Goal: Task Accomplishment & Management: Complete application form

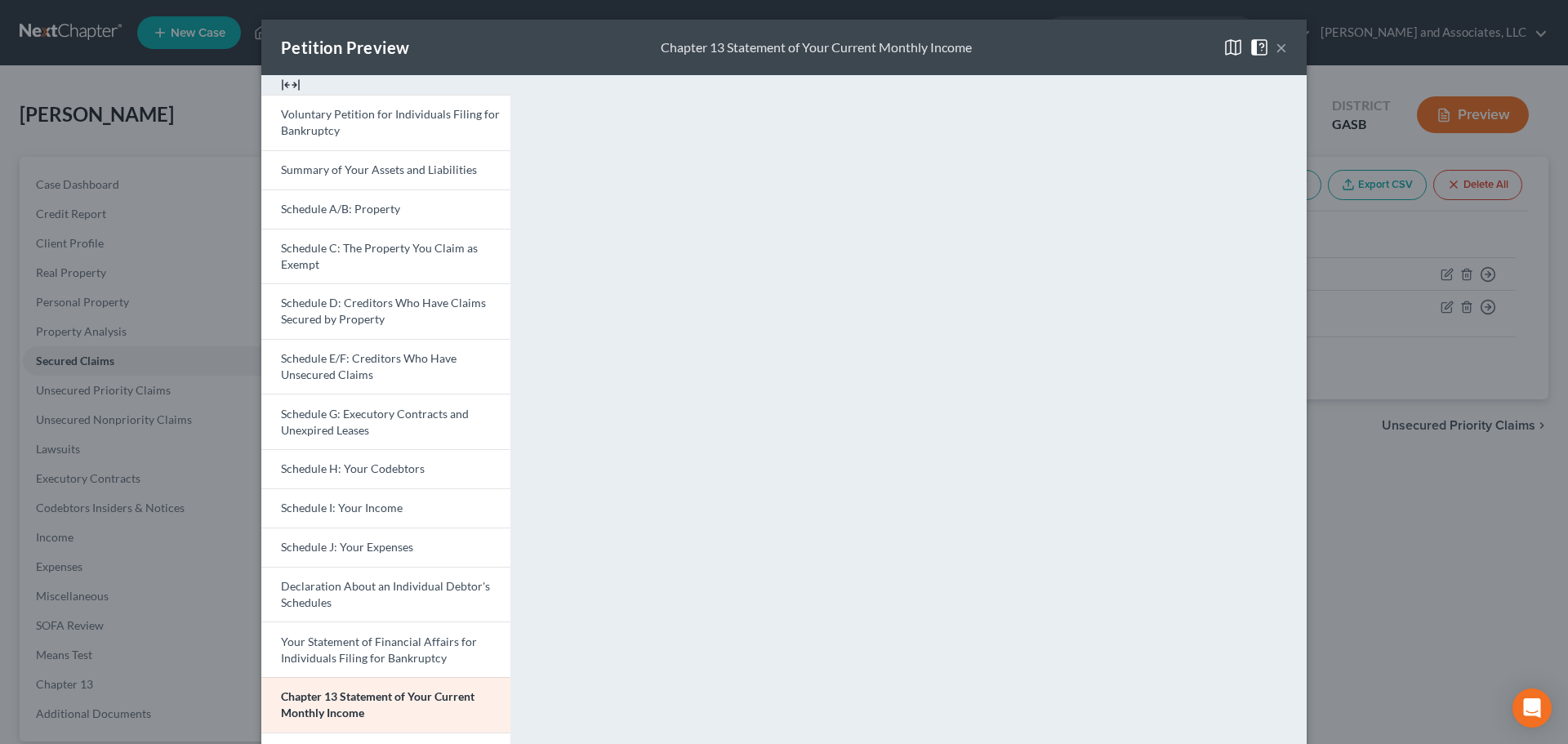
click at [1277, 45] on button "×" at bounding box center [1281, 47] width 12 height 19
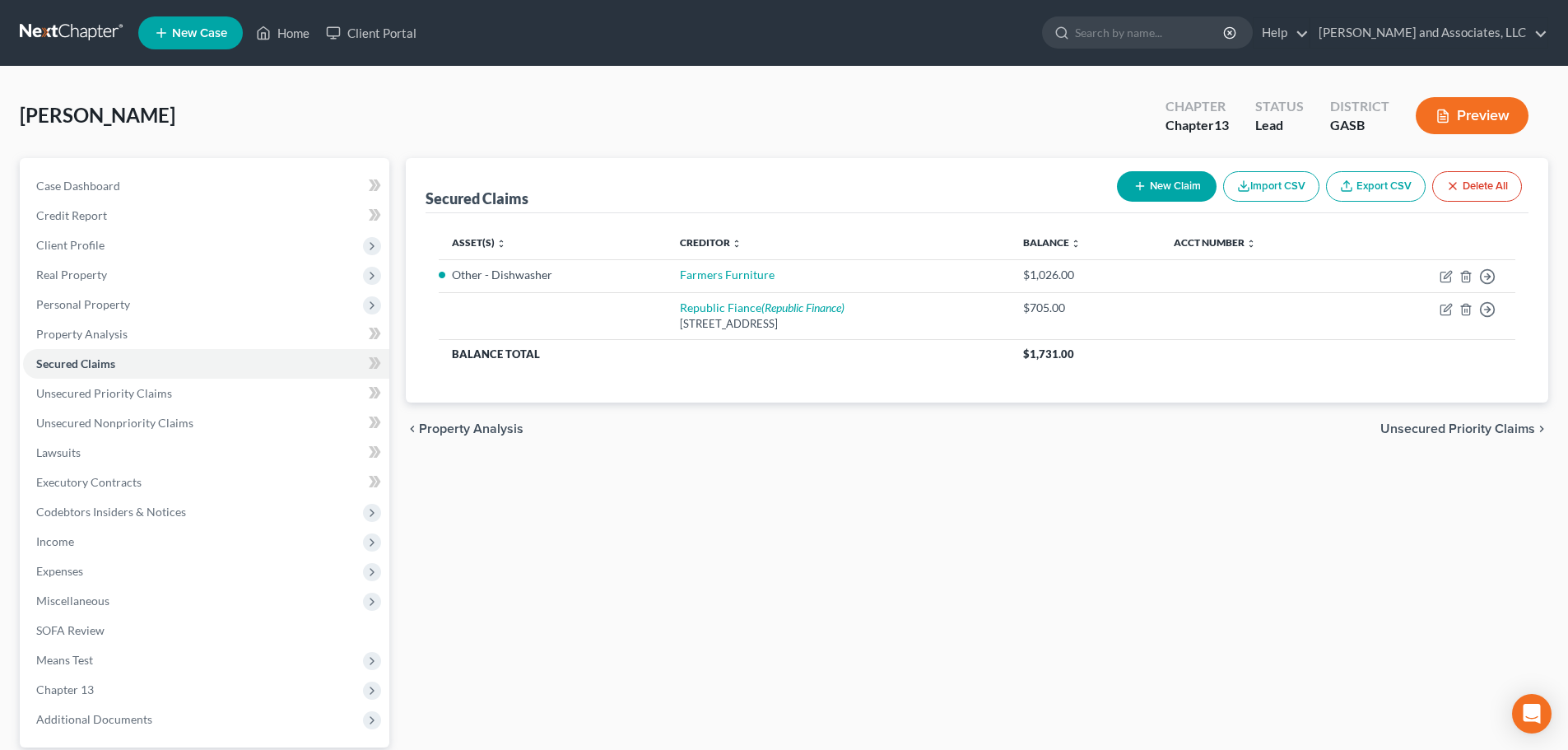
click at [205, 34] on span "New Case" at bounding box center [199, 33] width 55 height 13
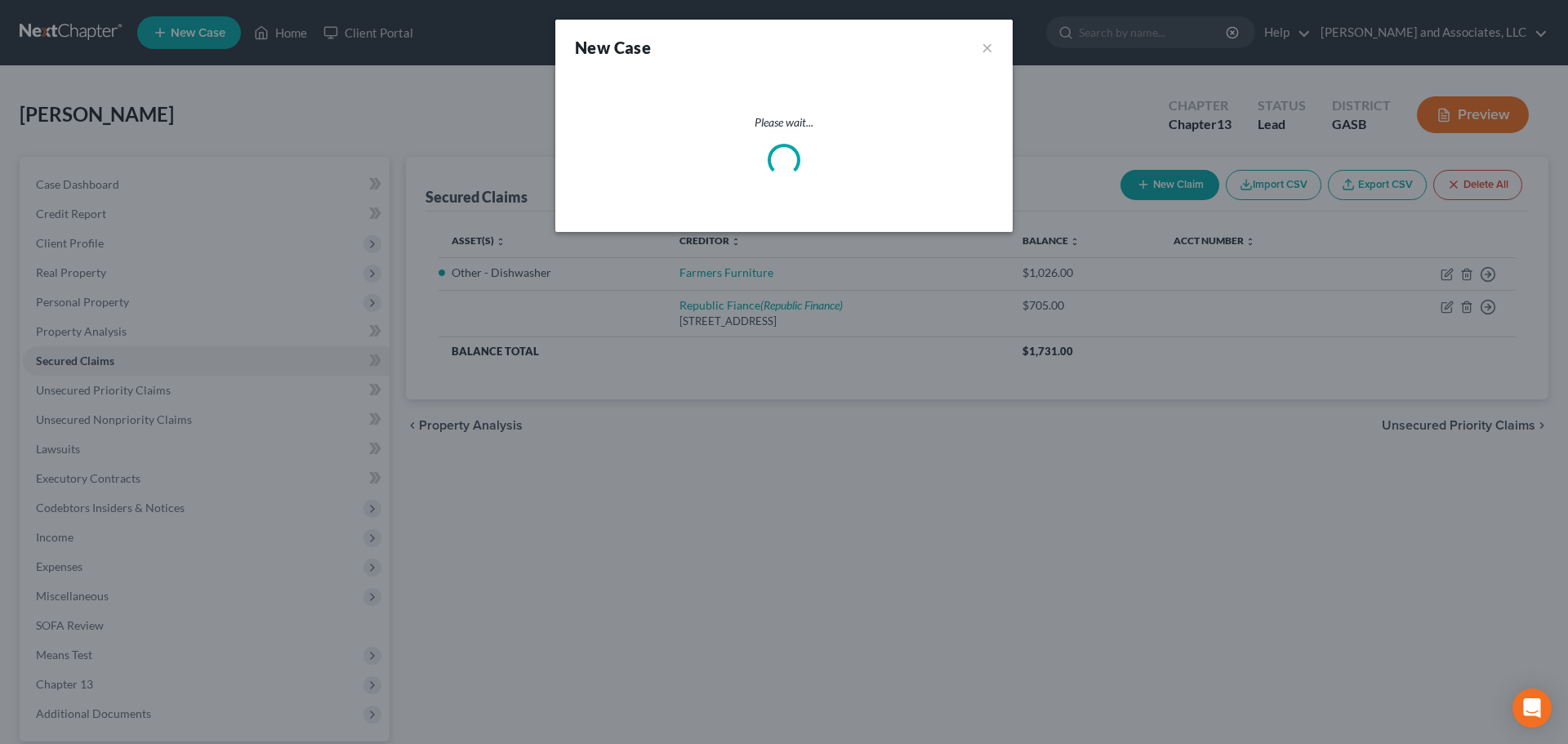
select select "20"
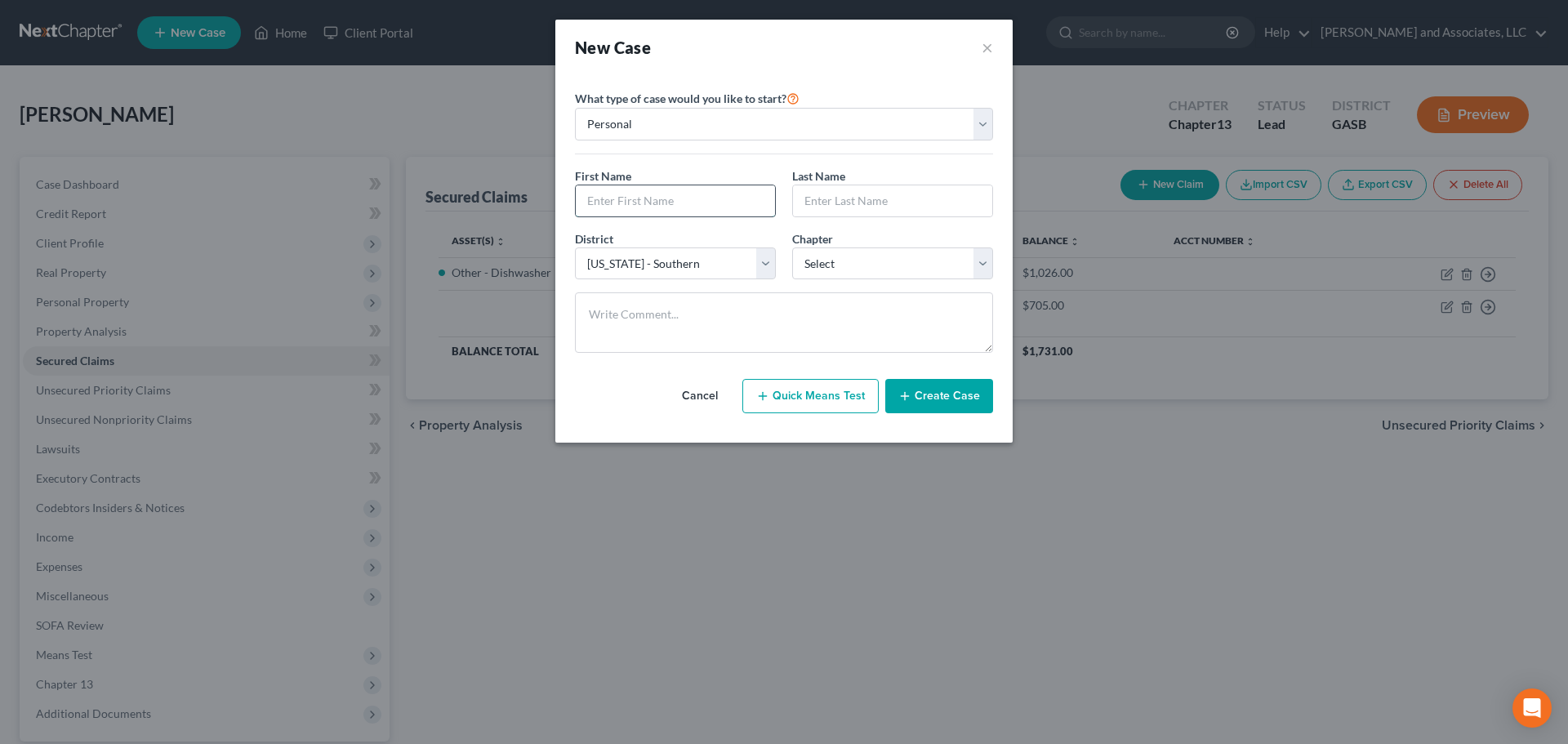
click at [663, 198] on input "text" at bounding box center [675, 201] width 199 height 31
type input "[PERSON_NAME]"
click at [852, 195] on input "text" at bounding box center [893, 201] width 199 height 31
type input "[PERSON_NAME]"
click at [869, 257] on select "Select 7 11 12 13" at bounding box center [893, 263] width 201 height 33
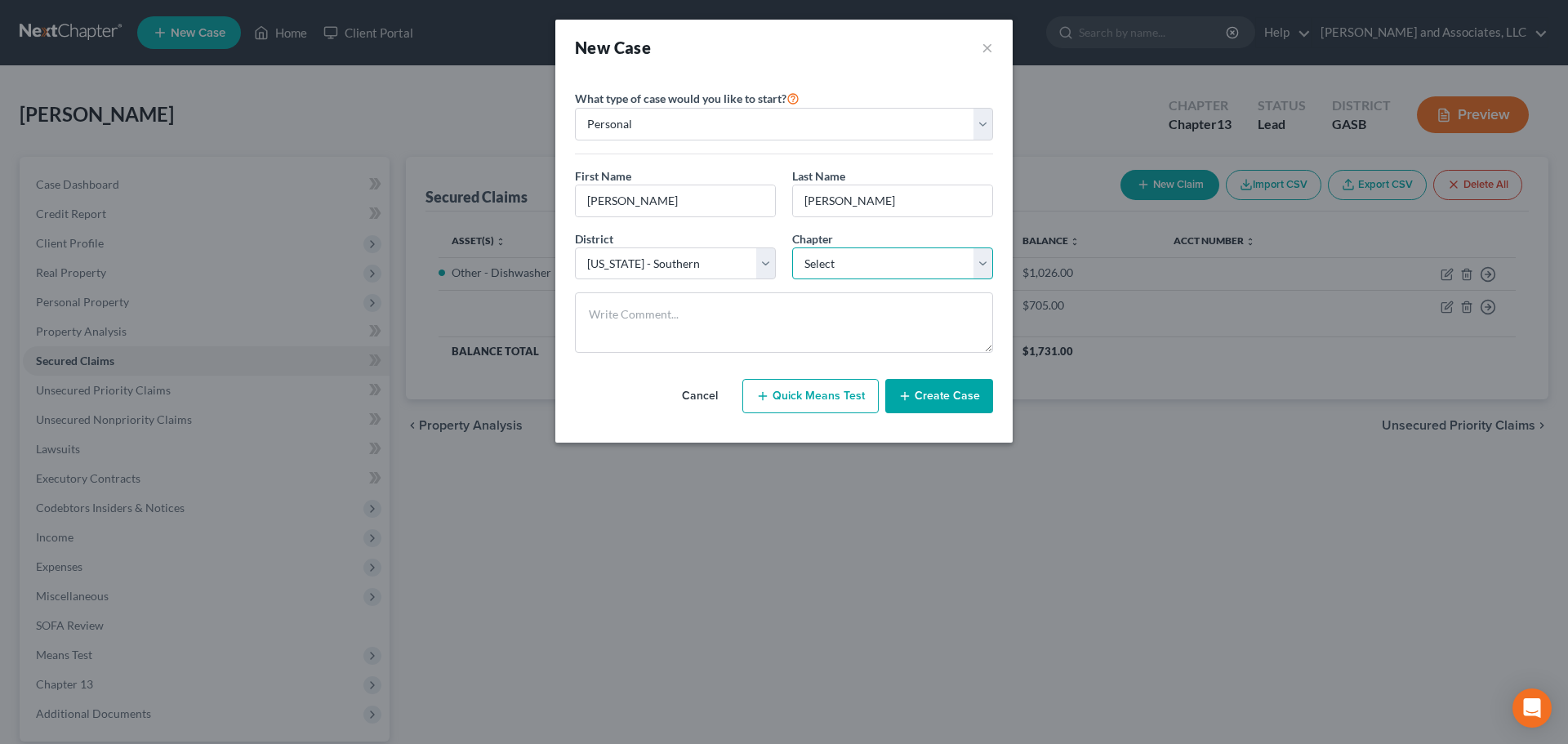
select select "3"
click at [792, 247] on select "Select 7 11 12 13" at bounding box center [893, 263] width 201 height 33
click at [939, 395] on button "Create Case" at bounding box center [939, 395] width 108 height 34
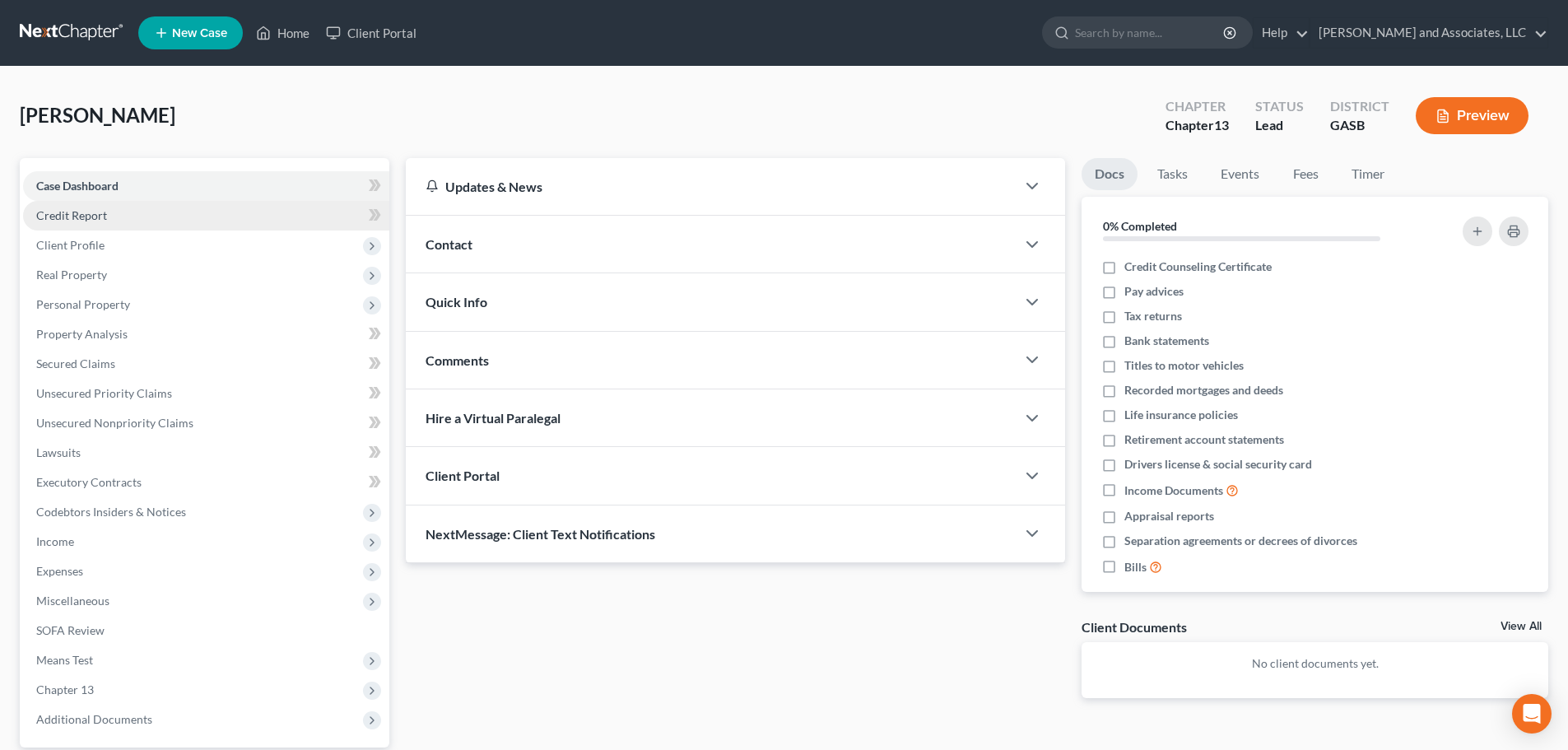
click at [90, 210] on span "Credit Report" at bounding box center [72, 215] width 71 height 14
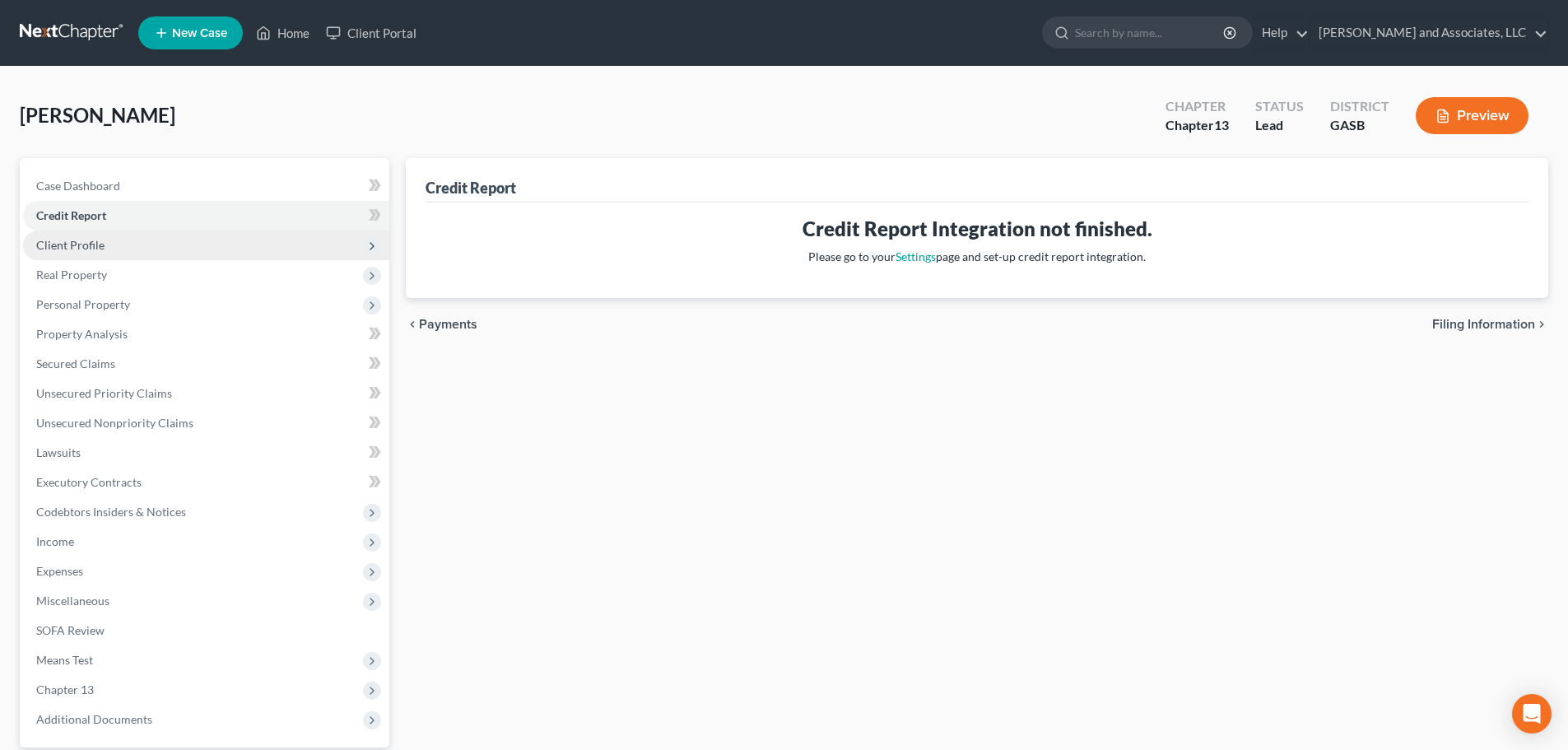
click at [112, 244] on span "Client Profile" at bounding box center [206, 245] width 367 height 29
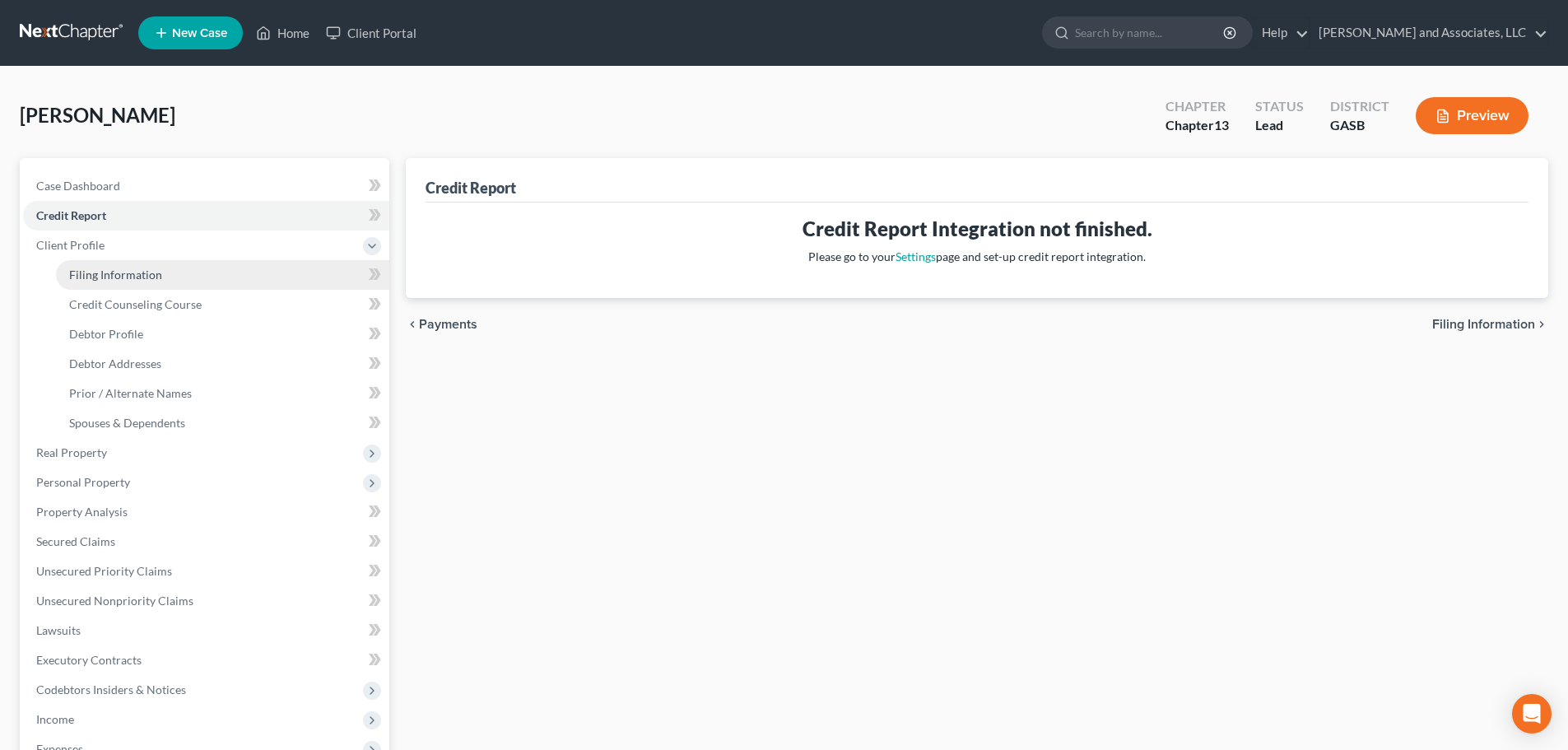
click at [115, 271] on span "Filing Information" at bounding box center [115, 275] width 93 height 14
select select "1"
select select "0"
select select "3"
select select "20"
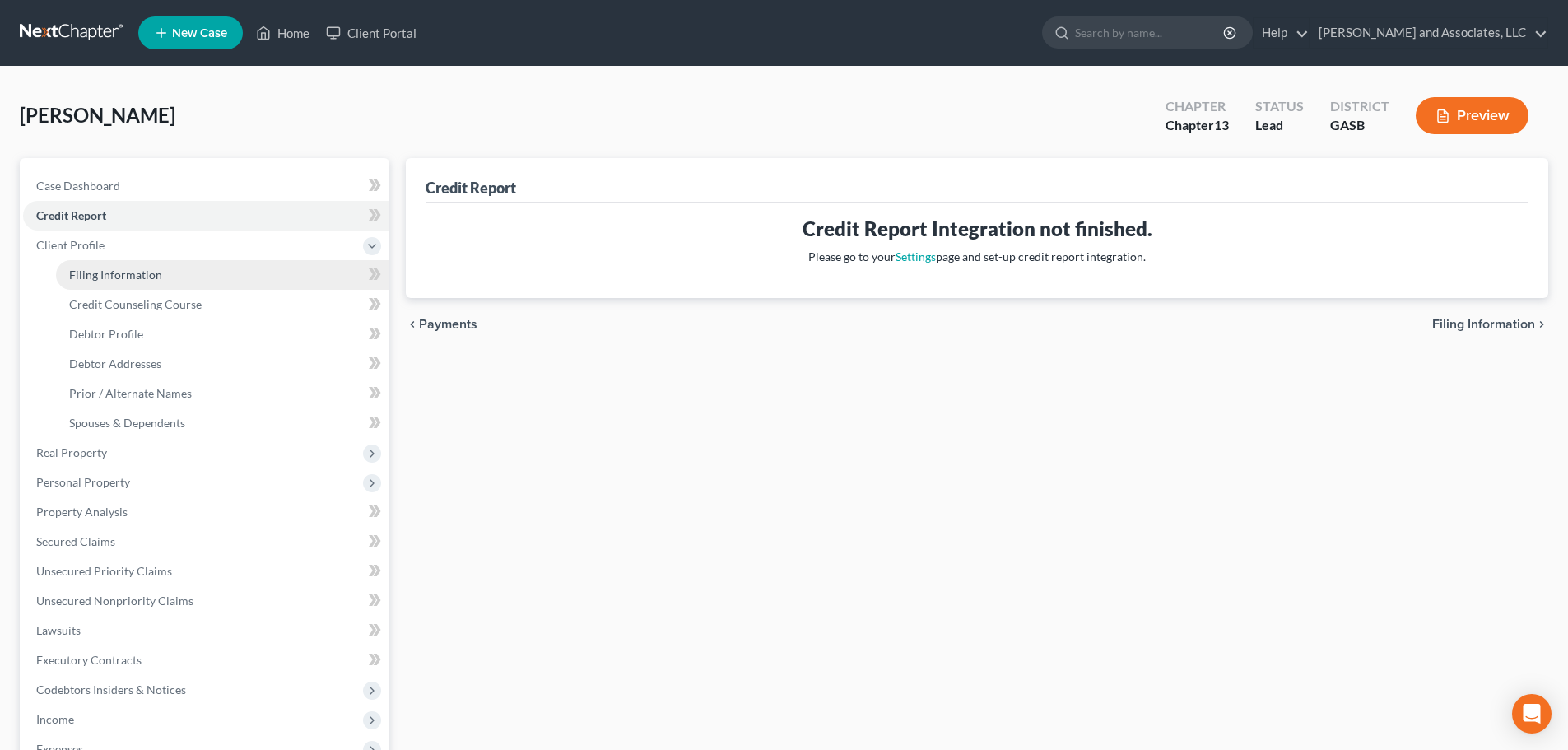
select select "10"
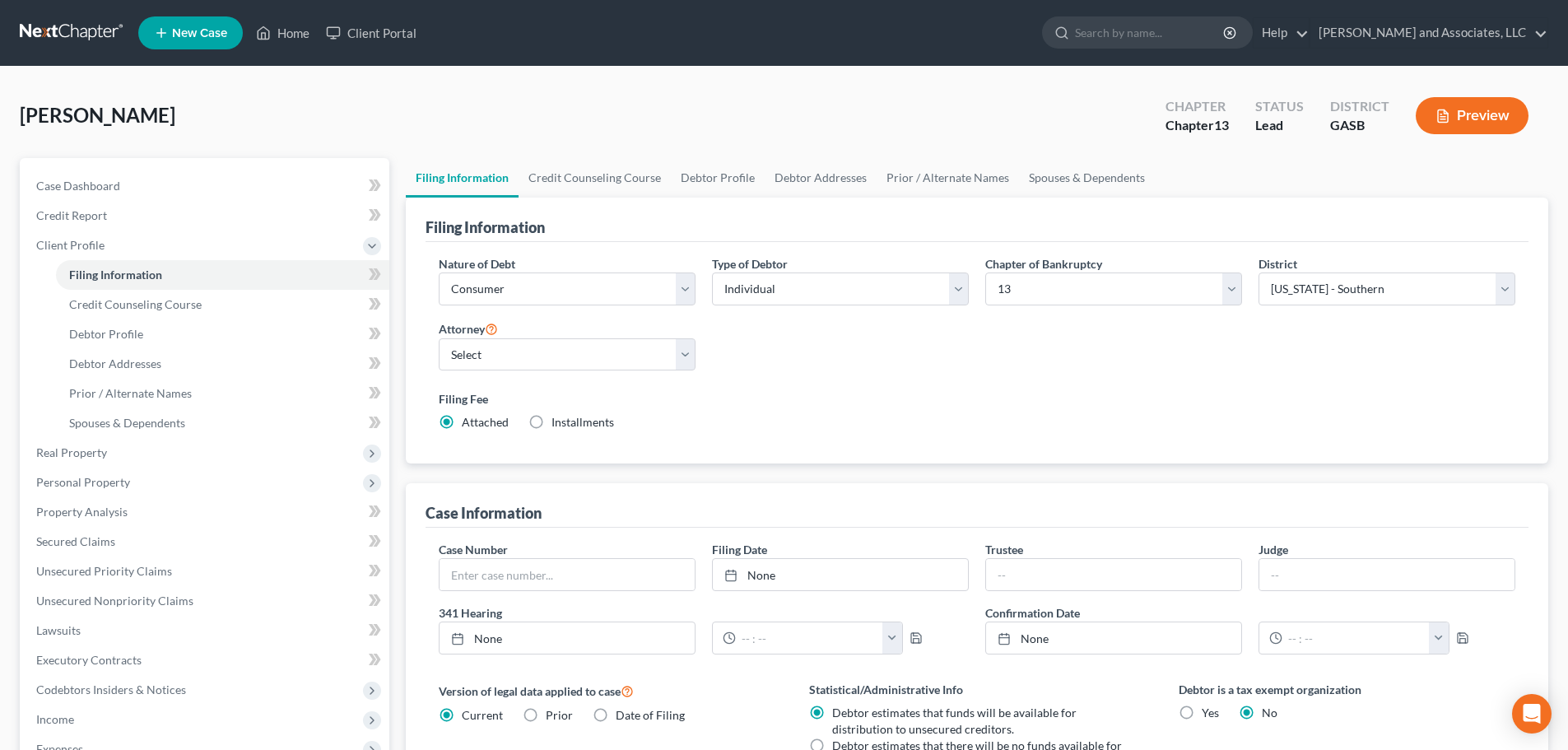
click at [577, 419] on span "Installments" at bounding box center [583, 421] width 62 height 14
click at [569, 419] on input "Installments Installments" at bounding box center [563, 419] width 11 height 11
radio input "true"
radio input "false"
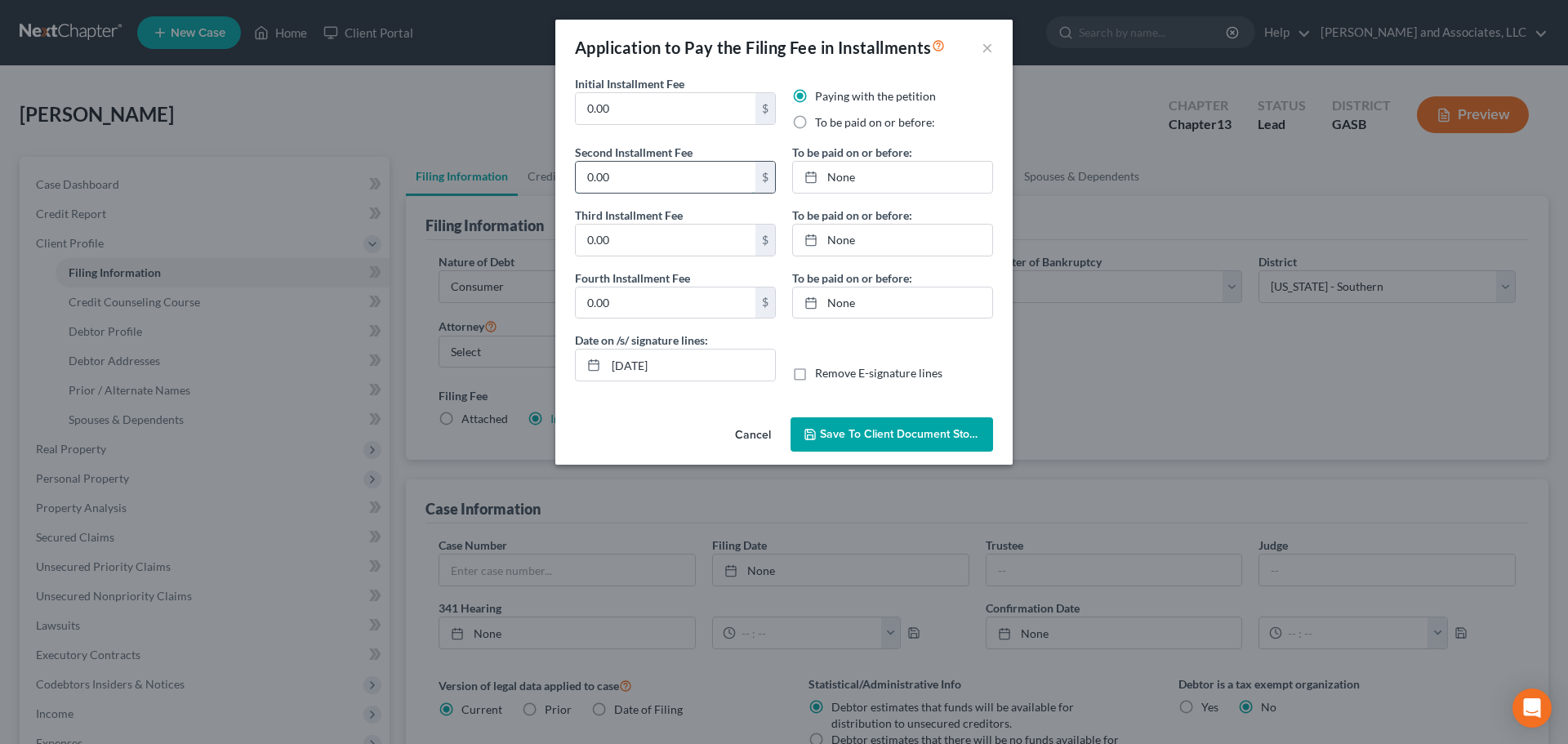
click at [632, 173] on input "0.00" at bounding box center [665, 176] width 180 height 31
type input "104.00"
click at [826, 171] on div at bounding box center [815, 176] width 23 height 14
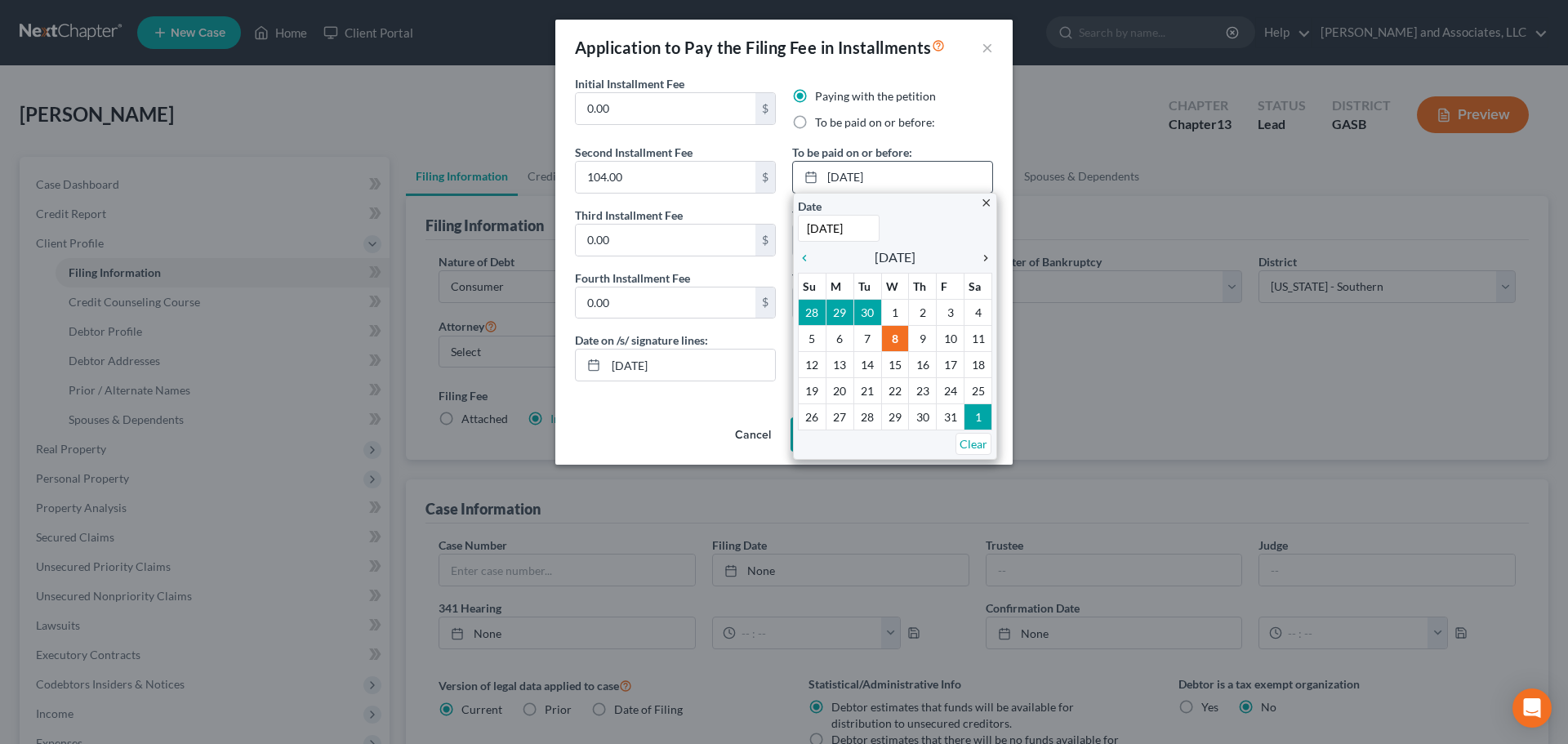
click at [985, 256] on icon "chevron_right" at bounding box center [981, 258] width 21 height 13
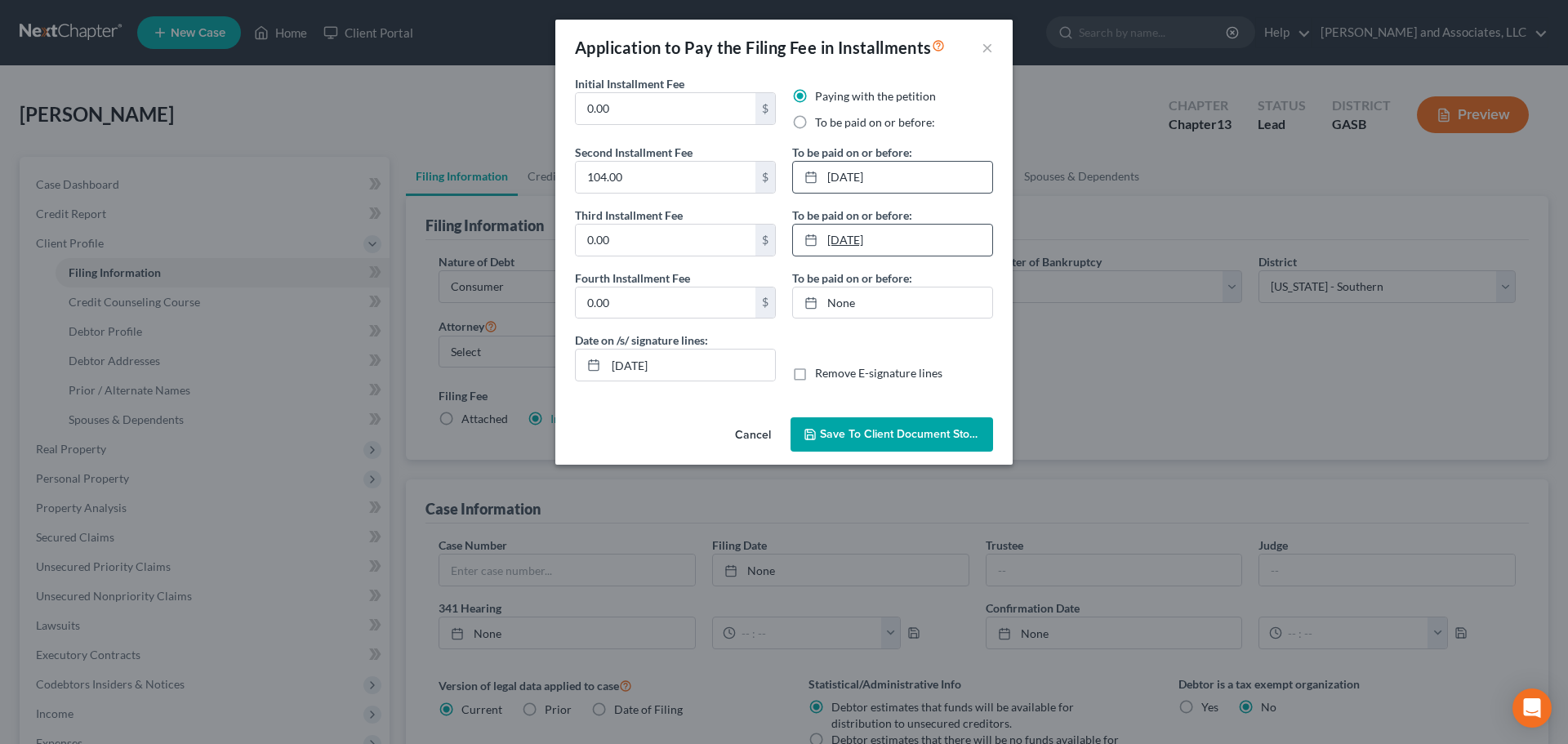
click at [834, 242] on link "[DATE]" at bounding box center [893, 240] width 199 height 31
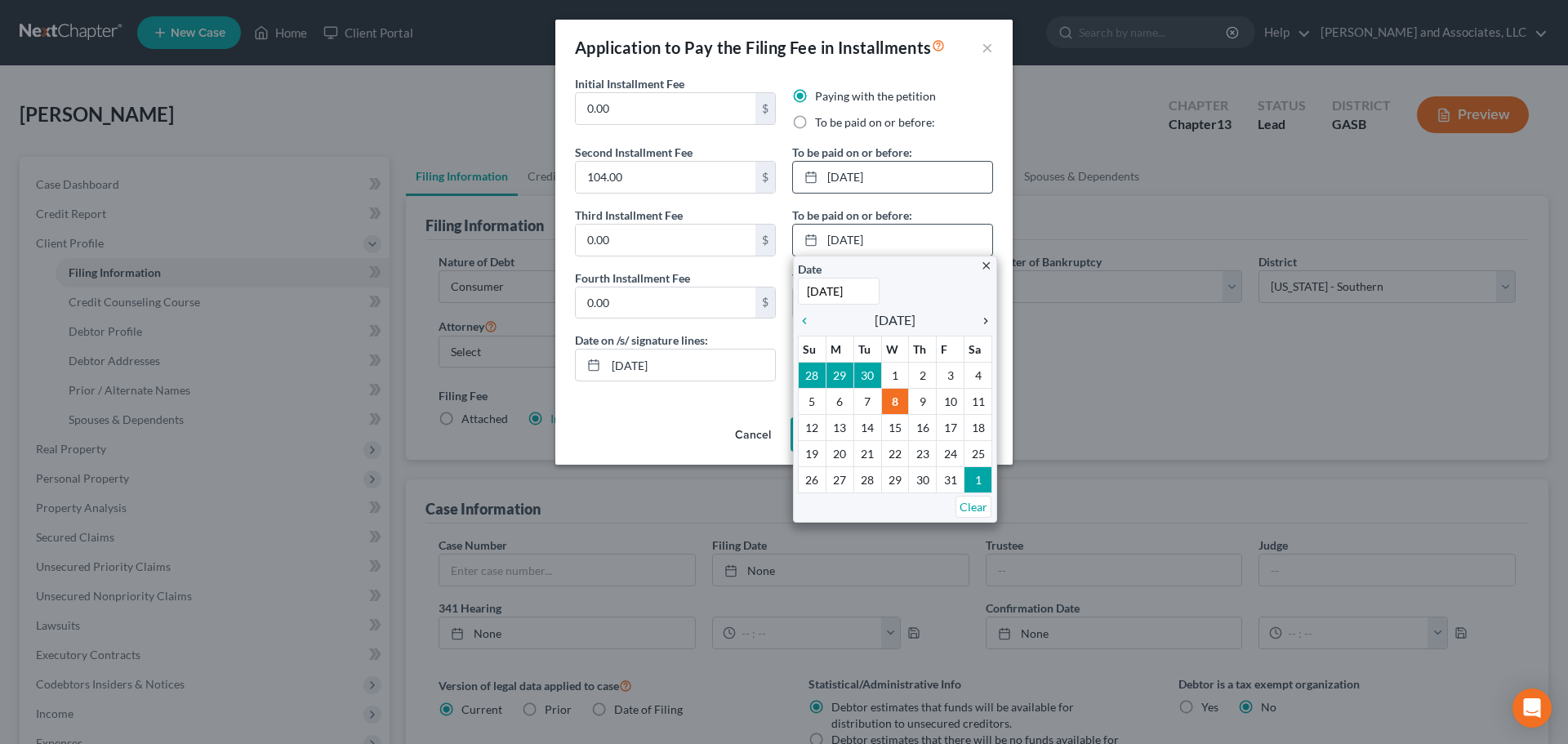
click at [985, 320] on icon "chevron_right" at bounding box center [981, 321] width 21 height 13
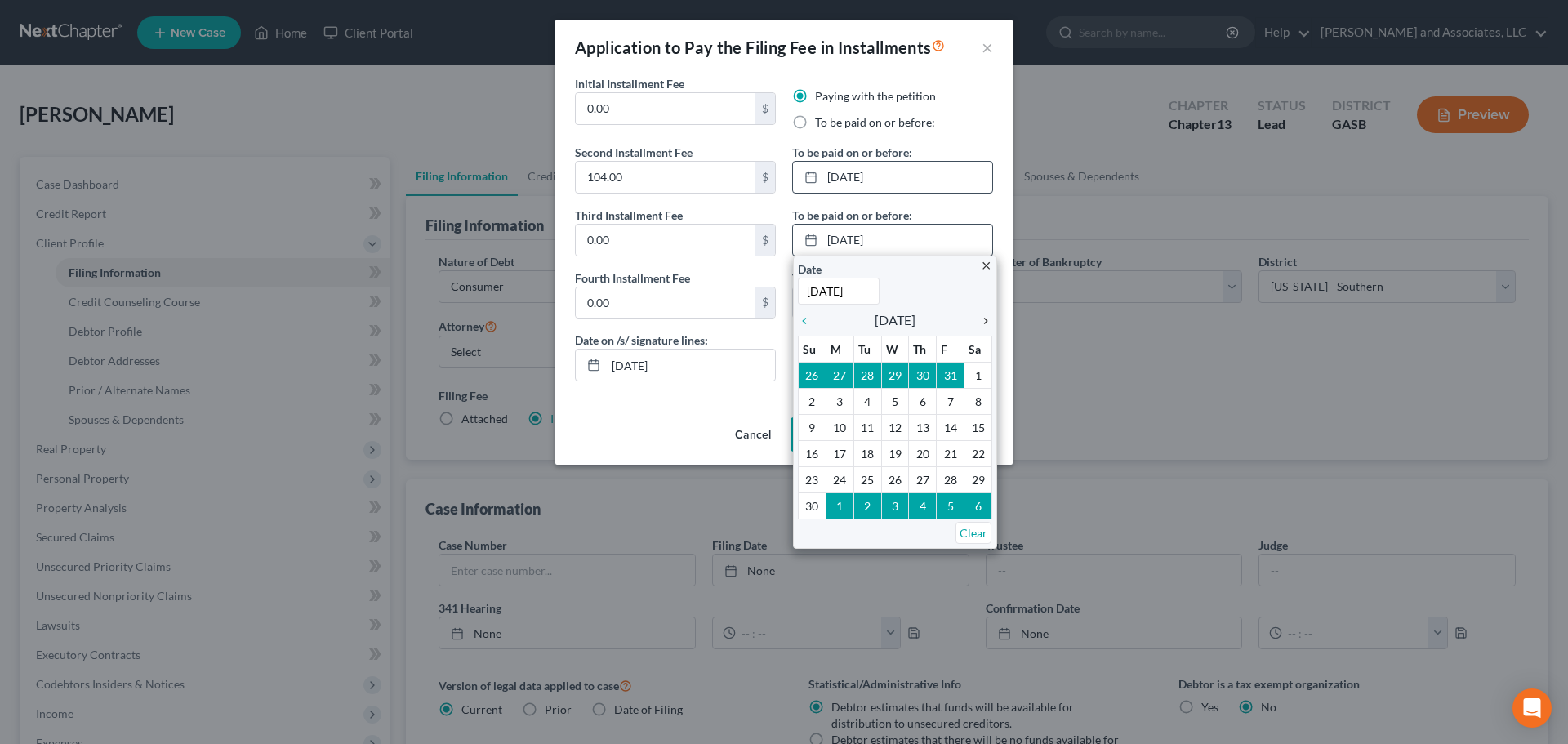
click at [985, 320] on icon "chevron_right" at bounding box center [981, 321] width 21 height 13
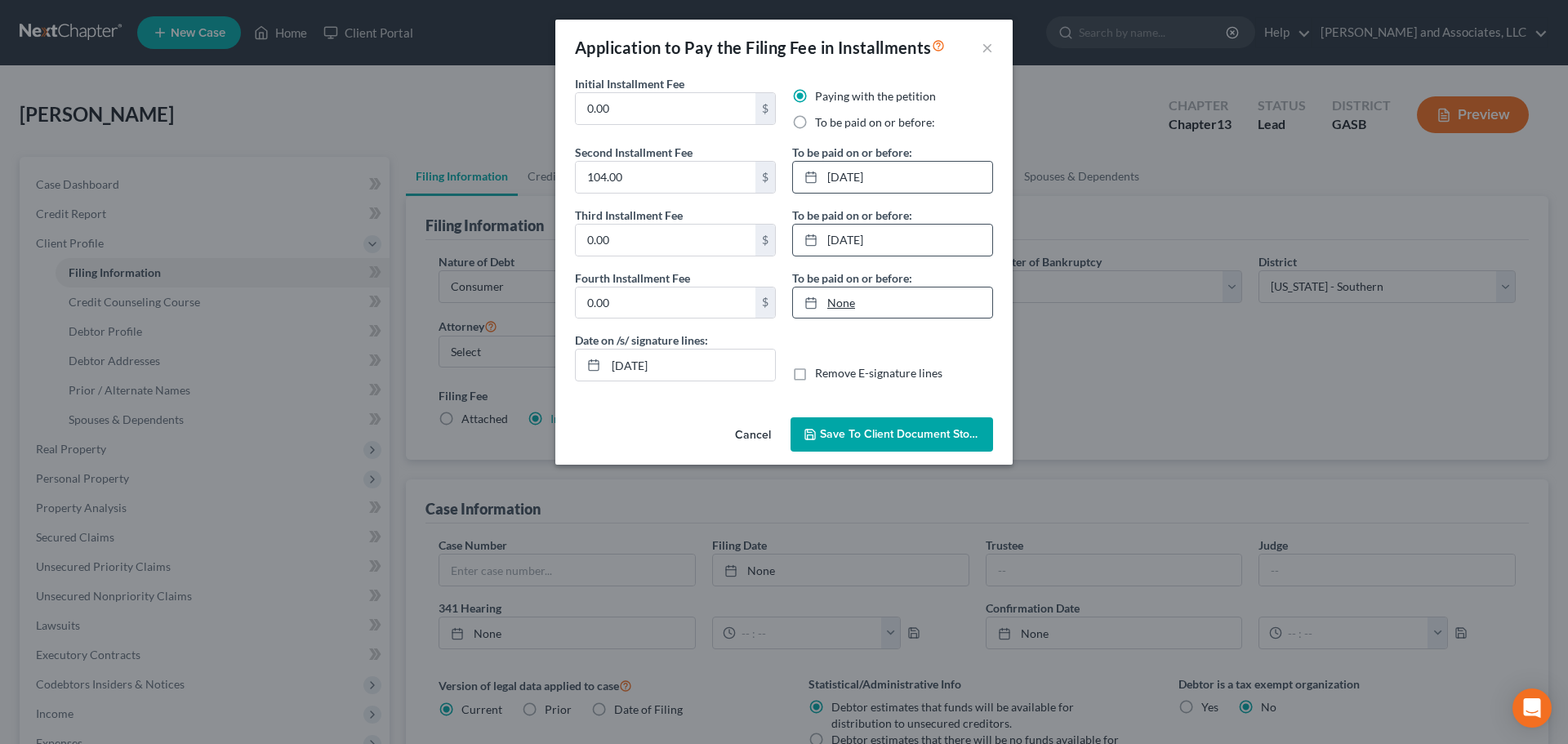
type input "[DATE]"
click at [841, 306] on link "None" at bounding box center [893, 303] width 199 height 31
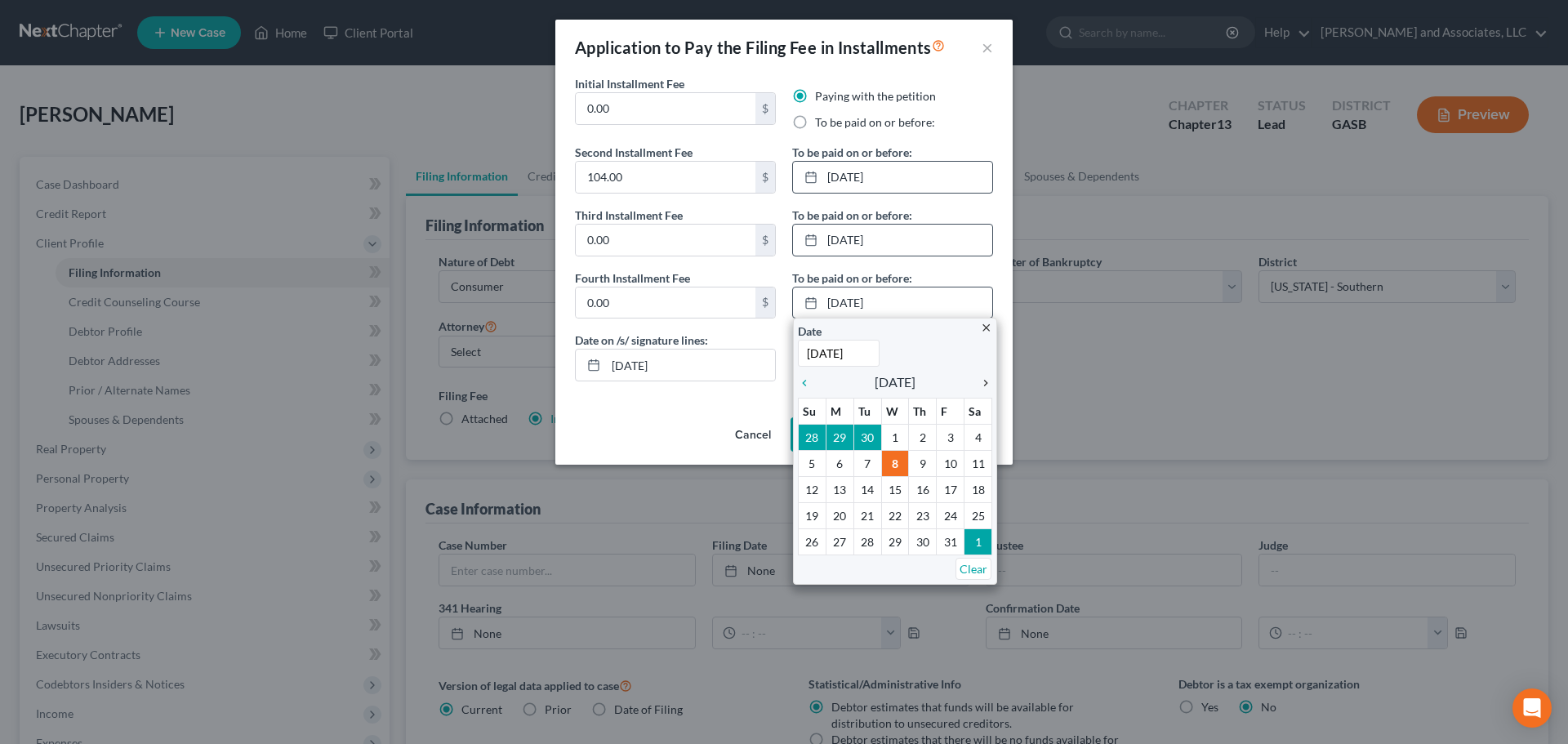
click at [980, 381] on icon "chevron_right" at bounding box center [981, 383] width 21 height 13
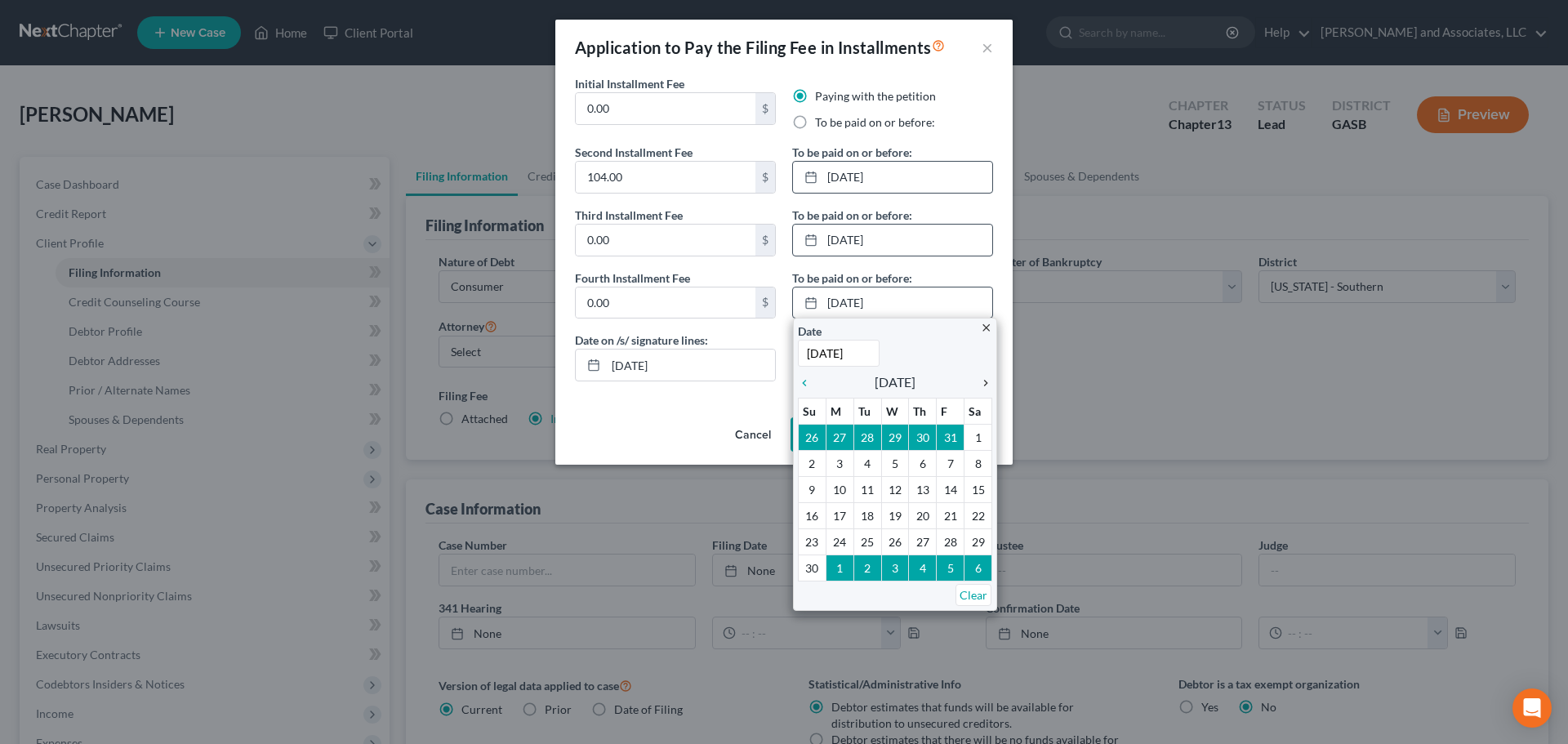
click at [980, 381] on icon "chevron_right" at bounding box center [981, 383] width 21 height 13
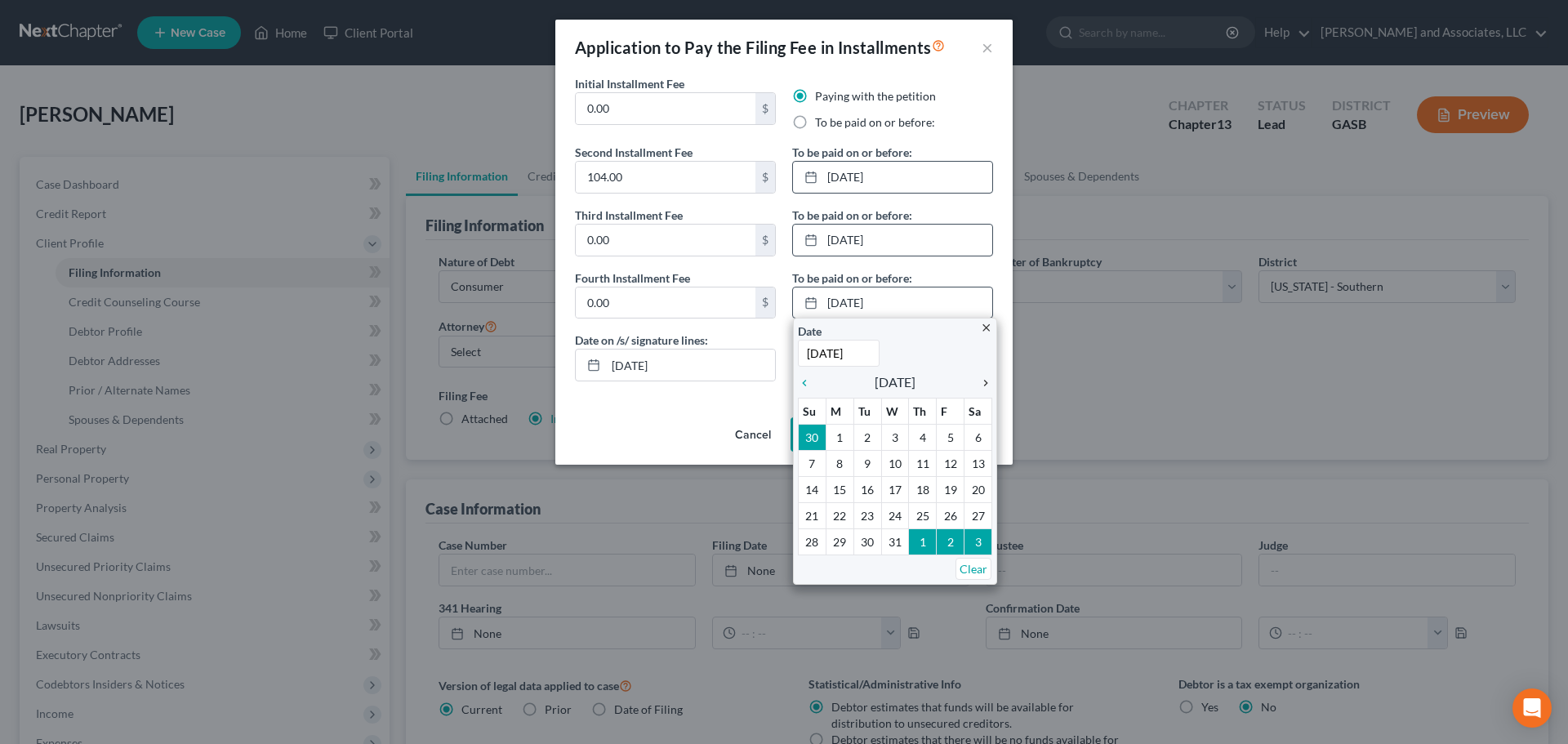
click at [984, 381] on icon "chevron_right" at bounding box center [981, 383] width 21 height 13
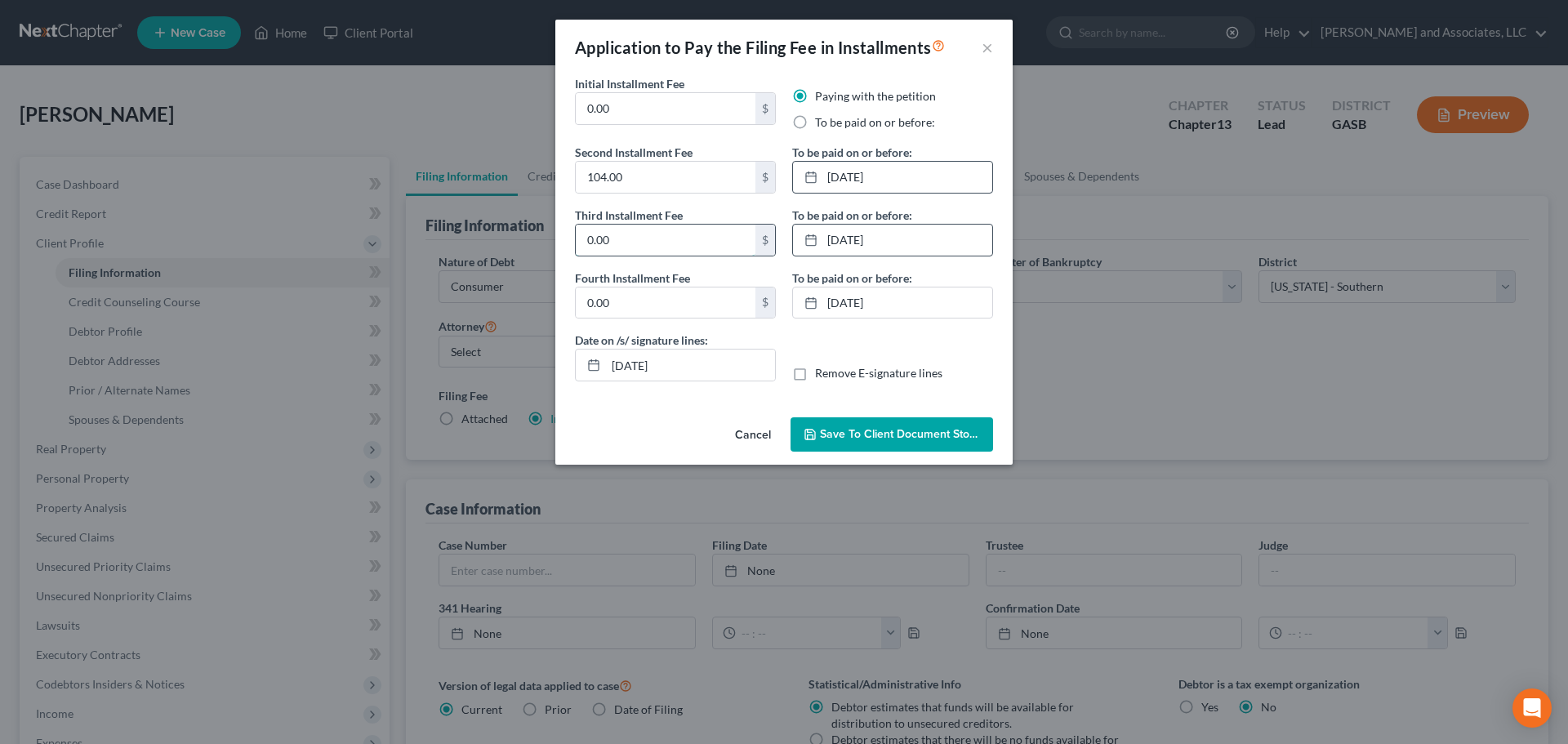
click at [603, 240] on input "0.00" at bounding box center [665, 240] width 180 height 31
type input "104.00"
click at [634, 306] on input "0.00" at bounding box center [665, 303] width 180 height 31
type input "105.00"
click at [858, 436] on span "Save to Client Document Storage" at bounding box center [906, 434] width 173 height 14
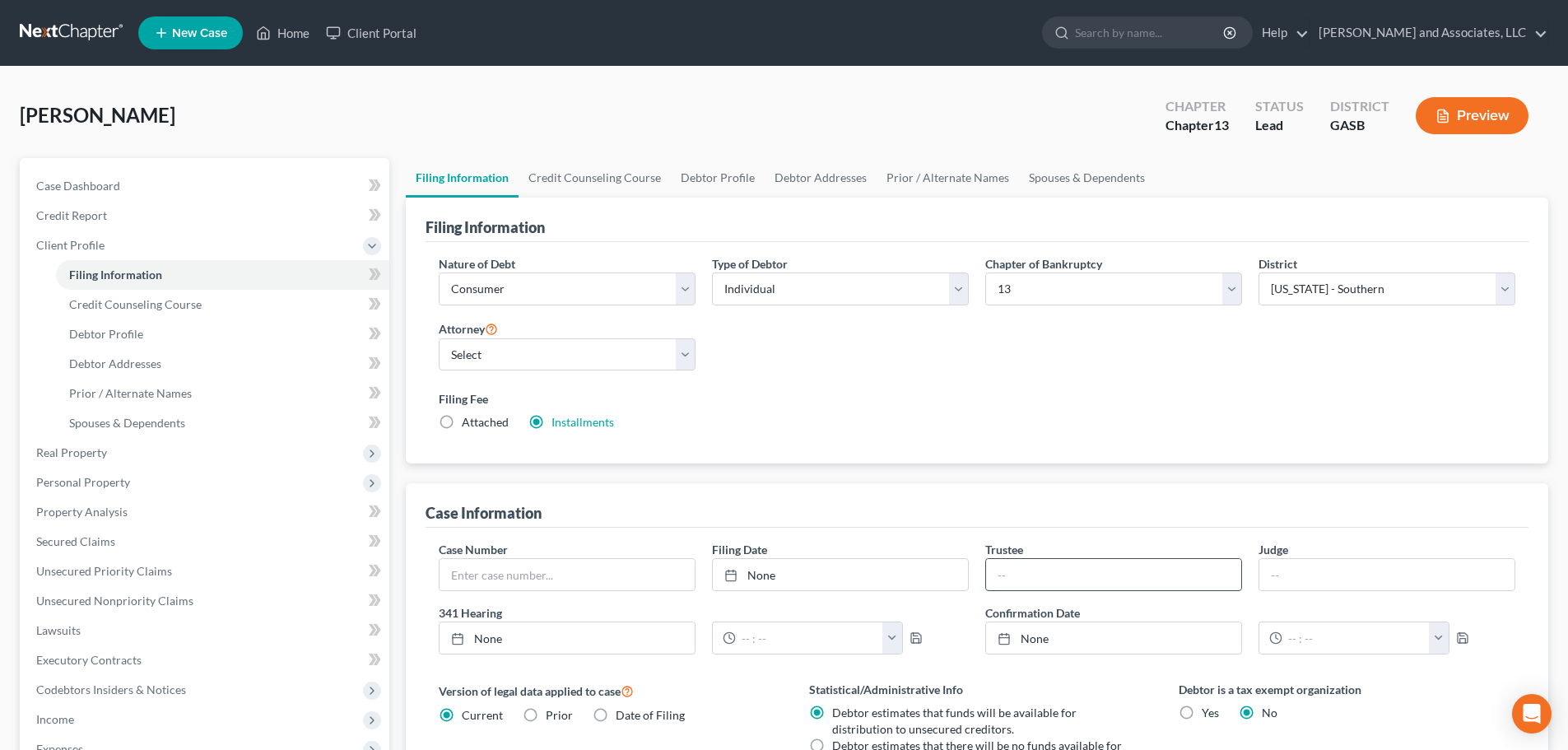
click at [1015, 577] on input "text" at bounding box center [1113, 574] width 255 height 31
type input "Huon Le"
click at [1289, 579] on input "text" at bounding box center [1387, 574] width 255 height 31
type input "[PERSON_NAME]"
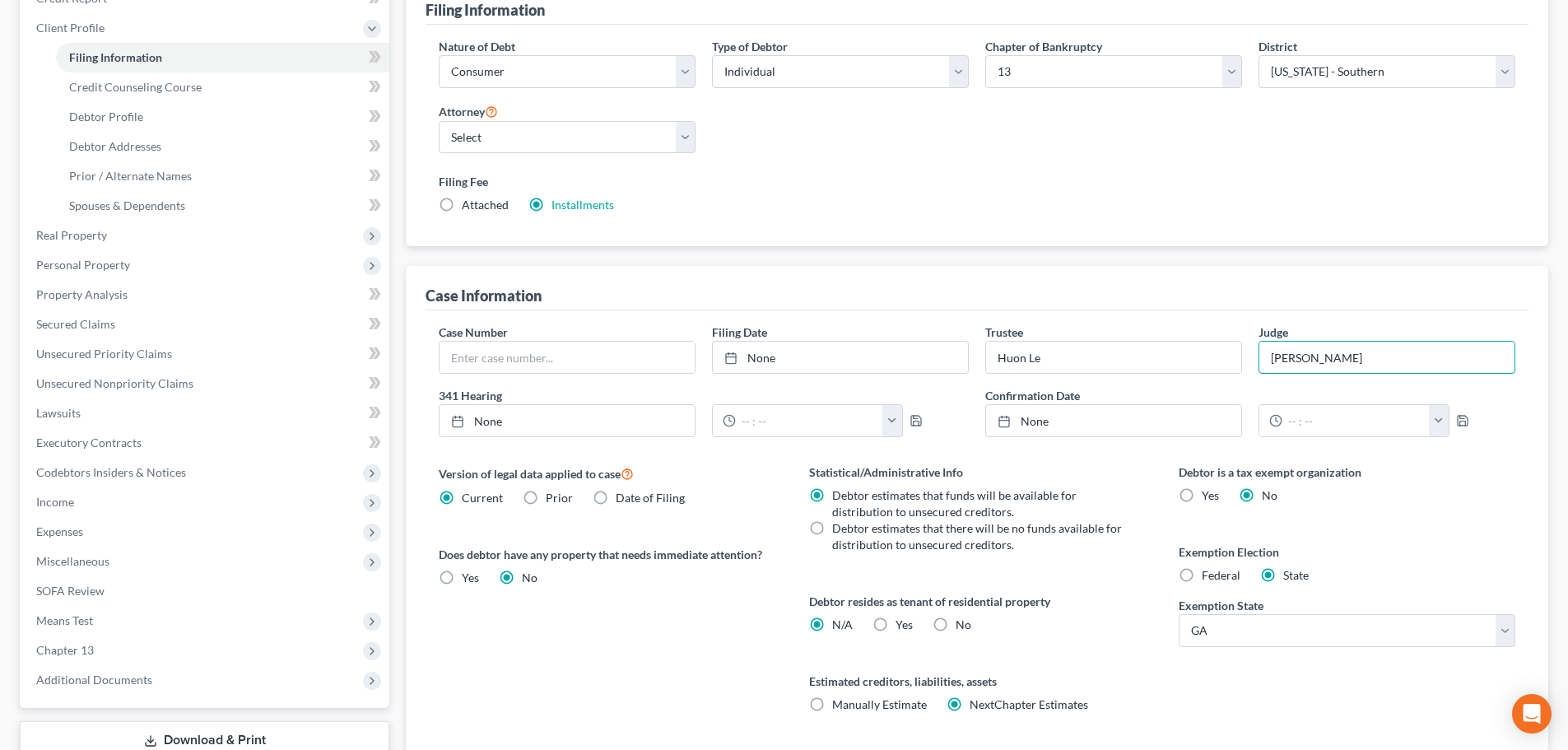
scroll to position [247, 0]
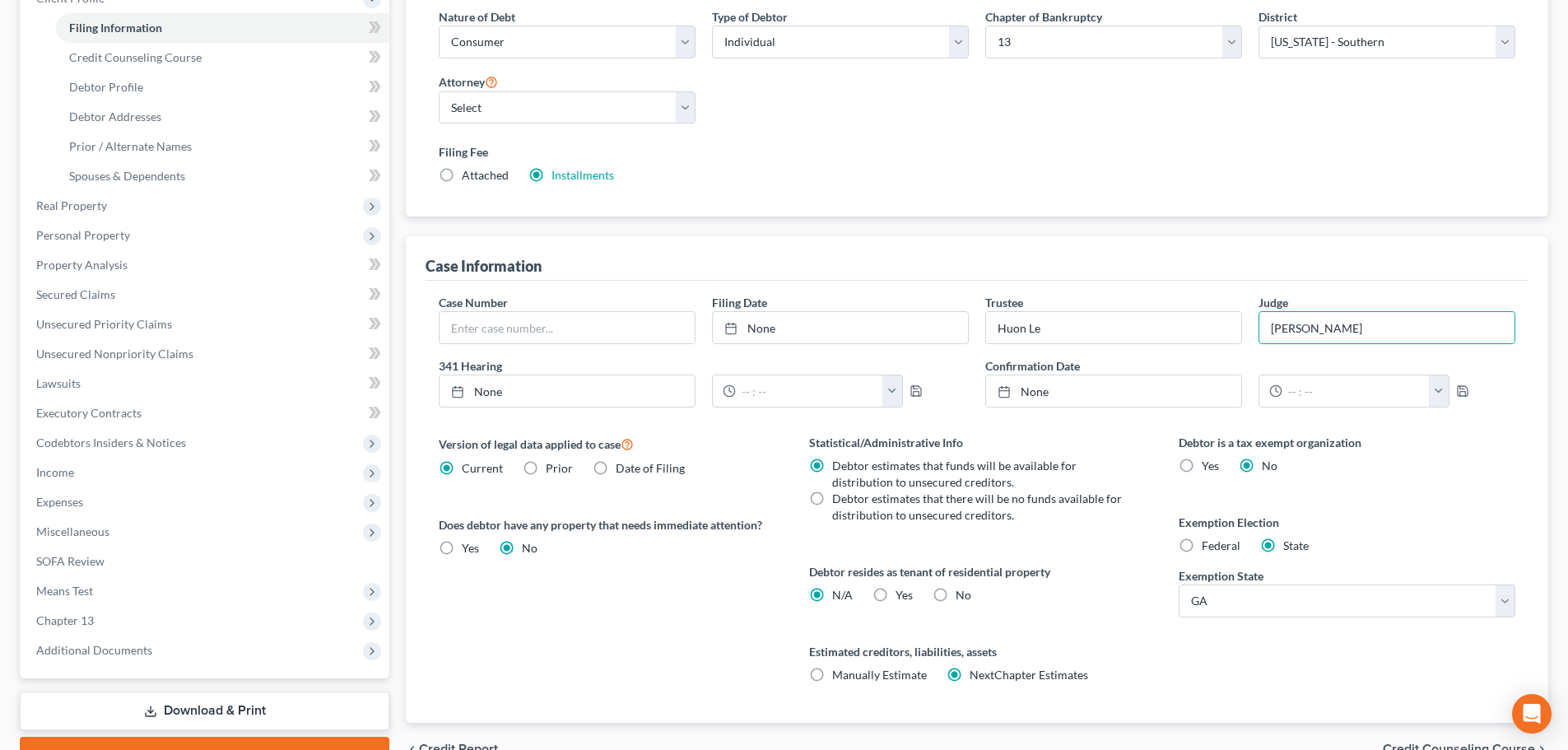
click at [896, 593] on label "Yes Yes" at bounding box center [904, 596] width 18 height 17
click at [902, 593] on input "Yes Yes" at bounding box center [907, 592] width 11 height 11
radio input "true"
radio input "false"
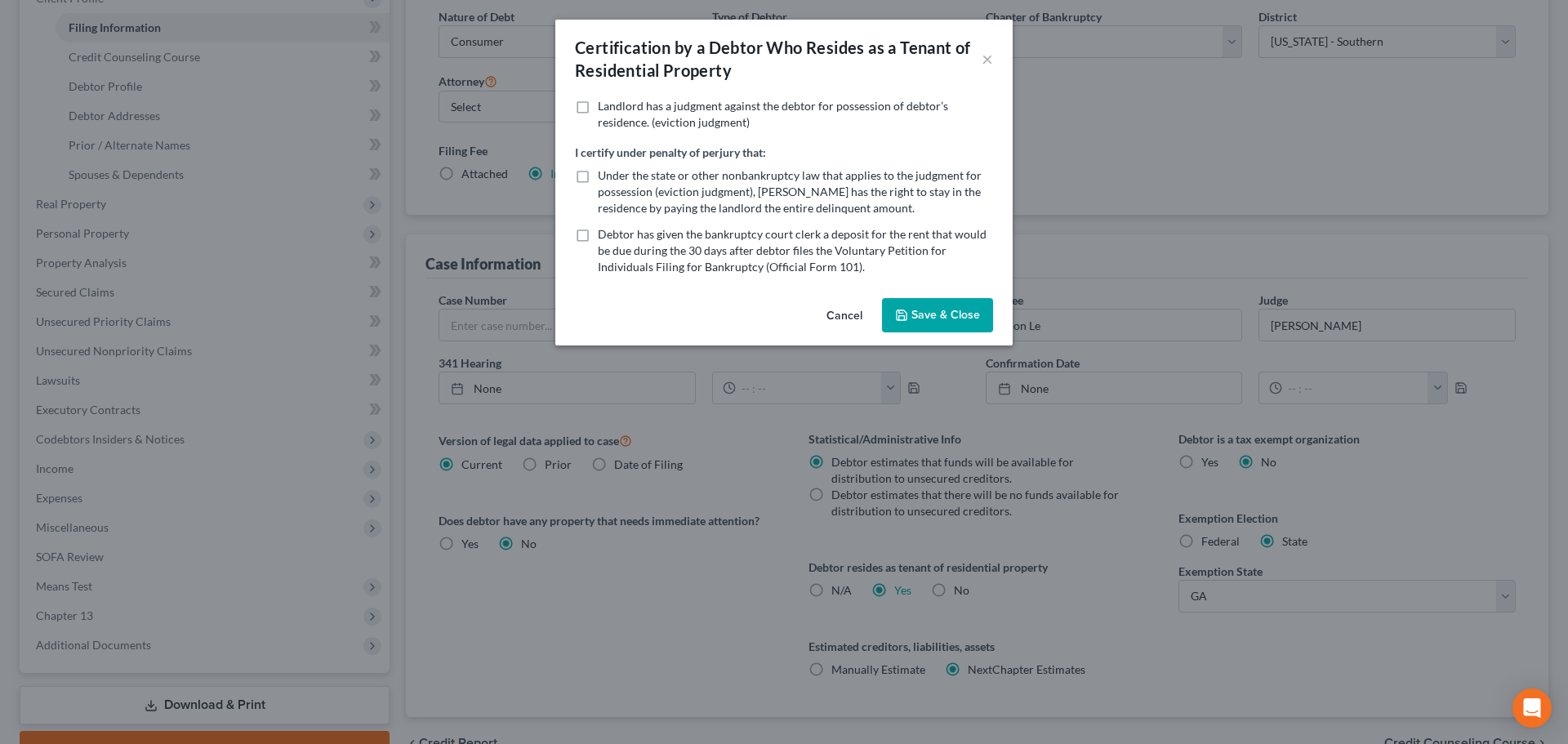
click at [936, 313] on button "Save & Close" at bounding box center [937, 315] width 111 height 34
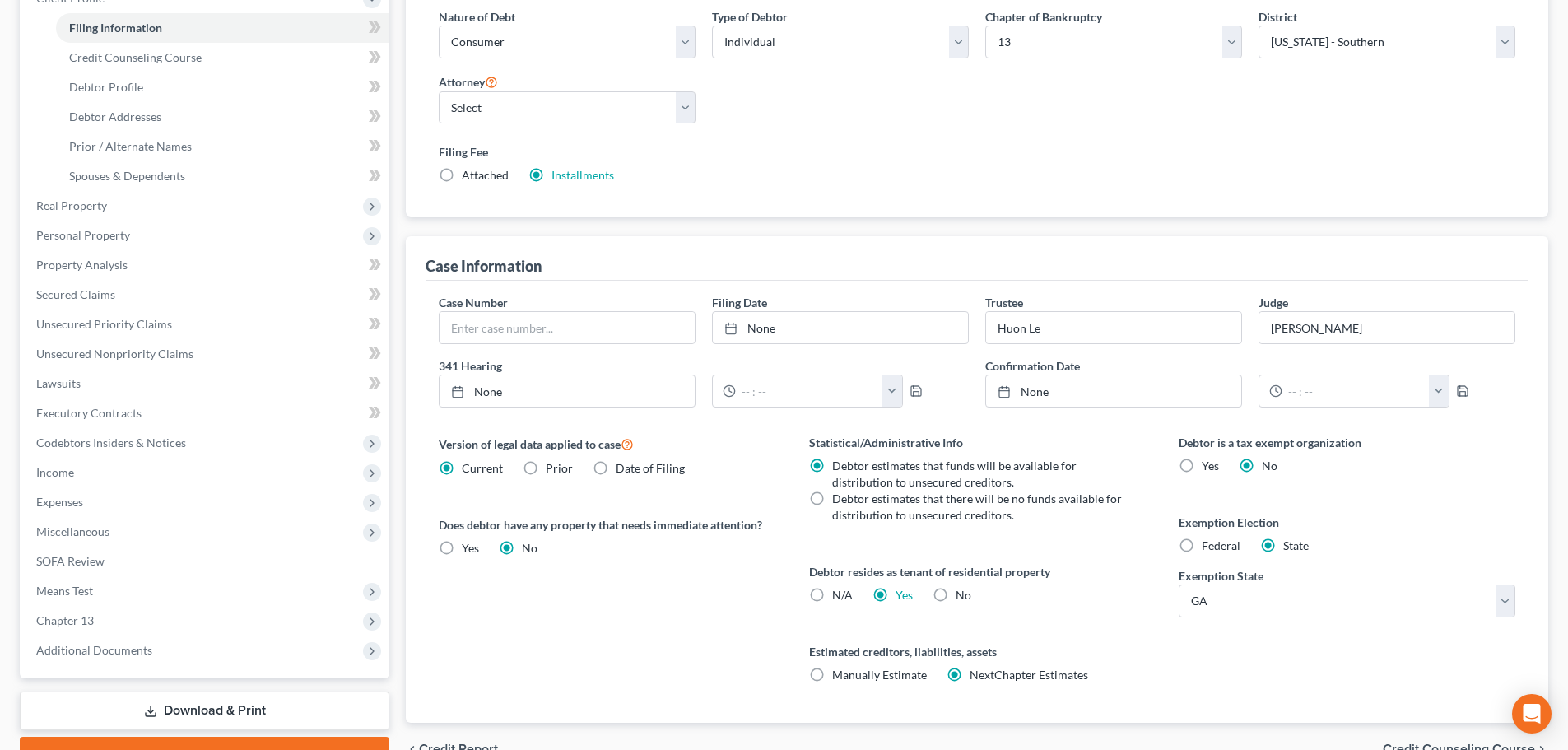
click at [861, 673] on span "Manually Estimate" at bounding box center [880, 674] width 94 height 14
click at [849, 673] on input "Manually Estimate Manually Estimate" at bounding box center [843, 672] width 11 height 11
radio input "true"
radio input "false"
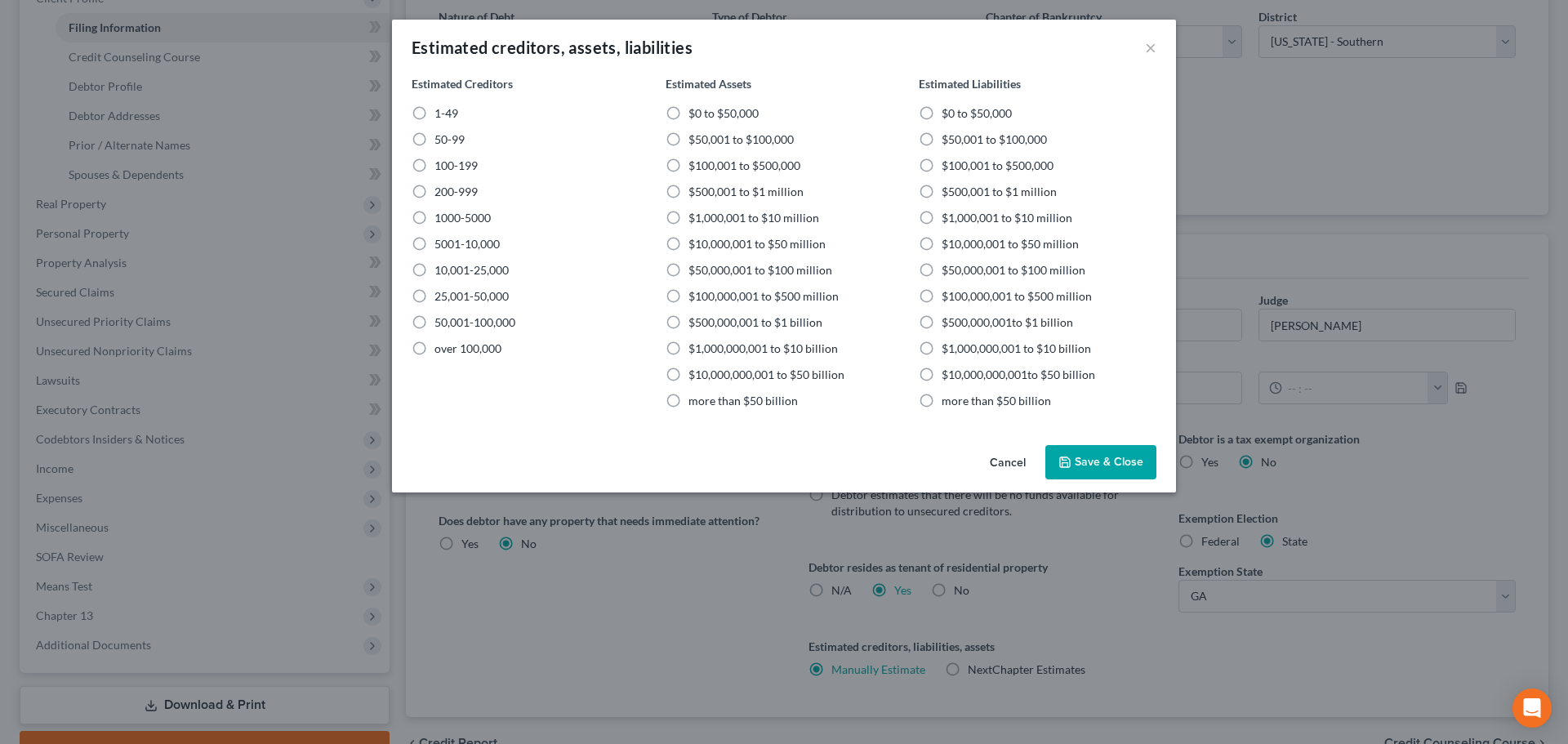
click at [689, 113] on label "$0 to $50,000" at bounding box center [724, 114] width 70 height 17
click at [695, 113] on input "$0 to $50,000" at bounding box center [700, 110] width 11 height 11
radio input "true"
click at [435, 116] on label "1-49" at bounding box center [446, 114] width 23 height 17
click at [441, 116] on input "1-49" at bounding box center [446, 110] width 11 height 11
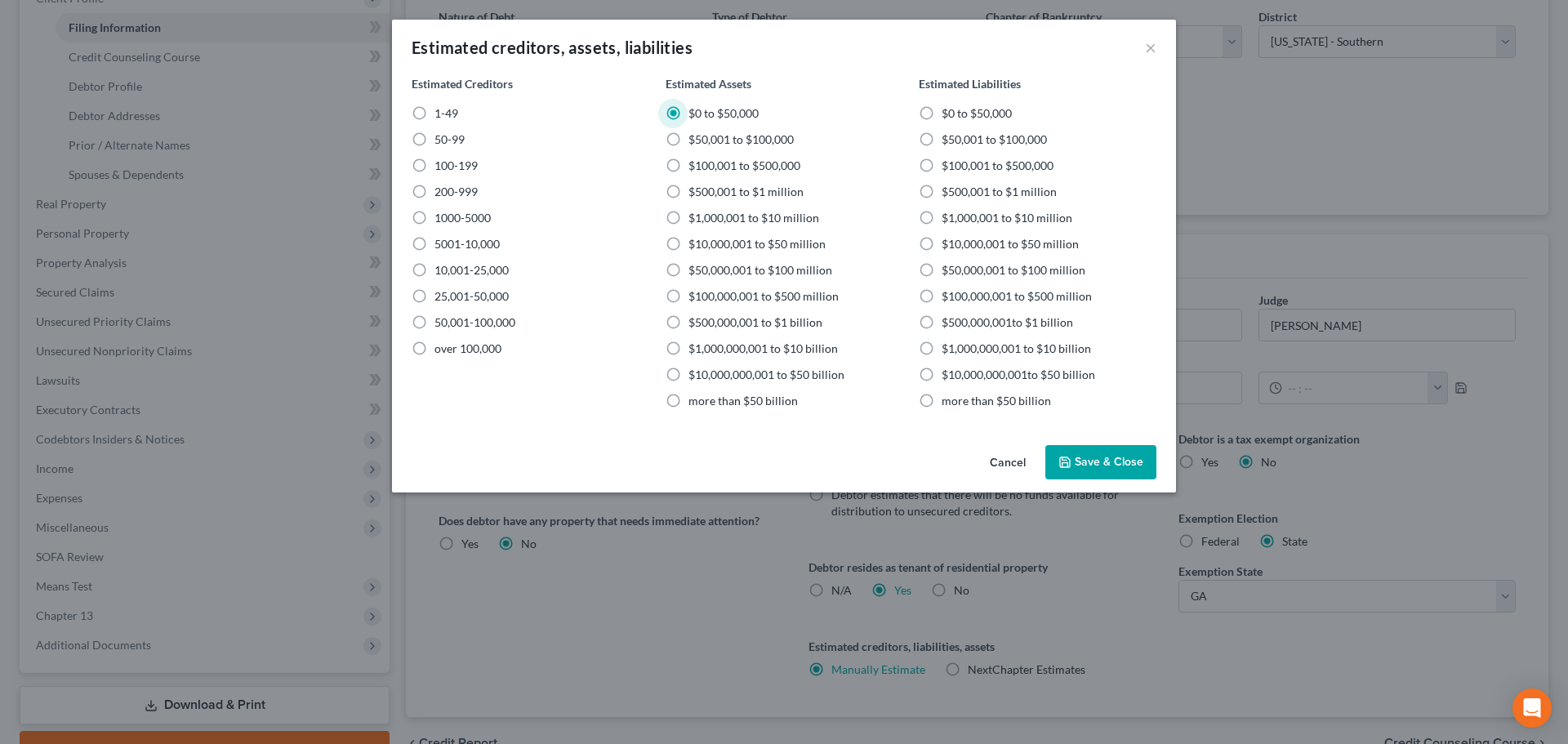
radio input "true"
click at [941, 112] on label "$0 to $50,000" at bounding box center [976, 114] width 70 height 17
click at [948, 112] on input "$0 to $50,000" at bounding box center [953, 110] width 11 height 11
radio input "true"
click at [1107, 461] on button "Save & Close" at bounding box center [1100, 461] width 111 height 34
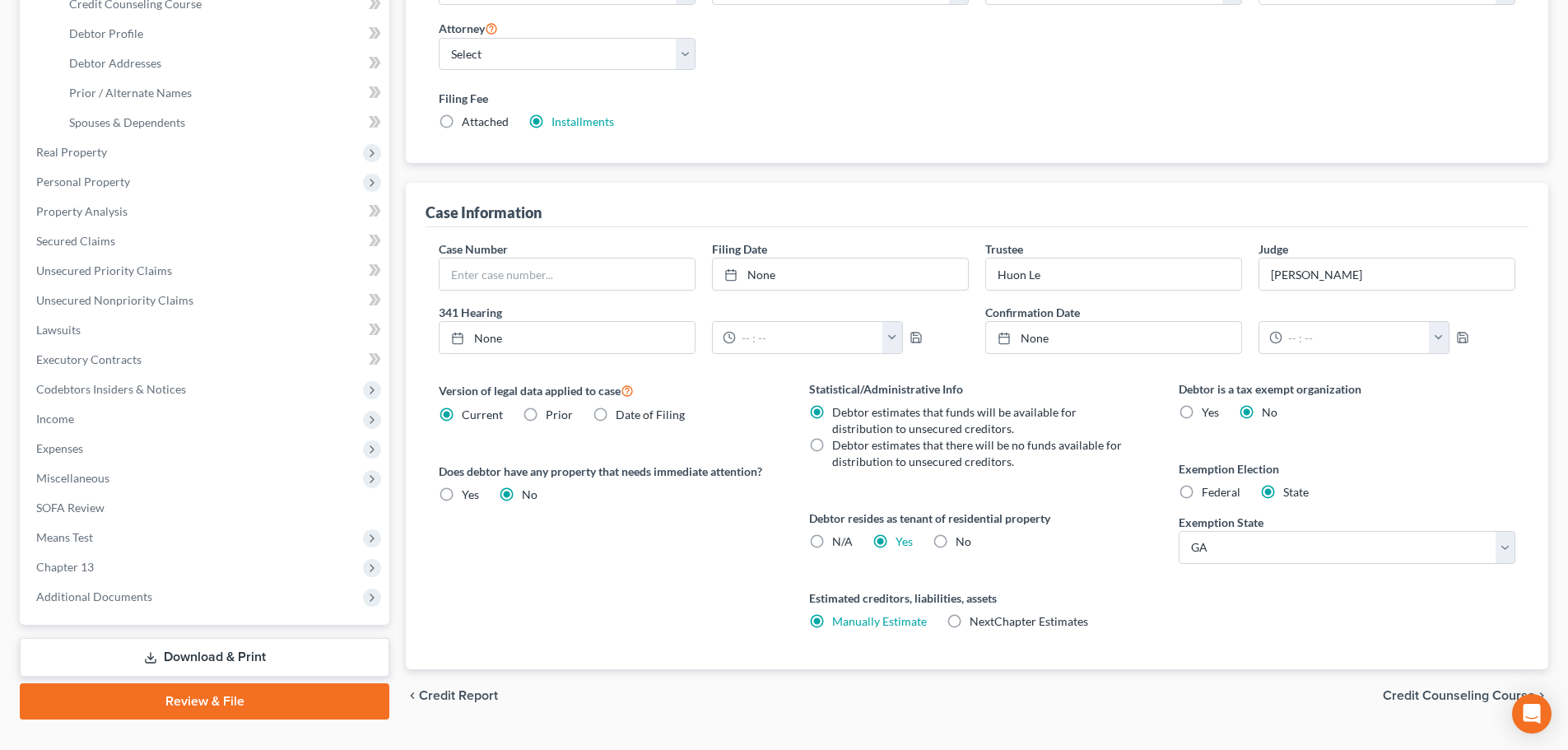
scroll to position [329, 0]
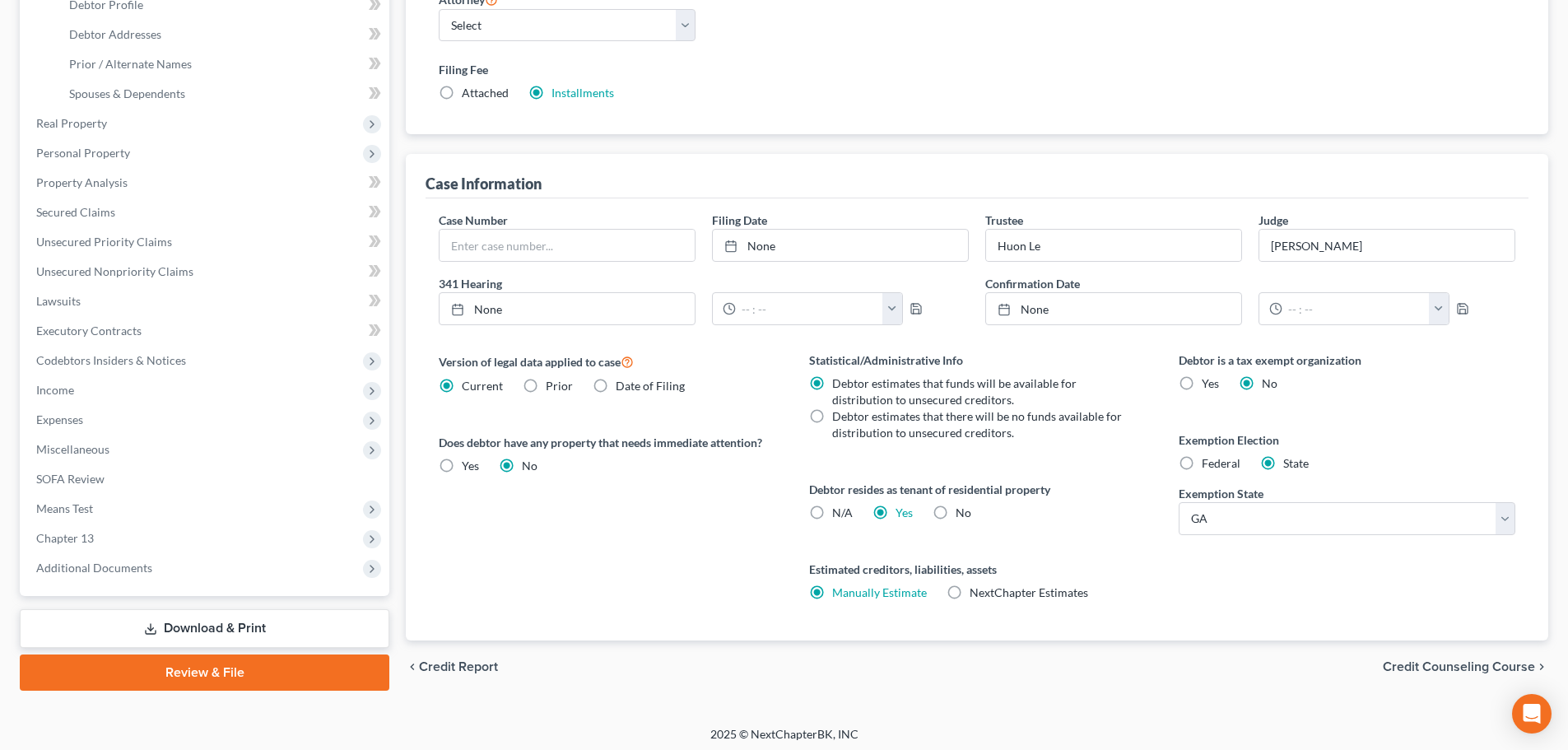
click at [1417, 662] on span "Credit Counseling Course" at bounding box center [1458, 667] width 153 height 13
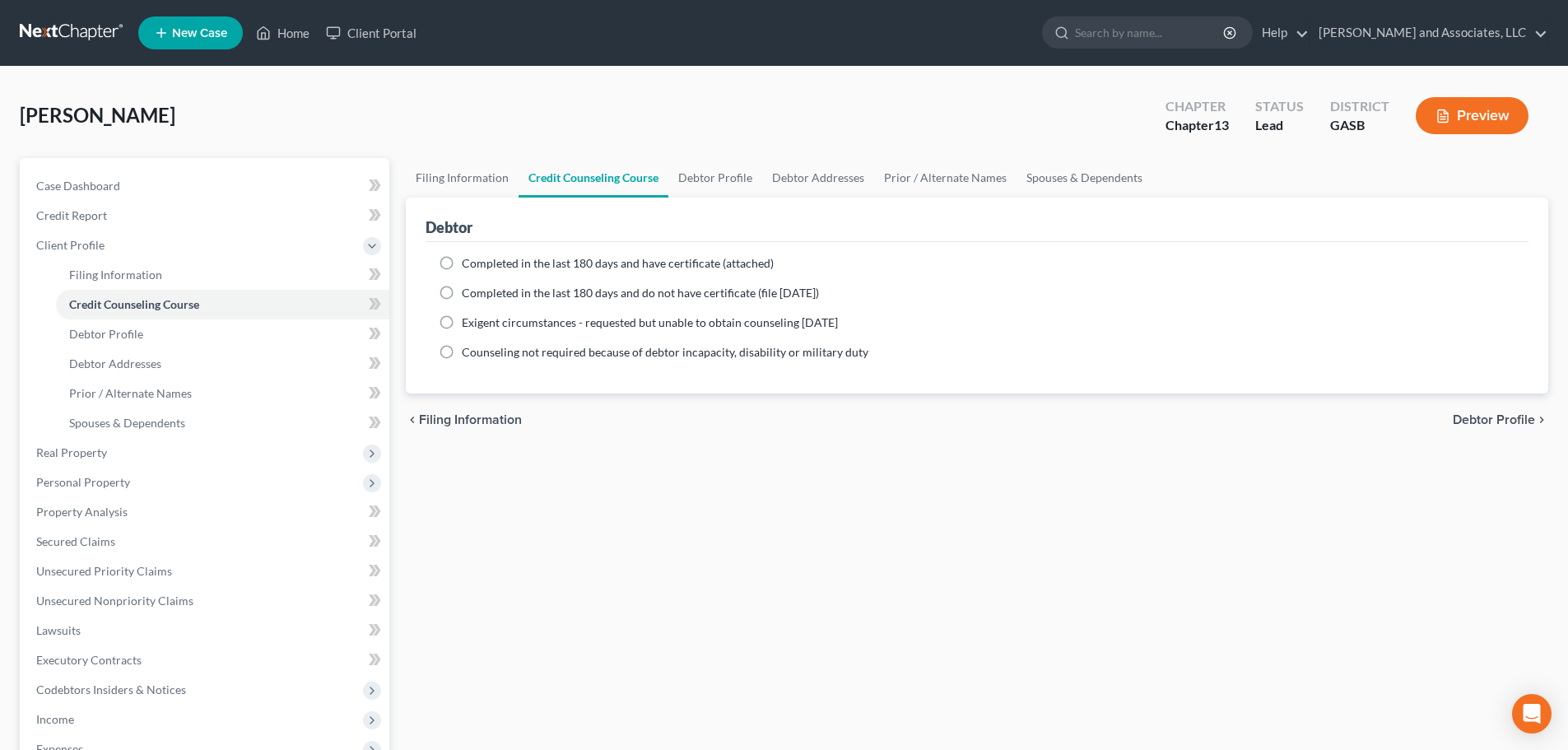
click at [462, 263] on label "Completed in the last 180 days and have certificate (attached)" at bounding box center [618, 264] width 312 height 17
click at [468, 263] on input "Completed in the last 180 days and have certificate (attached)" at bounding box center [474, 260] width 11 height 11
radio input "true"
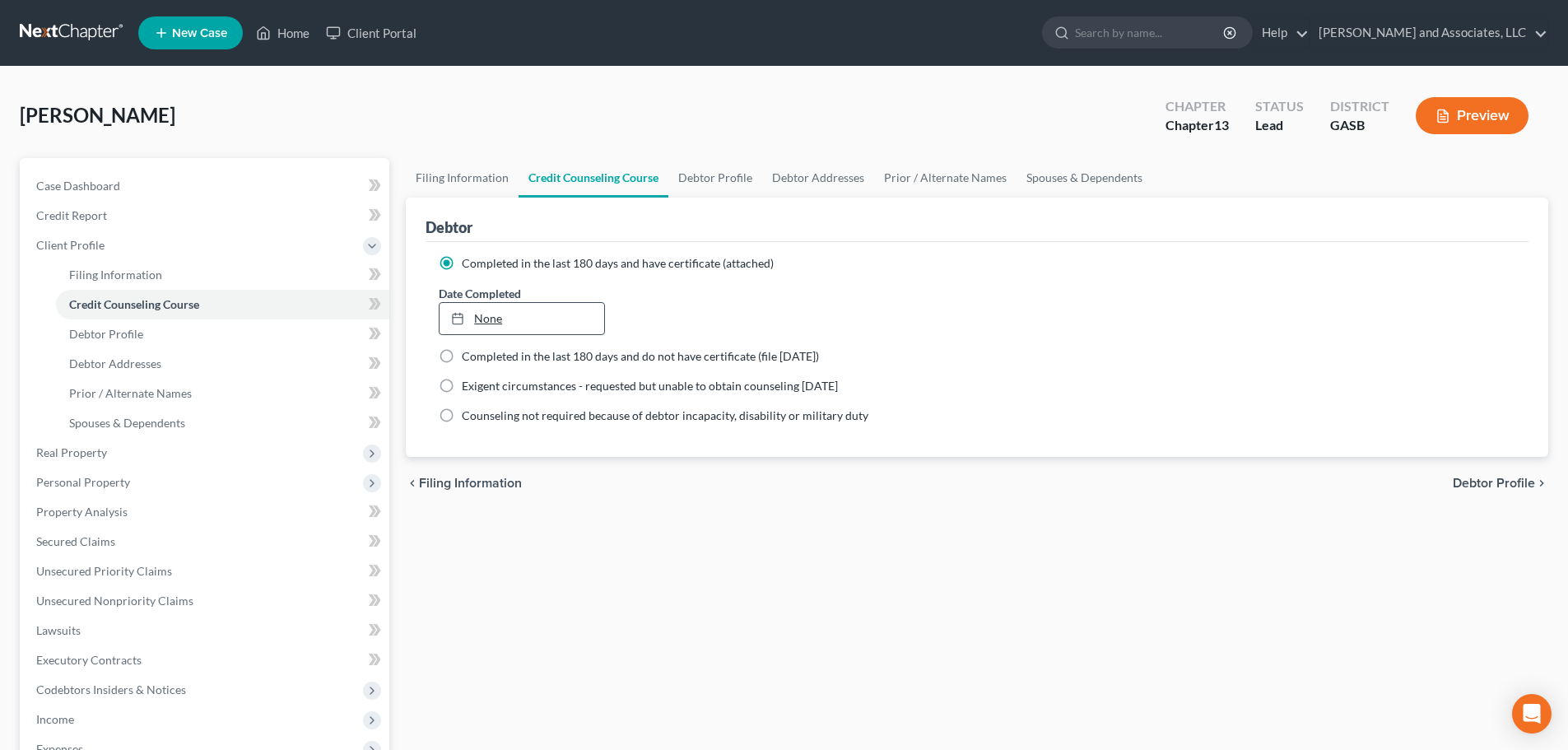
click at [510, 323] on link "None" at bounding box center [522, 319] width 163 height 31
click at [1470, 479] on span "Debtor Profile" at bounding box center [1494, 484] width 83 height 13
select select "0"
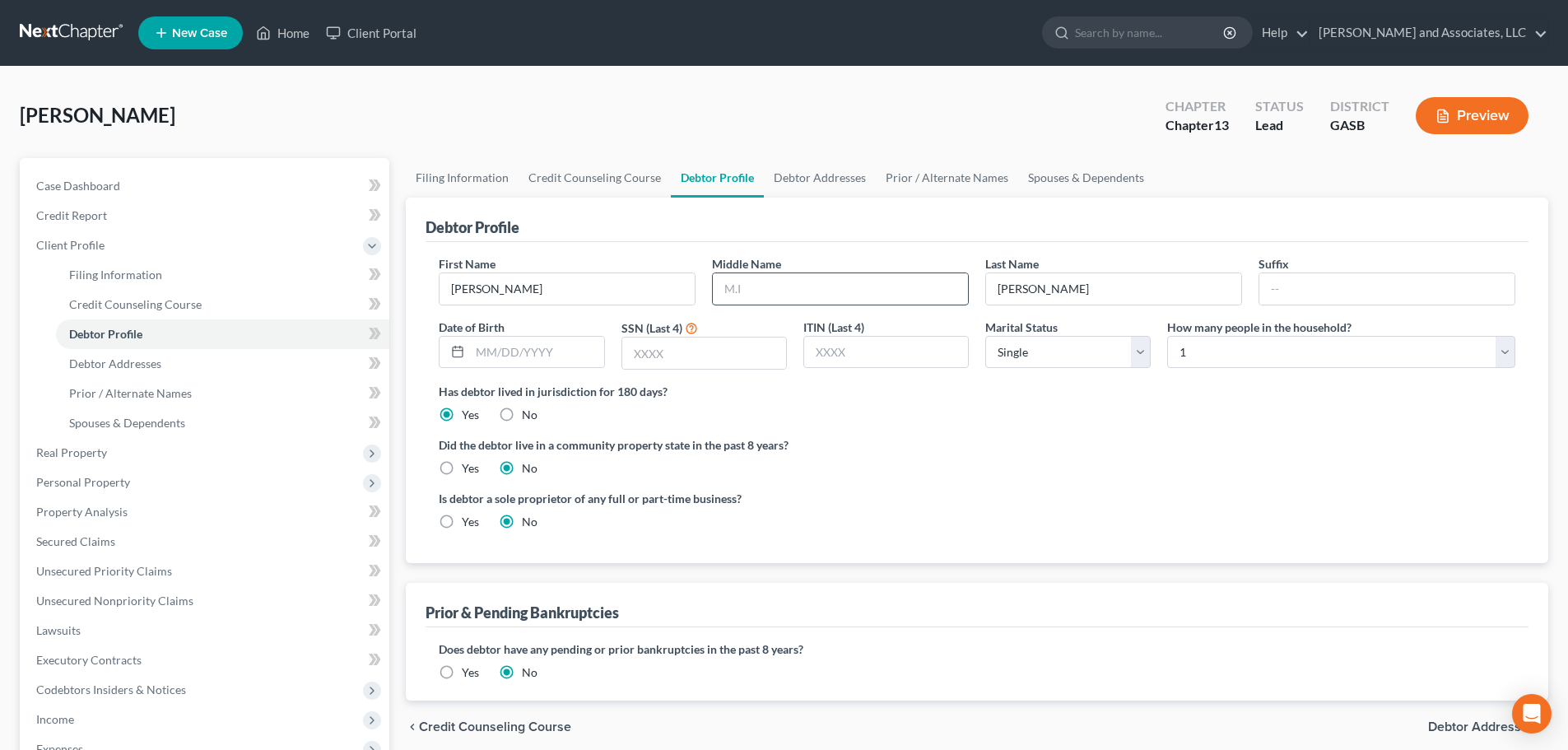
click at [750, 293] on input "text" at bounding box center [840, 288] width 255 height 31
type input "[PERSON_NAME]"
click at [636, 364] on input "text" at bounding box center [704, 353] width 163 height 31
type input "3698"
click at [462, 521] on label "Yes" at bounding box center [470, 522] width 18 height 17
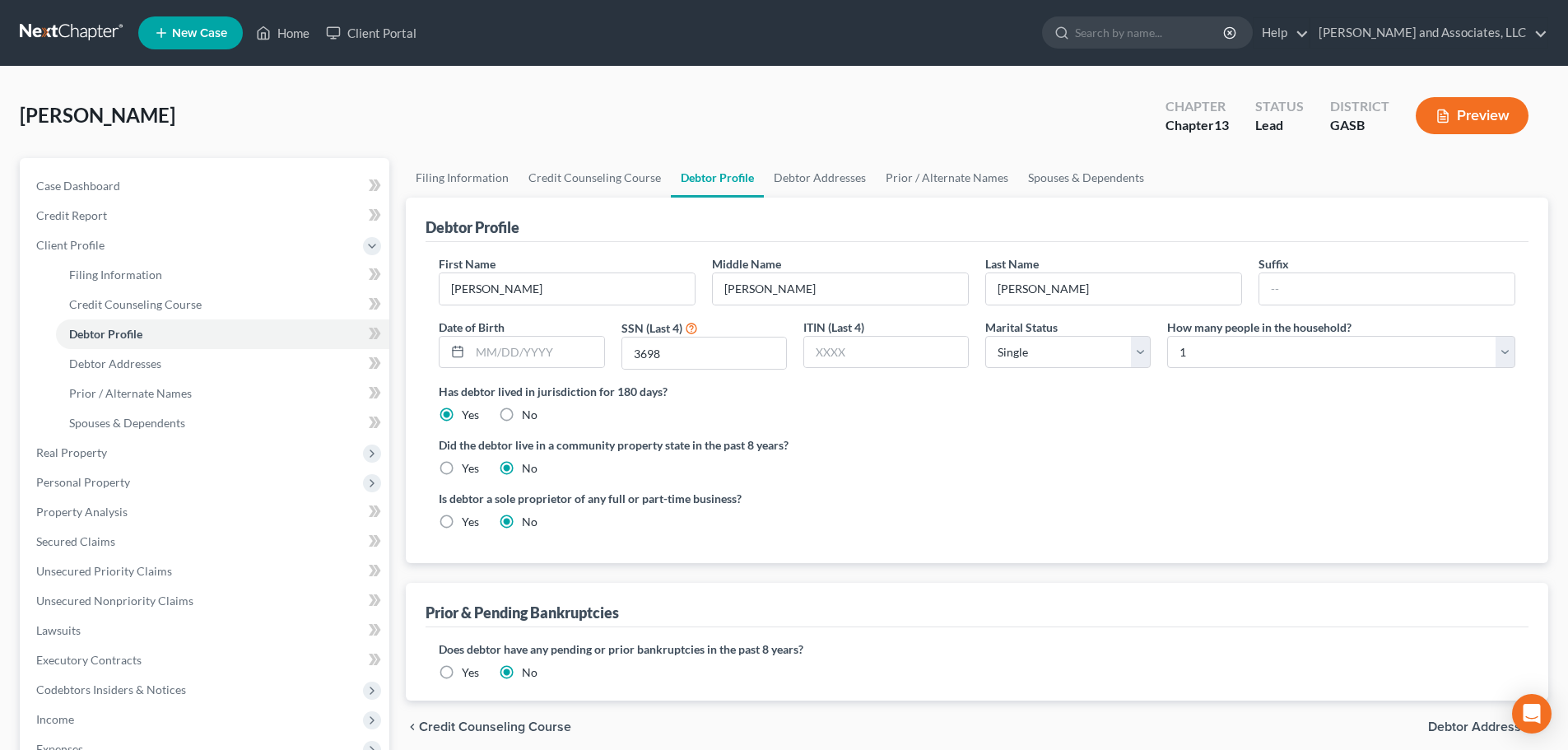
click at [468, 521] on input "Yes" at bounding box center [474, 519] width 11 height 11
radio input "true"
radio input "false"
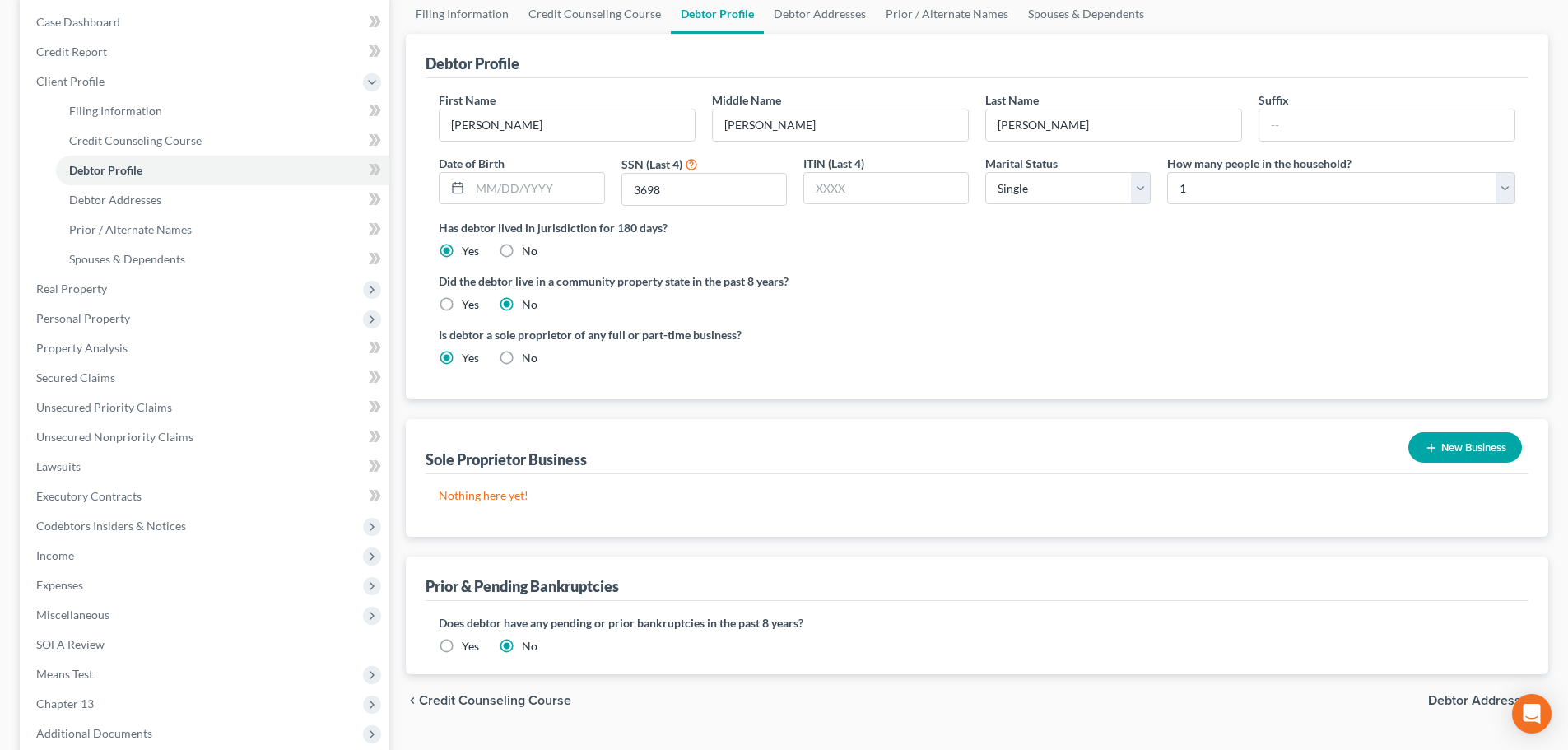
scroll to position [164, 0]
click at [1451, 443] on button "New Business" at bounding box center [1465, 447] width 114 height 30
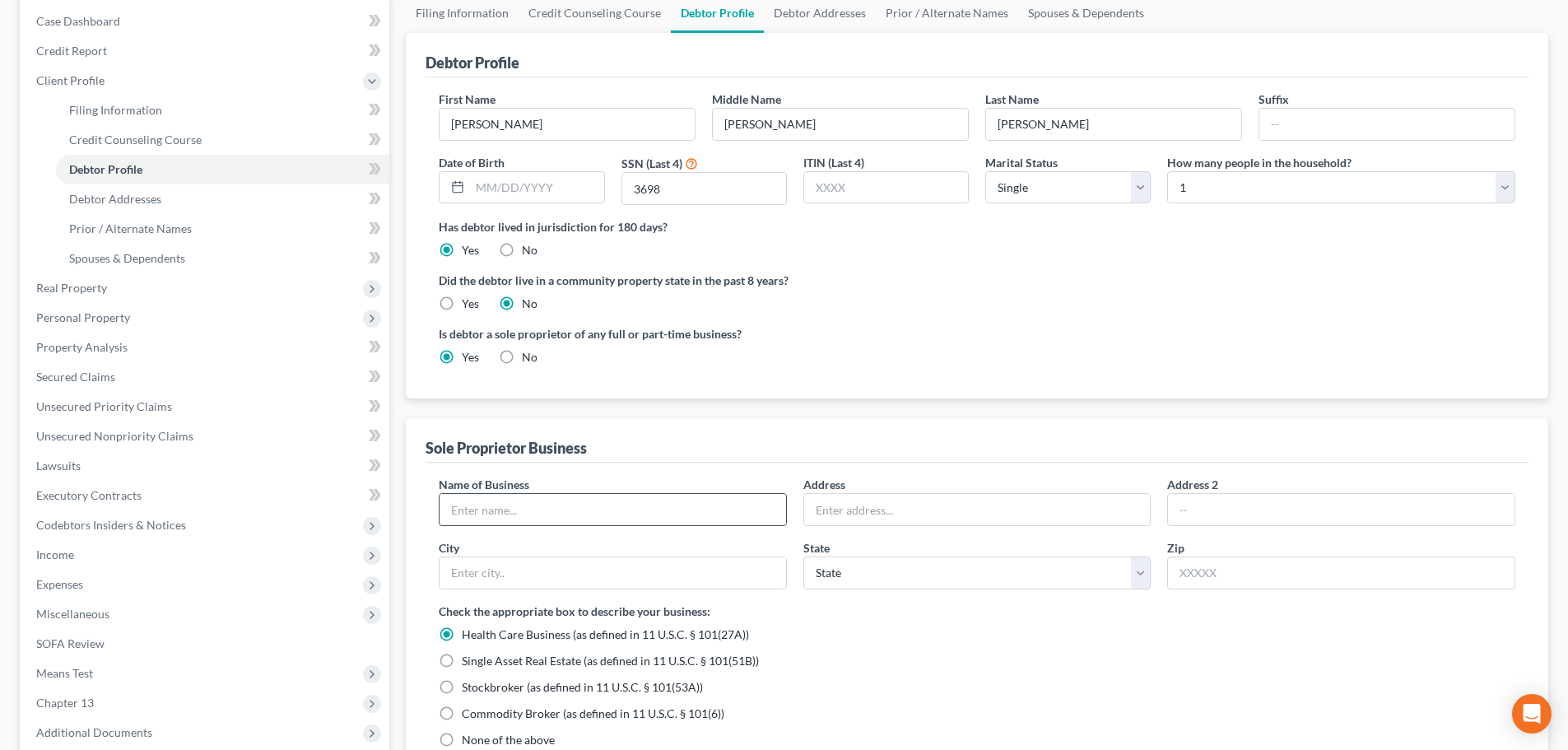
click at [505, 508] on input "text" at bounding box center [613, 509] width 346 height 31
type input "[PERSON_NAME]"
click at [842, 510] on input "text" at bounding box center [977, 509] width 346 height 31
type input "[STREET_ADDRESS][PERSON_NAME]"
type input "[GEOGRAPHIC_DATA]"
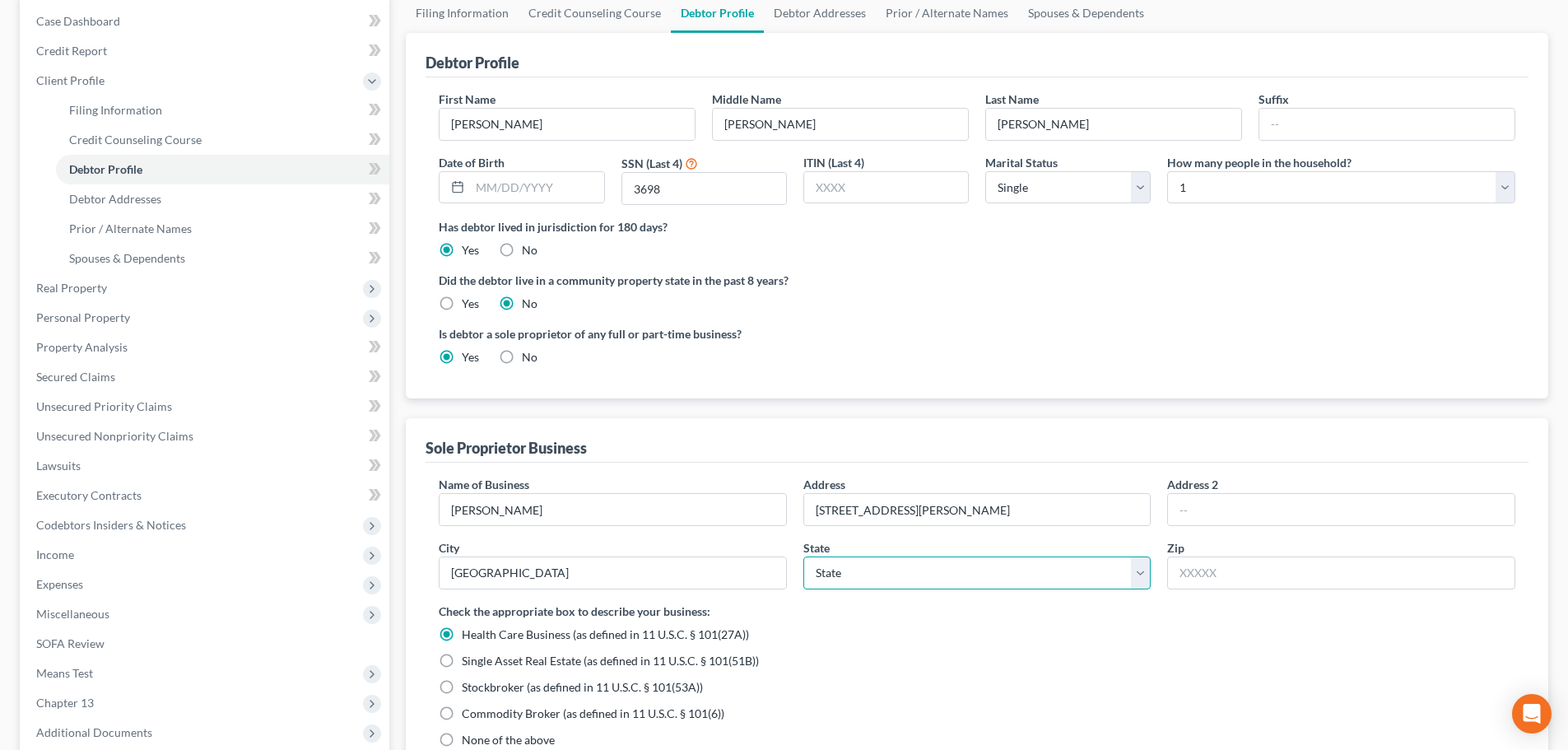
click at [881, 571] on select "State [US_STATE] AK AR AZ CA CO CT DE DC [GEOGRAPHIC_DATA] [GEOGRAPHIC_DATA] GU…" at bounding box center [977, 572] width 348 height 33
select select "10"
click at [1226, 569] on input "text" at bounding box center [1341, 572] width 348 height 33
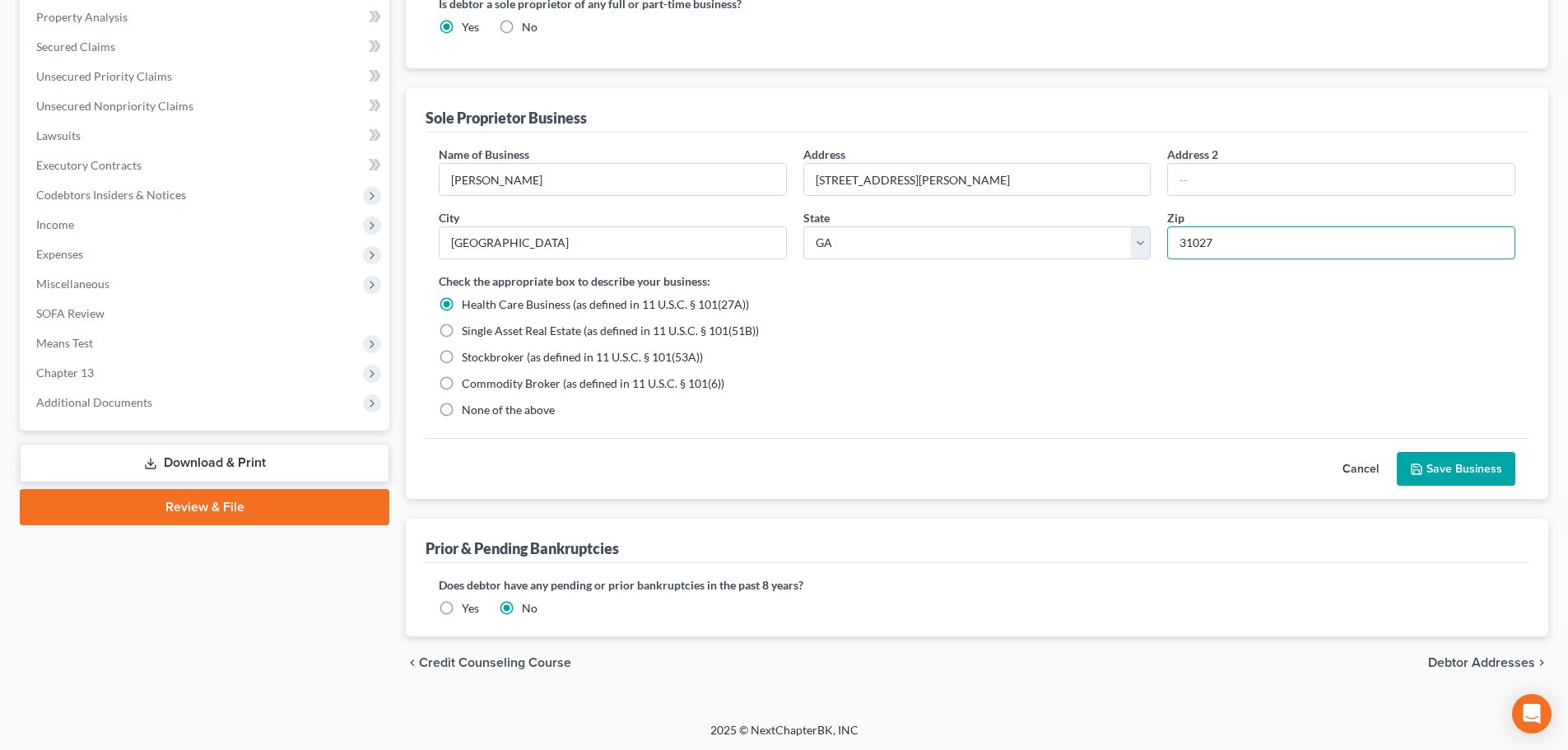
scroll to position [496, 0]
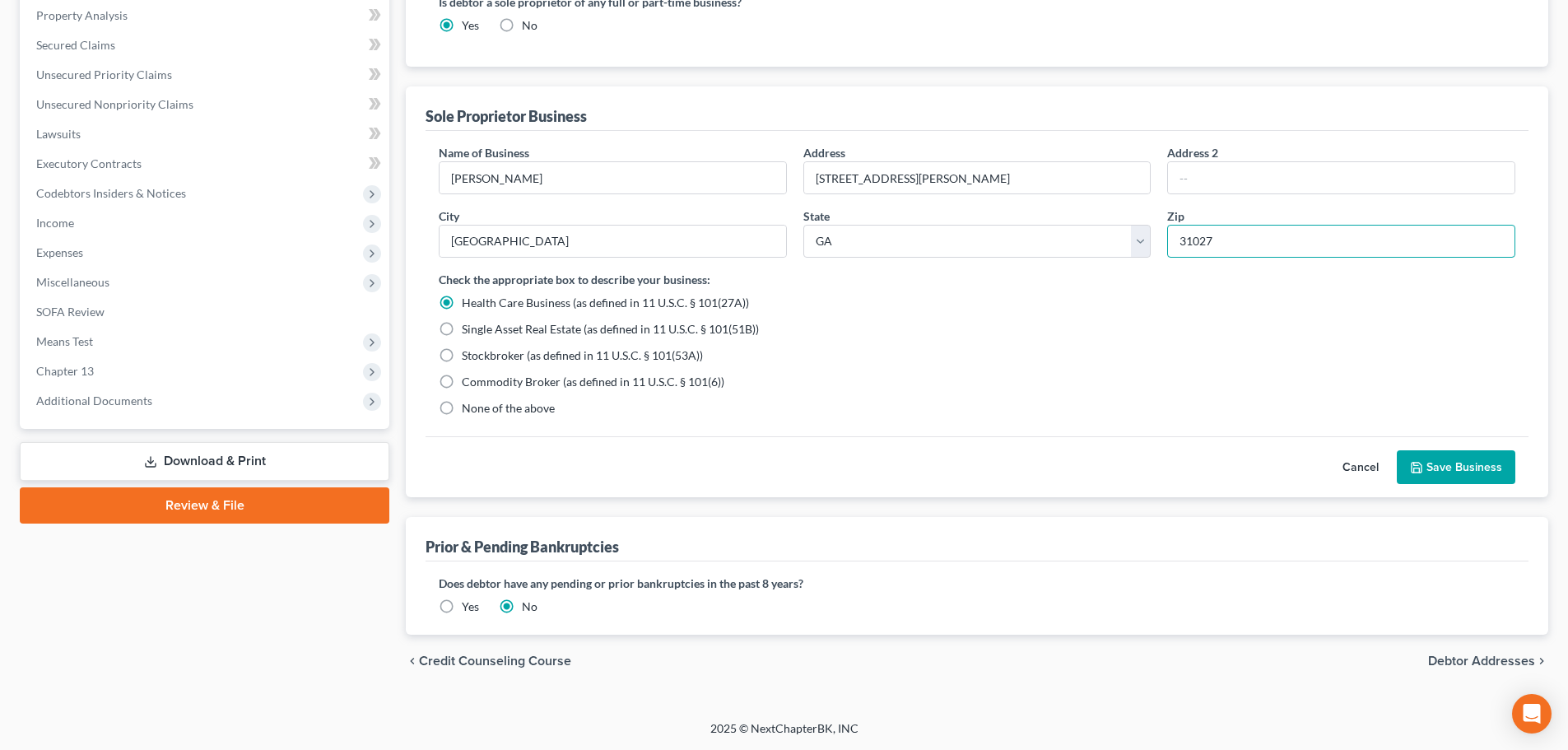
type input "31027"
type input "[GEOGRAPHIC_DATA]"
click at [462, 404] on label "None of the above" at bounding box center [508, 409] width 93 height 17
click at [468, 404] on input "None of the above" at bounding box center [474, 405] width 11 height 11
radio input "true"
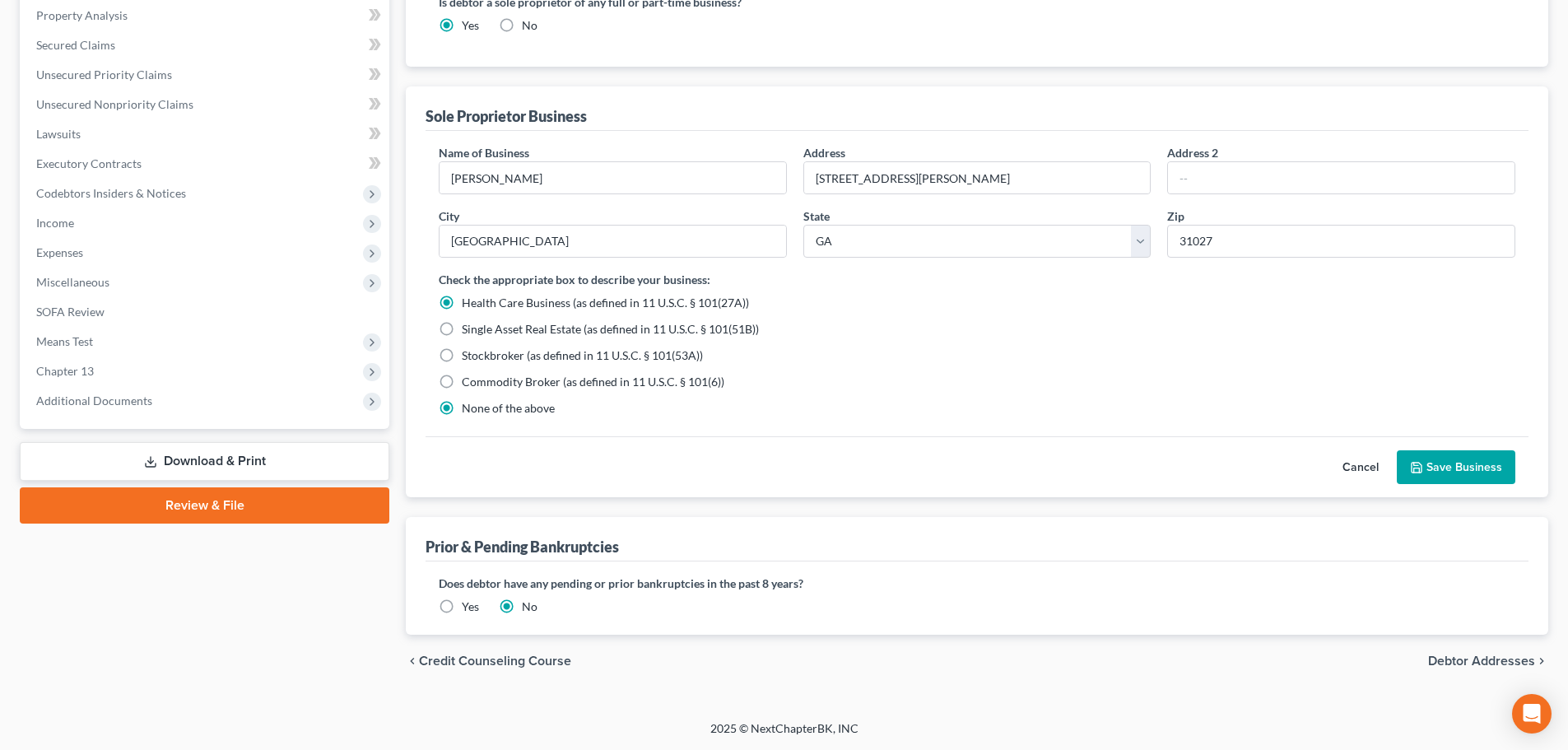
radio input "false"
click at [1462, 660] on span "Debtor Addresses" at bounding box center [1481, 662] width 107 height 13
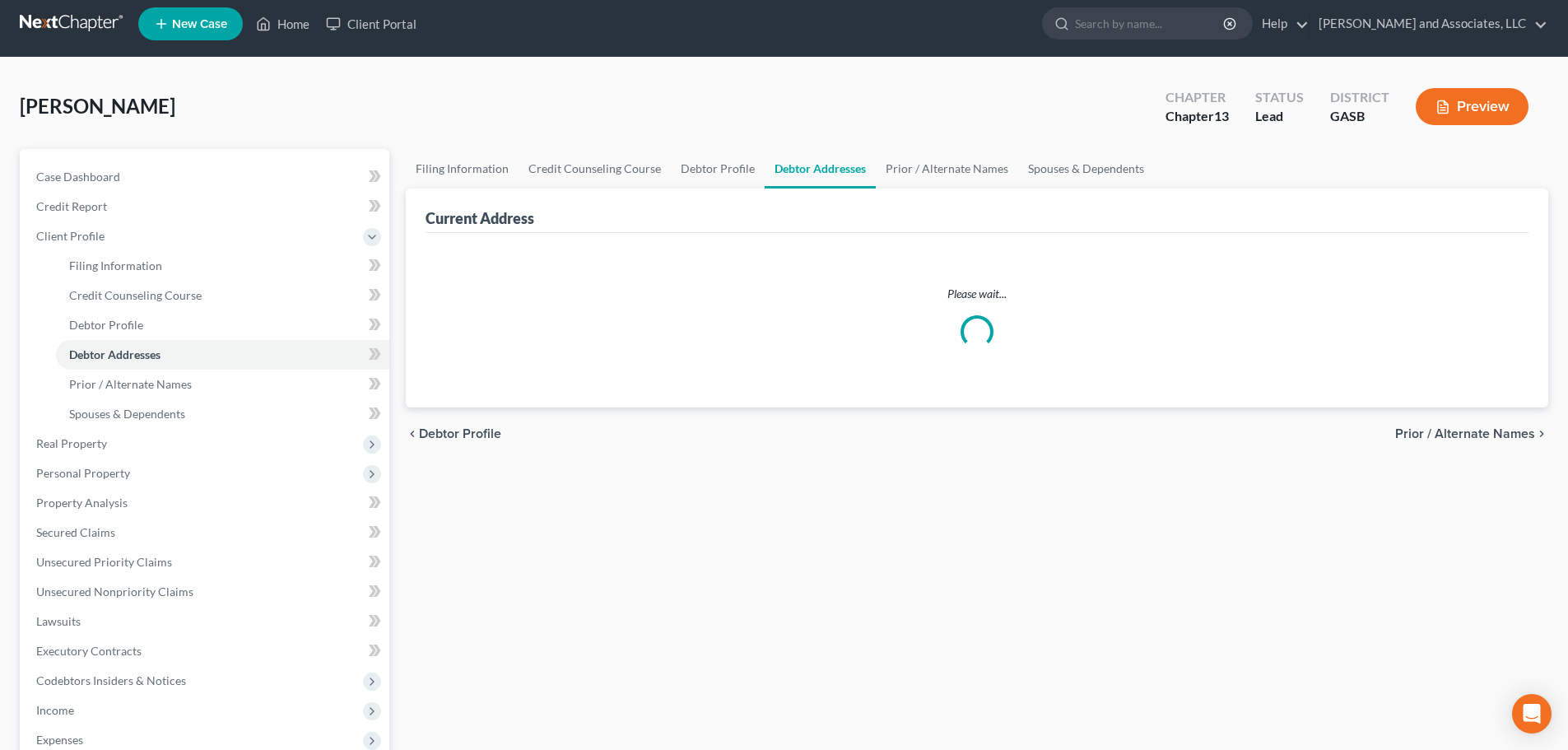
select select "0"
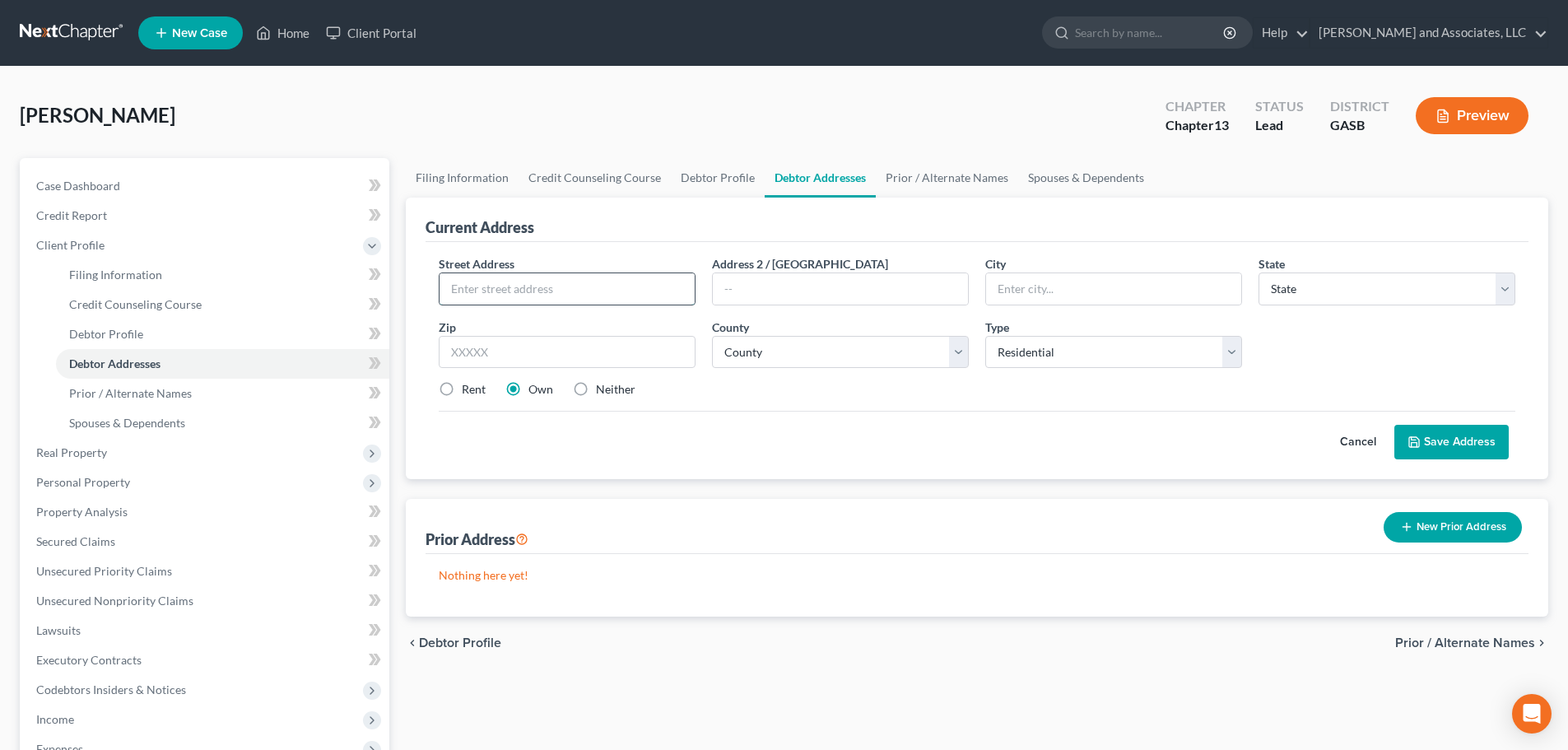
click at [468, 285] on input "text" at bounding box center [567, 288] width 255 height 31
click at [425, 106] on div "[PERSON_NAME] Upgraded Chapter Chapter 13 Status Lead District GASB Preview" at bounding box center [784, 122] width 1528 height 72
click at [285, 33] on link "Home" at bounding box center [282, 32] width 70 height 29
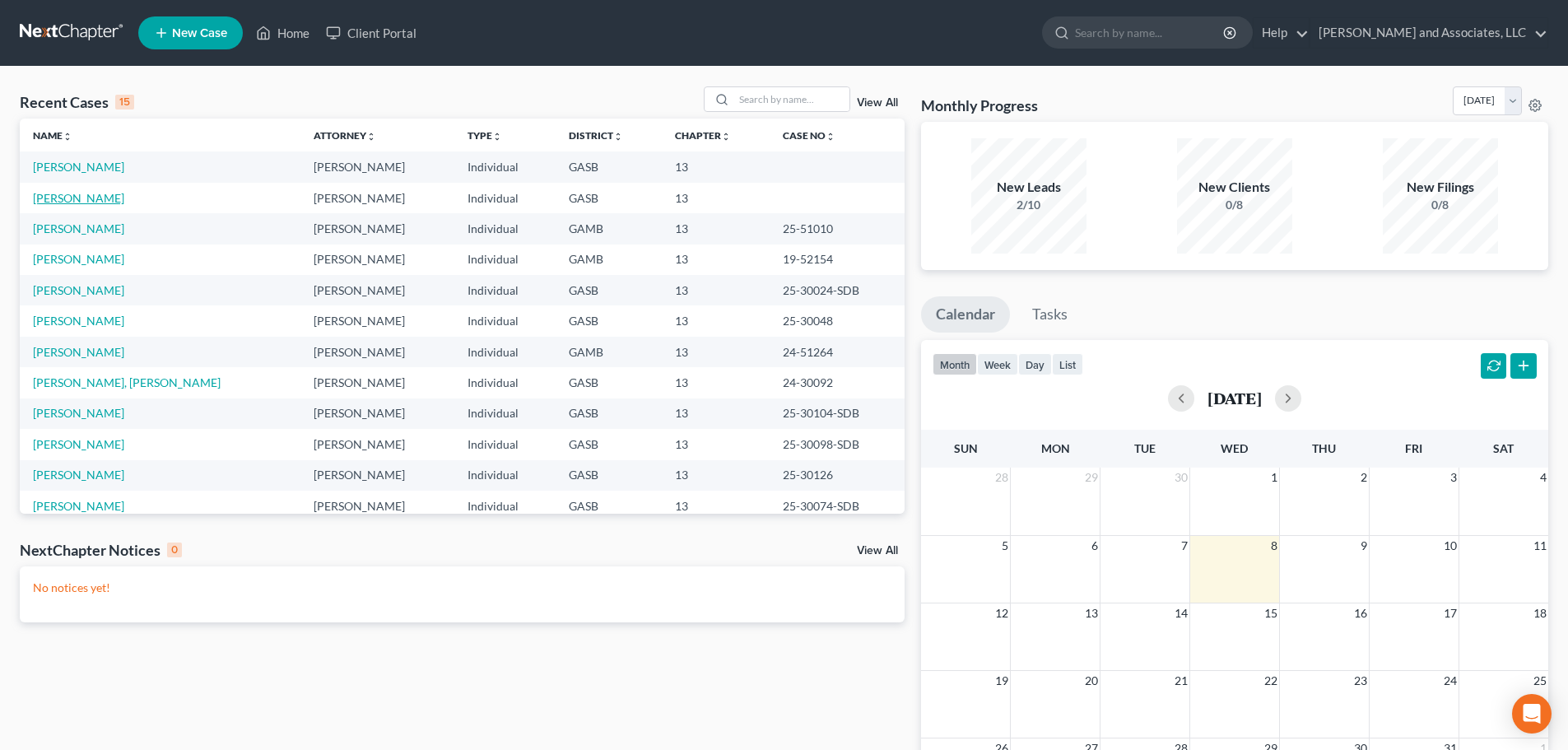
click at [93, 196] on link "[PERSON_NAME]" at bounding box center [78, 198] width 91 height 14
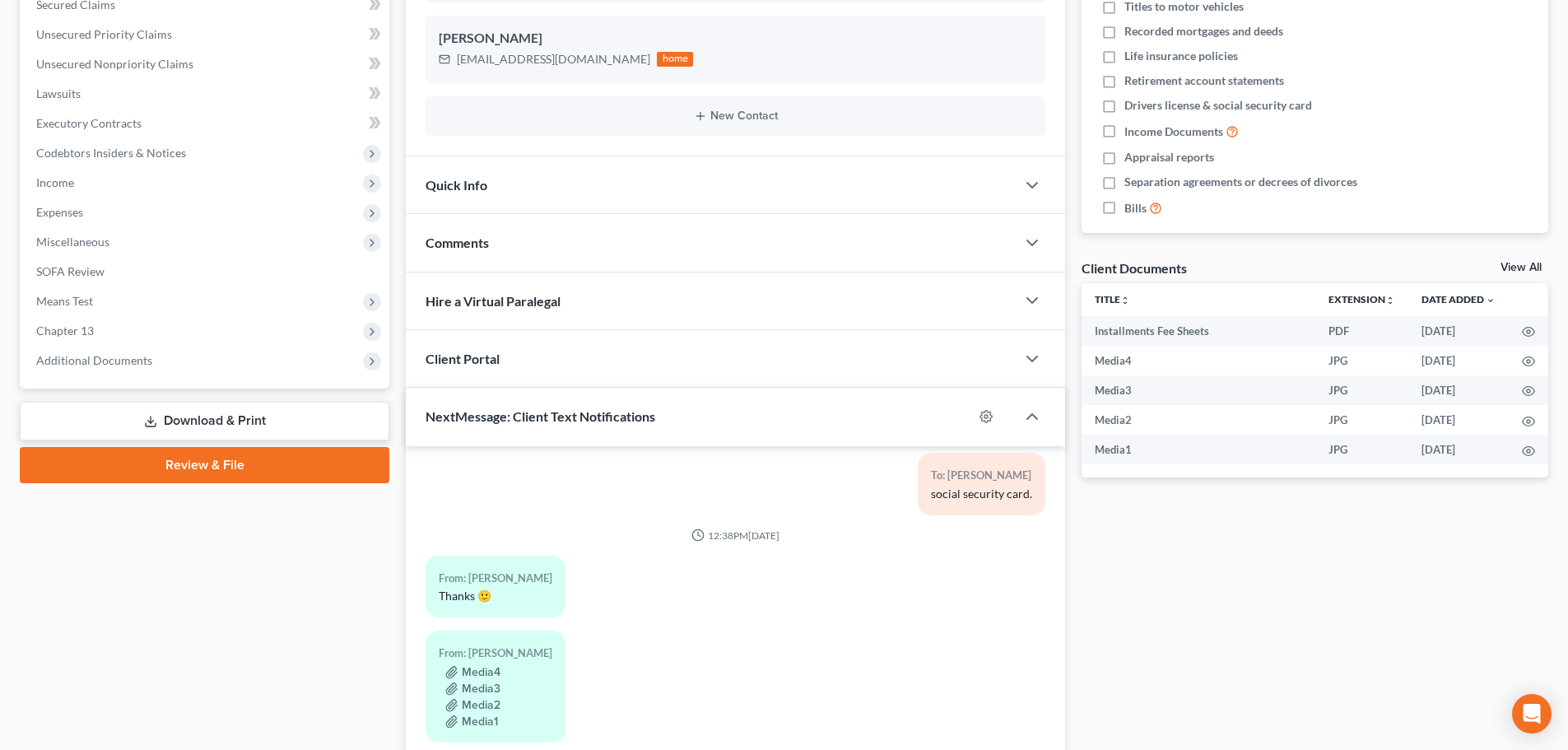
scroll to position [486, 0]
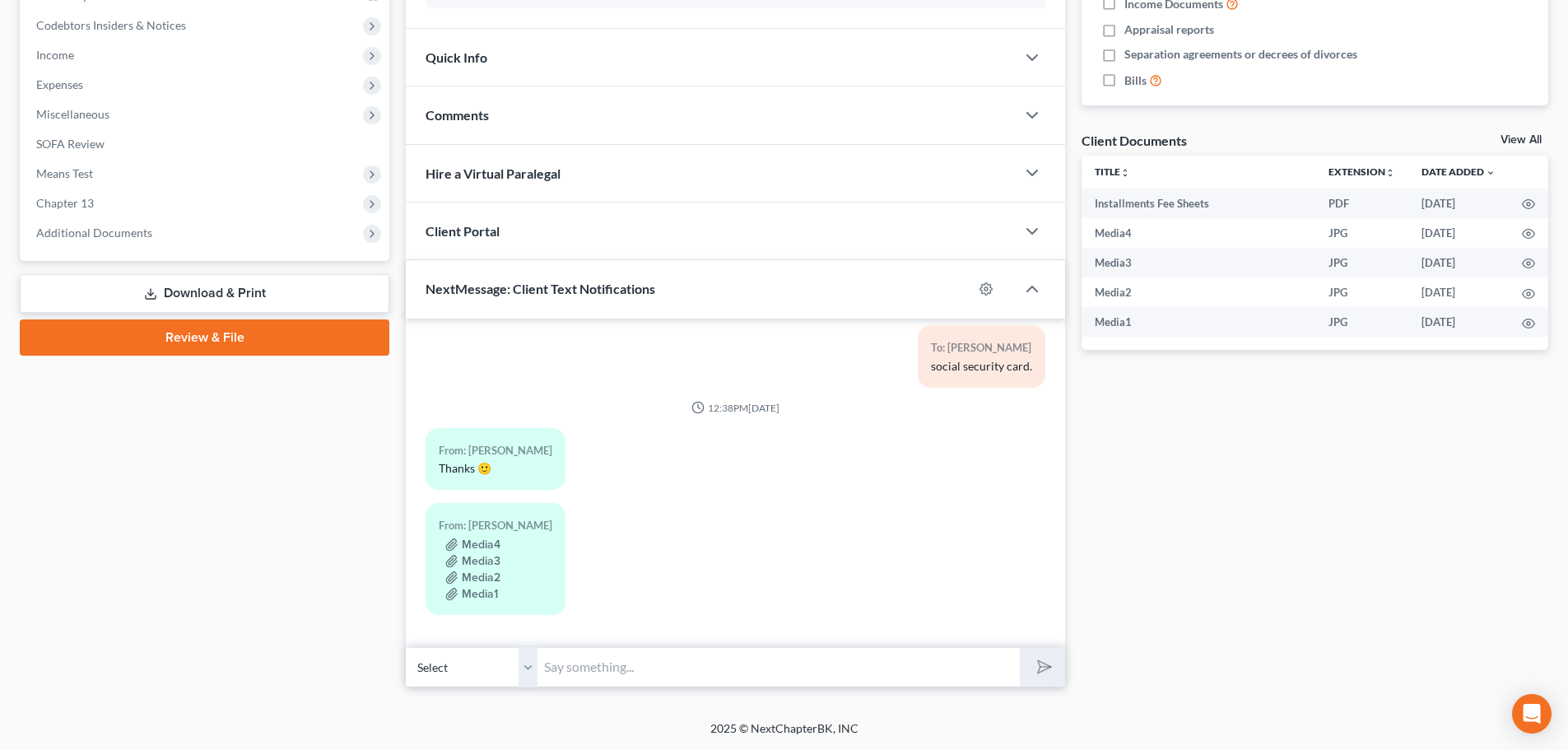
click at [198, 290] on link "Download & Print" at bounding box center [204, 293] width 370 height 39
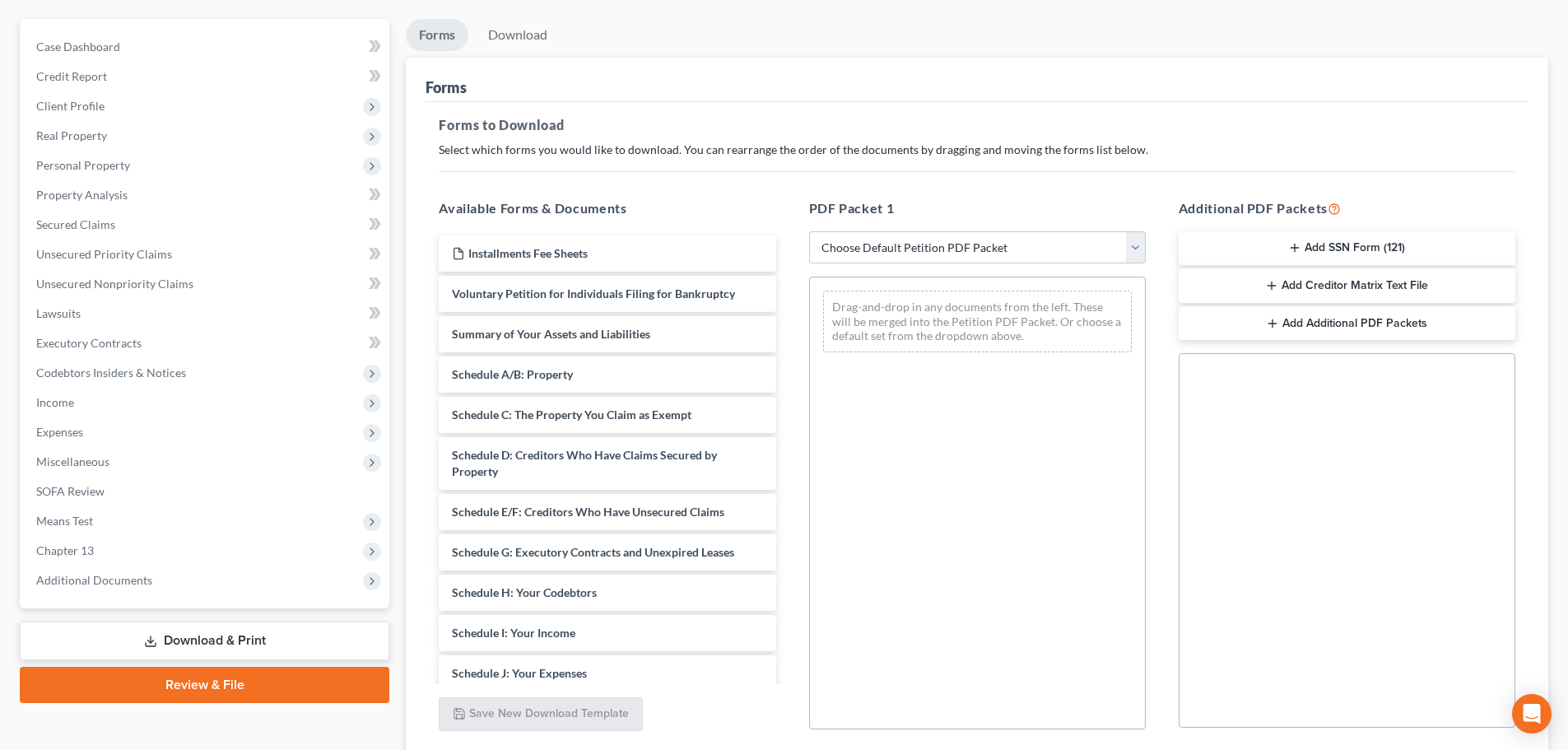
scroll to position [164, 0]
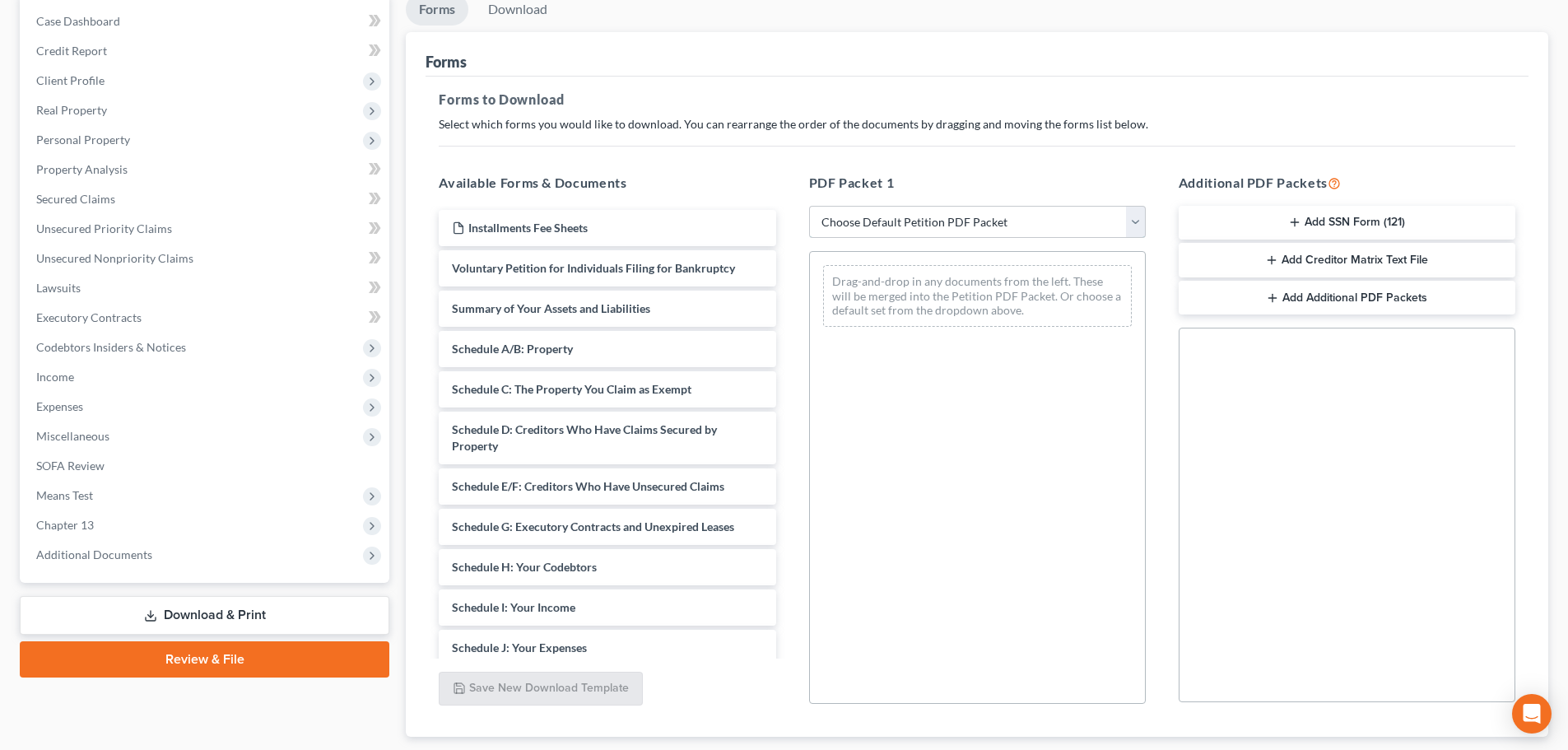
click at [863, 222] on select "Choose Default Petition PDF Packet Complete Bankruptcy Petition (all forms and …" at bounding box center [977, 222] width 337 height 33
select select "3"
click at [809, 206] on select "Choose Default Petition PDF Packet Complete Bankruptcy Petition (all forms and …" at bounding box center [977, 222] width 337 height 33
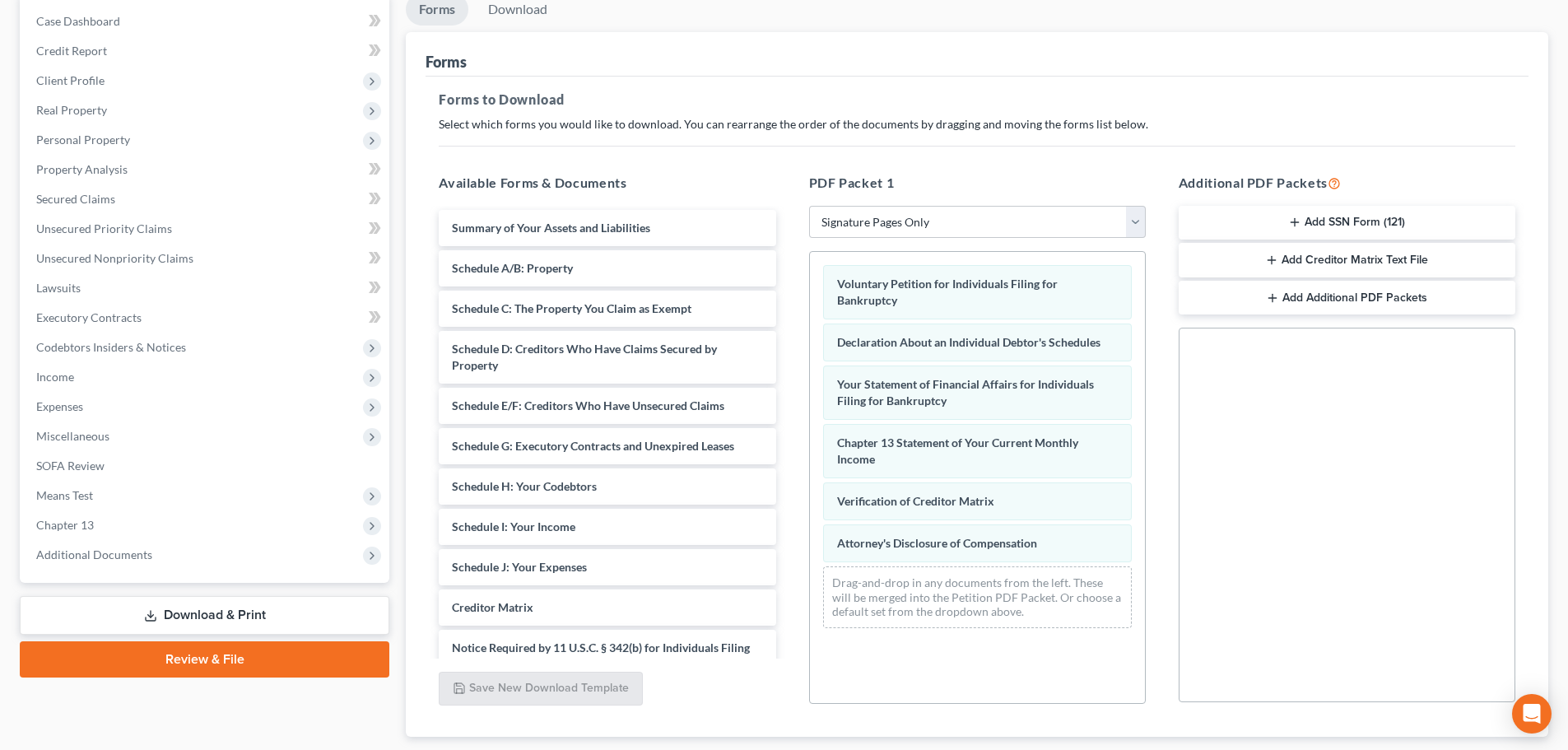
click at [945, 173] on h5 "PDF Packet 1" at bounding box center [977, 182] width 337 height 19
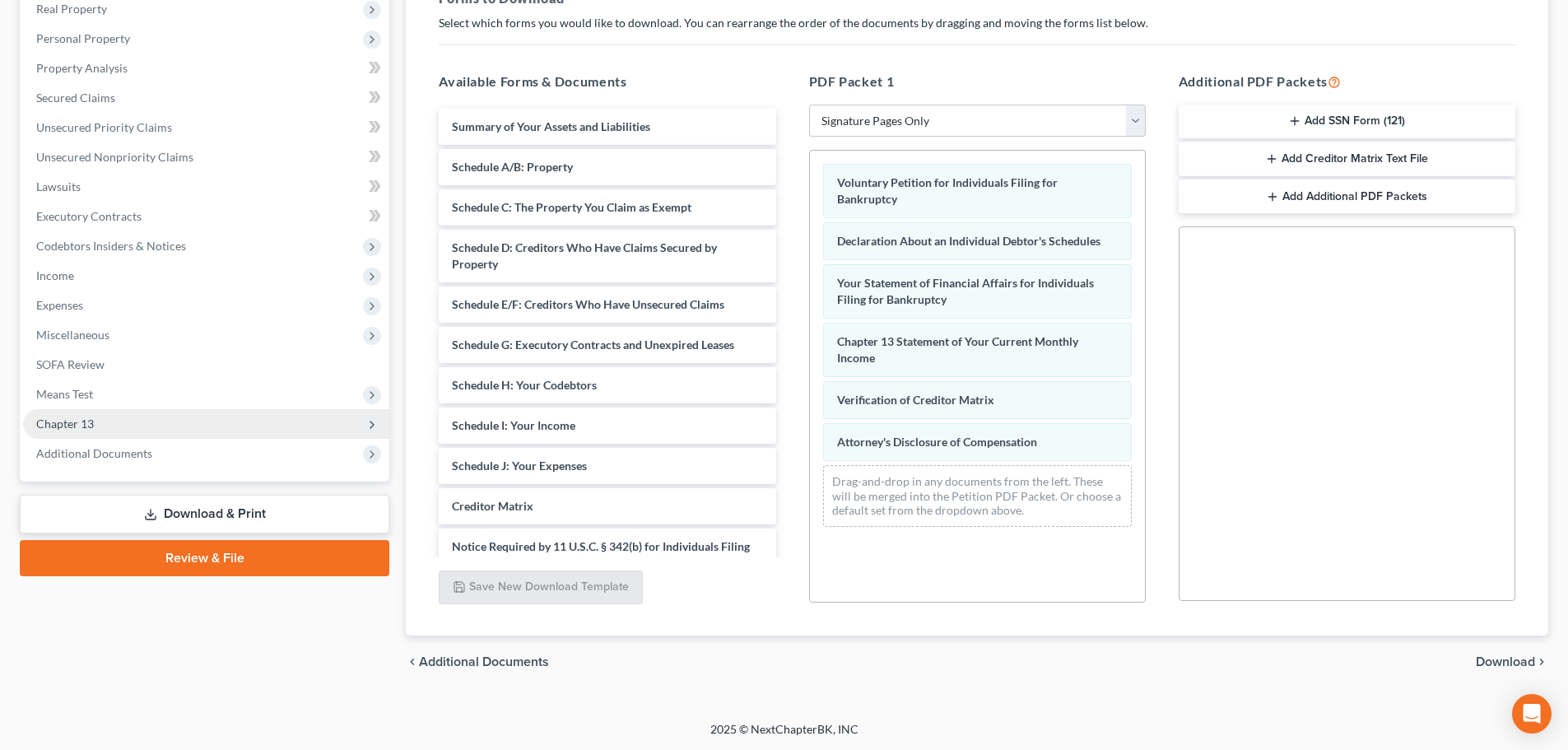
scroll to position [267, 0]
click at [195, 513] on link "Download & Print" at bounding box center [204, 513] width 370 height 39
click at [1501, 662] on span "Download" at bounding box center [1506, 662] width 59 height 13
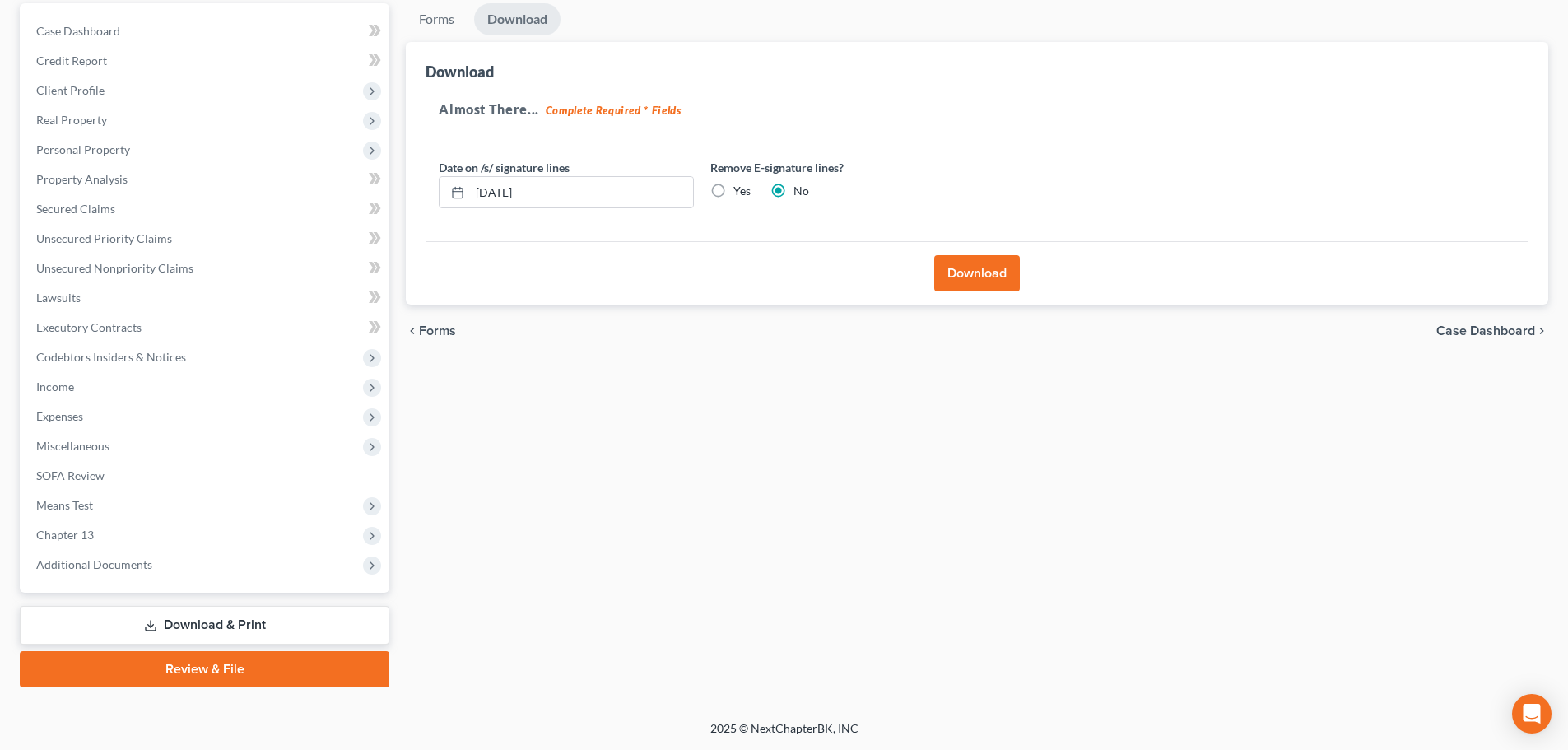
click at [1480, 331] on span "Case Dashboard" at bounding box center [1485, 331] width 99 height 13
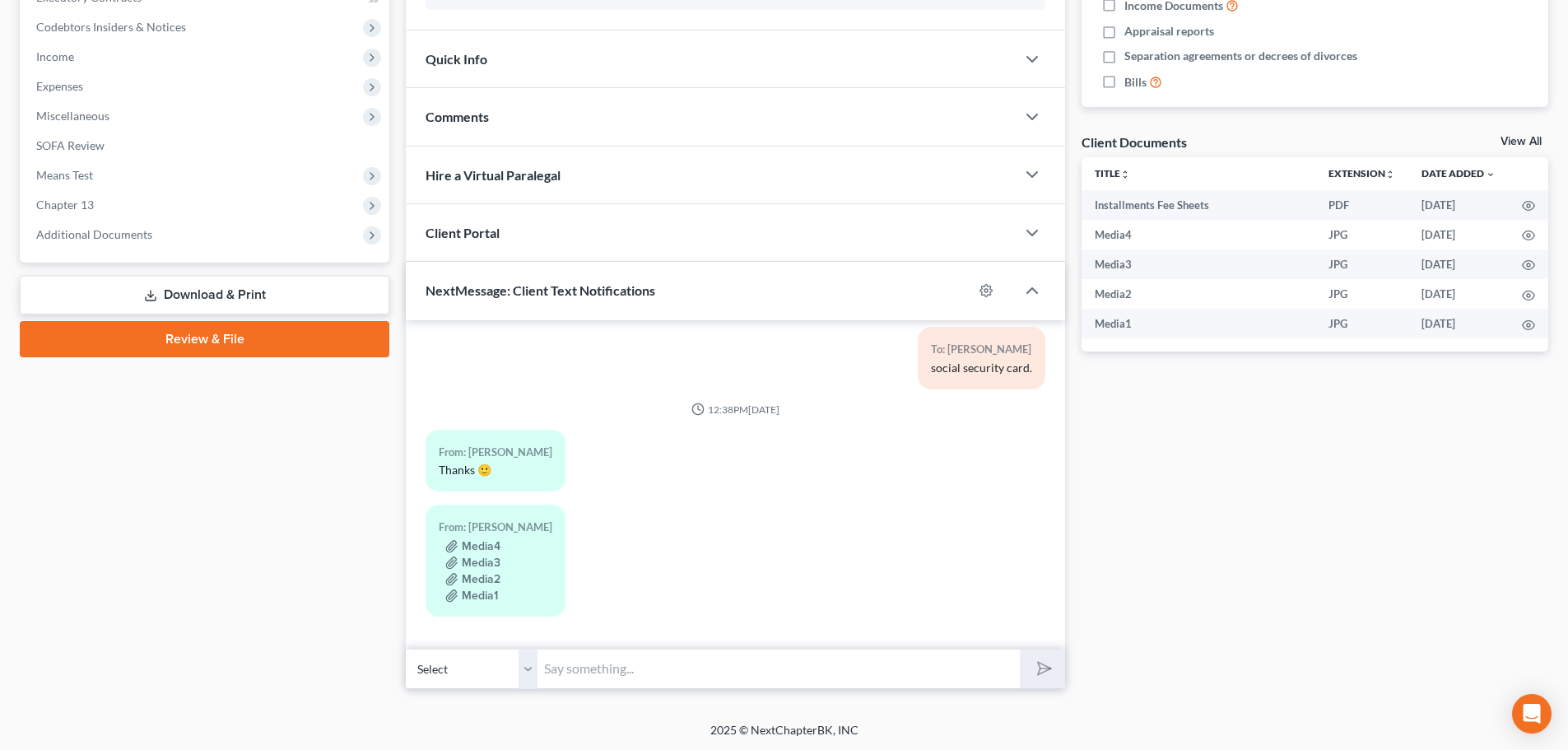
scroll to position [486, 0]
click at [196, 292] on link "Download & Print" at bounding box center [204, 293] width 370 height 39
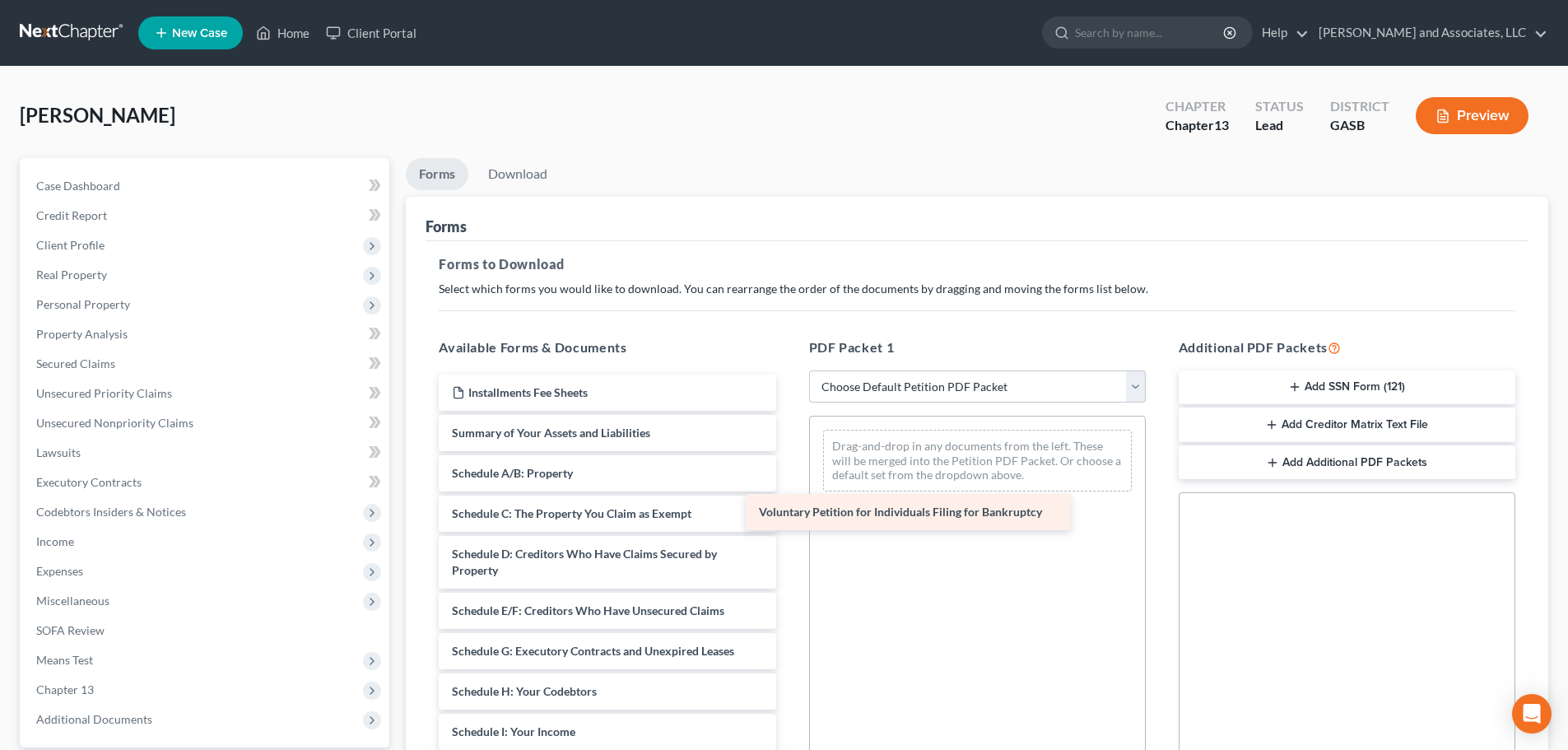
drag, startPoint x: 572, startPoint y: 430, endPoint x: 891, endPoint y: 507, distance: 328.2
click at [789, 507] on div "Voluntary Petition for Individuals Filing for Bankruptcy Installments Fee Sheet…" at bounding box center [607, 741] width 363 height 731
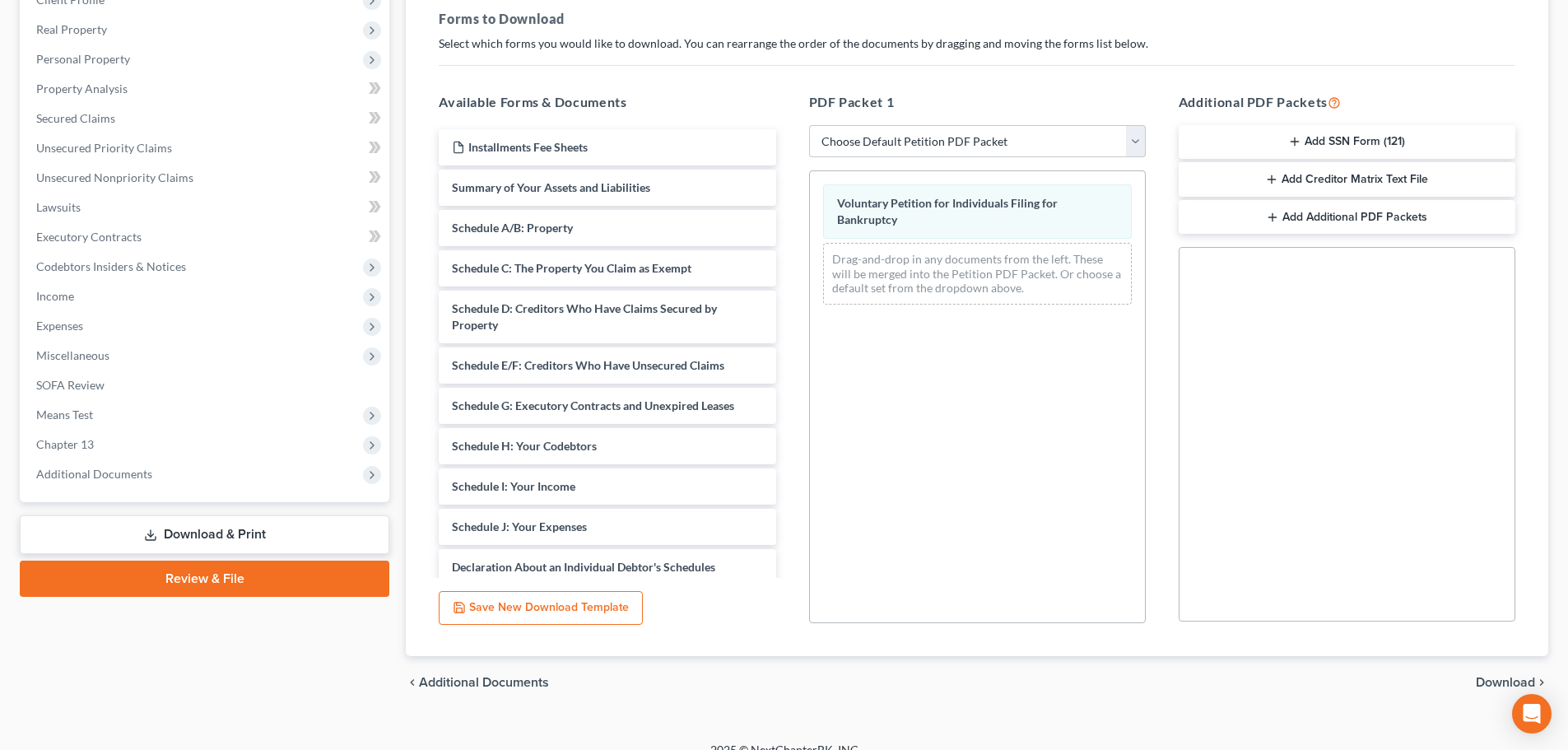
scroll to position [267, 0]
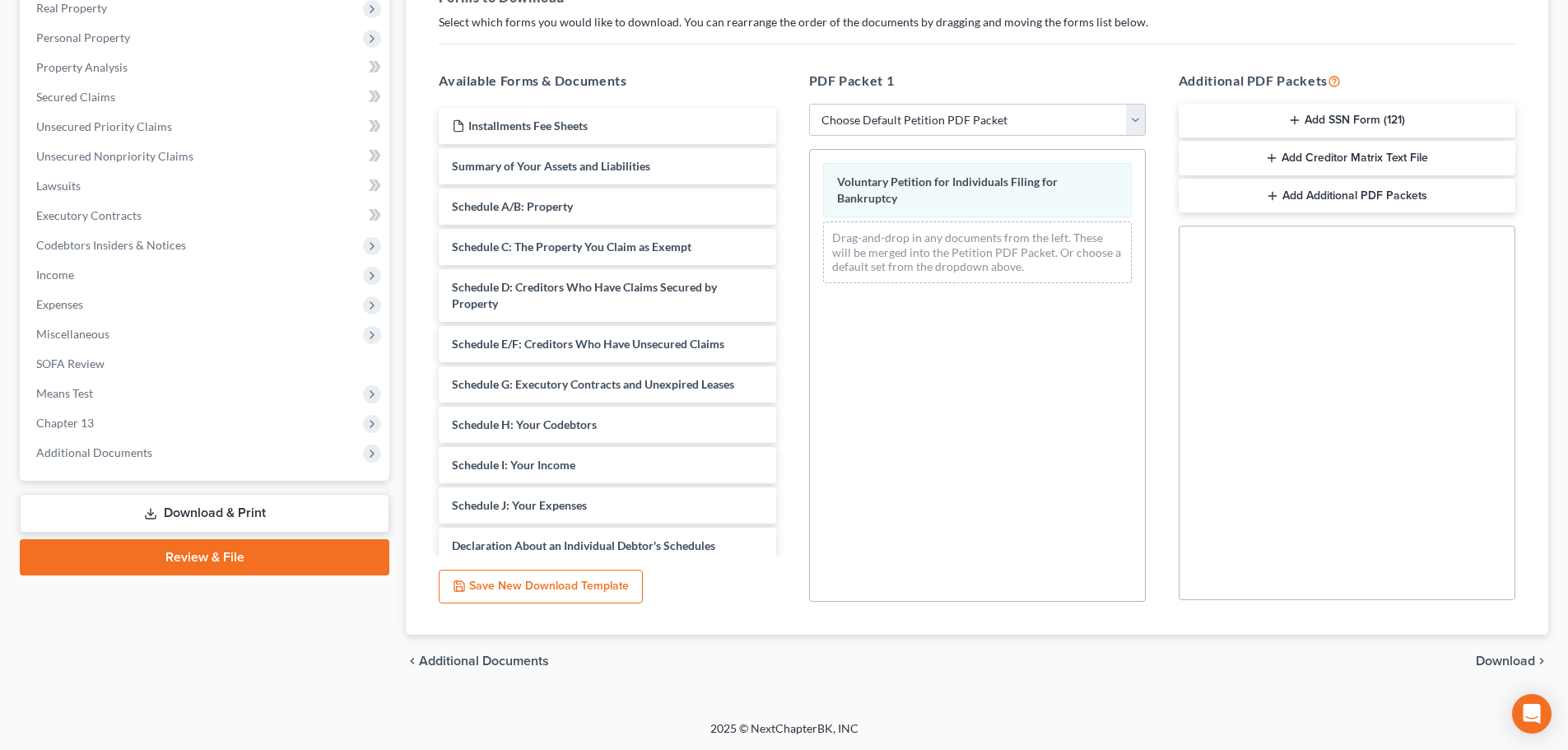
click at [1505, 660] on span "Download" at bounding box center [1506, 662] width 59 height 13
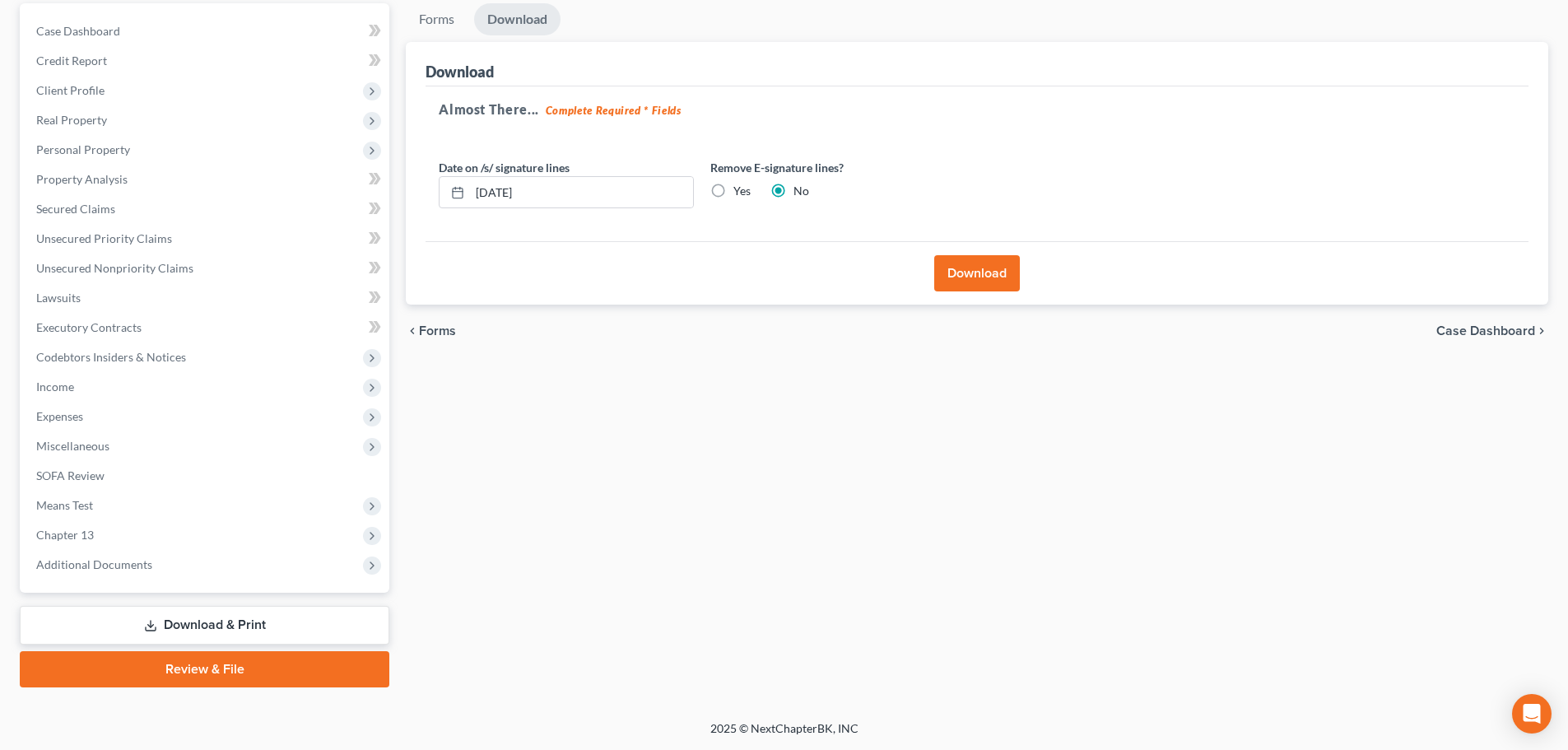
scroll to position [155, 0]
click at [975, 273] on button "Download" at bounding box center [977, 273] width 86 height 36
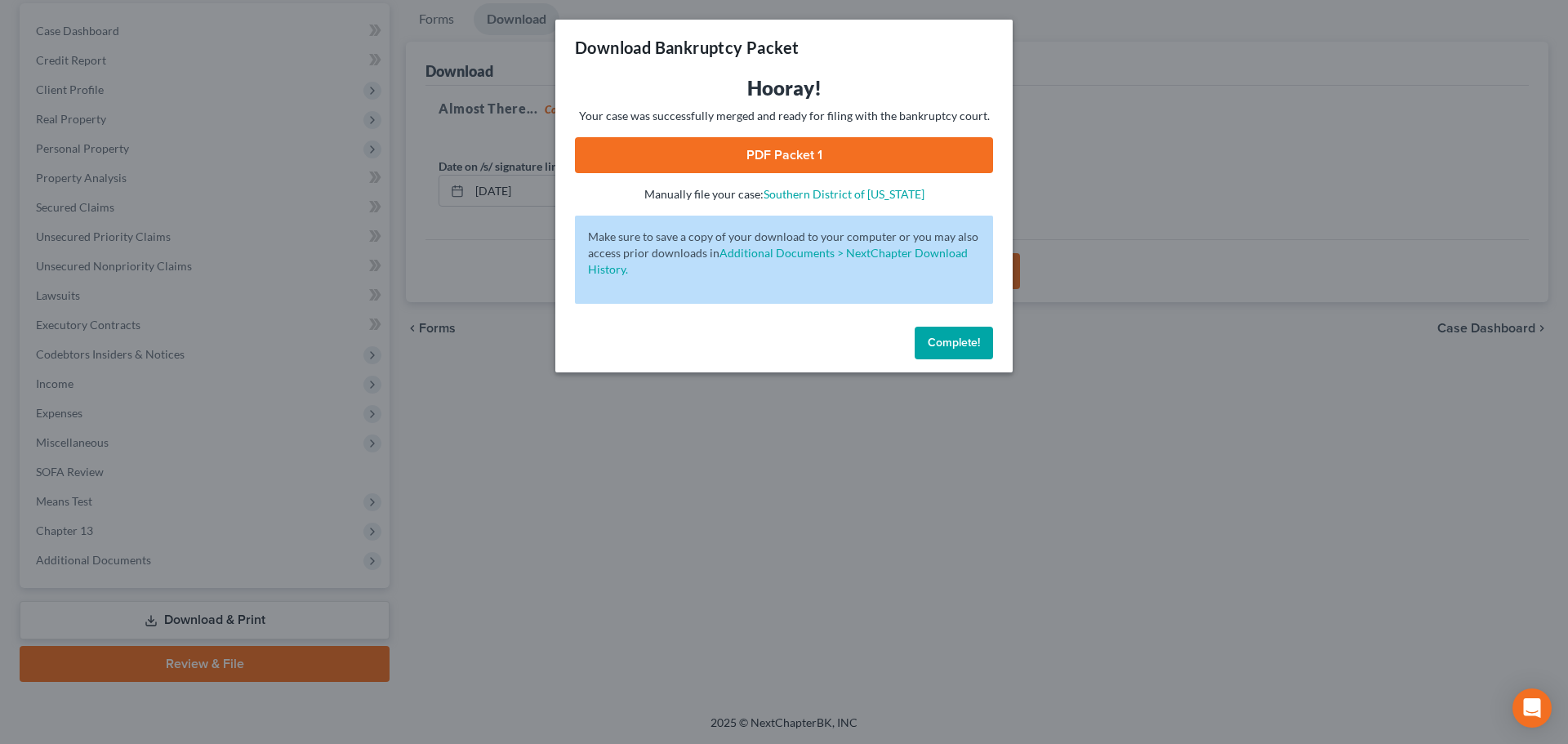
click at [804, 158] on link "PDF Packet 1" at bounding box center [784, 155] width 418 height 36
click at [950, 344] on span "Complete!" at bounding box center [954, 343] width 53 height 14
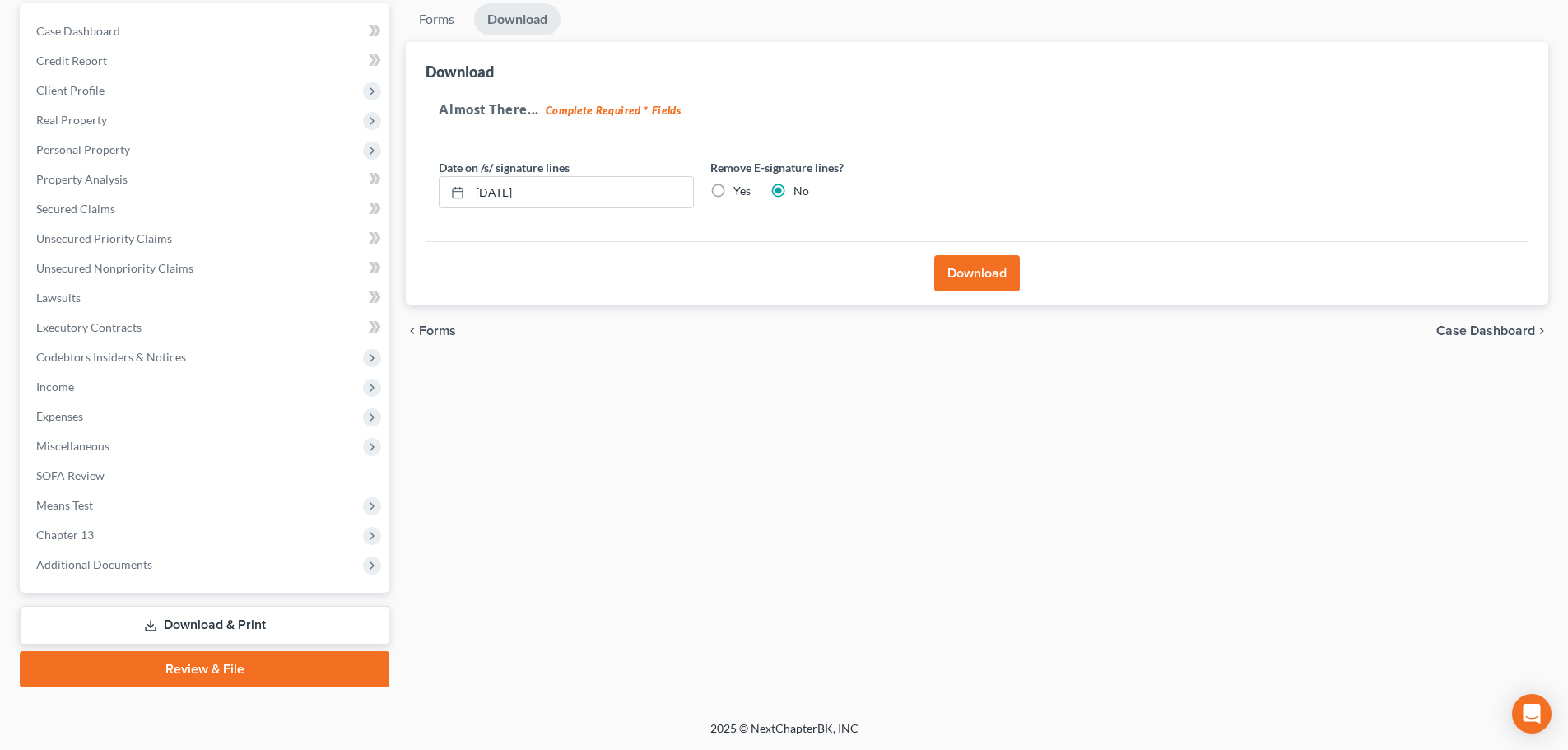
click at [1485, 329] on span "Case Dashboard" at bounding box center [1485, 331] width 99 height 13
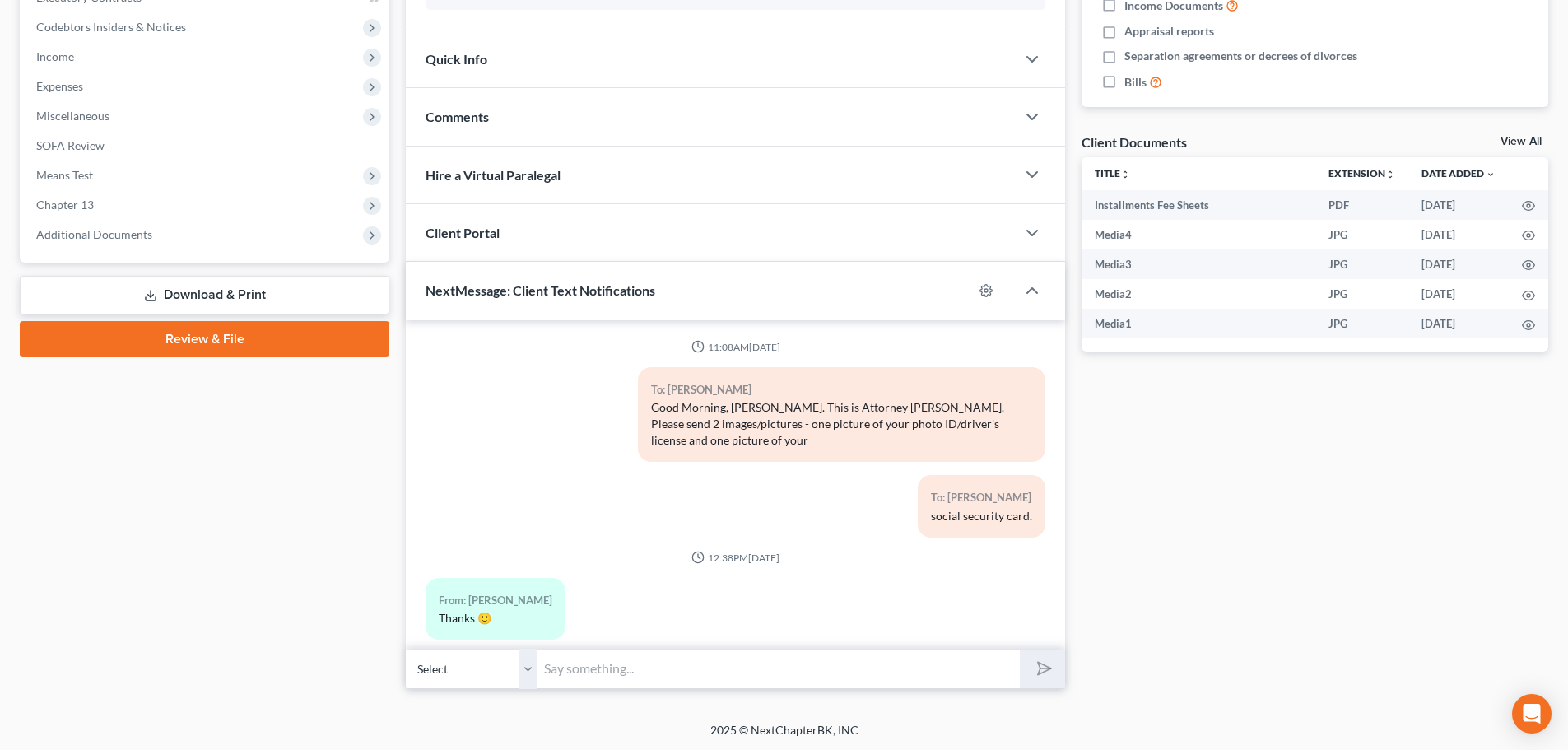
scroll to position [148, 0]
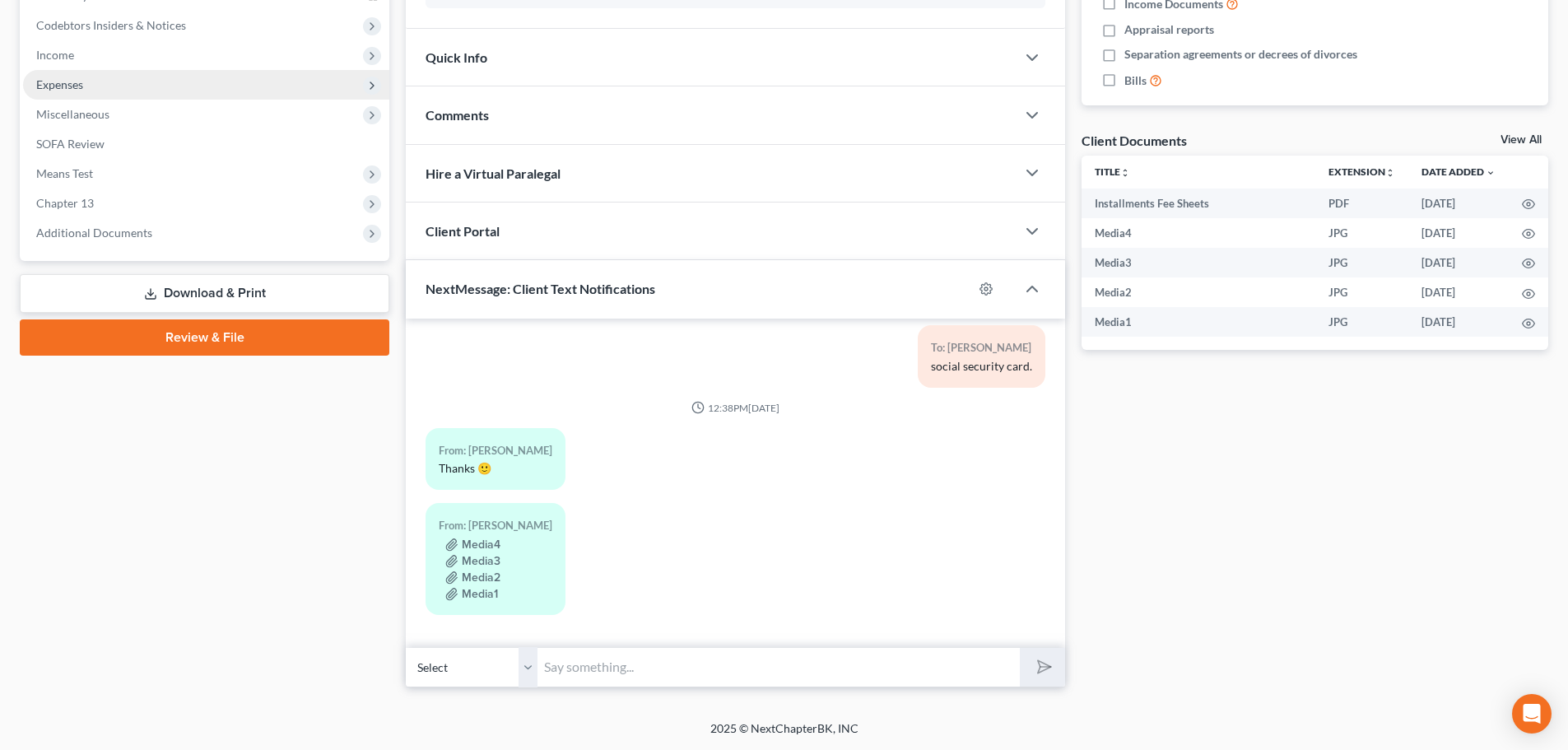
click at [194, 295] on link "Download & Print" at bounding box center [204, 293] width 370 height 39
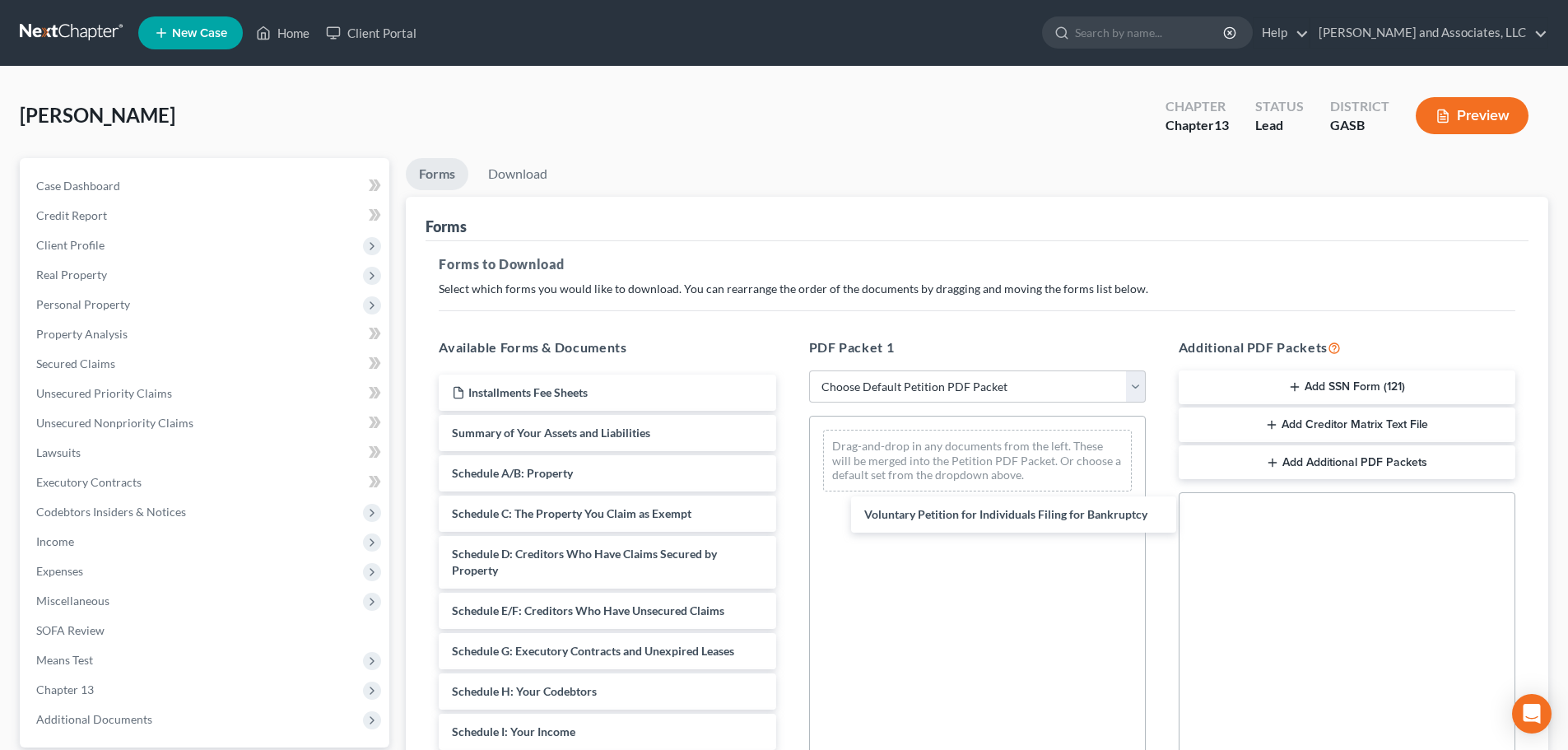
drag, startPoint x: 495, startPoint y: 431, endPoint x: 899, endPoint y: 504, distance: 410.5
click at [789, 509] on div "Voluntary Petition for Individuals Filing for Bankruptcy Installments Fee Sheet…" at bounding box center [607, 741] width 363 height 731
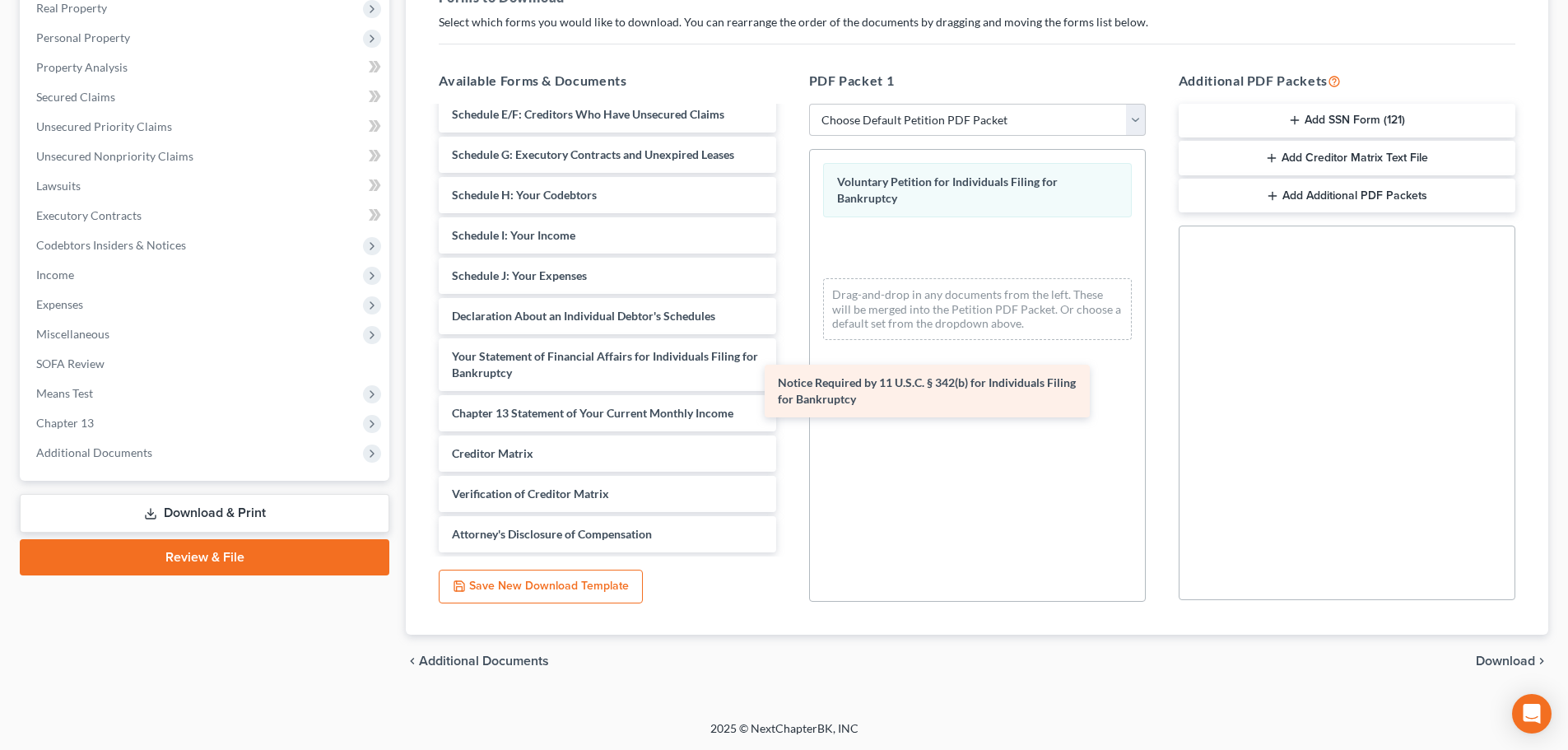
scroll to position [230, 0]
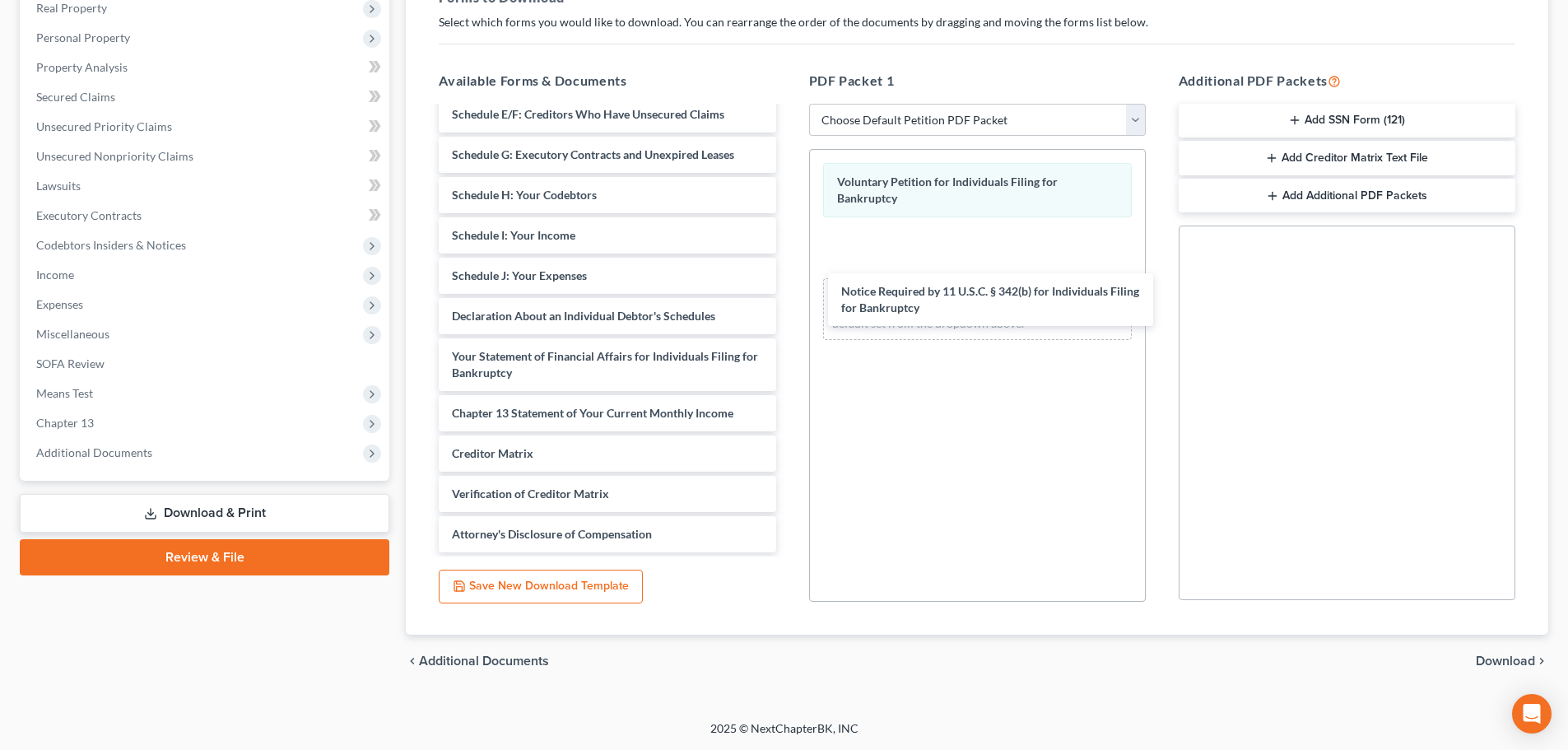
drag, startPoint x: 538, startPoint y: 485, endPoint x: 921, endPoint y: 291, distance: 429.3
click at [789, 292] on div "Notice Required by 11 U.S.C. § 342(b) for Individuals Filing for Bankruptcy Ins…" at bounding box center [607, 215] width 363 height 674
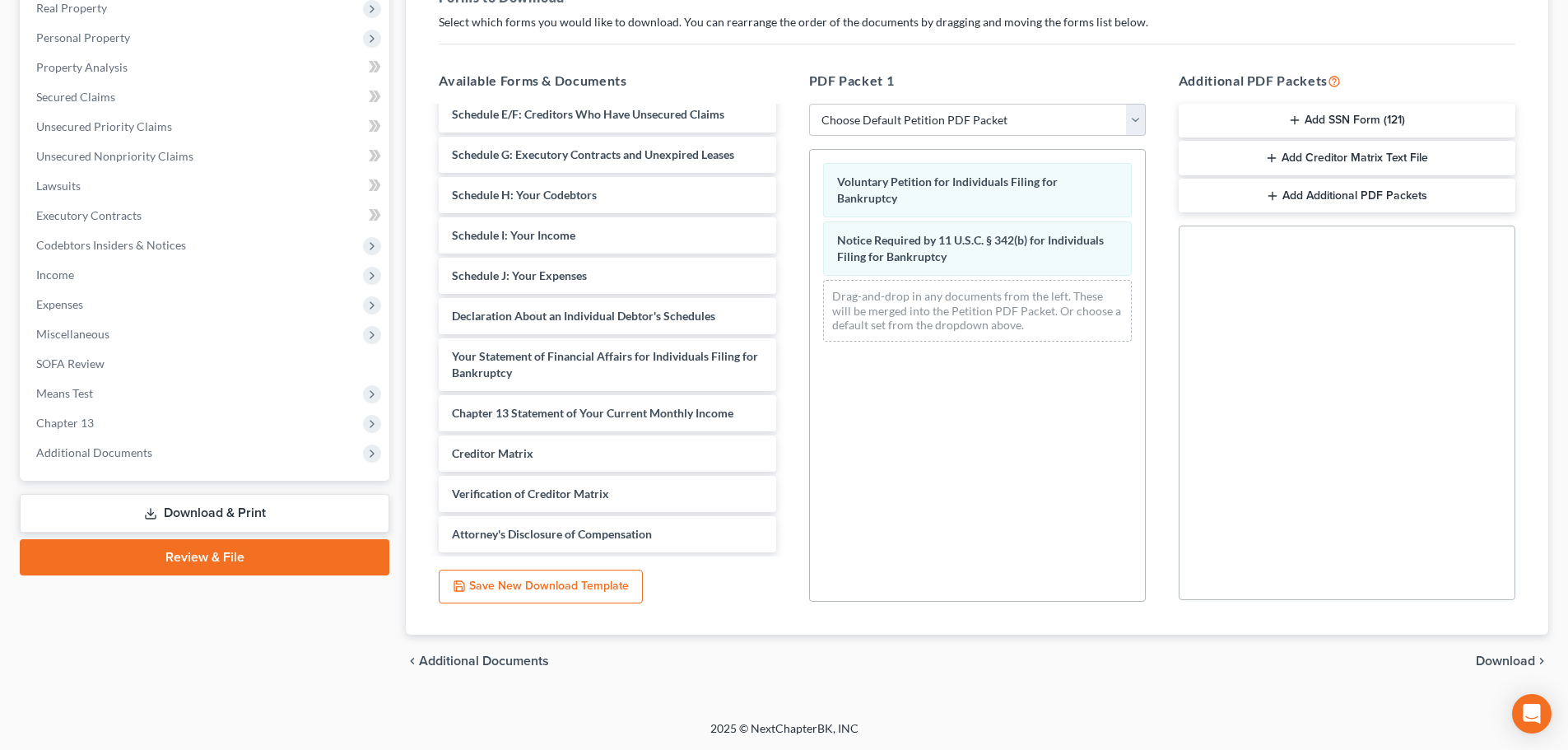
click at [1507, 662] on span "Download" at bounding box center [1506, 662] width 59 height 13
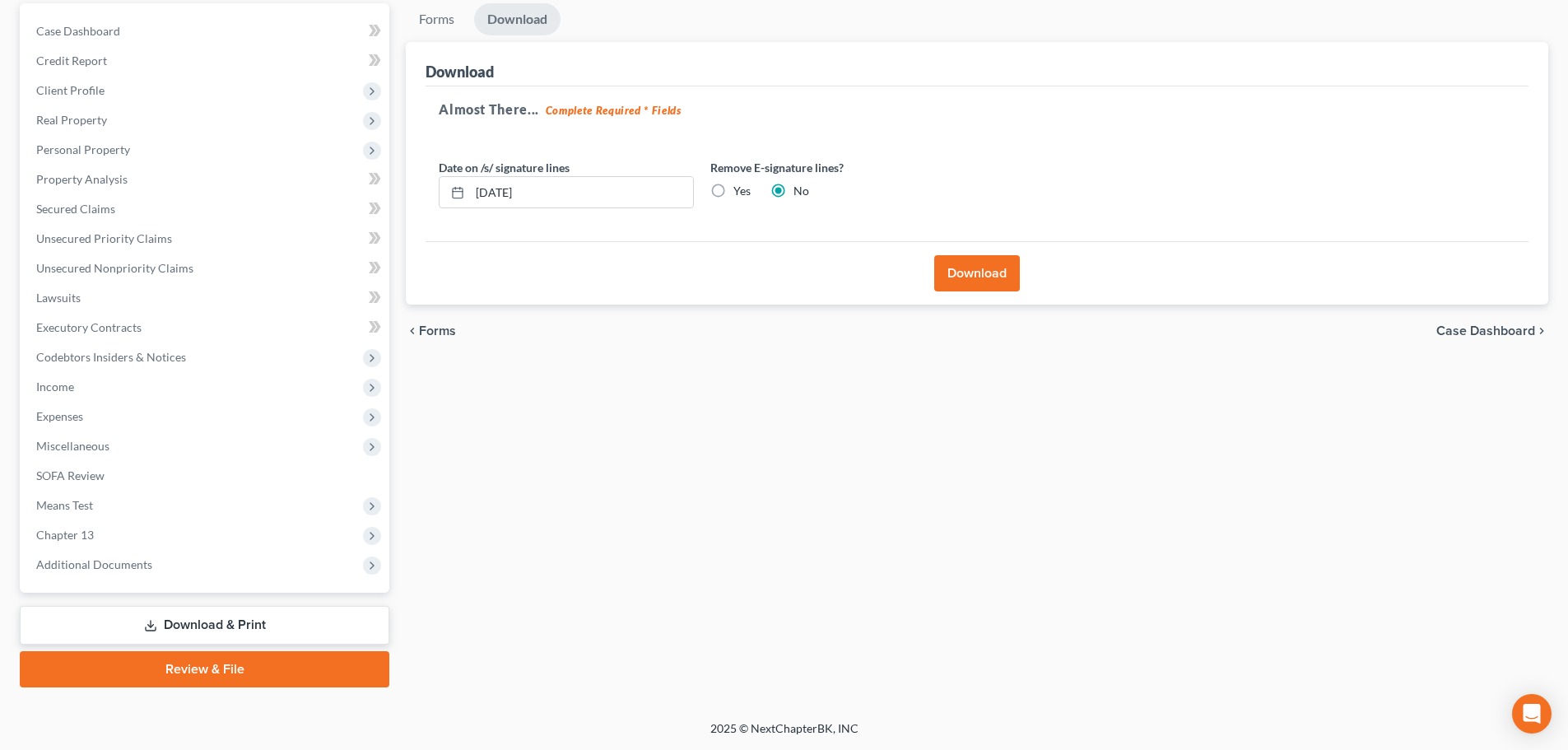
click at [971, 275] on button "Download" at bounding box center [977, 273] width 86 height 36
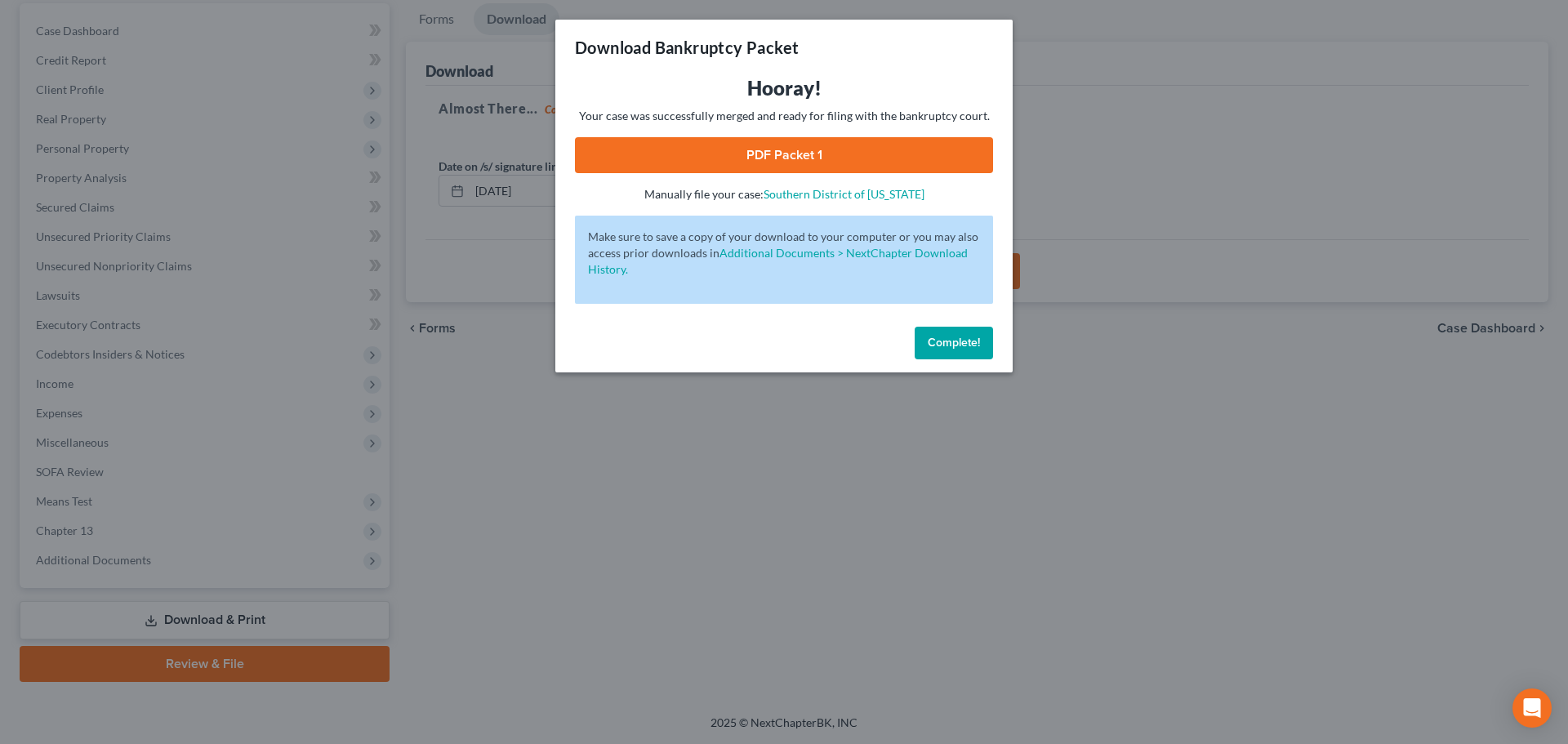
click at [773, 155] on link "PDF Packet 1" at bounding box center [784, 155] width 418 height 36
click at [952, 340] on span "Complete!" at bounding box center [954, 343] width 53 height 14
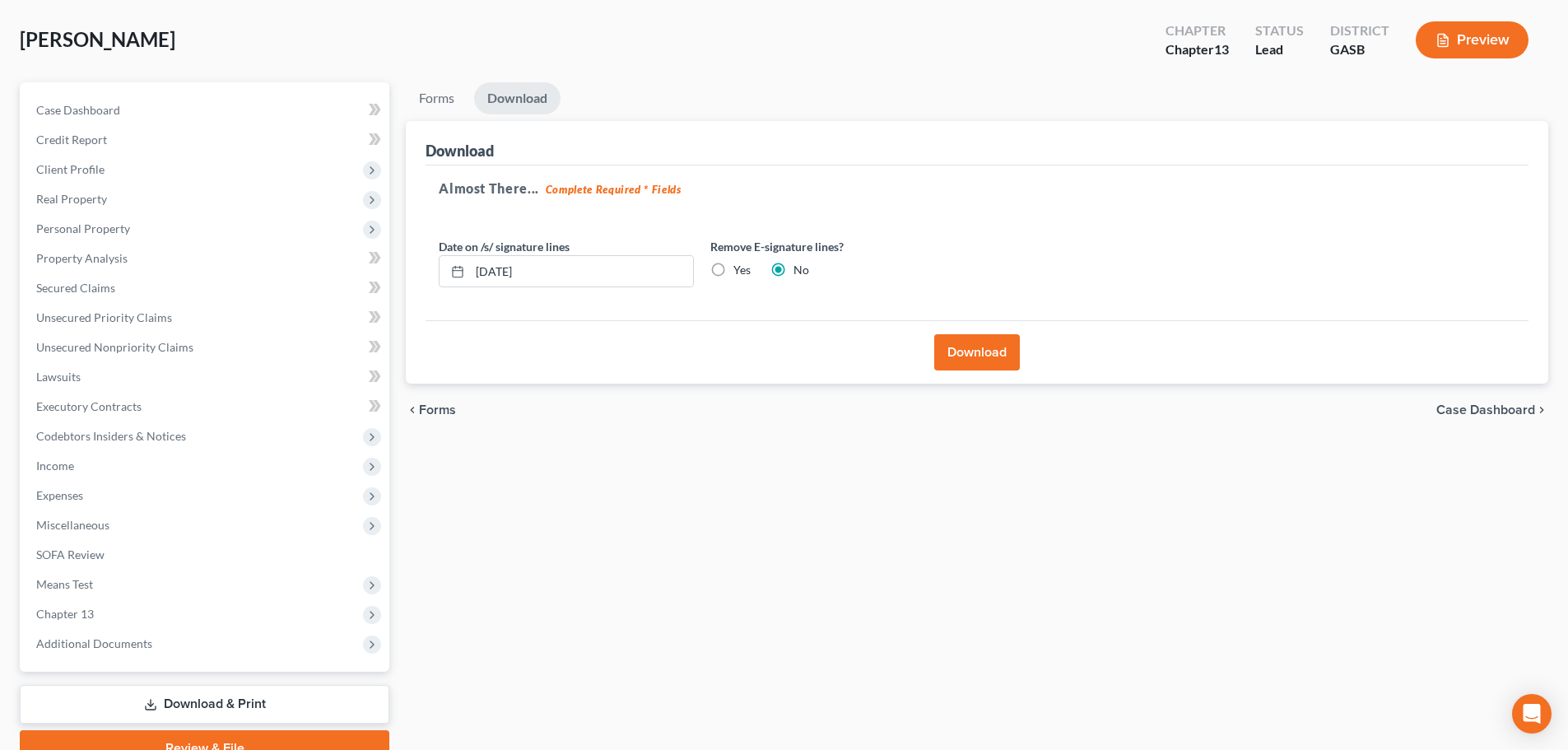
scroll to position [0, 0]
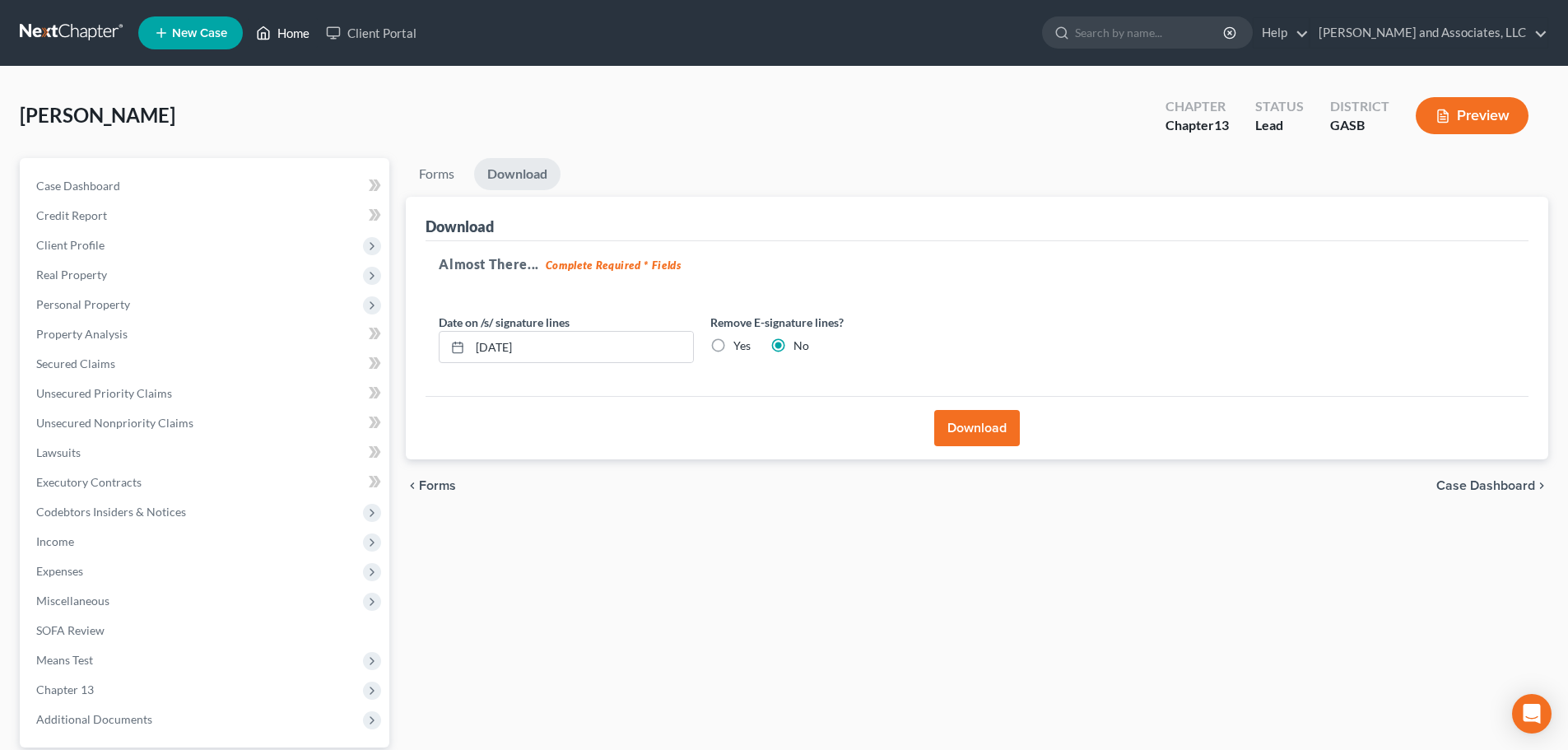
click at [290, 33] on link "Home" at bounding box center [282, 32] width 70 height 29
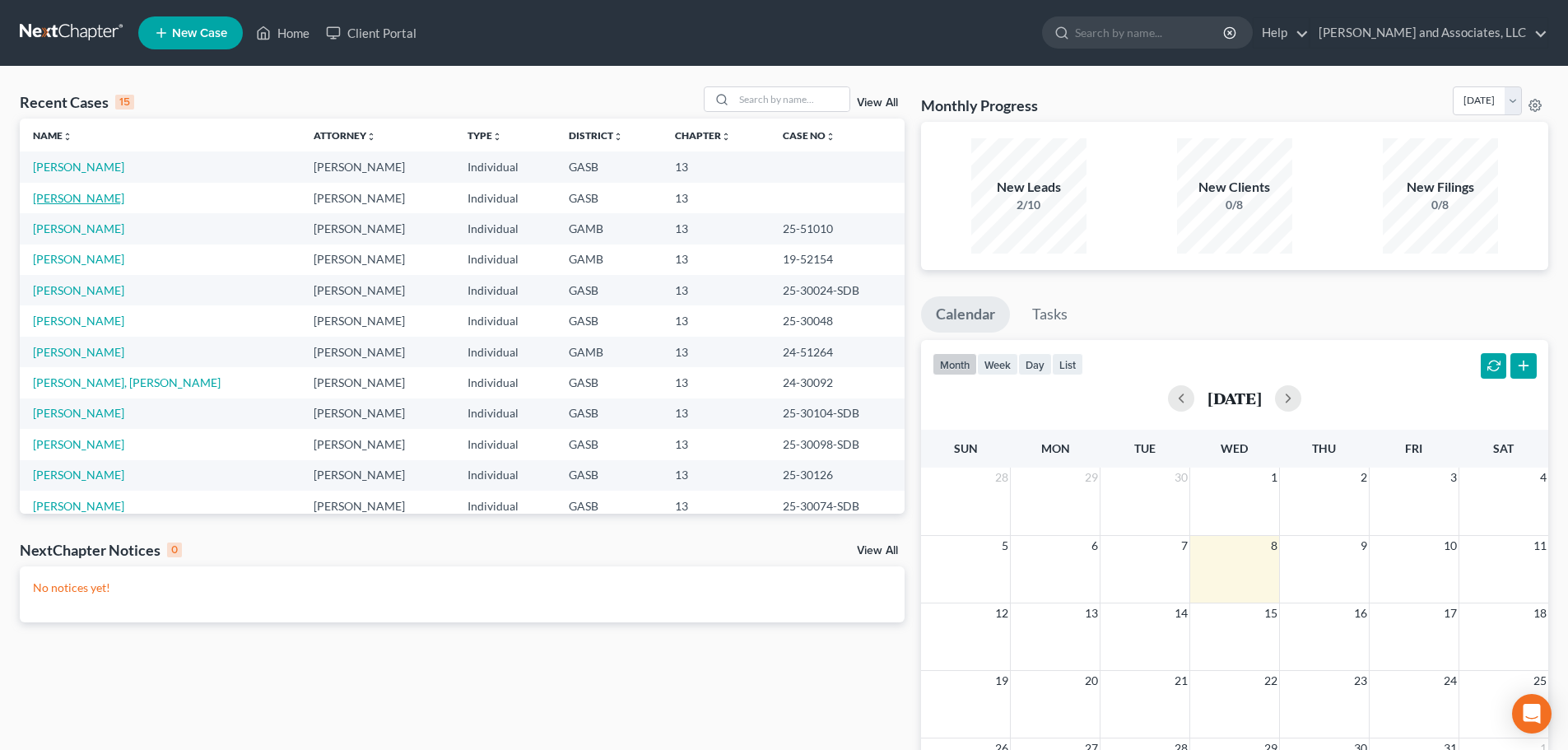
click at [93, 195] on link "[PERSON_NAME]" at bounding box center [78, 198] width 91 height 14
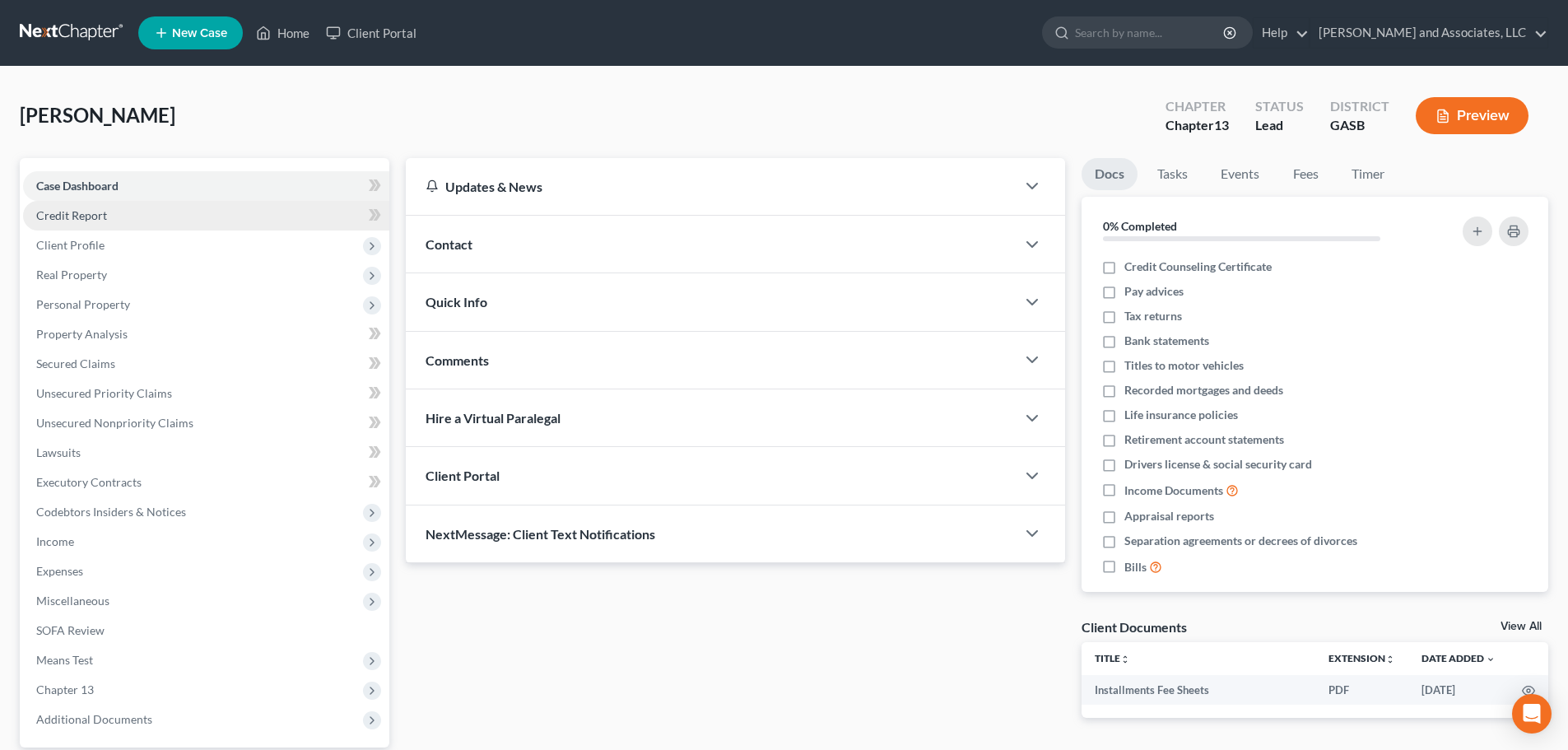
click at [81, 214] on span "Credit Report" at bounding box center [72, 215] width 71 height 14
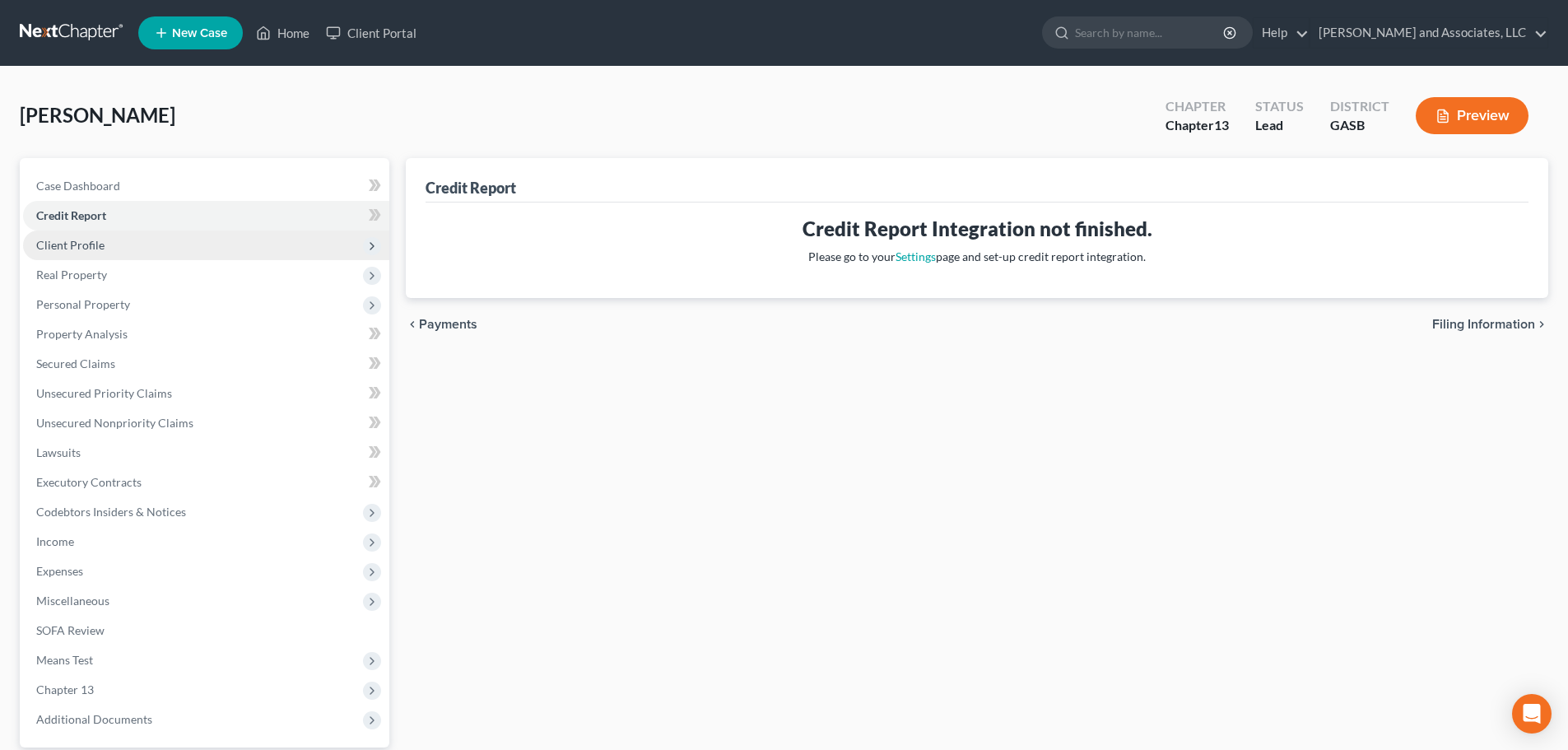
click at [85, 247] on span "Client Profile" at bounding box center [70, 244] width 68 height 14
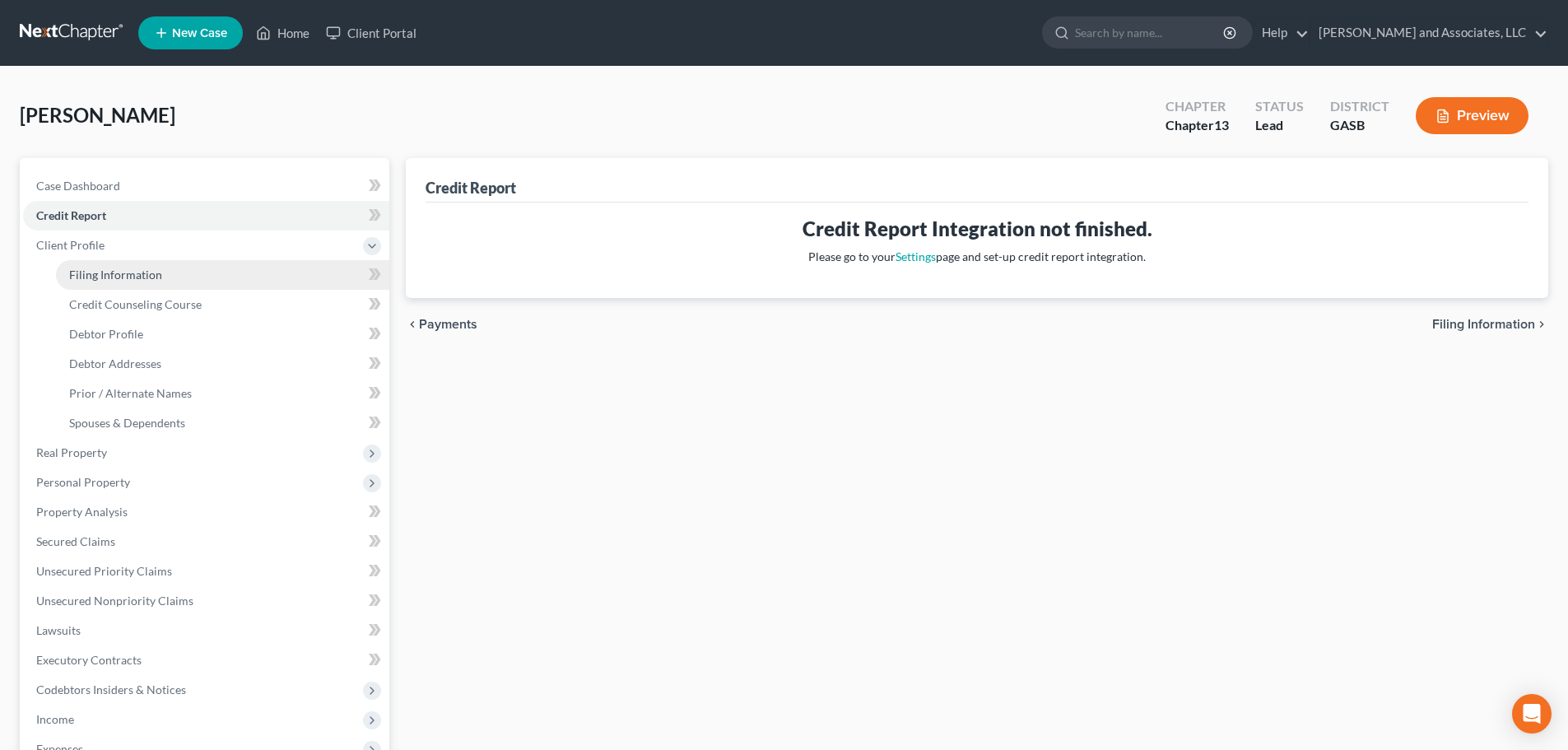
click at [91, 274] on span "Filing Information" at bounding box center [115, 275] width 93 height 14
select select "1"
select select "0"
select select "3"
select select "20"
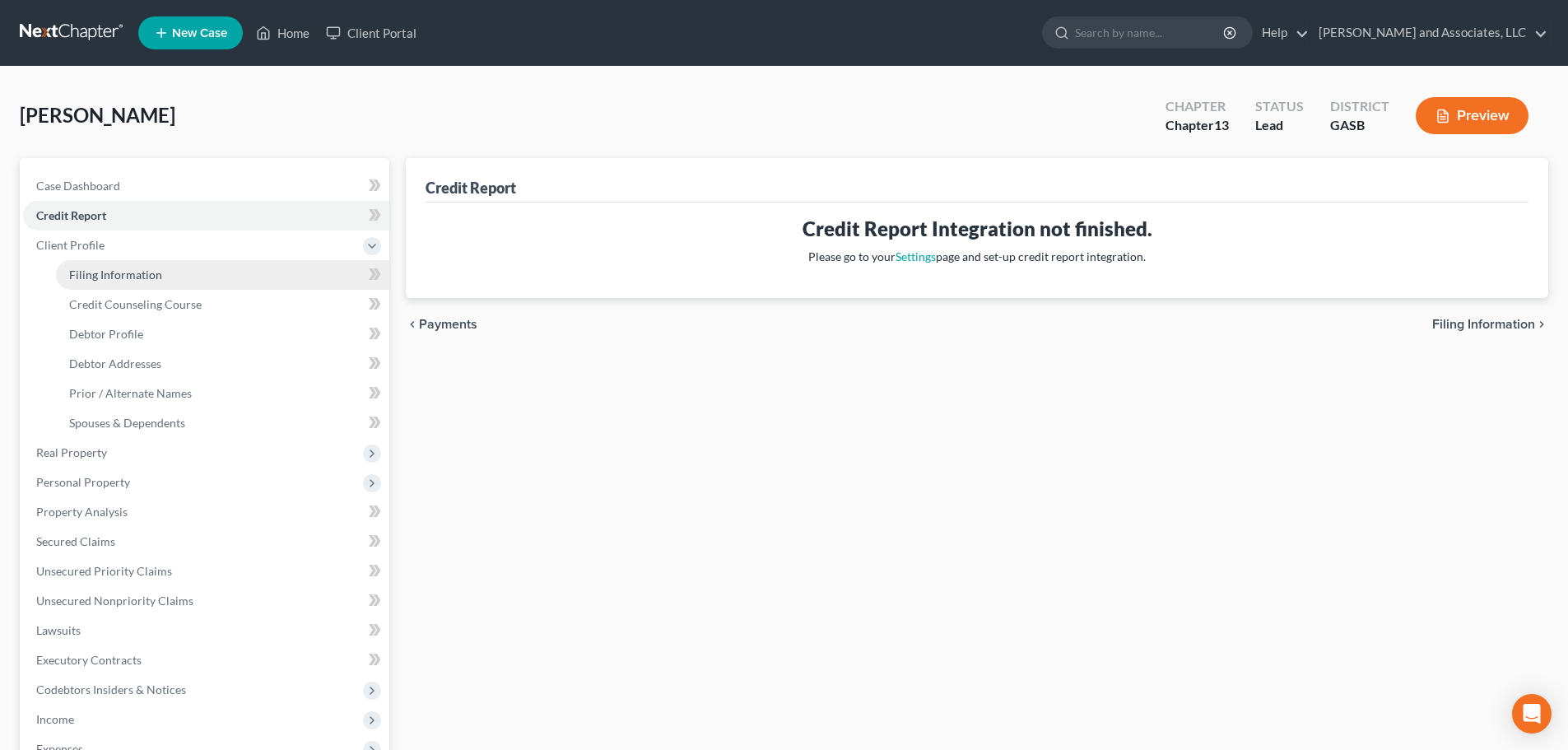
select select "0"
select select "10"
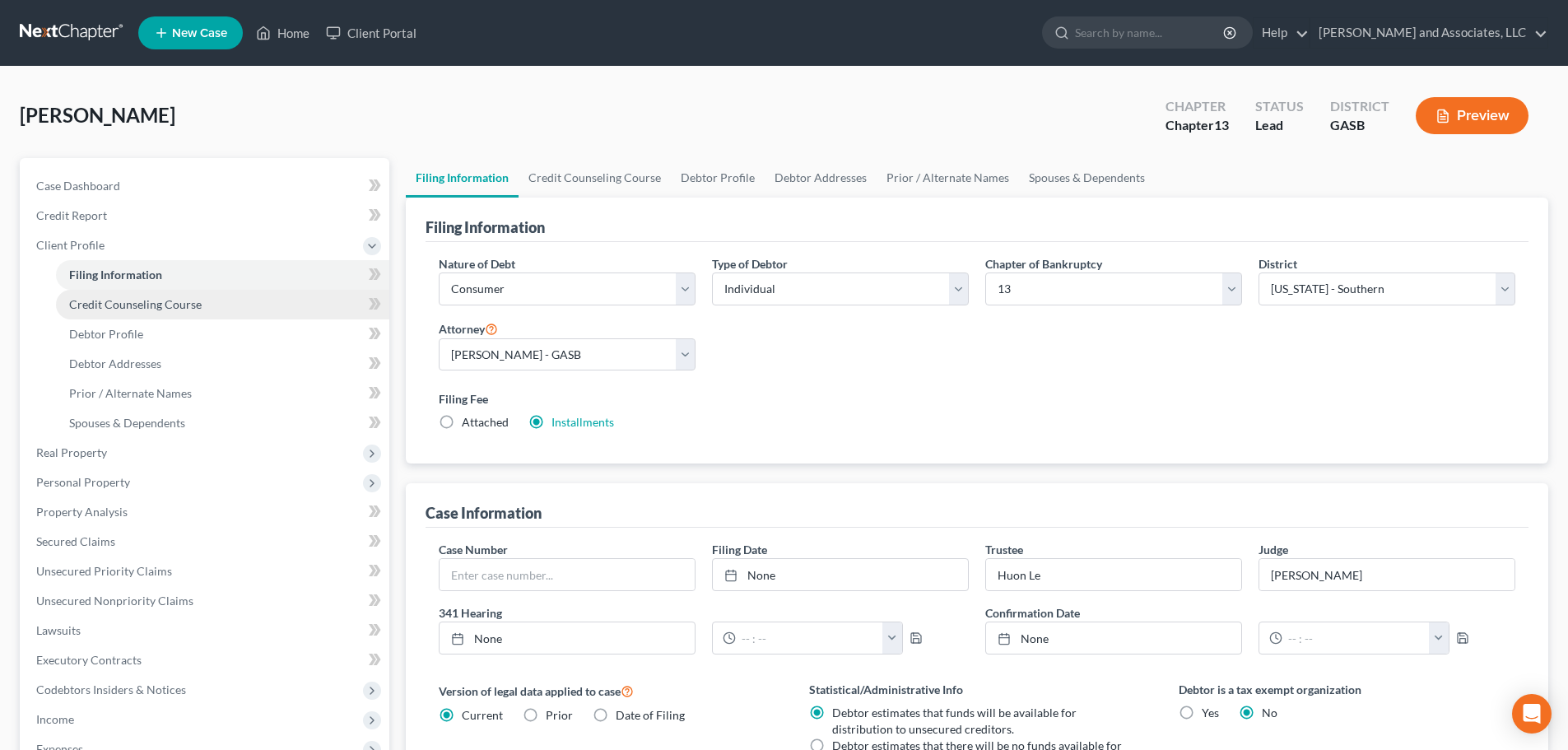
click at [105, 307] on span "Credit Counseling Course" at bounding box center [135, 304] width 132 height 14
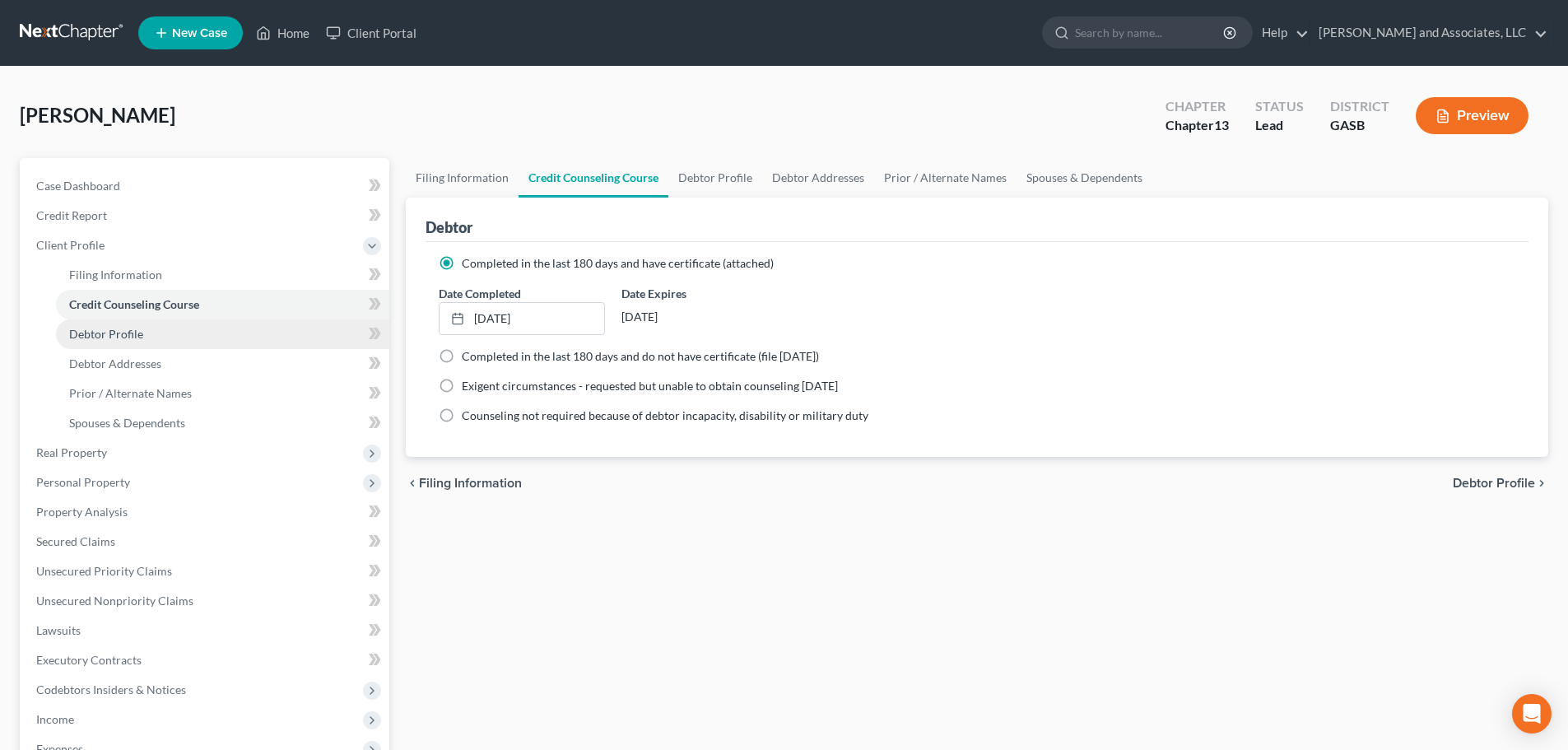
click at [111, 335] on span "Debtor Profile" at bounding box center [106, 334] width 74 height 14
select select "0"
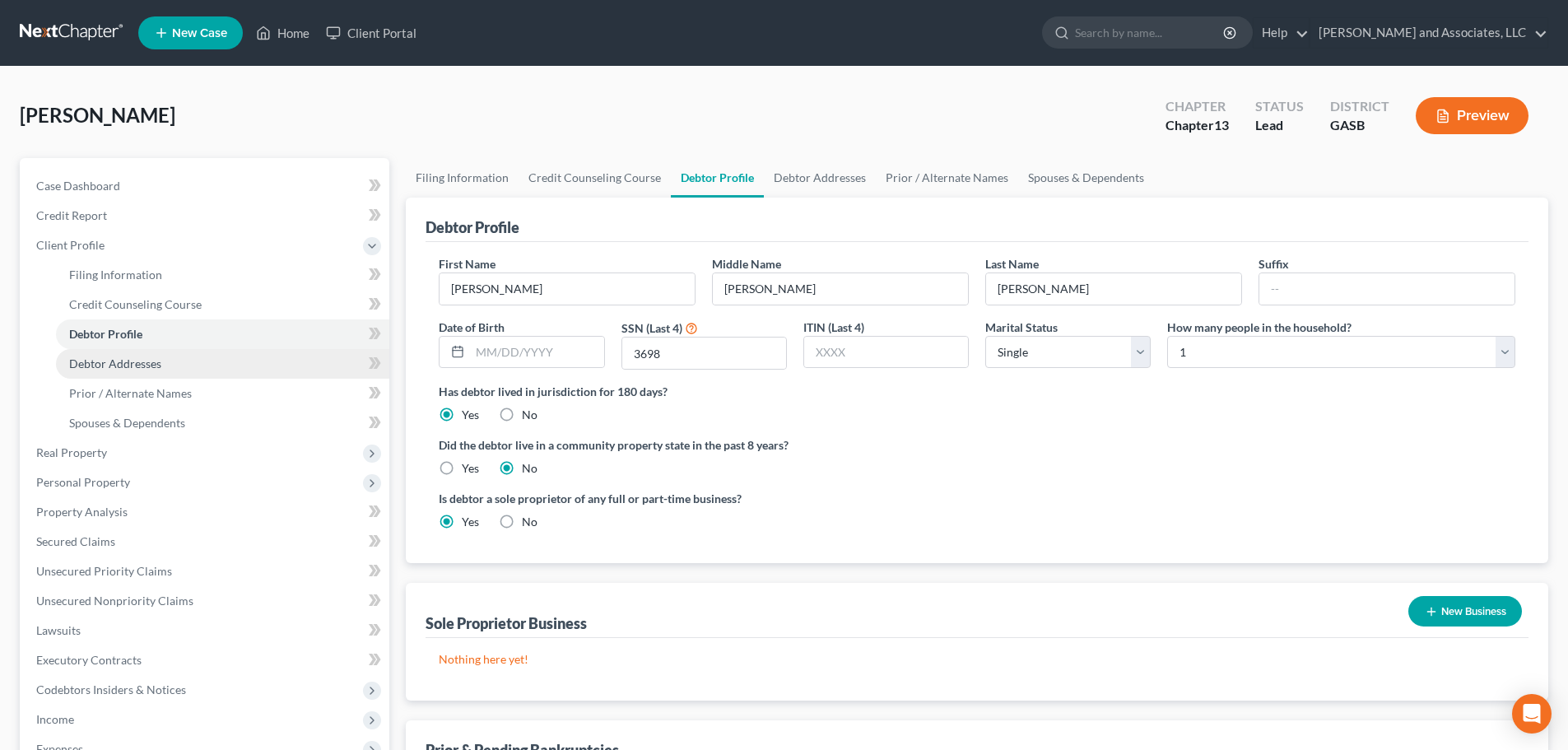
click at [119, 363] on span "Debtor Addresses" at bounding box center [115, 363] width 92 height 14
select select "0"
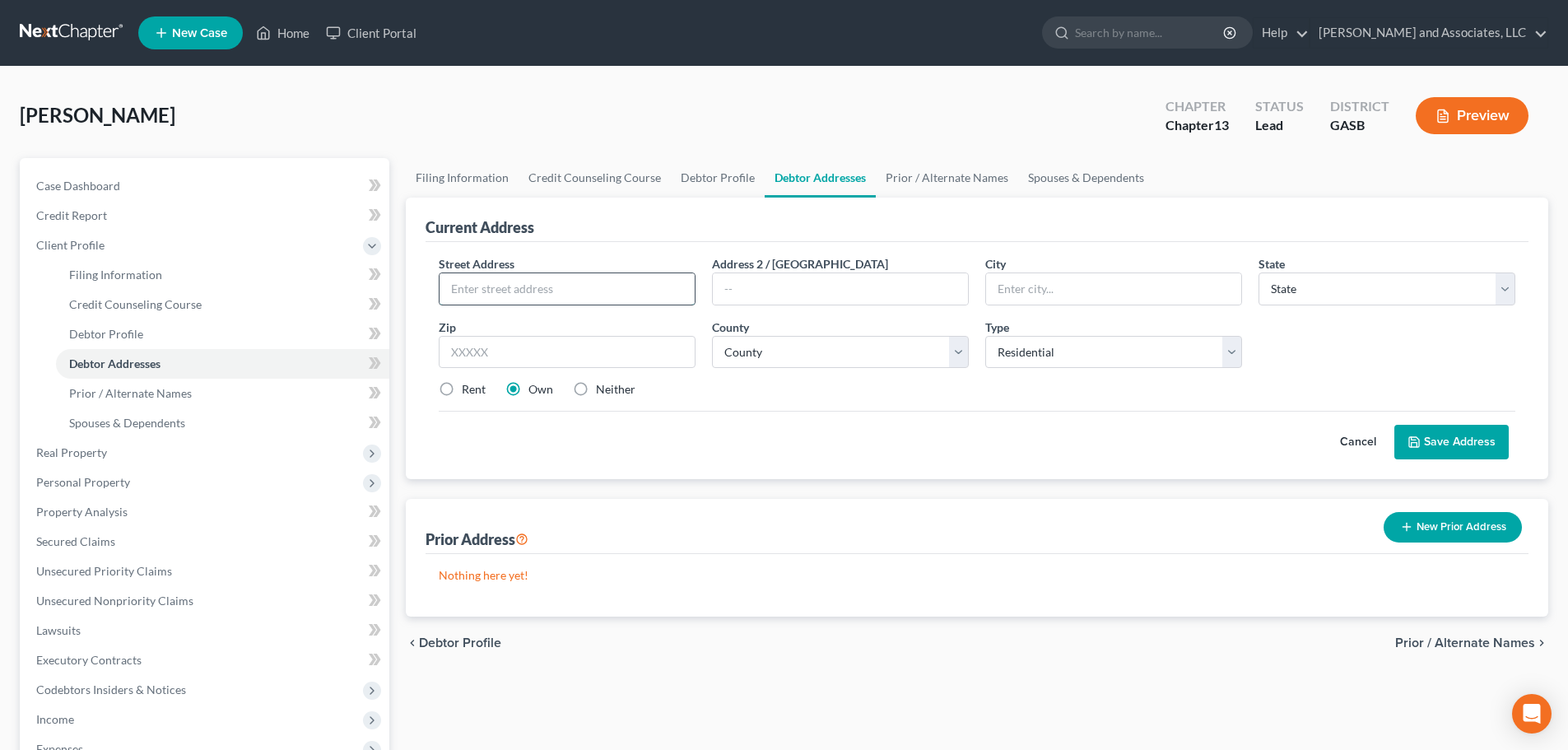
click at [455, 294] on input "text" at bounding box center [567, 288] width 255 height 31
type input "[STREET_ADDRESS][PERSON_NAME]"
type input "[GEOGRAPHIC_DATA]"
select select "10"
type input "31027"
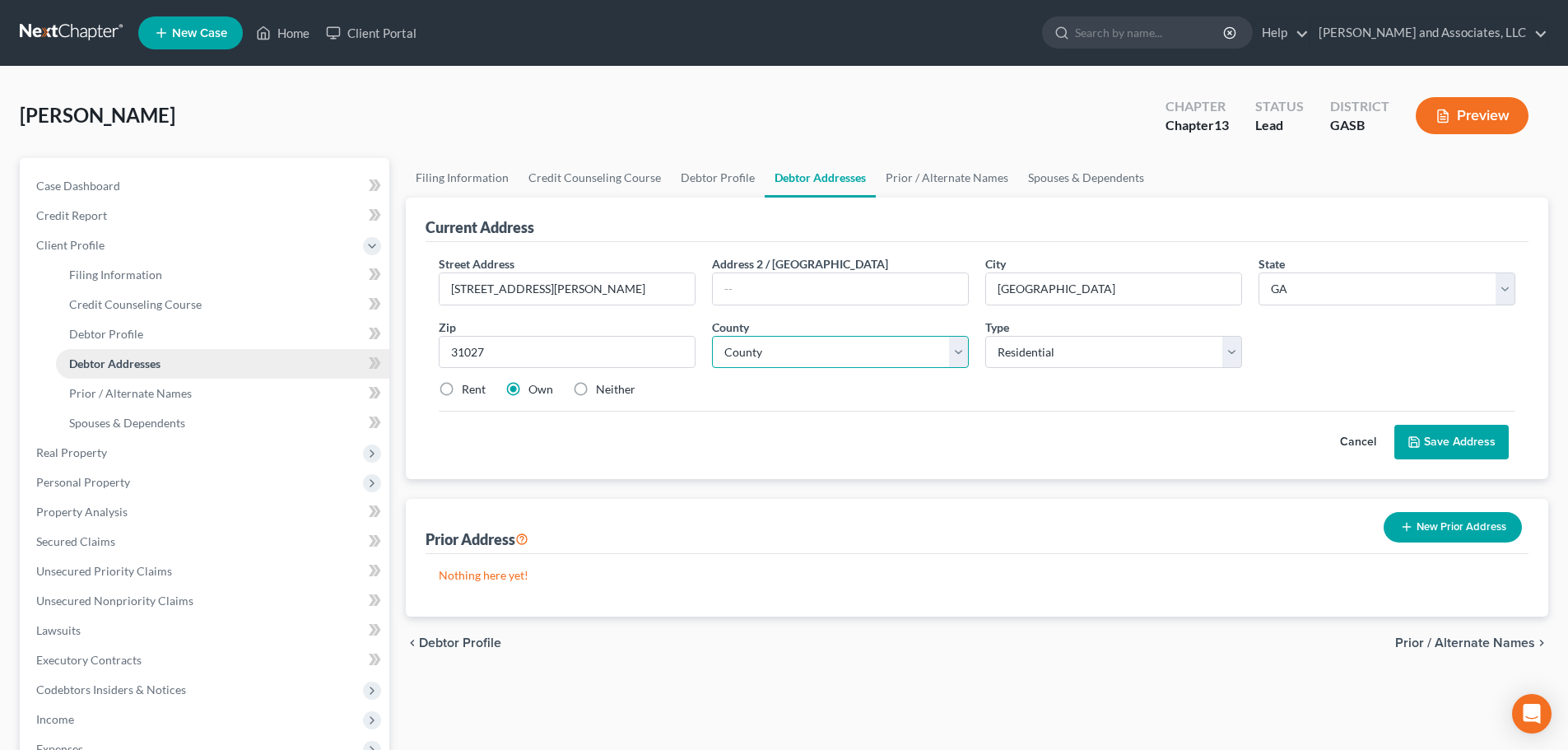
type input "[GEOGRAPHIC_DATA]"
click at [958, 351] on select "County [GEOGRAPHIC_DATA] [GEOGRAPHIC_DATA] [GEOGRAPHIC_DATA] [GEOGRAPHIC_DATA] …" at bounding box center [840, 352] width 257 height 33
select select "86"
click at [712, 336] on select "County [GEOGRAPHIC_DATA] [GEOGRAPHIC_DATA] [GEOGRAPHIC_DATA] [GEOGRAPHIC_DATA] …" at bounding box center [840, 352] width 257 height 33
click at [462, 387] on label "Rent" at bounding box center [474, 389] width 24 height 17
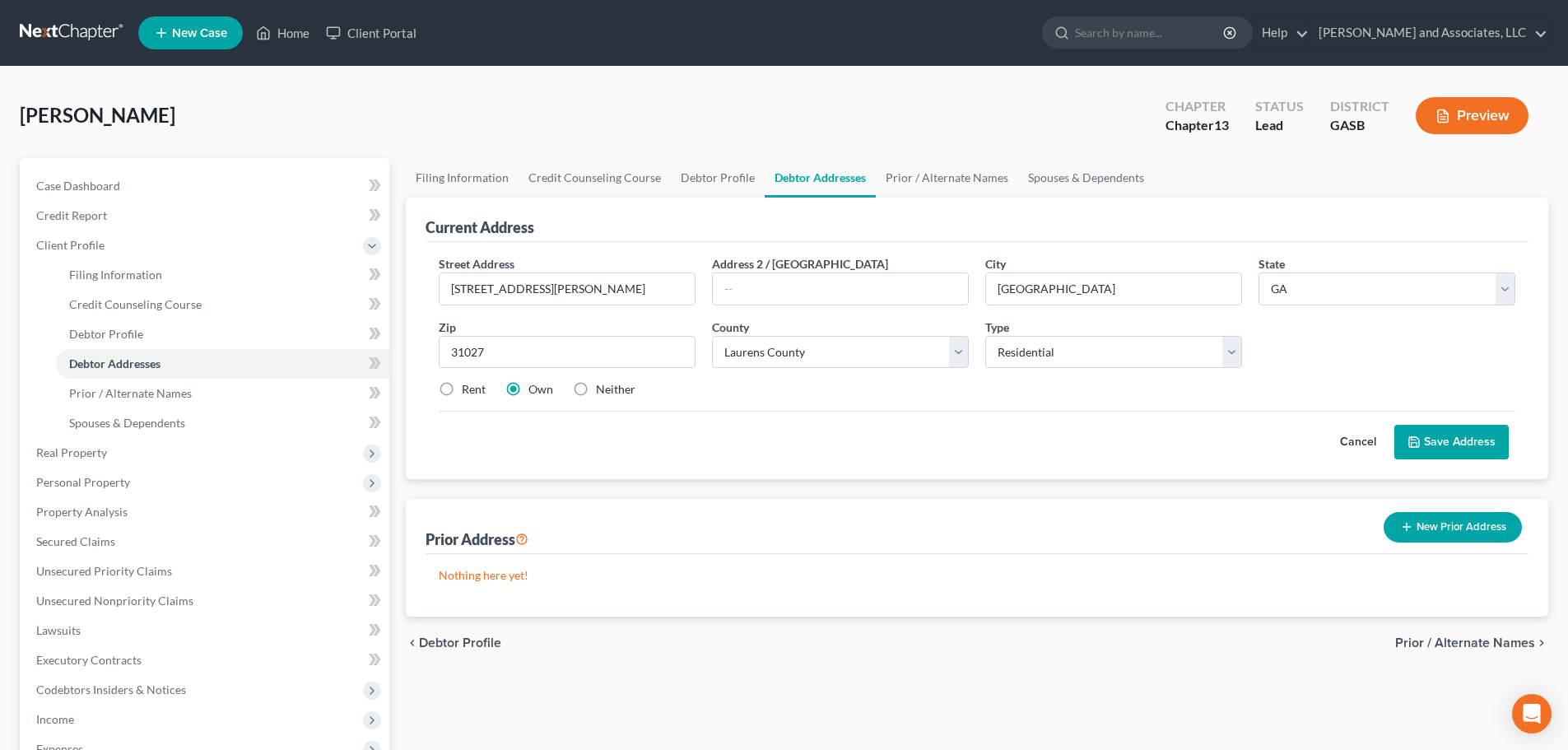
click at [468, 387] on input "Rent" at bounding box center [474, 386] width 11 height 11
radio input "true"
click at [1450, 442] on button "Save Address" at bounding box center [1452, 442] width 115 height 35
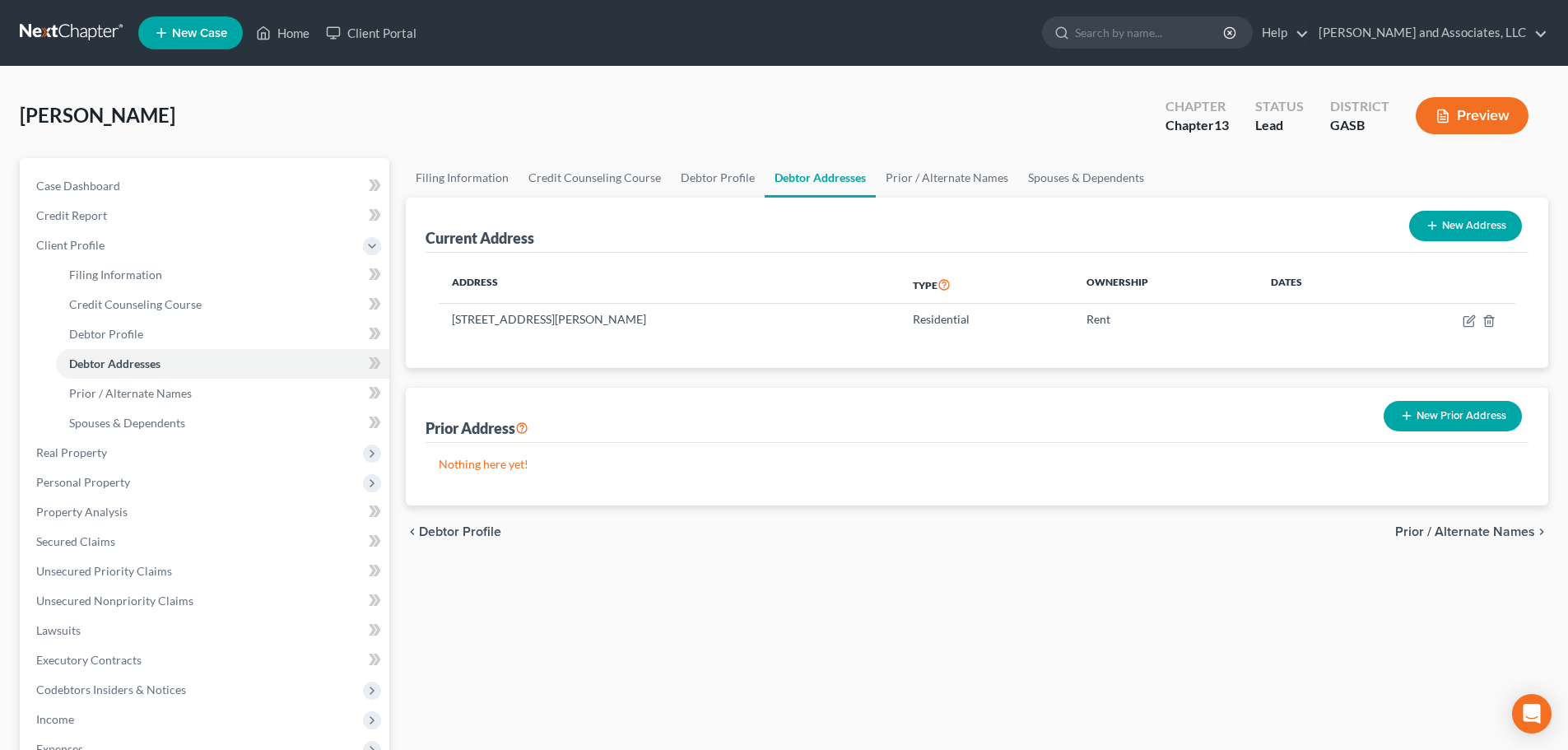
click at [1468, 531] on span "Prior / Alternate Names" at bounding box center [1465, 532] width 140 height 13
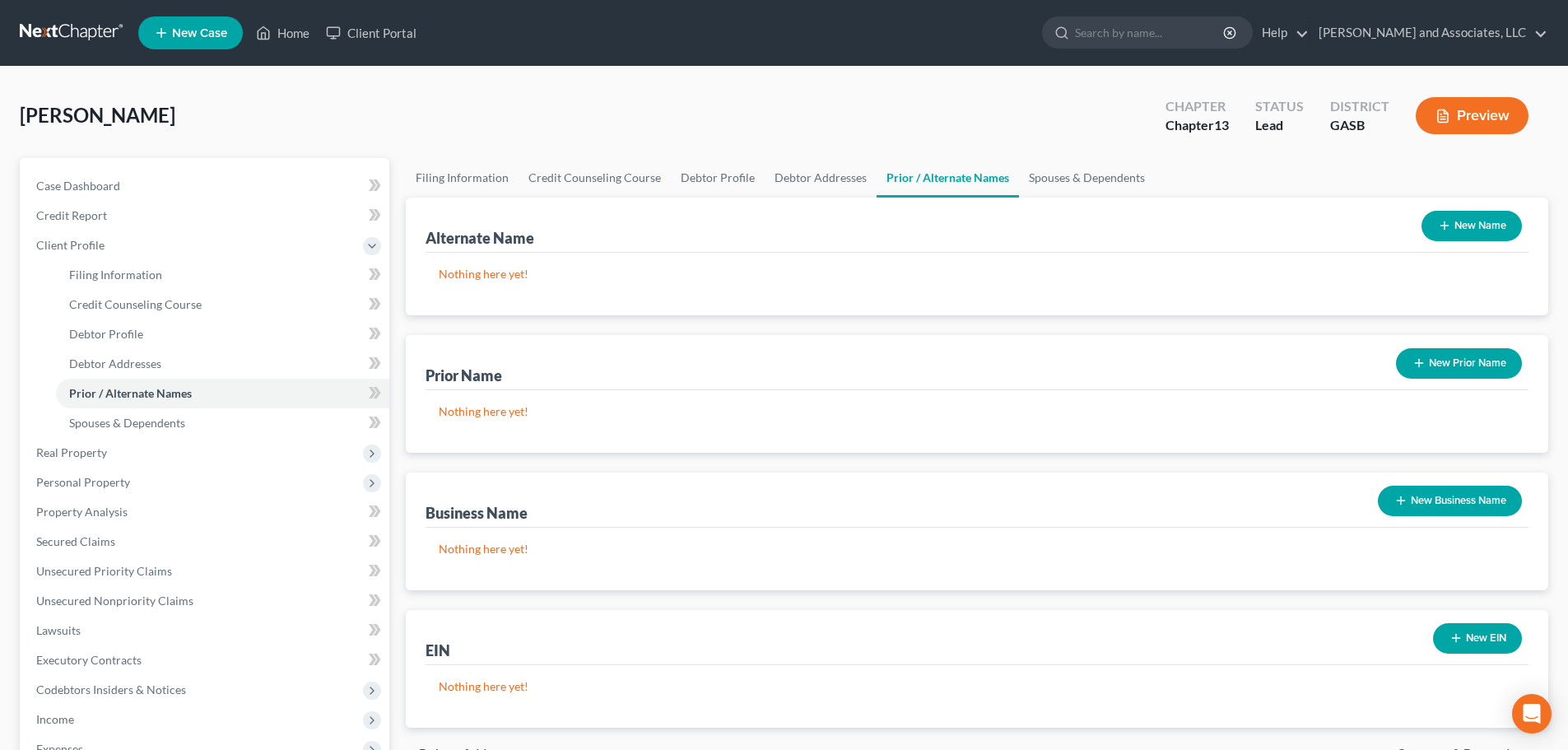
click at [1471, 220] on button "New Name" at bounding box center [1471, 226] width 100 height 30
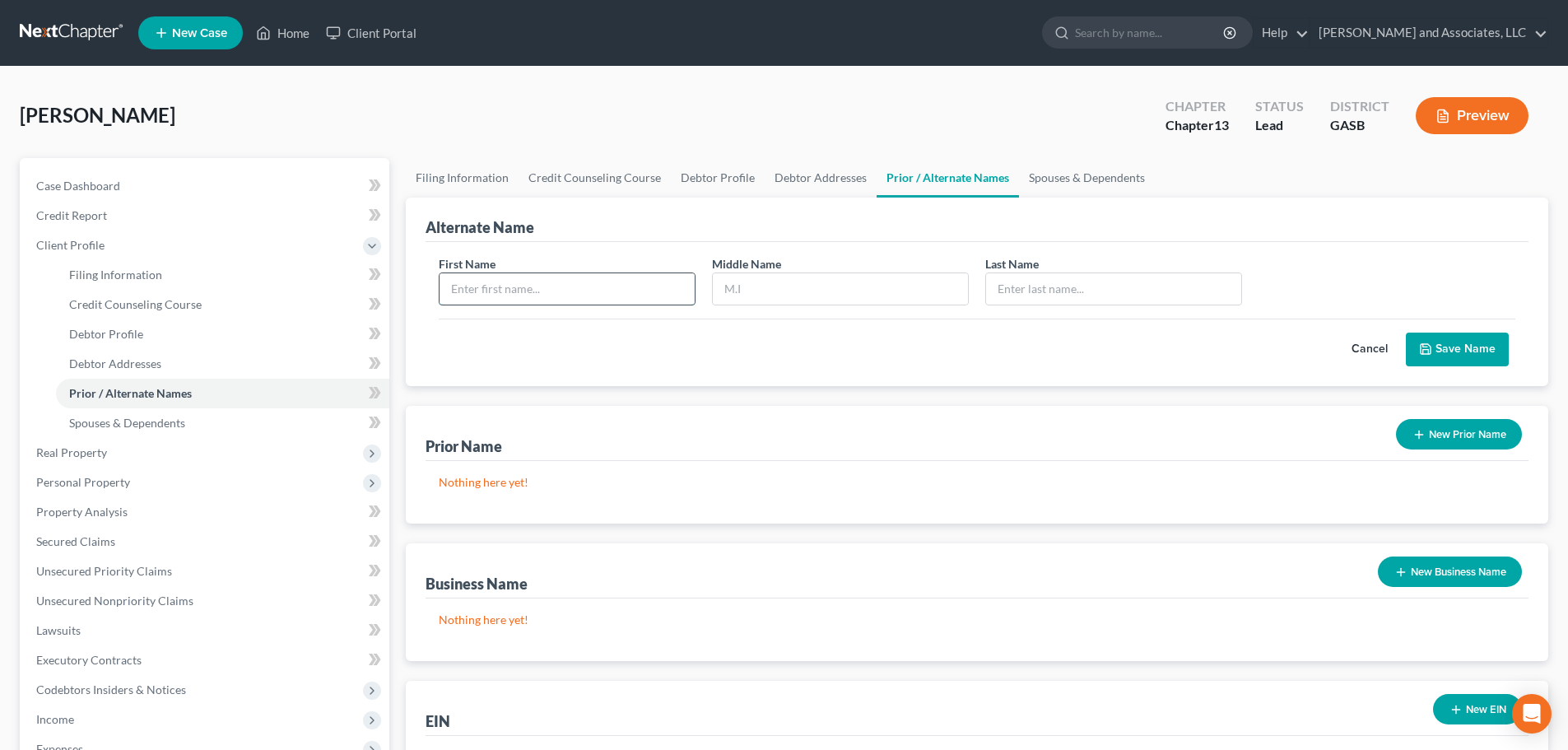
click at [569, 287] on input "text" at bounding box center [567, 288] width 255 height 31
type input "[PERSON_NAME]"
type input "A."
type input "[PERSON_NAME]"
click at [1458, 347] on button "Save Name" at bounding box center [1458, 350] width 103 height 35
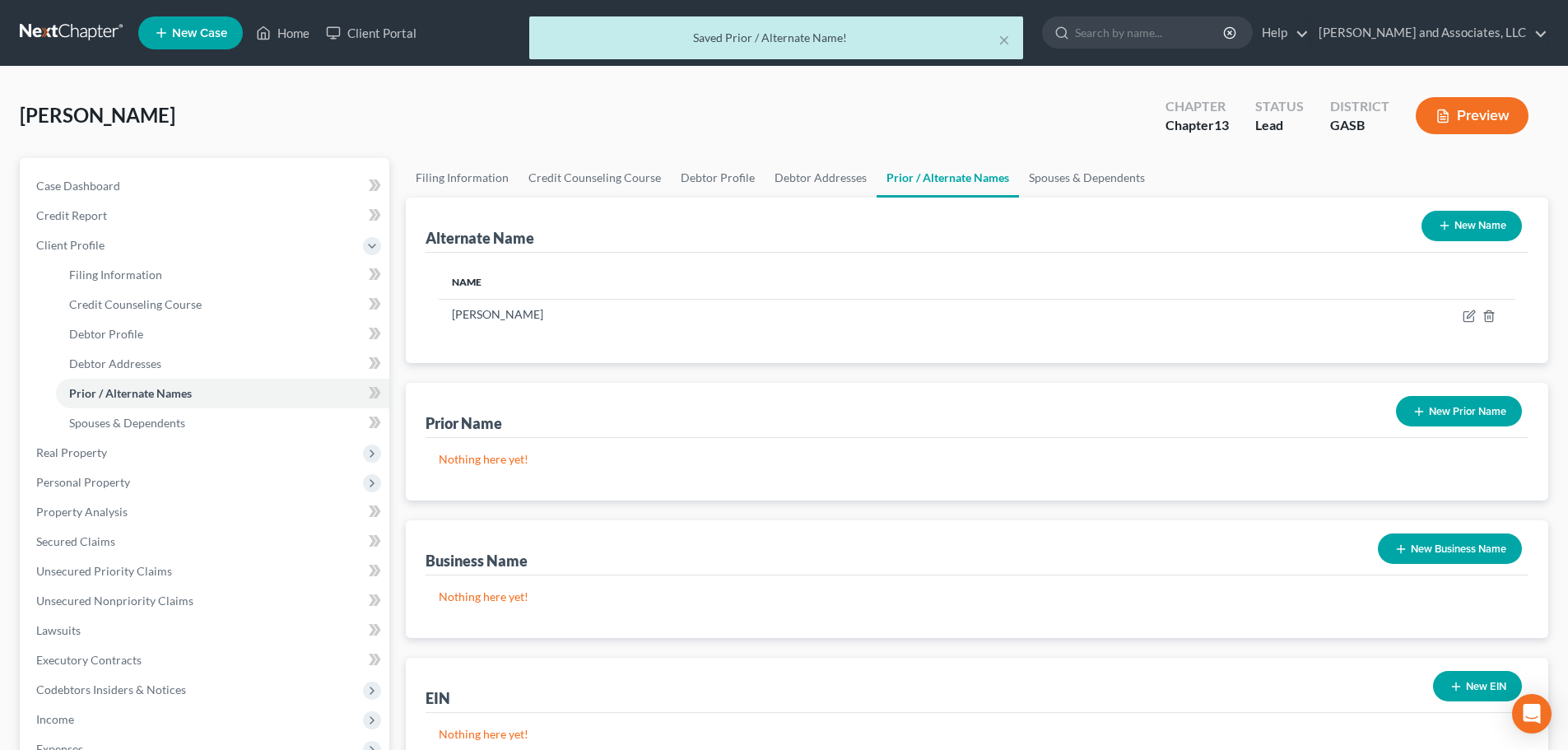
click at [1454, 220] on button "New Name" at bounding box center [1471, 226] width 100 height 30
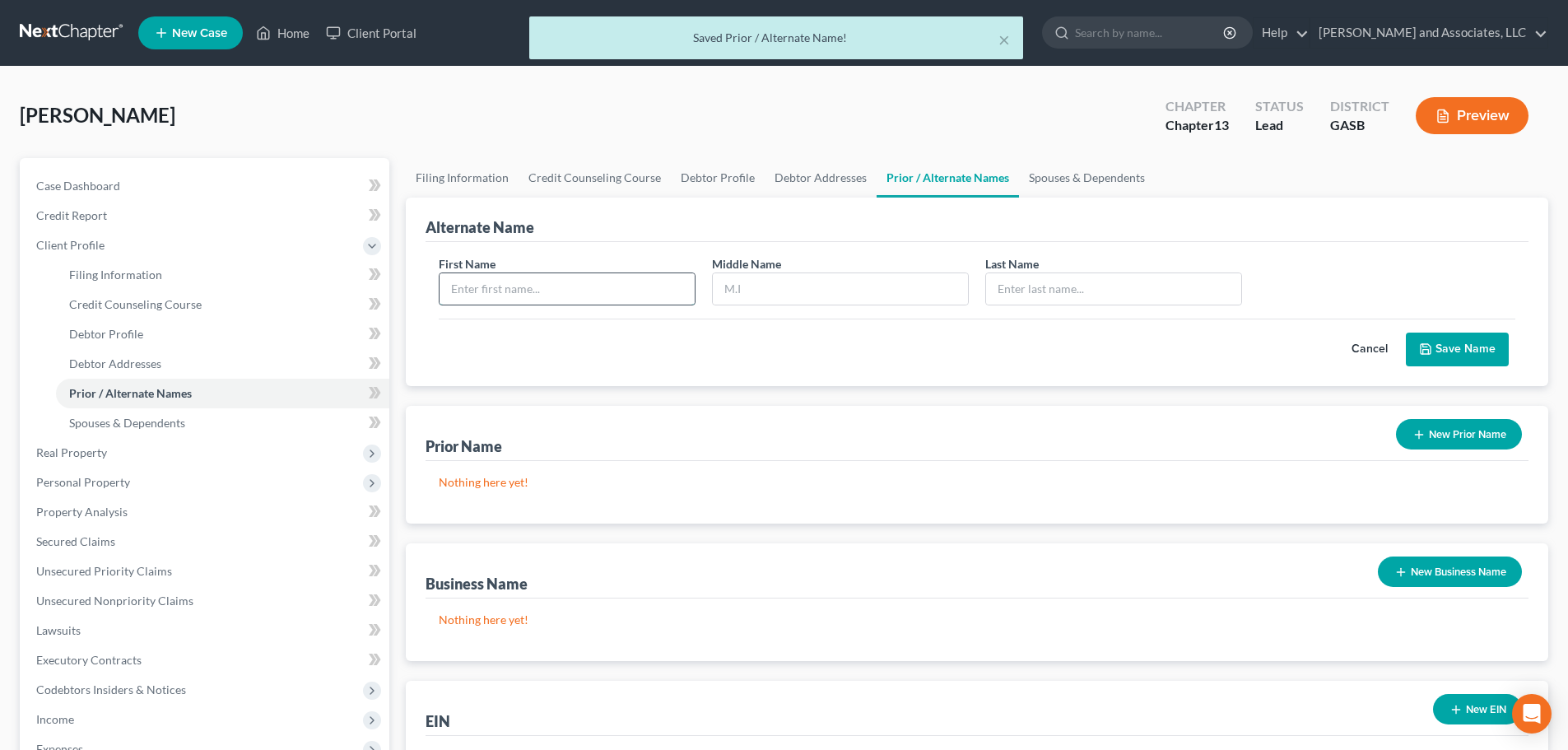
click at [533, 284] on input "text" at bounding box center [567, 288] width 255 height 31
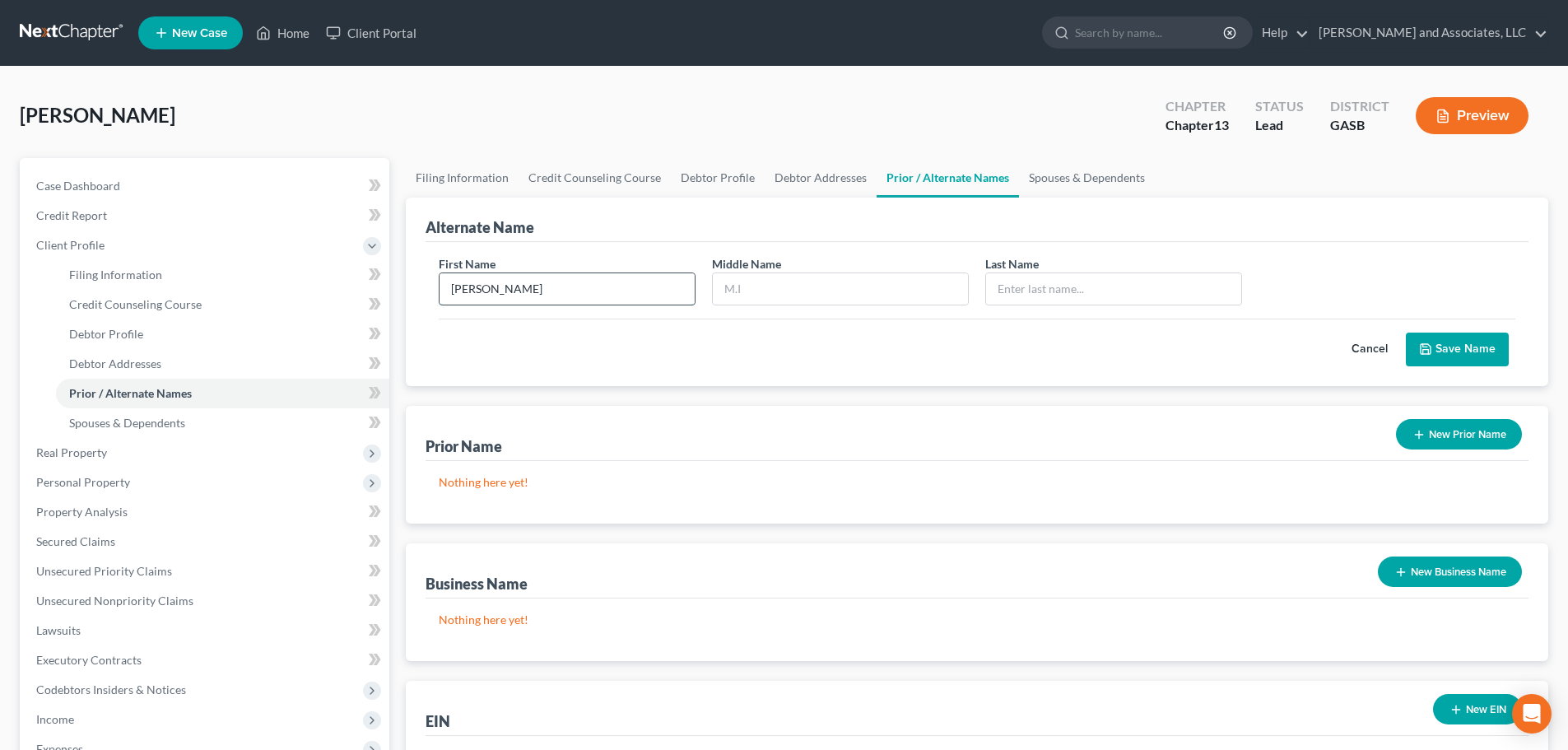
type input "[PERSON_NAME]"
click at [1485, 348] on button "Save Name" at bounding box center [1458, 350] width 103 height 35
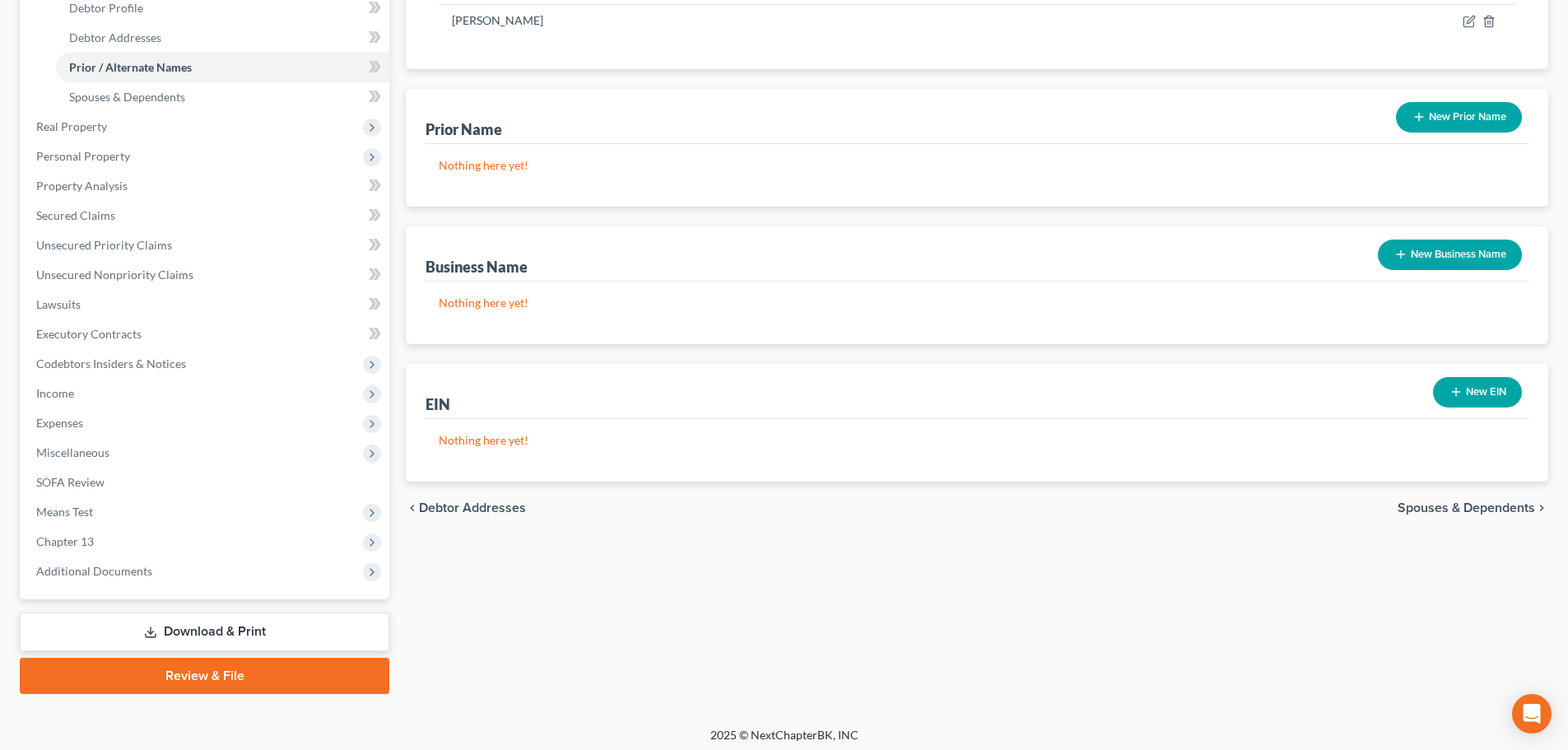
scroll to position [329, 0]
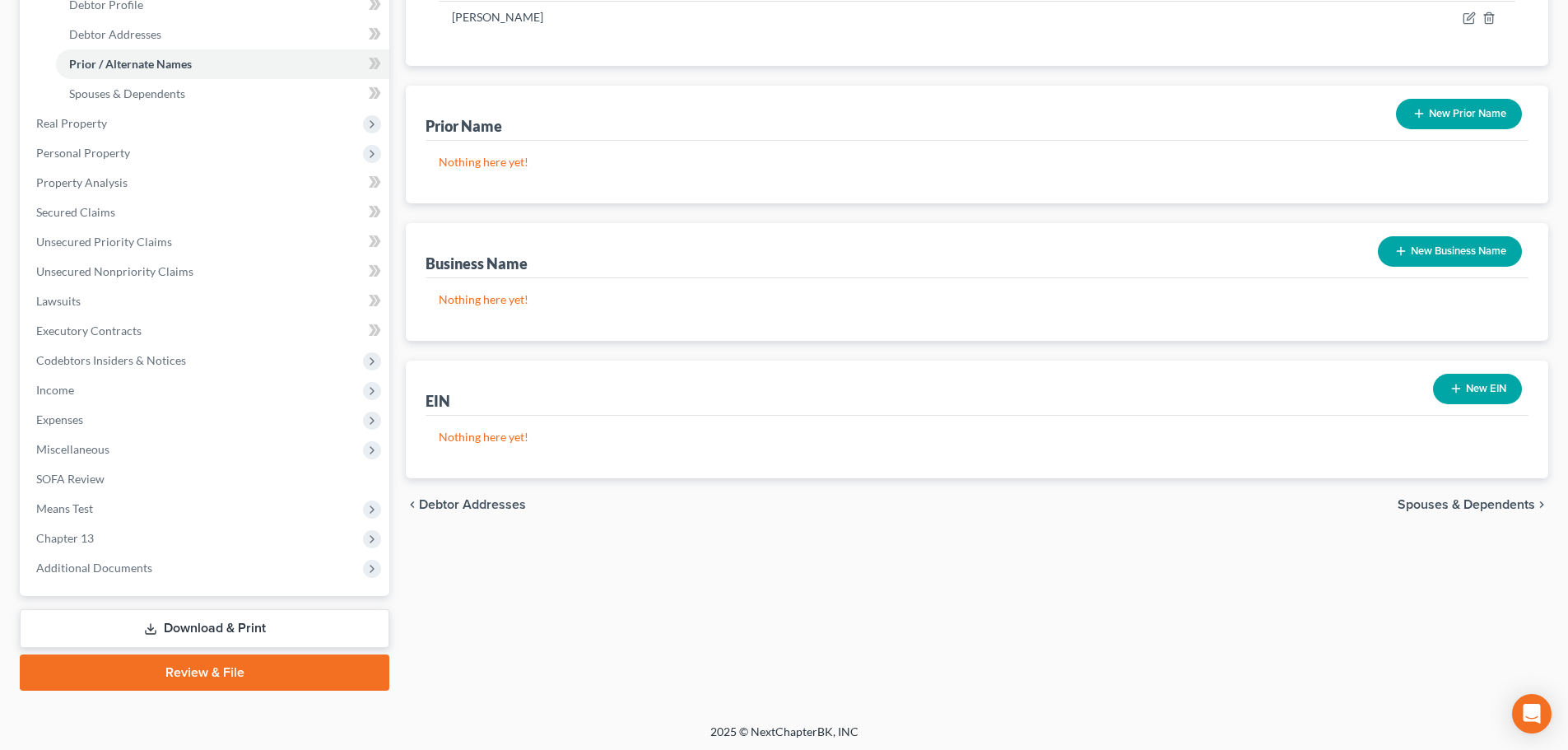
click at [1490, 506] on span "Spouses & Dependents" at bounding box center [1466, 505] width 137 height 13
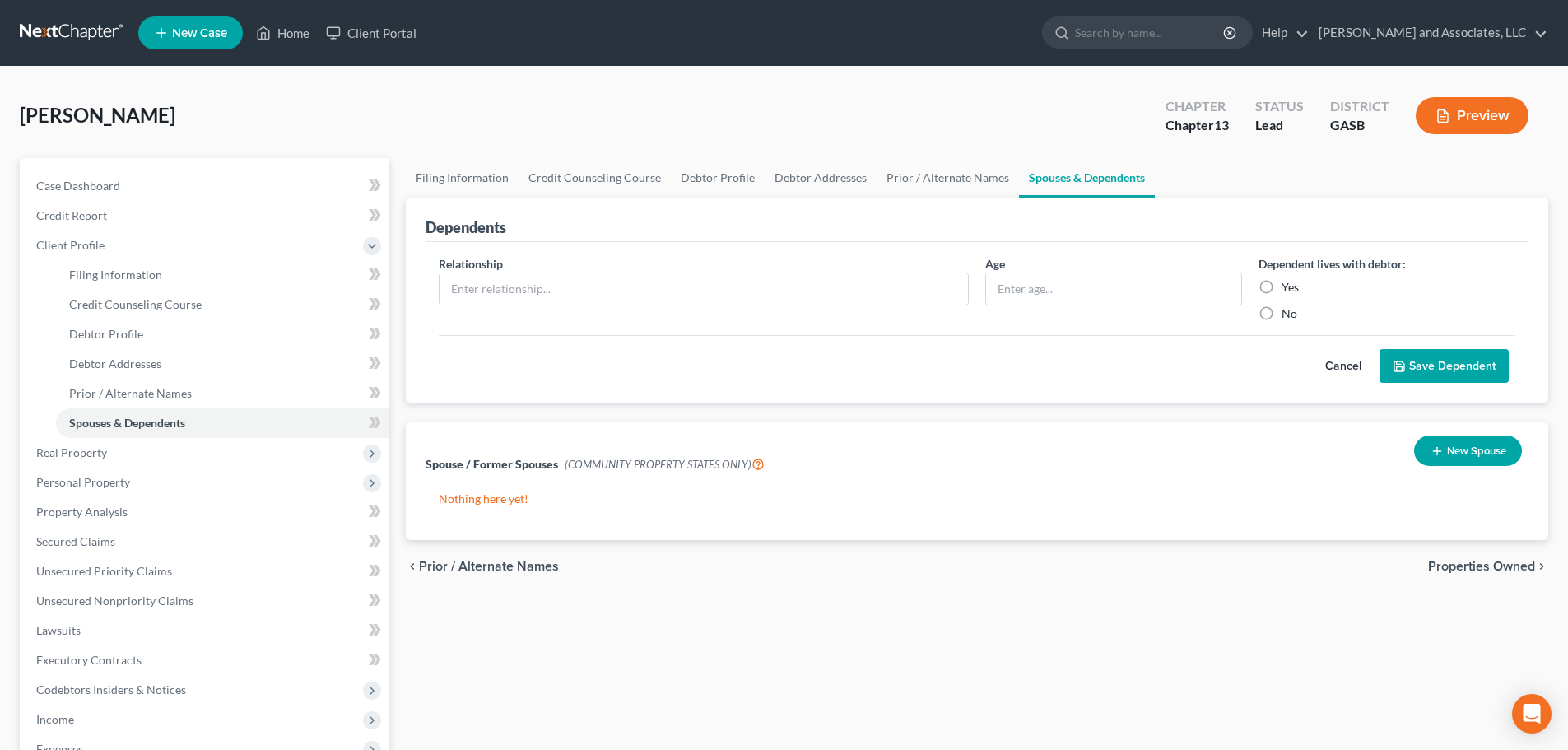
click at [1494, 565] on span "Properties Owned" at bounding box center [1481, 566] width 107 height 13
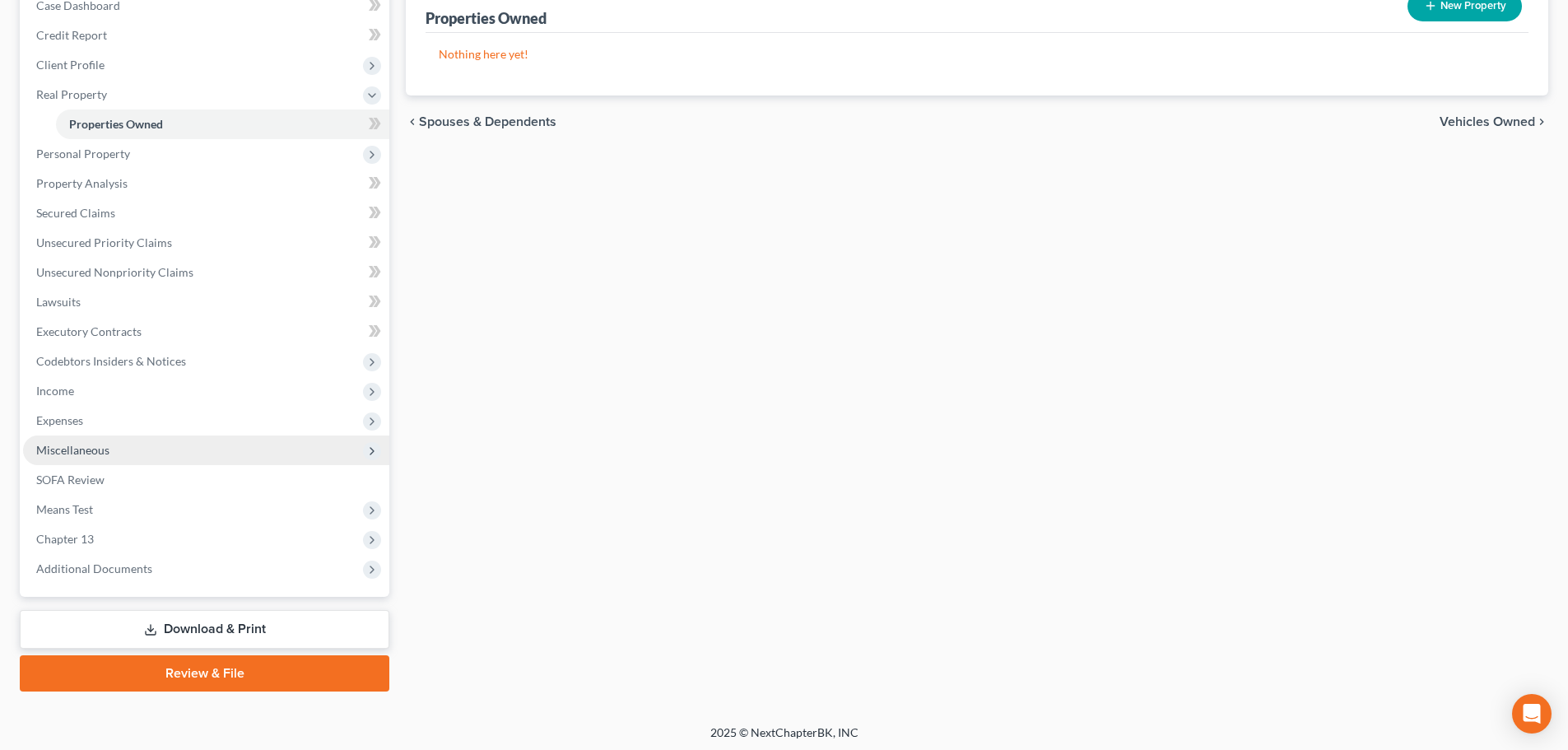
scroll to position [185, 0]
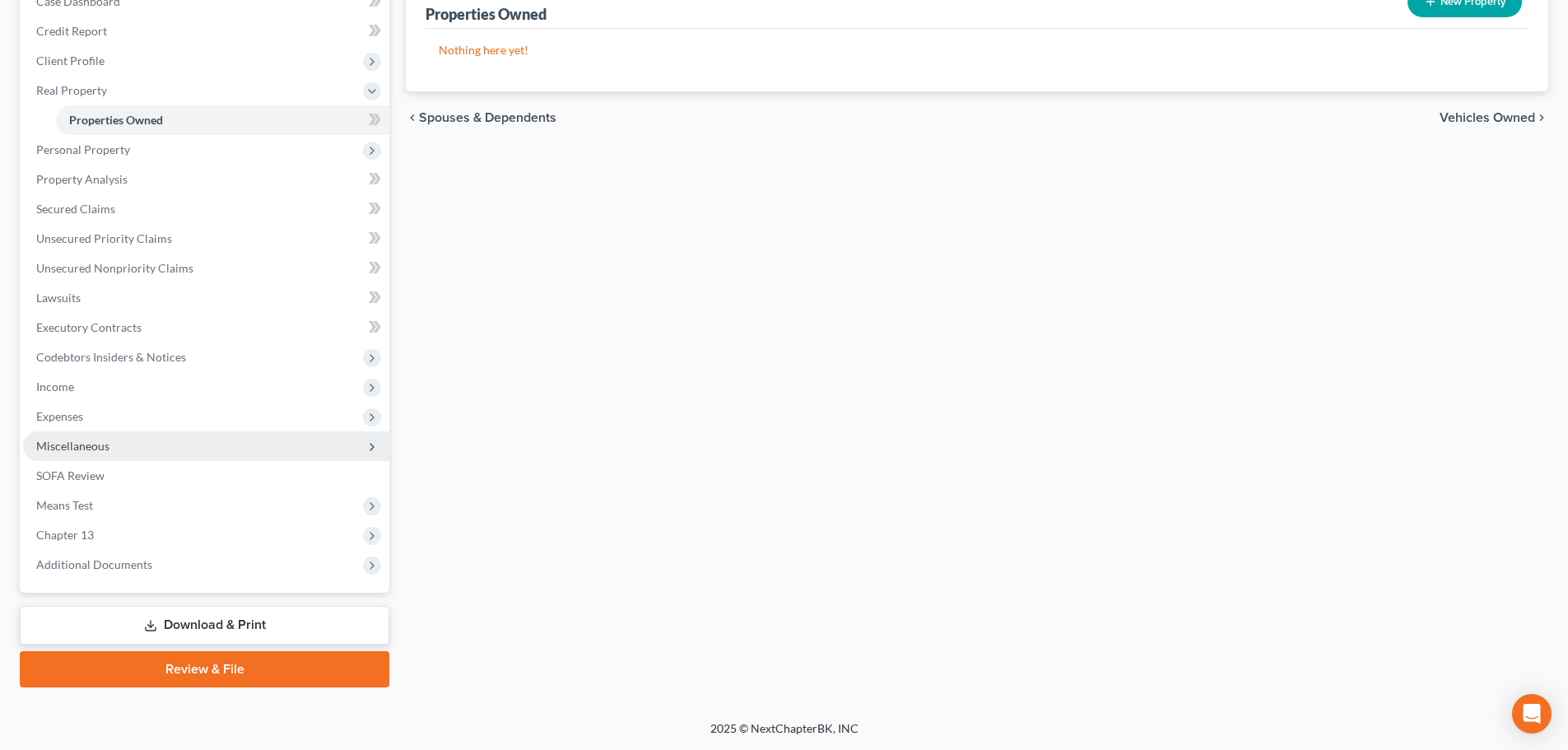
click at [65, 446] on span "Miscellaneous" at bounding box center [72, 446] width 73 height 14
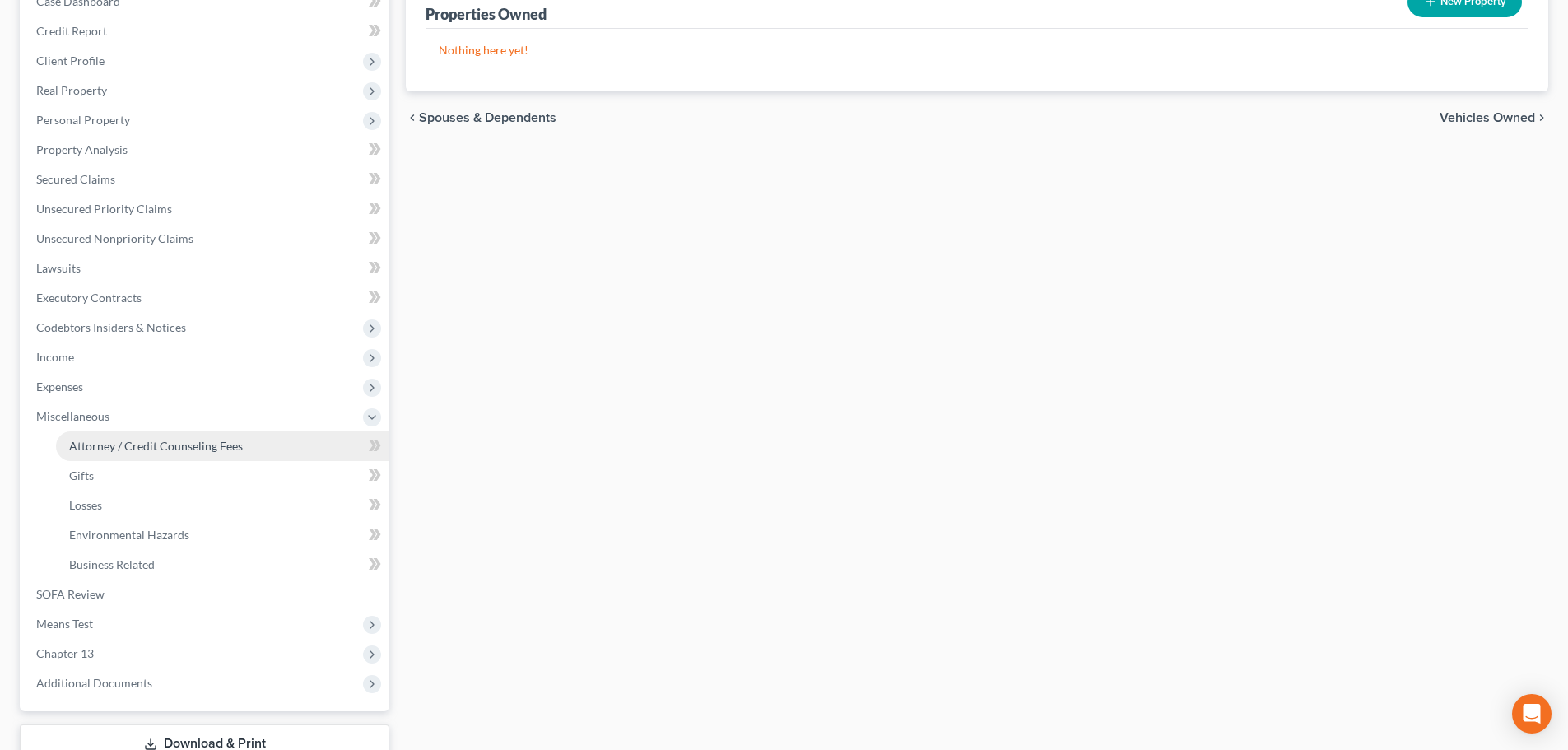
click at [88, 444] on span "Attorney / Credit Counseling Fees" at bounding box center [156, 446] width 174 height 14
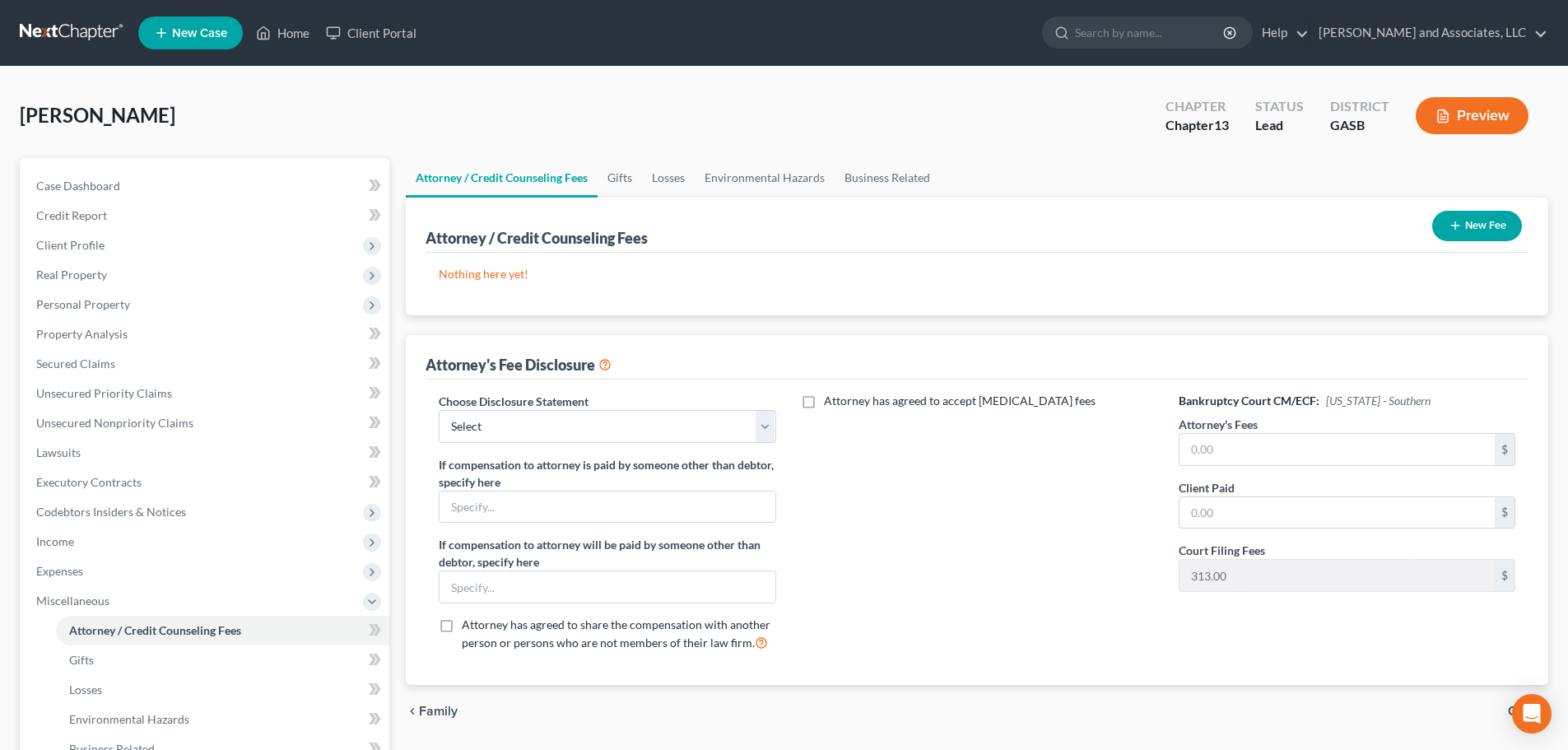
click at [1473, 226] on button "New Fee" at bounding box center [1477, 226] width 89 height 30
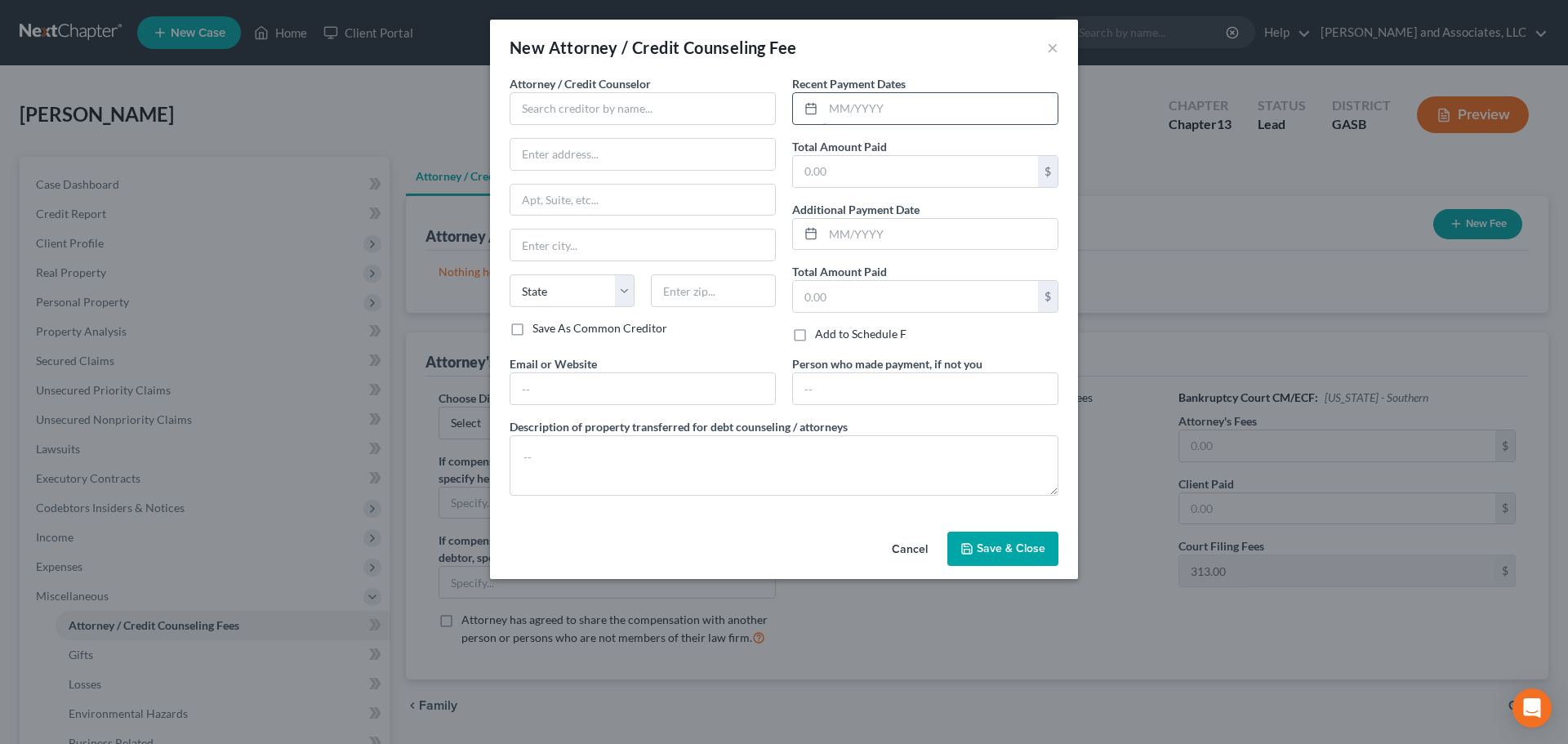
click at [836, 115] on input "text" at bounding box center [940, 108] width 234 height 31
type input "0"
type input "[DATE]"
click at [668, 101] on input "text" at bounding box center [643, 108] width 266 height 33
type input "Debtorcc"
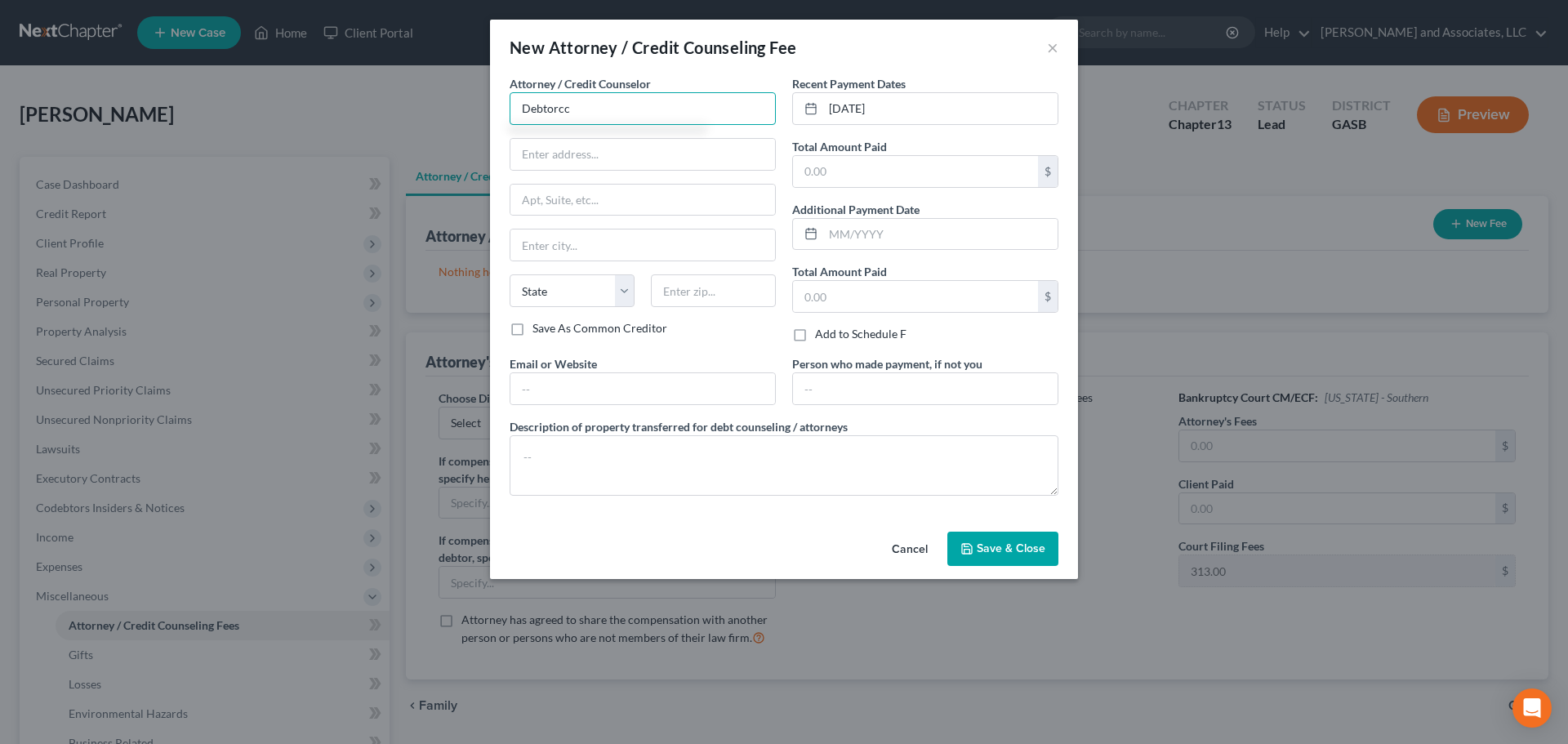
drag, startPoint x: 597, startPoint y: 110, endPoint x: 393, endPoint y: 89, distance: 205.1
click at [393, 89] on div "New Attorney / Credit Counseling Fee × Attorney / Credit Counselor * Debtorcc S…" at bounding box center [784, 372] width 1568 height 744
click at [587, 135] on div "Debtorcc, Inc." at bounding box center [607, 137] width 170 height 17
type input "Debtorcc, Inc."
type input "[STREET_ADDRESS][PERSON_NAME]"
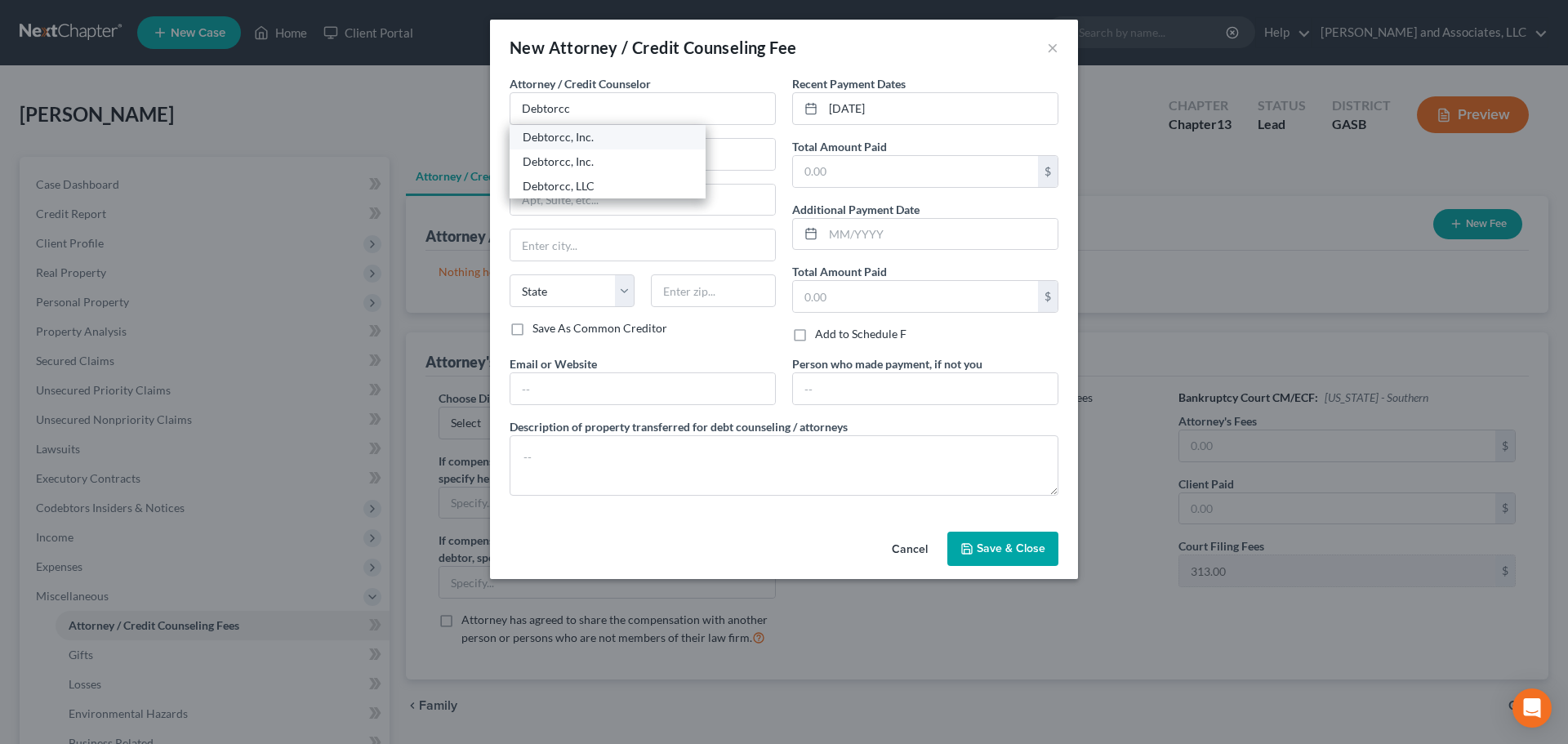
type input "[US_STATE]"
select select "33"
type input "07306"
click at [598, 391] on input "text" at bounding box center [643, 388] width 265 height 31
type input "[DOMAIN_NAME]"
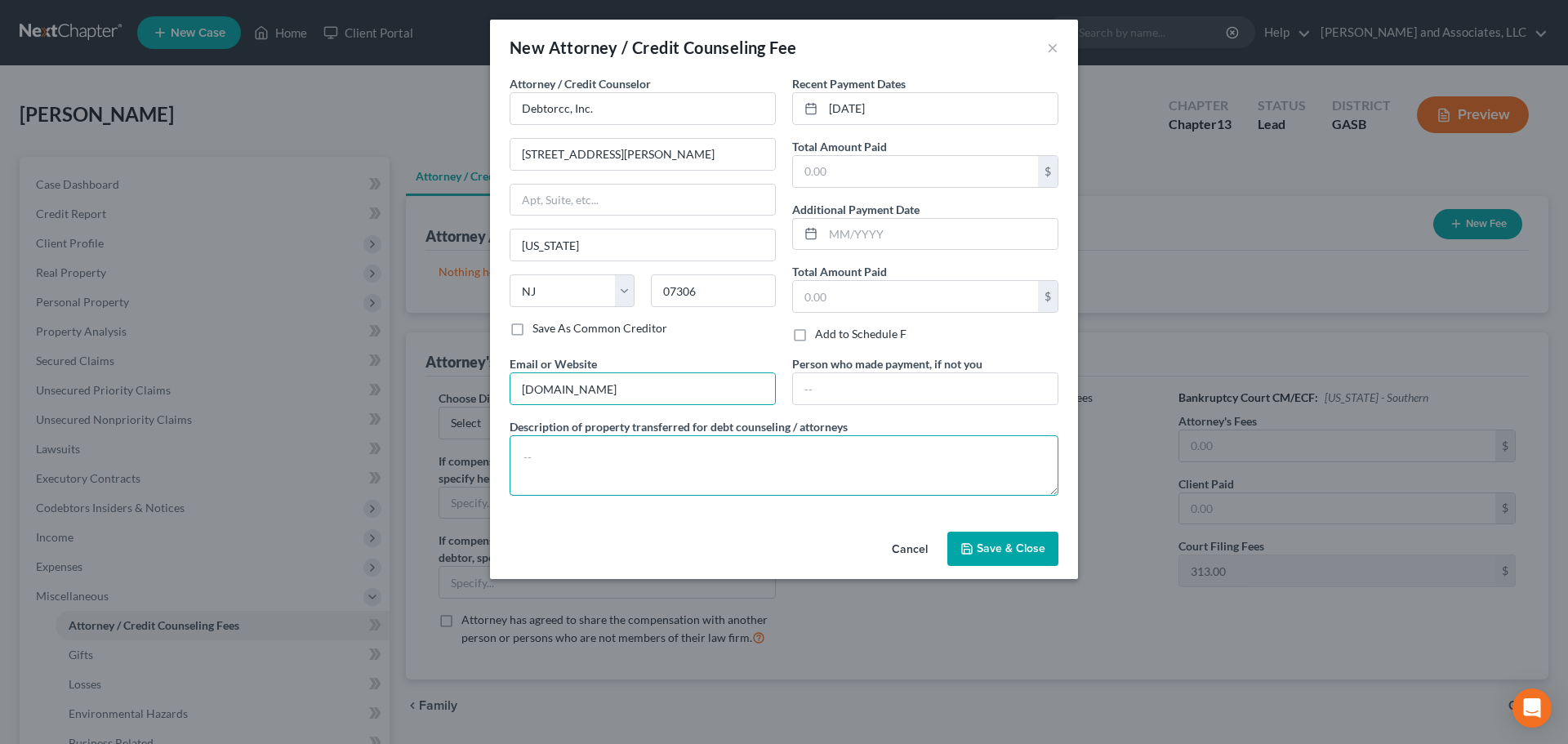
click at [591, 469] on textarea at bounding box center [784, 466] width 548 height 60
type textarea "Certificate of Credit Counseling"
click at [1015, 545] on span "Save & Close" at bounding box center [1011, 548] width 69 height 14
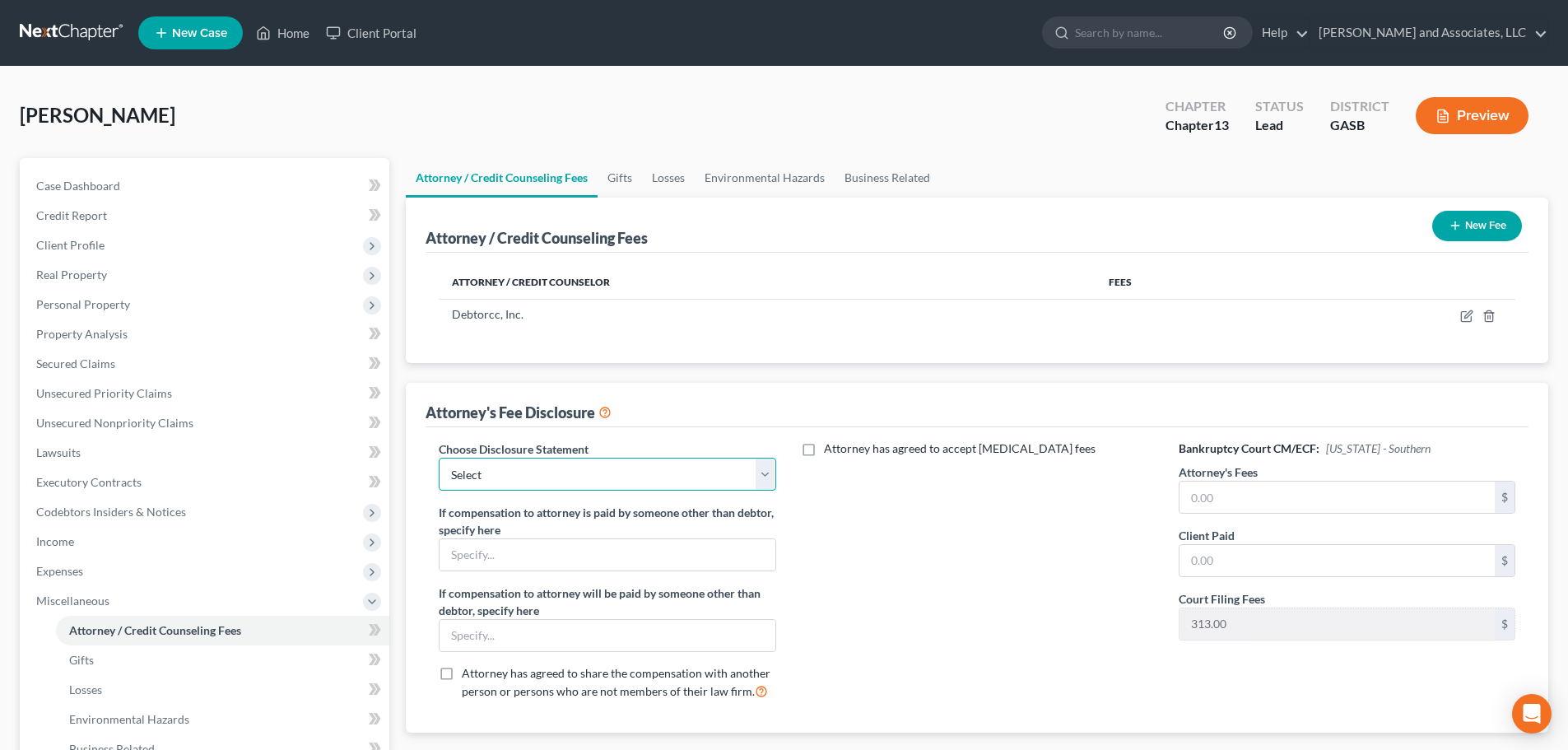
click at [762, 472] on select "Select Attorney for Debtors" at bounding box center [607, 474] width 337 height 33
select select "0"
click at [439, 458] on select "Select Attorney for Debtors" at bounding box center [607, 474] width 337 height 33
click at [646, 553] on input "text" at bounding box center [607, 554] width 335 height 31
type input "NONE"
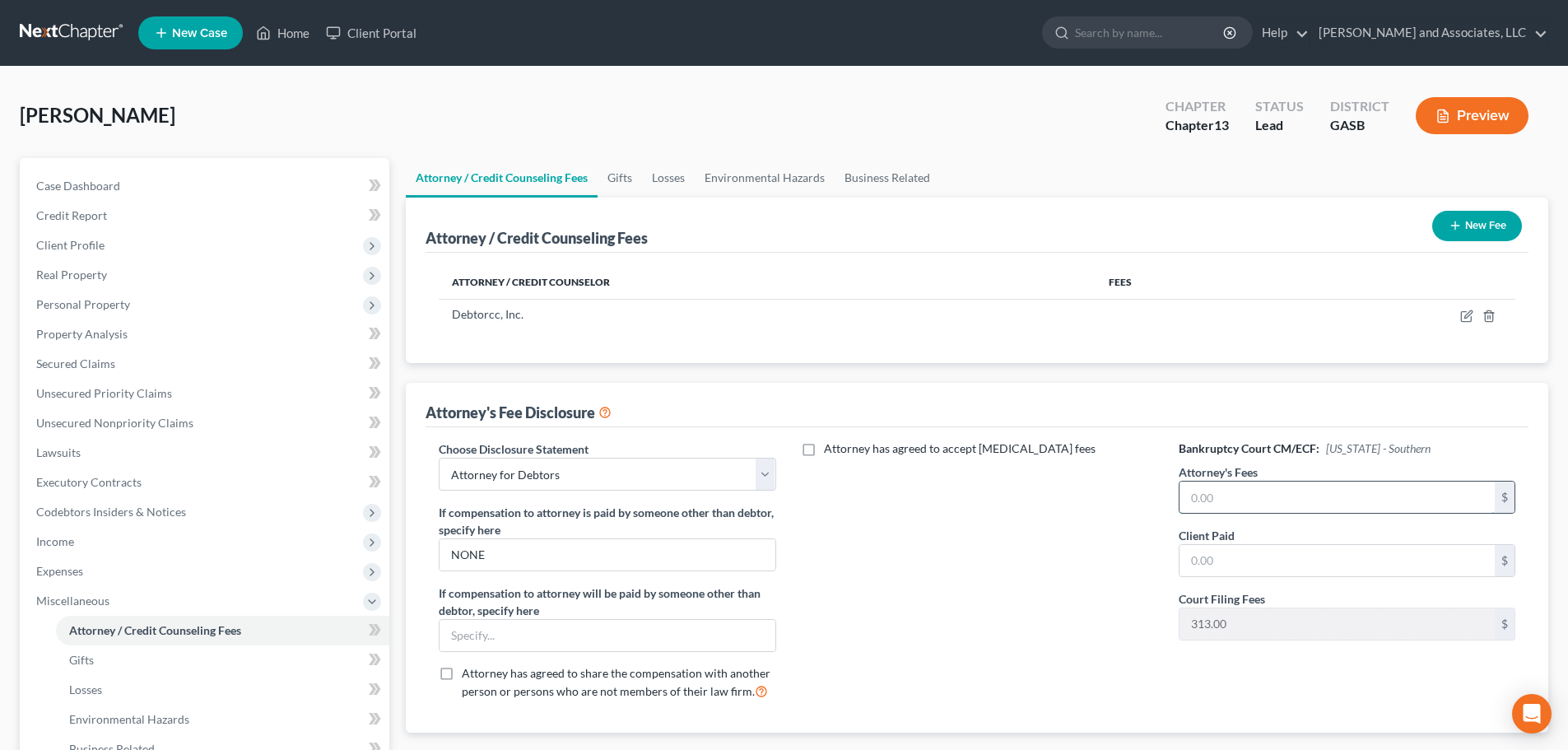
click at [1216, 484] on input "text" at bounding box center [1337, 497] width 315 height 31
type input "4,500.00"
click at [1015, 605] on div "Attorney has agreed to accept [MEDICAL_DATA] fees" at bounding box center [977, 576] width 370 height 272
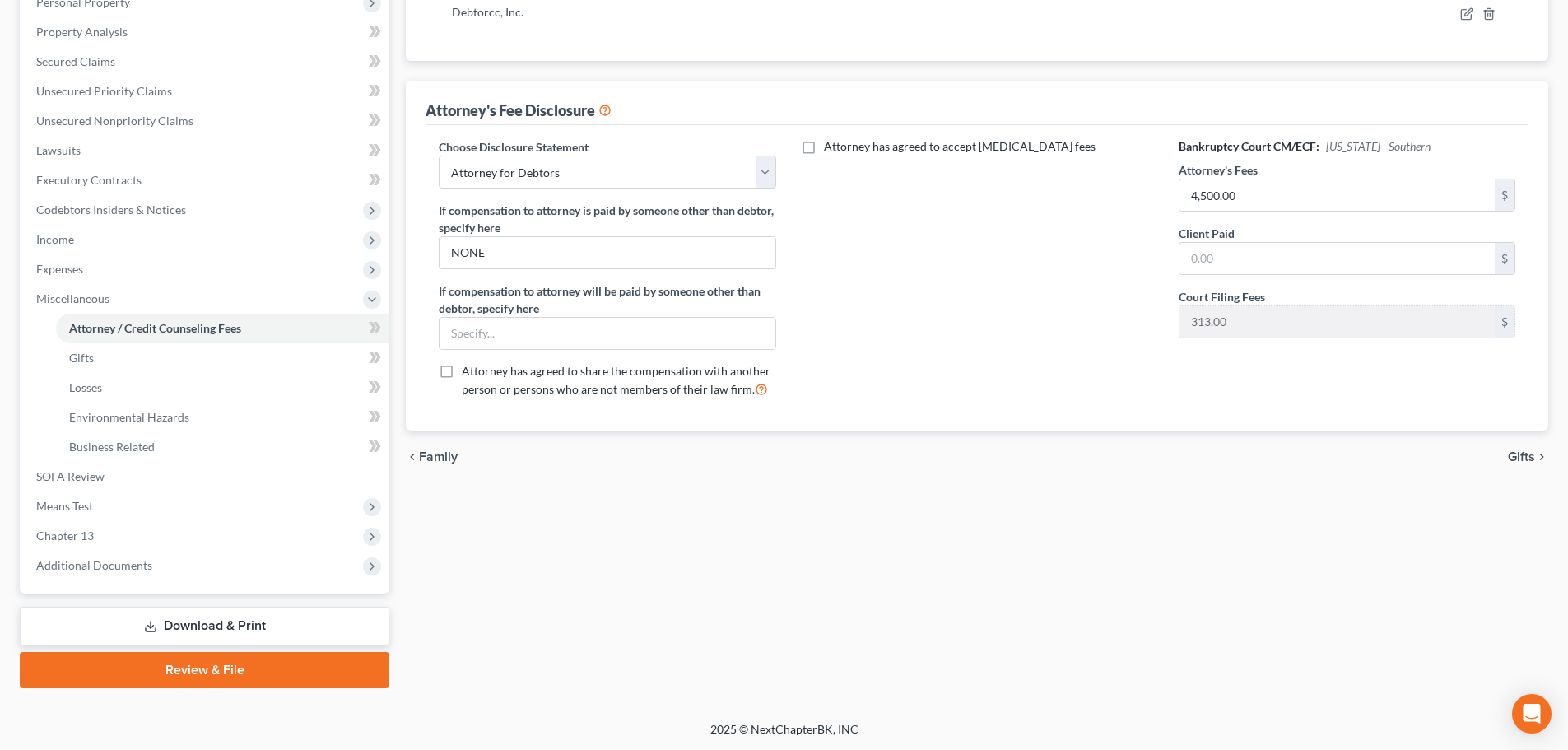
scroll to position [303, 0]
click at [166, 564] on span "Additional Documents" at bounding box center [206, 565] width 367 height 29
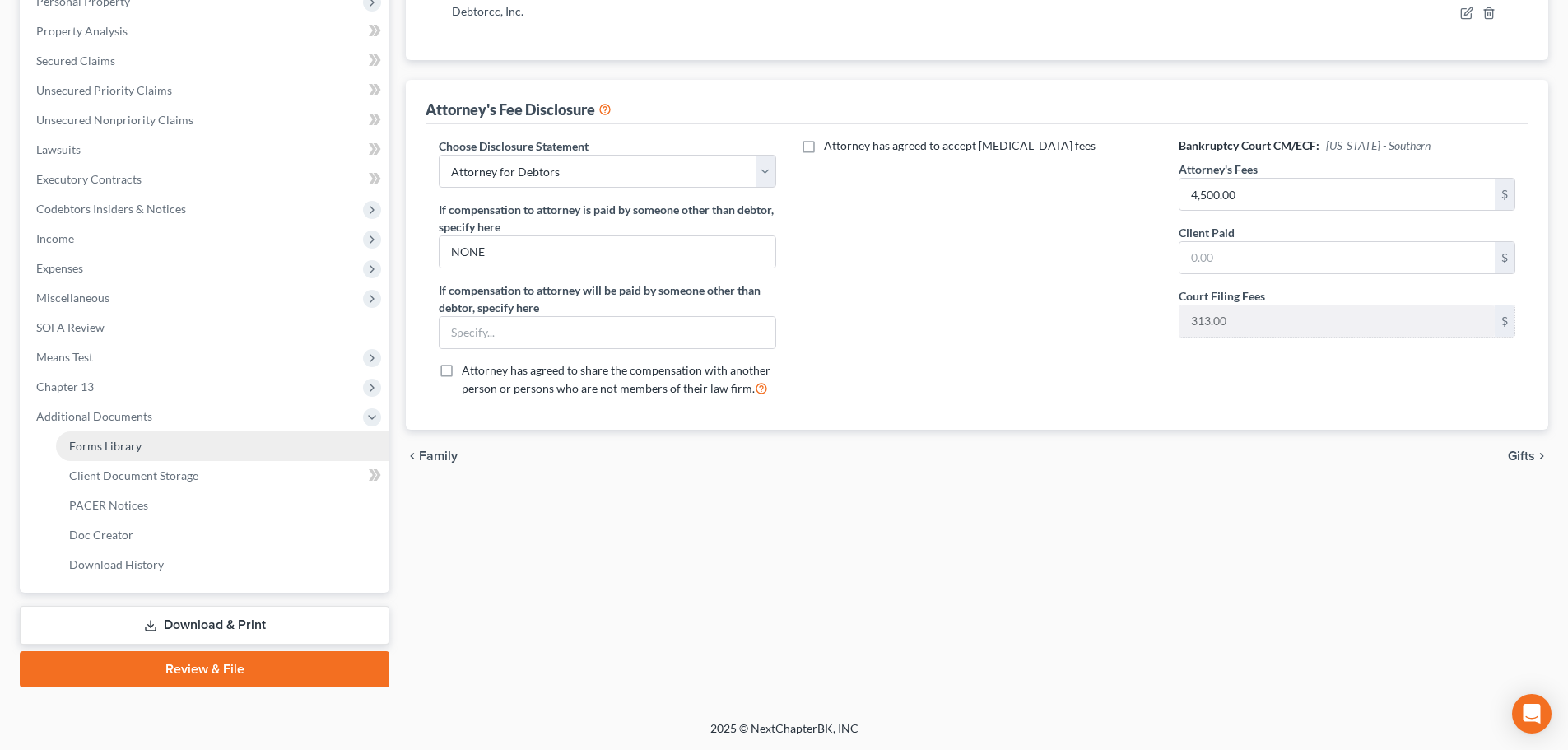
click at [102, 447] on span "Forms Library" at bounding box center [105, 446] width 72 height 14
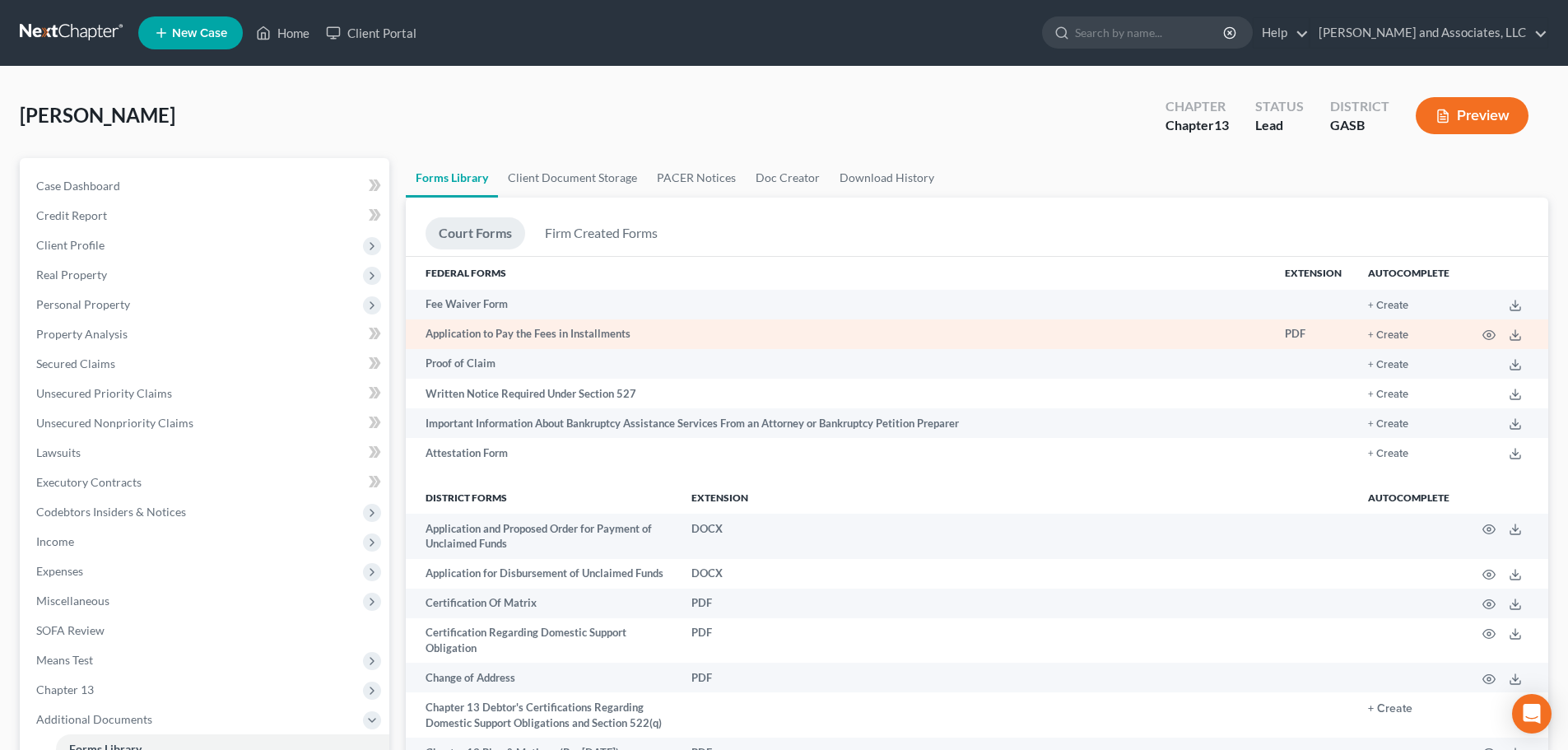
click at [493, 334] on td "Application to Pay the Fees in Installments" at bounding box center [839, 334] width 866 height 29
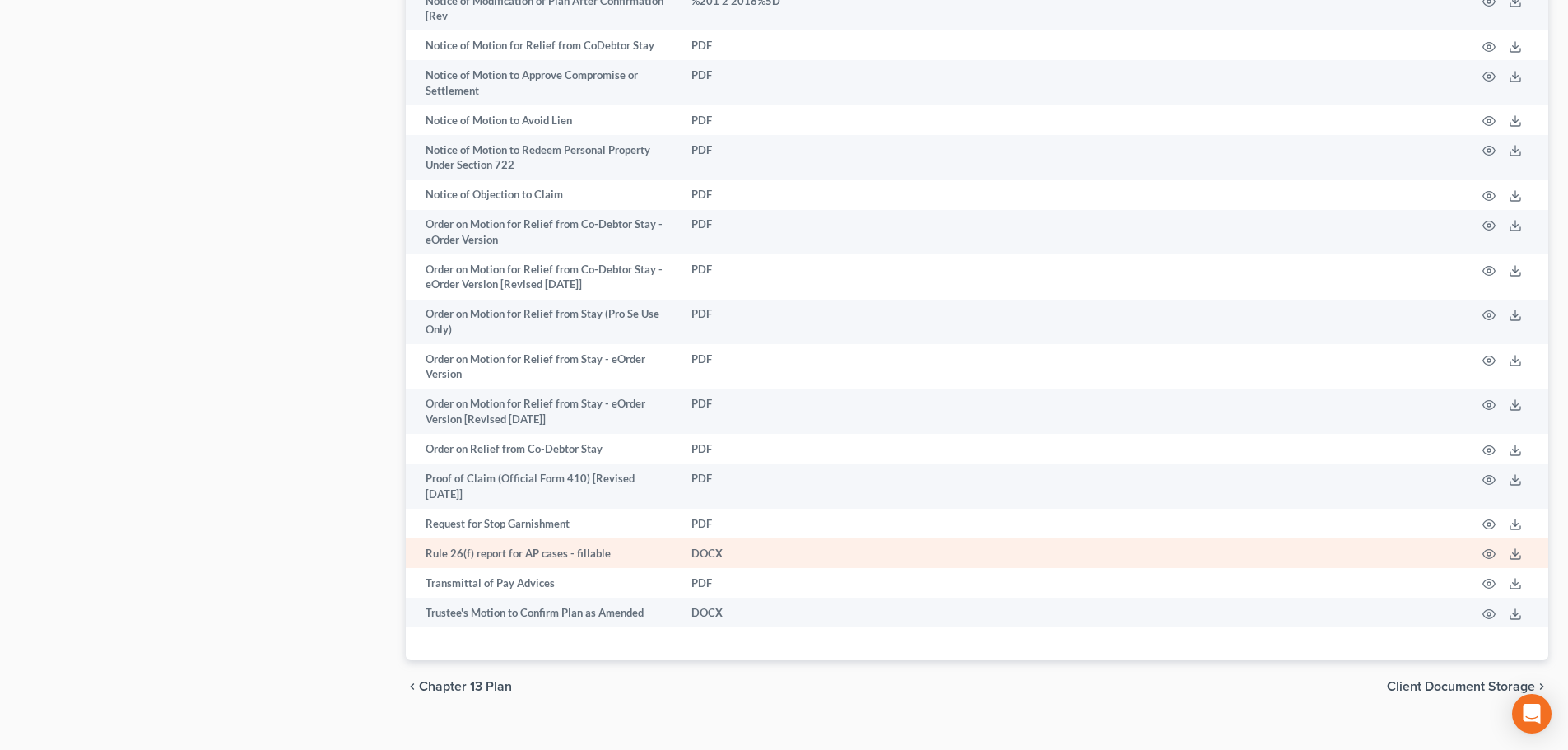
scroll to position [1806, 0]
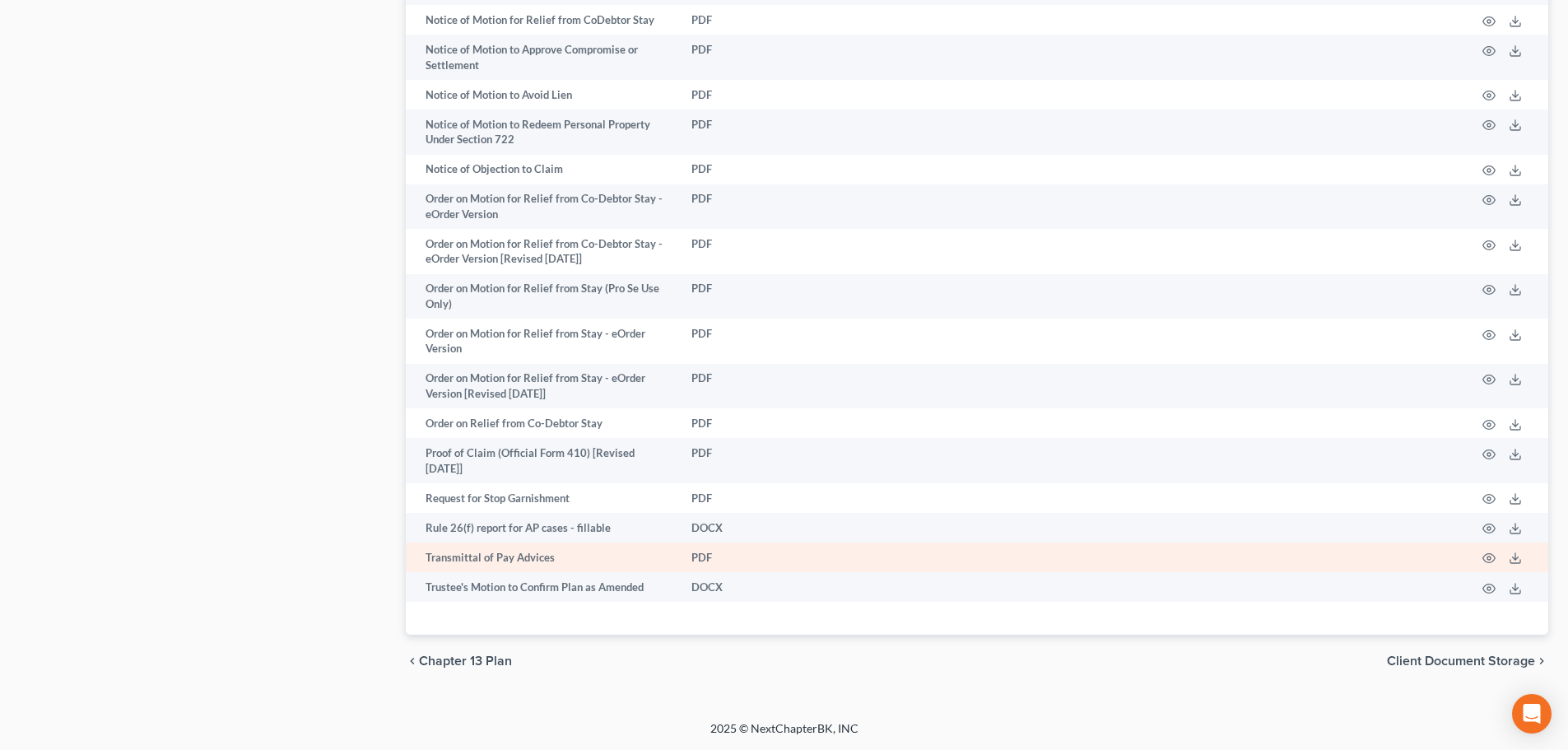
click at [521, 560] on td "Transmittal of Pay Advices" at bounding box center [542, 557] width 272 height 29
click at [1491, 559] on icon "button" at bounding box center [1489, 559] width 13 height 13
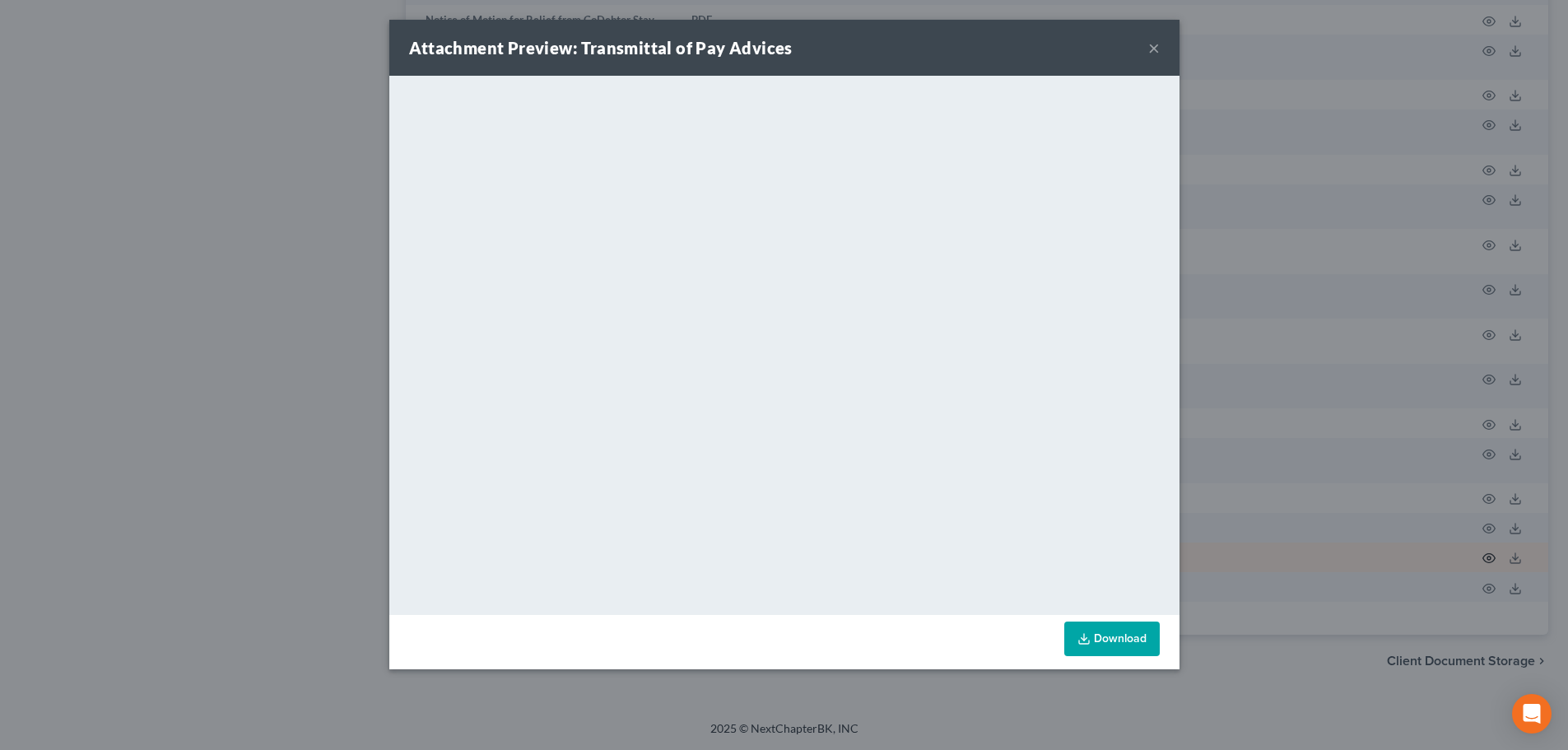
scroll to position [1792, 0]
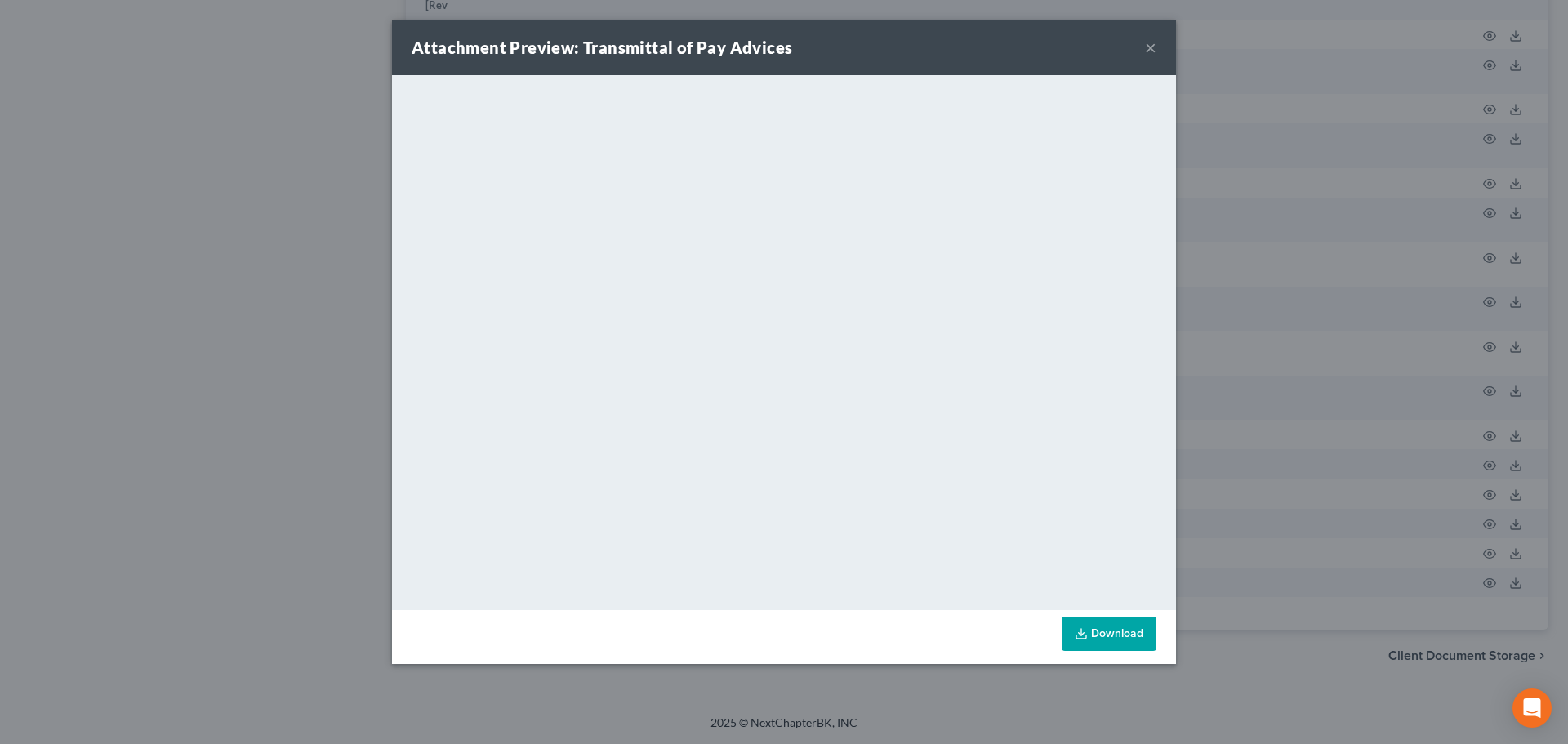
click at [1148, 48] on button "×" at bounding box center [1151, 47] width 12 height 19
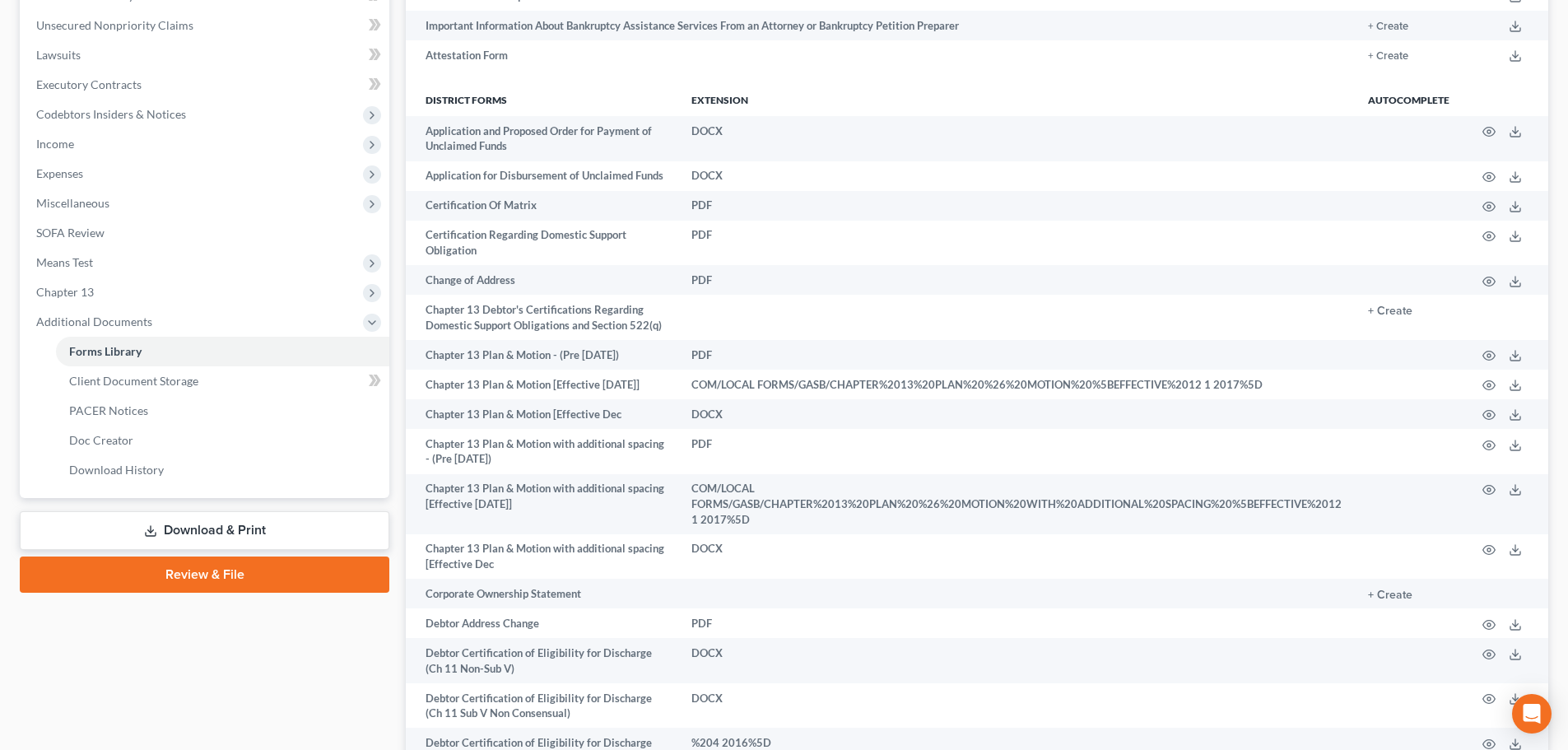
scroll to position [392, 0]
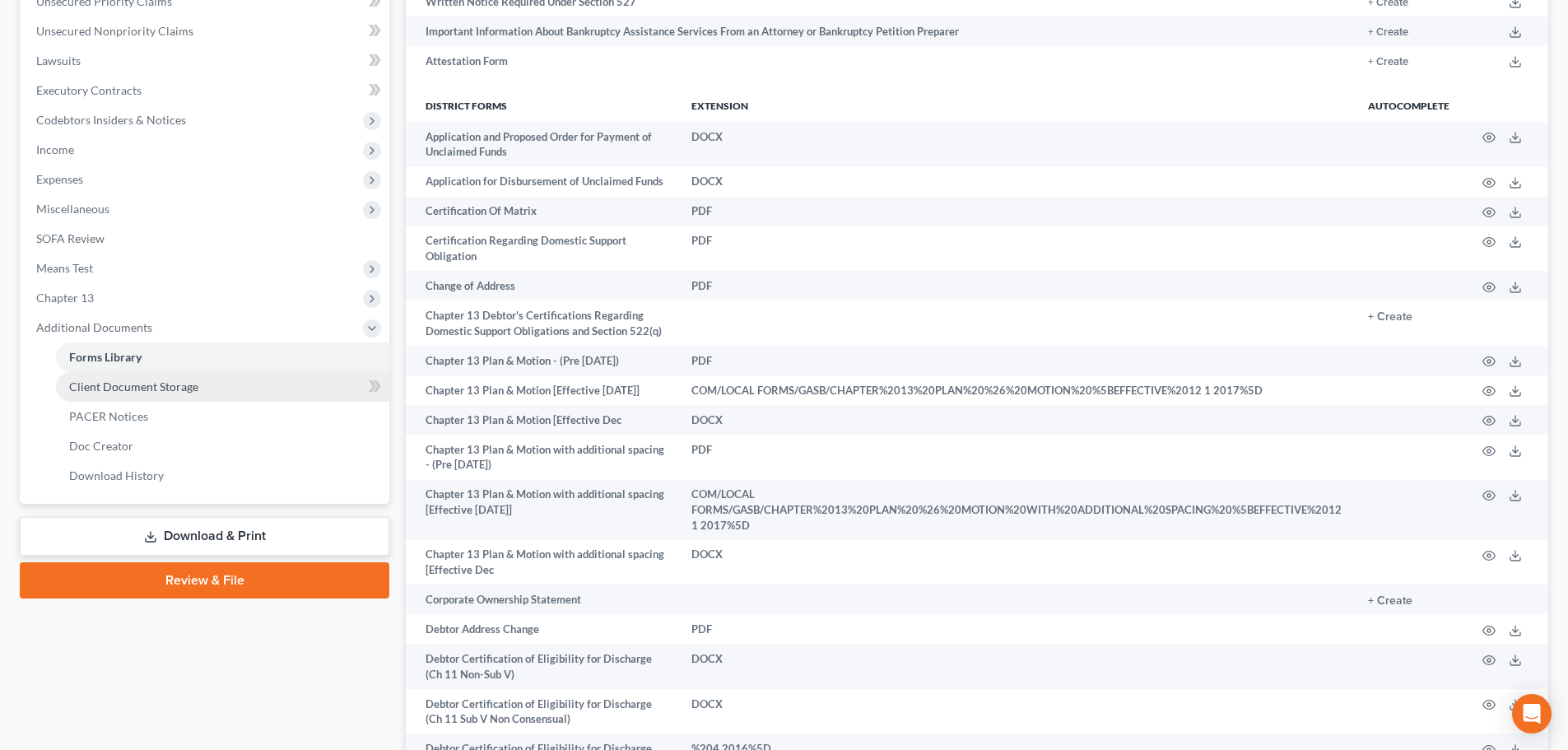
click at [164, 388] on span "Client Document Storage" at bounding box center [133, 386] width 129 height 14
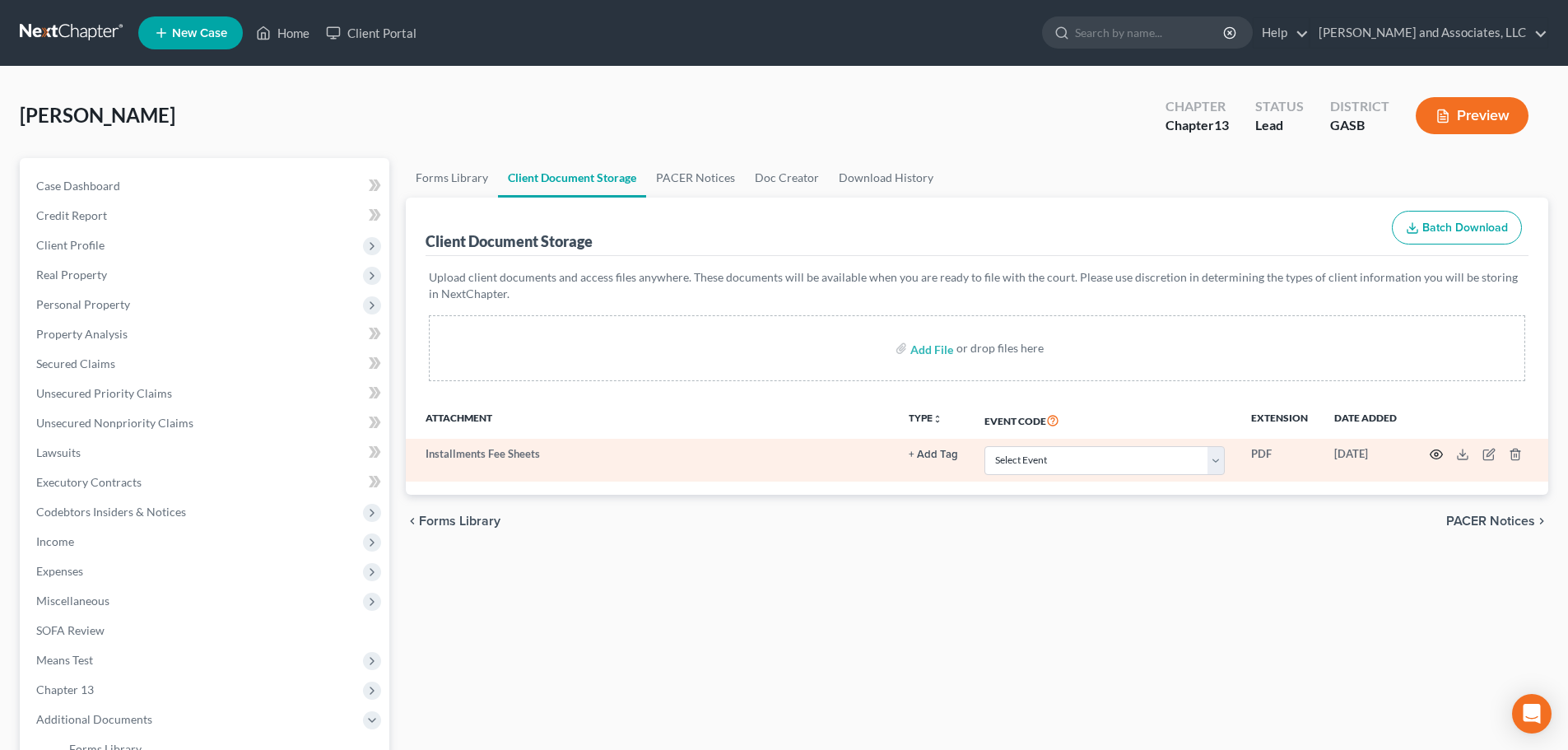
click at [1437, 457] on icon "button" at bounding box center [1437, 454] width 13 height 13
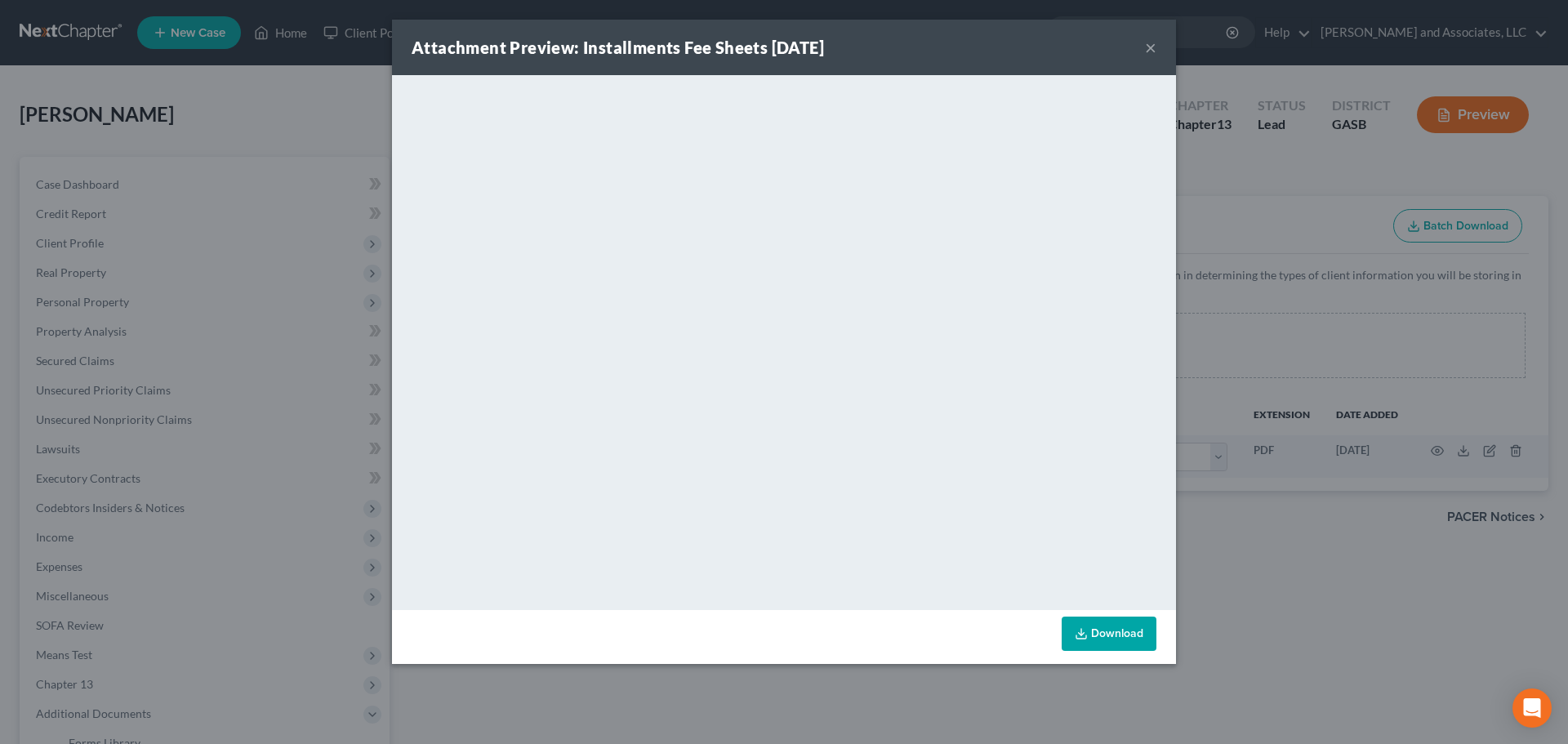
click at [1147, 48] on button "×" at bounding box center [1151, 47] width 12 height 19
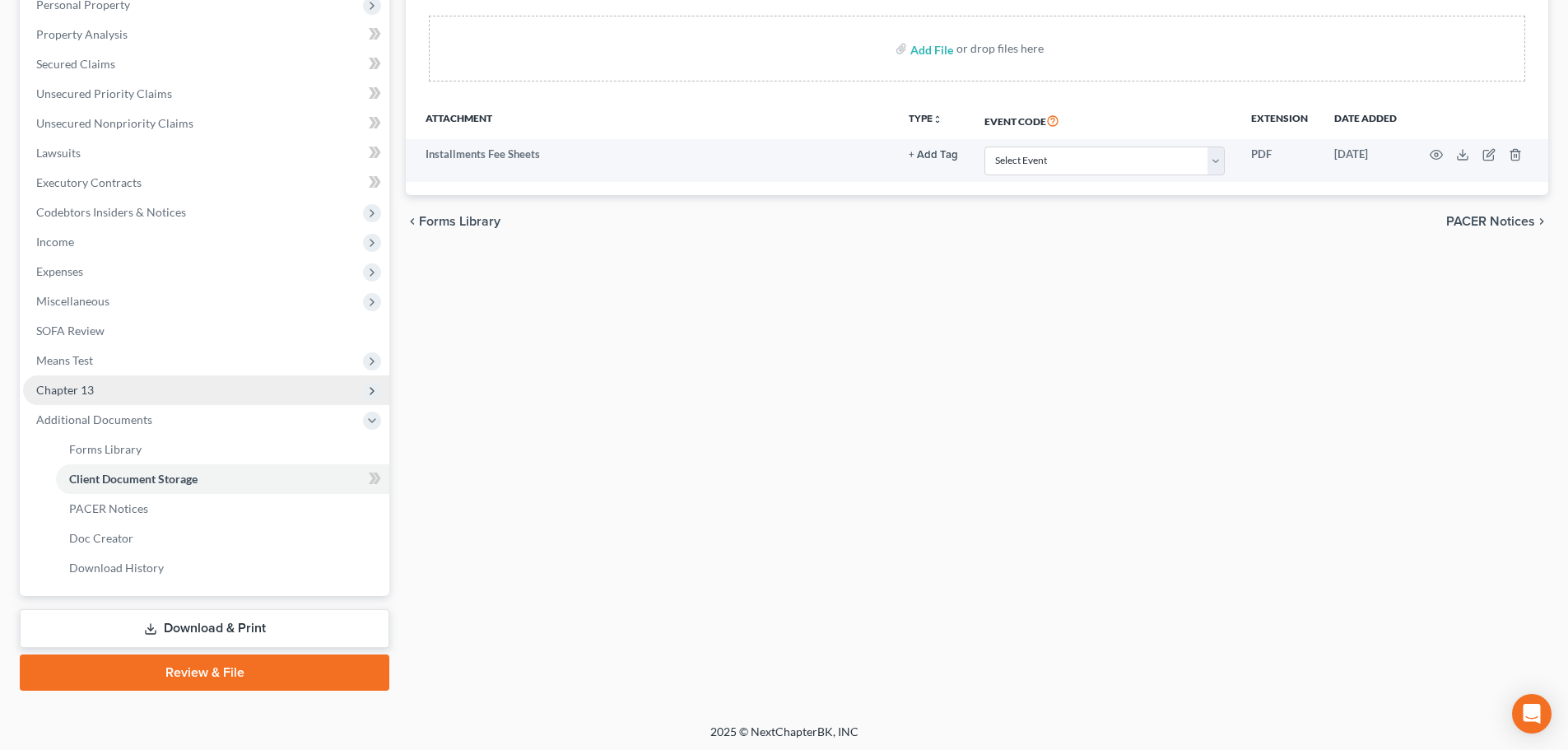
scroll to position [303, 0]
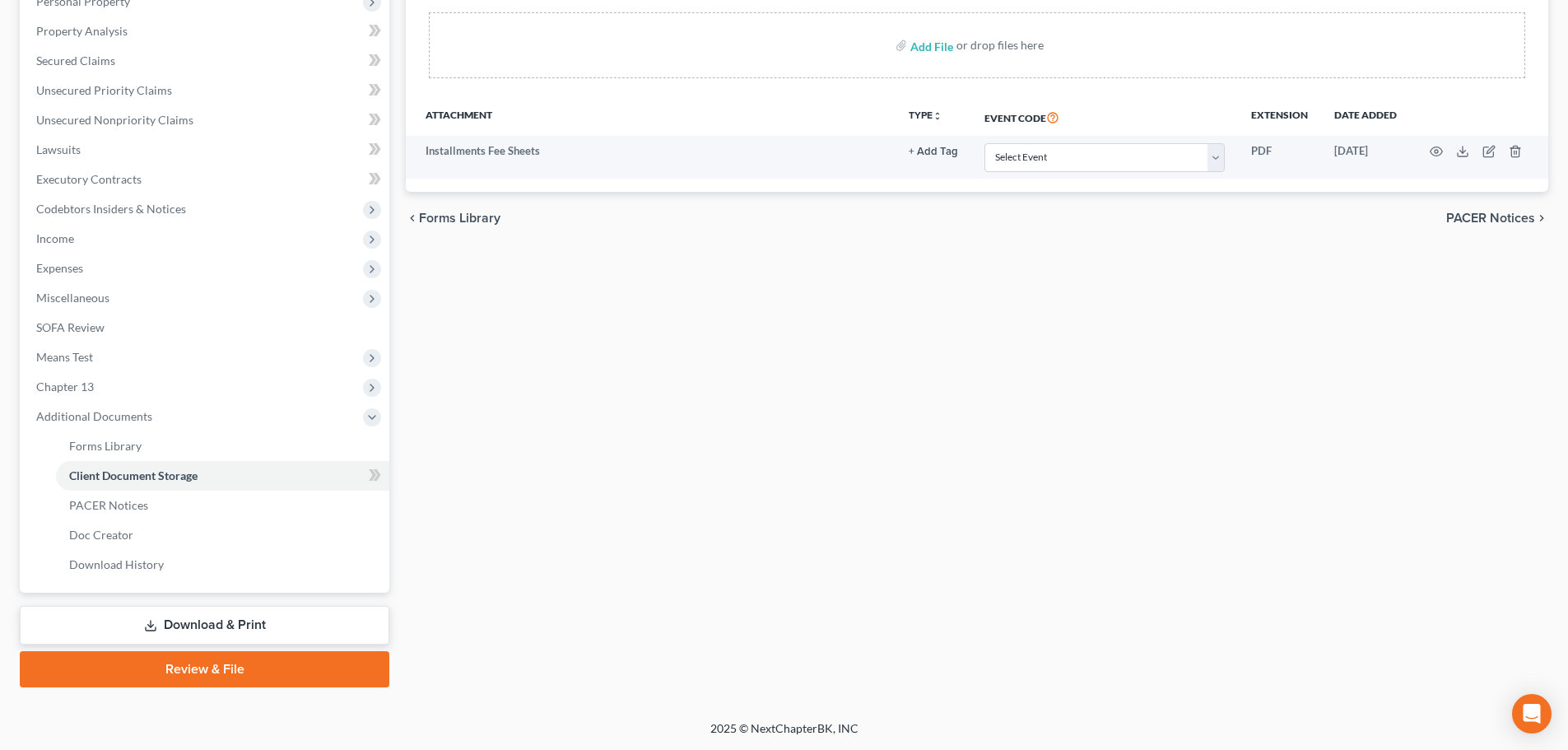
click at [222, 624] on link "Download & Print" at bounding box center [204, 625] width 370 height 39
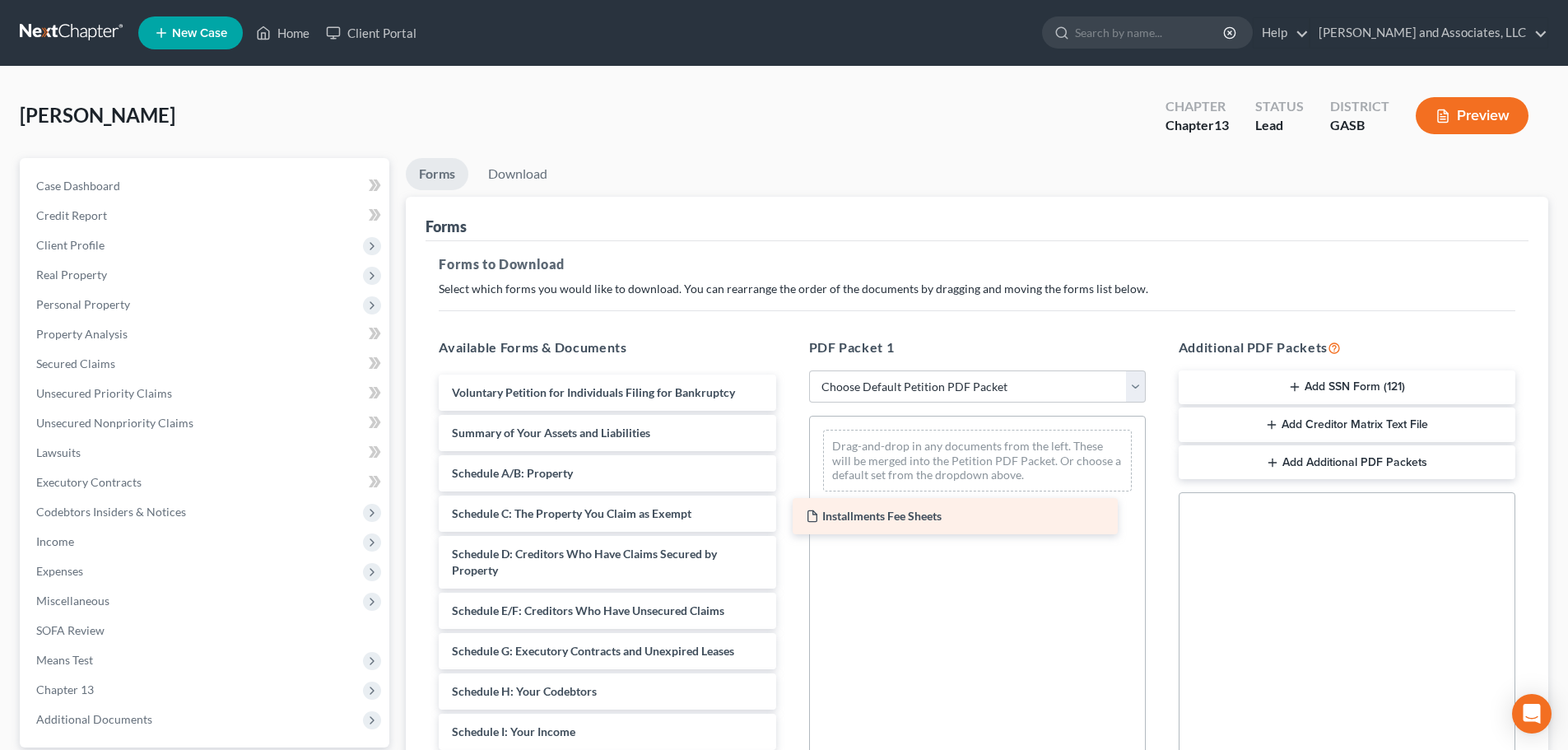
drag, startPoint x: 546, startPoint y: 390, endPoint x: 900, endPoint y: 514, distance: 375.1
click at [789, 514] on div "Installments Fee Sheets Installments Fee Sheets Voluntary Petition for Individu…" at bounding box center [607, 741] width 363 height 731
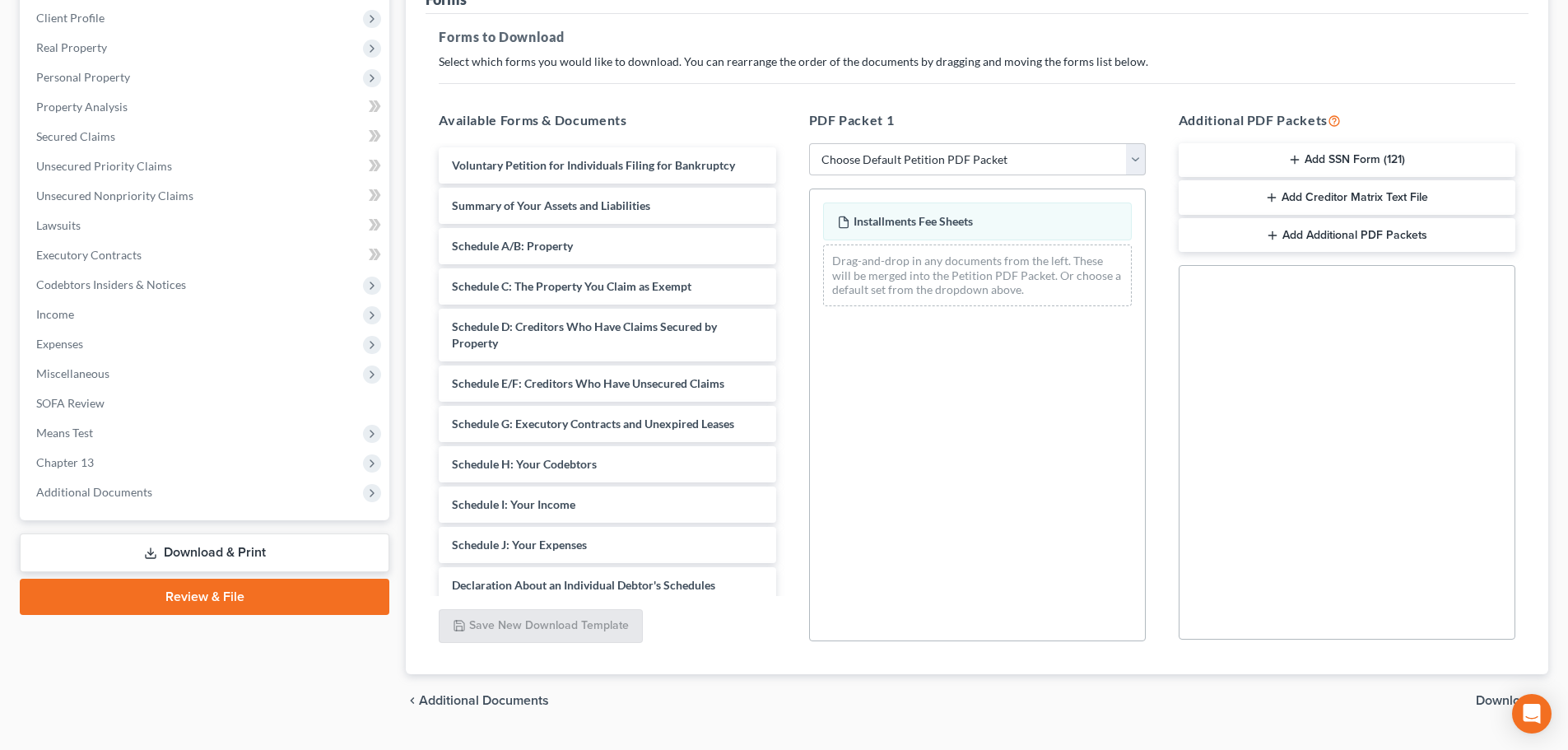
scroll to position [267, 0]
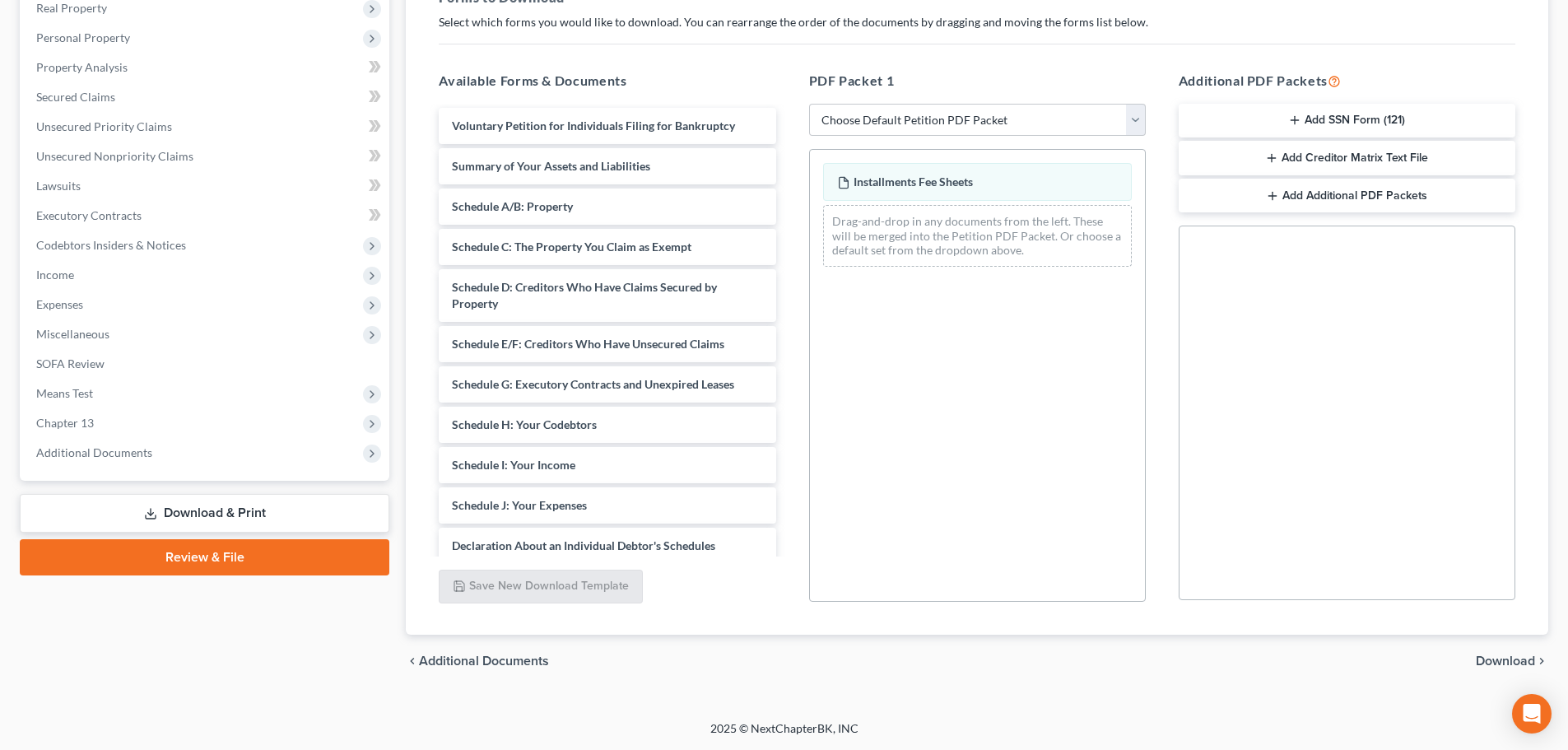
click at [1490, 662] on span "Download" at bounding box center [1506, 662] width 59 height 13
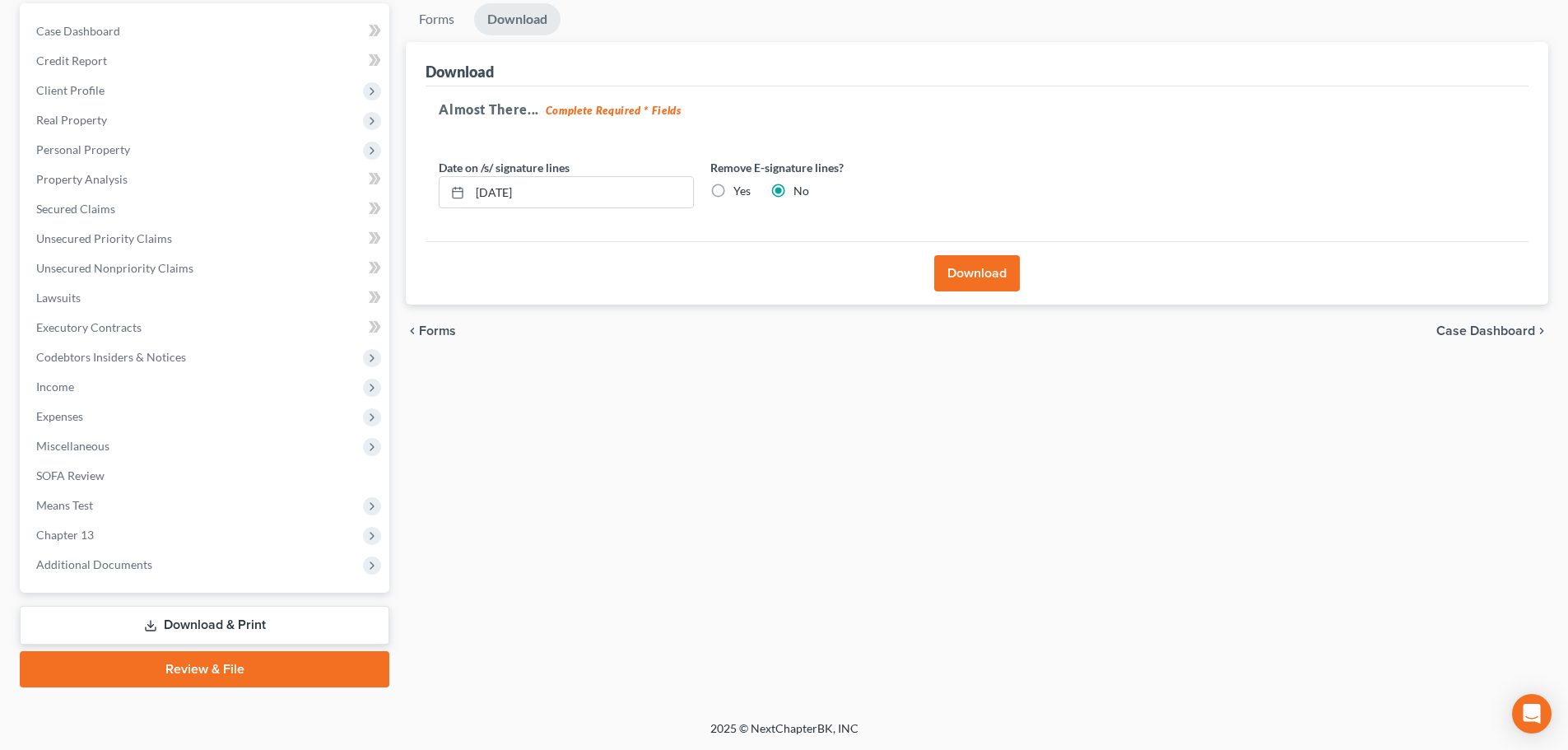
click at [974, 274] on button "Download" at bounding box center [977, 273] width 86 height 36
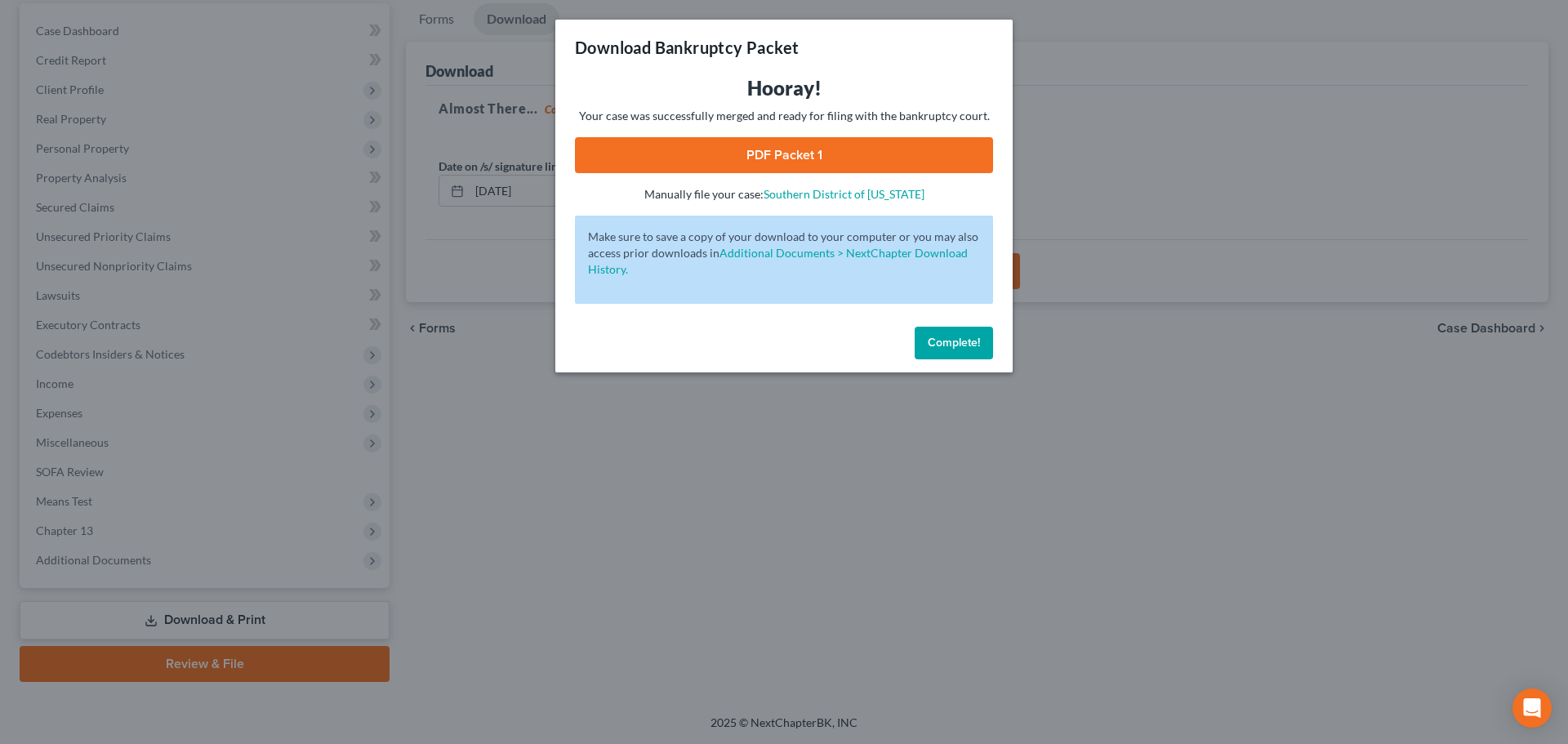
click at [792, 155] on link "PDF Packet 1" at bounding box center [784, 155] width 418 height 36
click at [951, 346] on span "Complete!" at bounding box center [954, 343] width 53 height 14
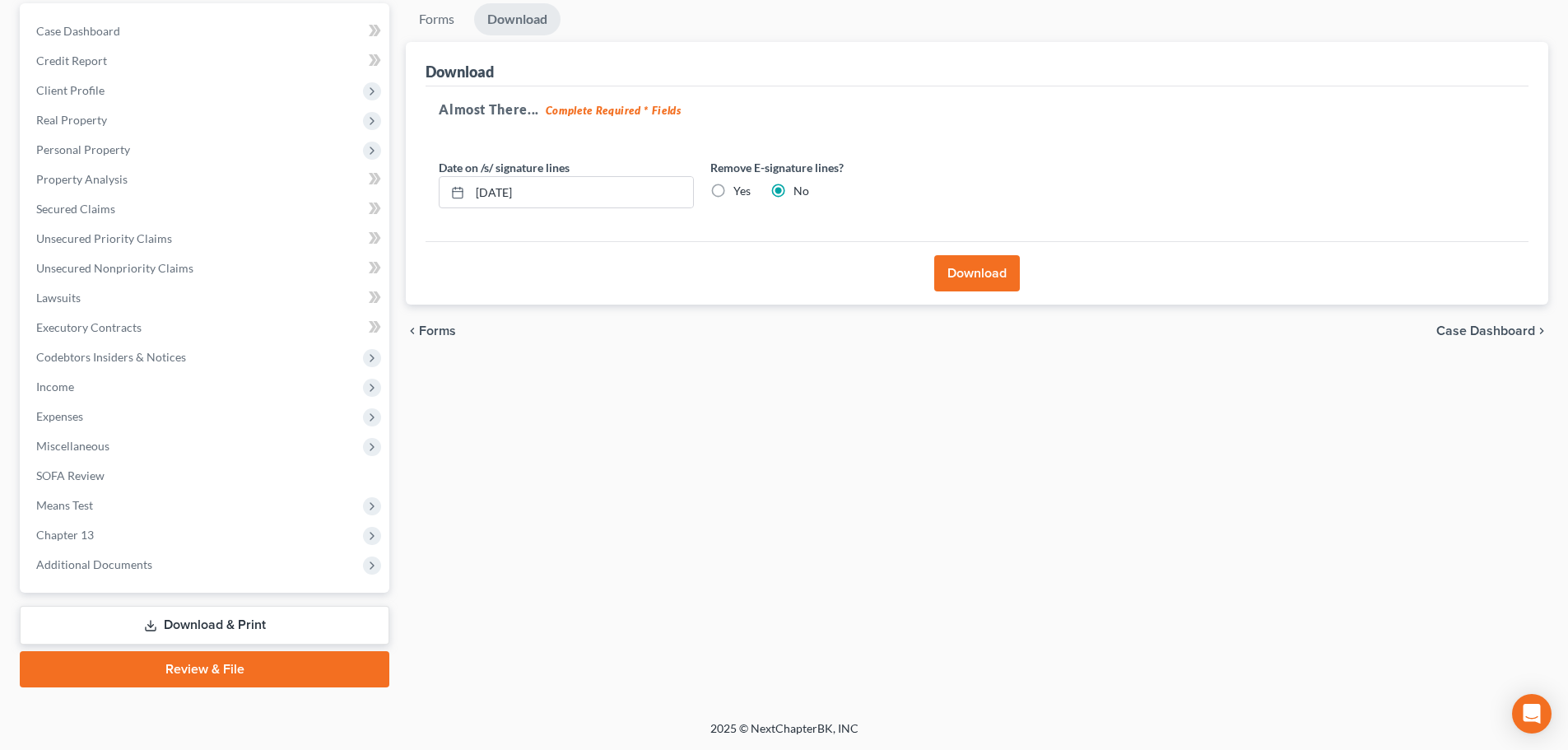
click at [1445, 329] on span "Case Dashboard" at bounding box center [1485, 331] width 99 height 13
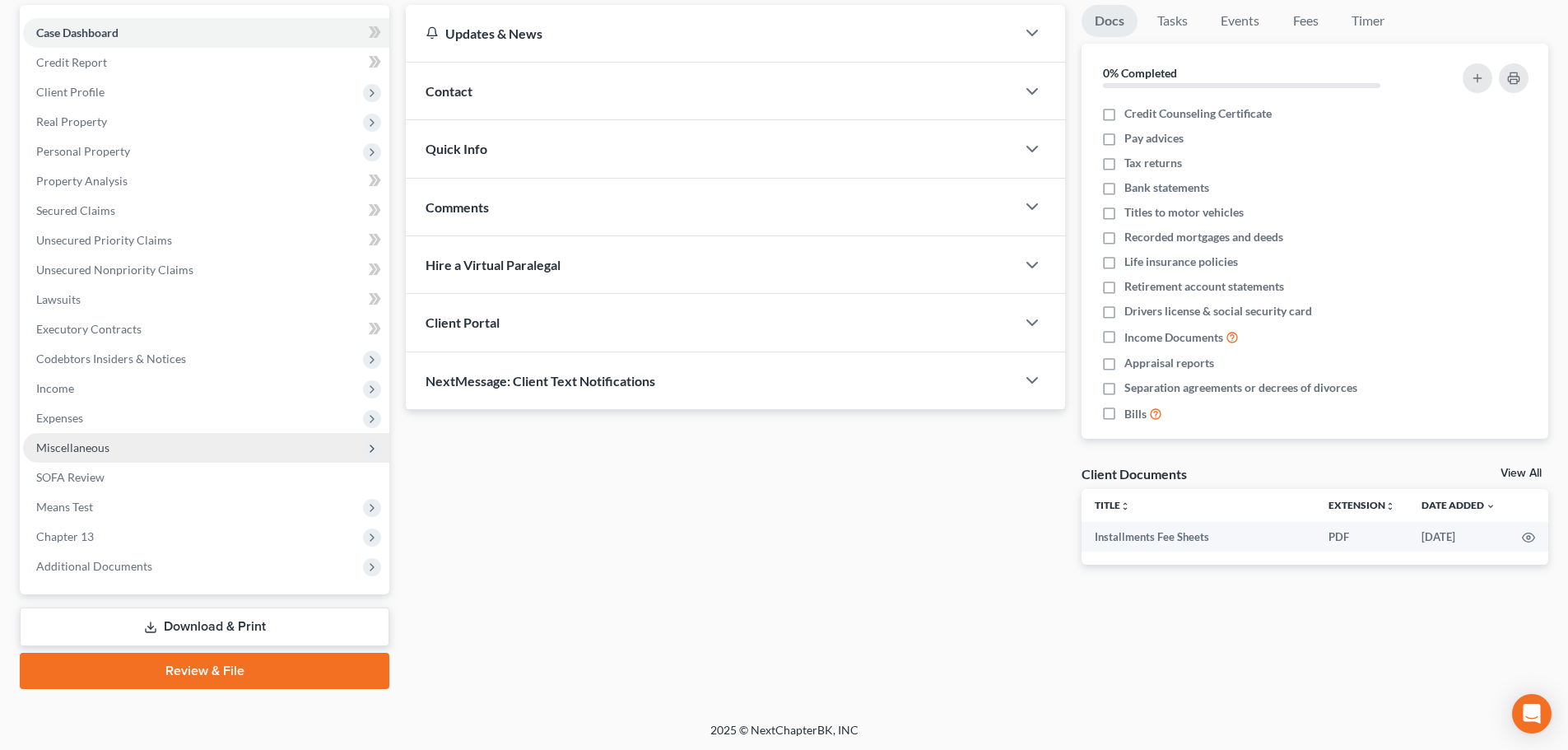
scroll to position [155, 0]
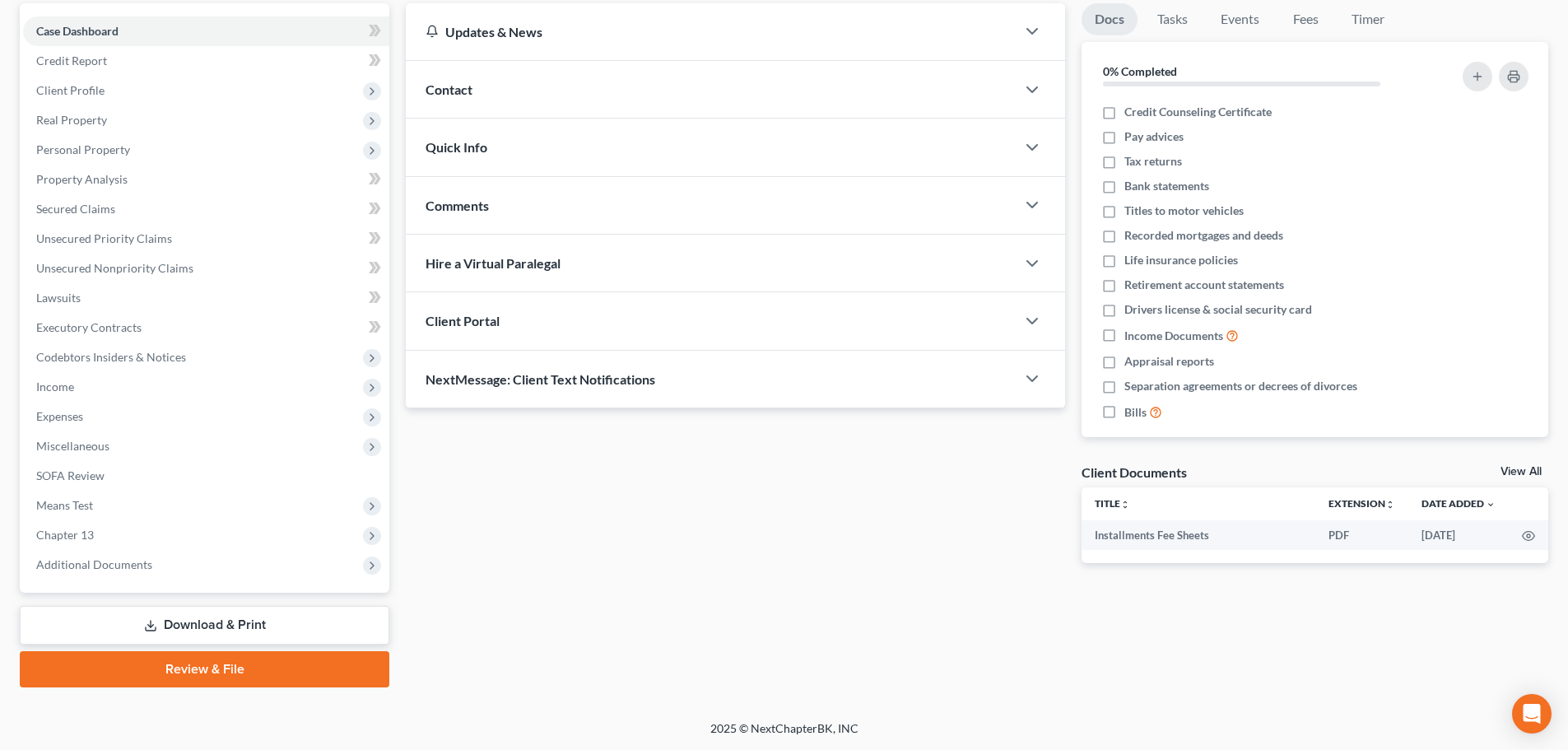
click at [201, 626] on link "Download & Print" at bounding box center [204, 625] width 370 height 39
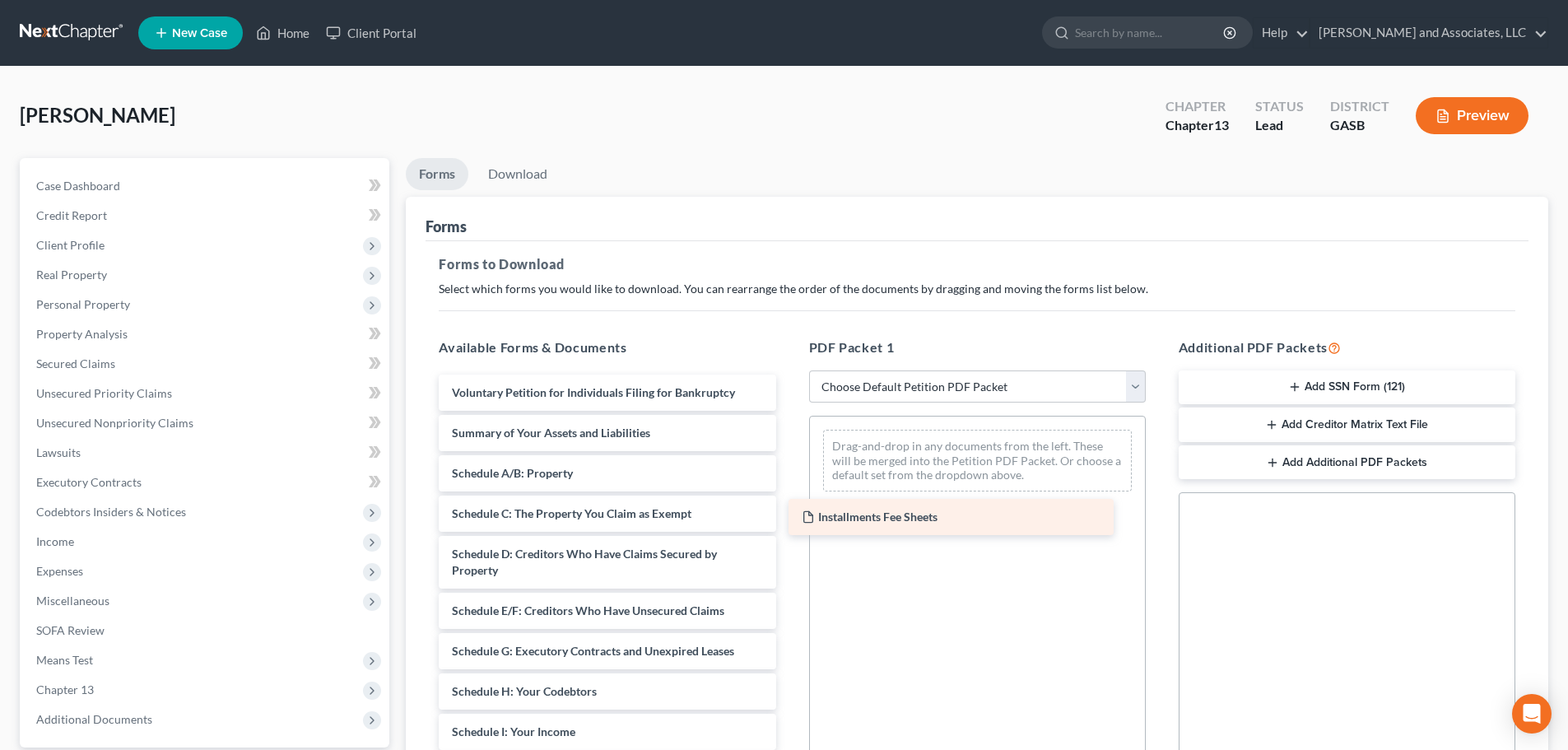
drag, startPoint x: 627, startPoint y: 393, endPoint x: 983, endPoint y: 517, distance: 377.0
click at [789, 517] on div "Installments Fee Sheets Installments Fee Sheets Voluntary Petition for Individu…" at bounding box center [607, 741] width 363 height 731
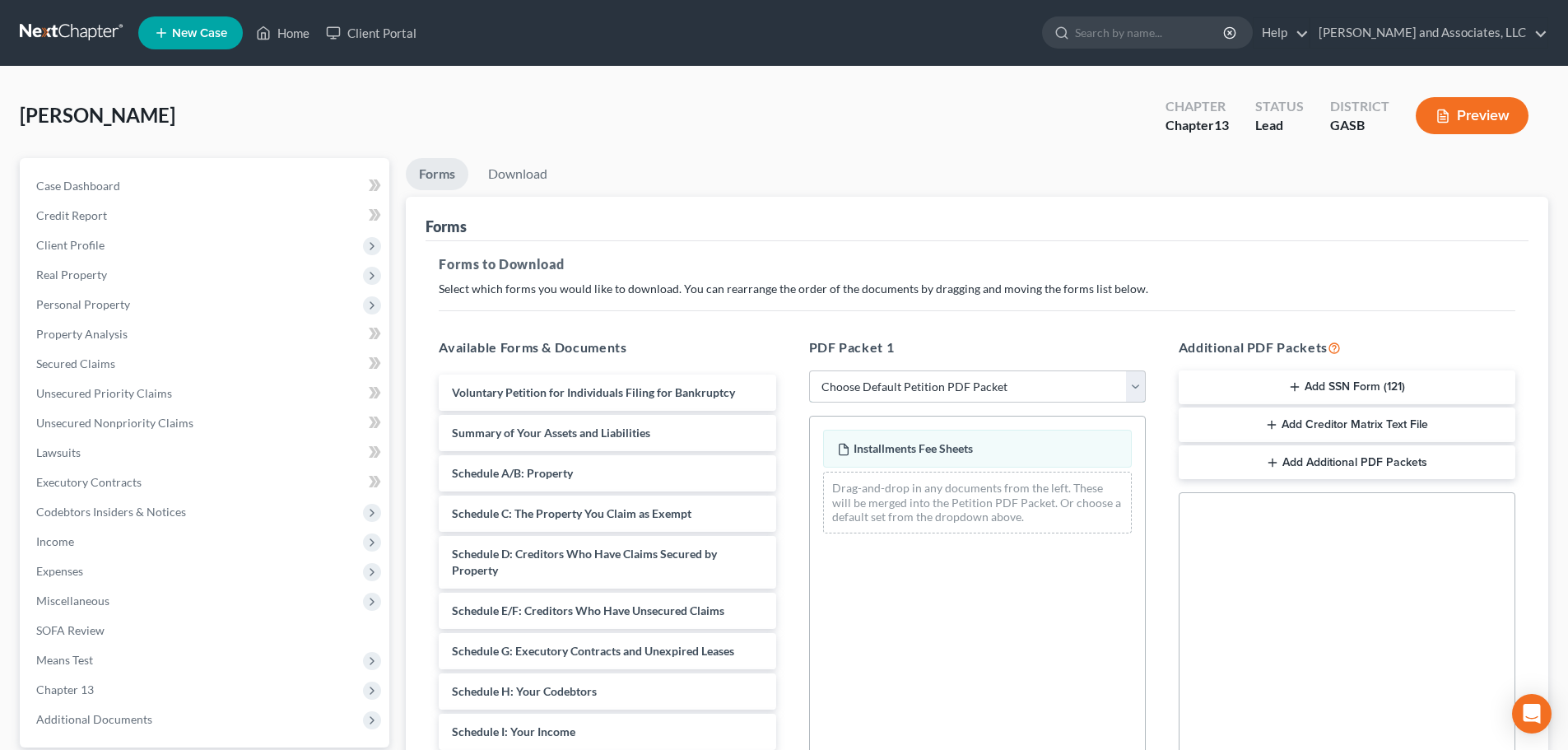
click at [909, 389] on select "Choose Default Petition PDF Packet Complete Bankruptcy Petition (all forms and …" at bounding box center [977, 387] width 337 height 33
select select "3"
click at [809, 371] on select "Choose Default Petition PDF Packet Complete Bankruptcy Petition (all forms and …" at bounding box center [977, 387] width 337 height 33
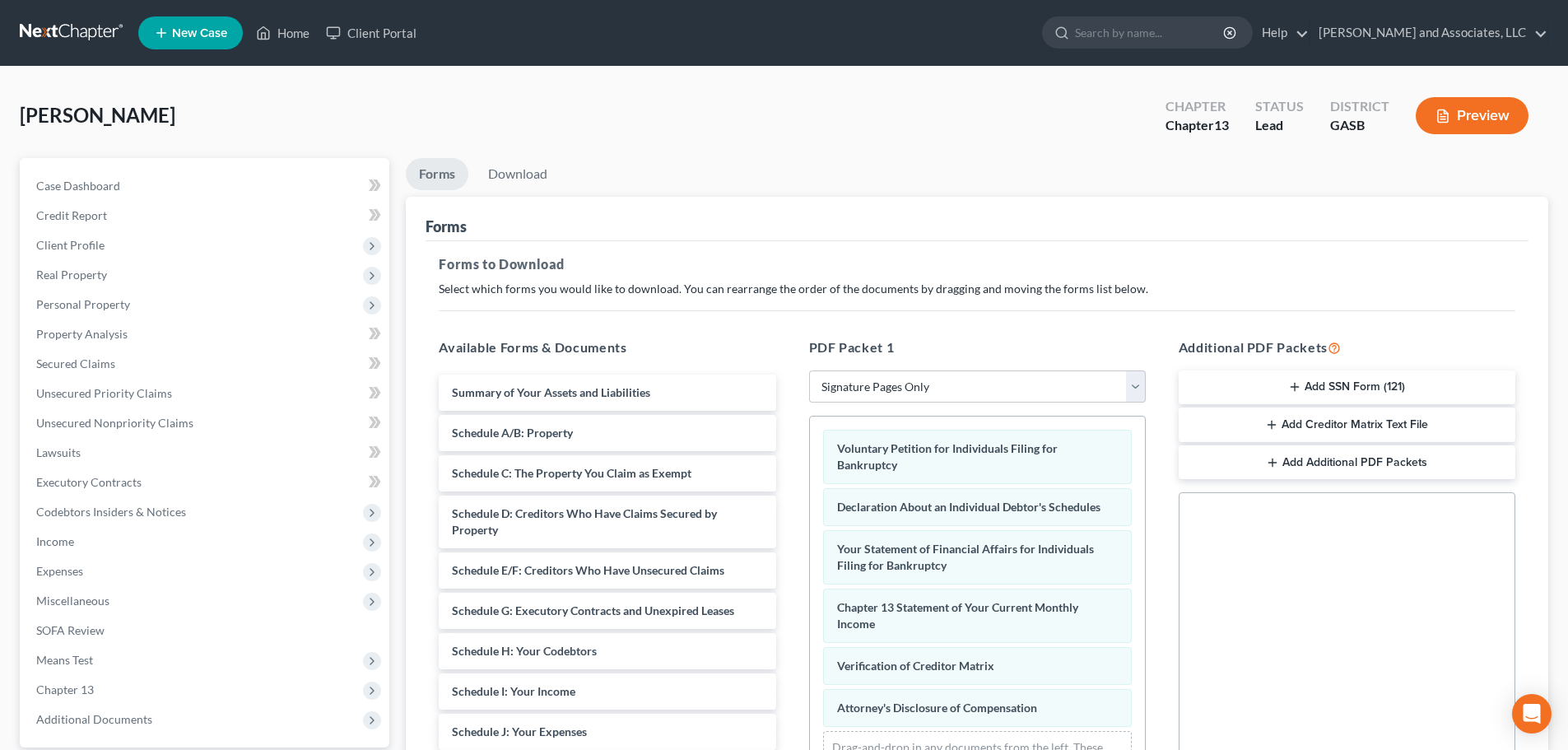
click at [1288, 388] on icon "button" at bounding box center [1295, 387] width 13 height 13
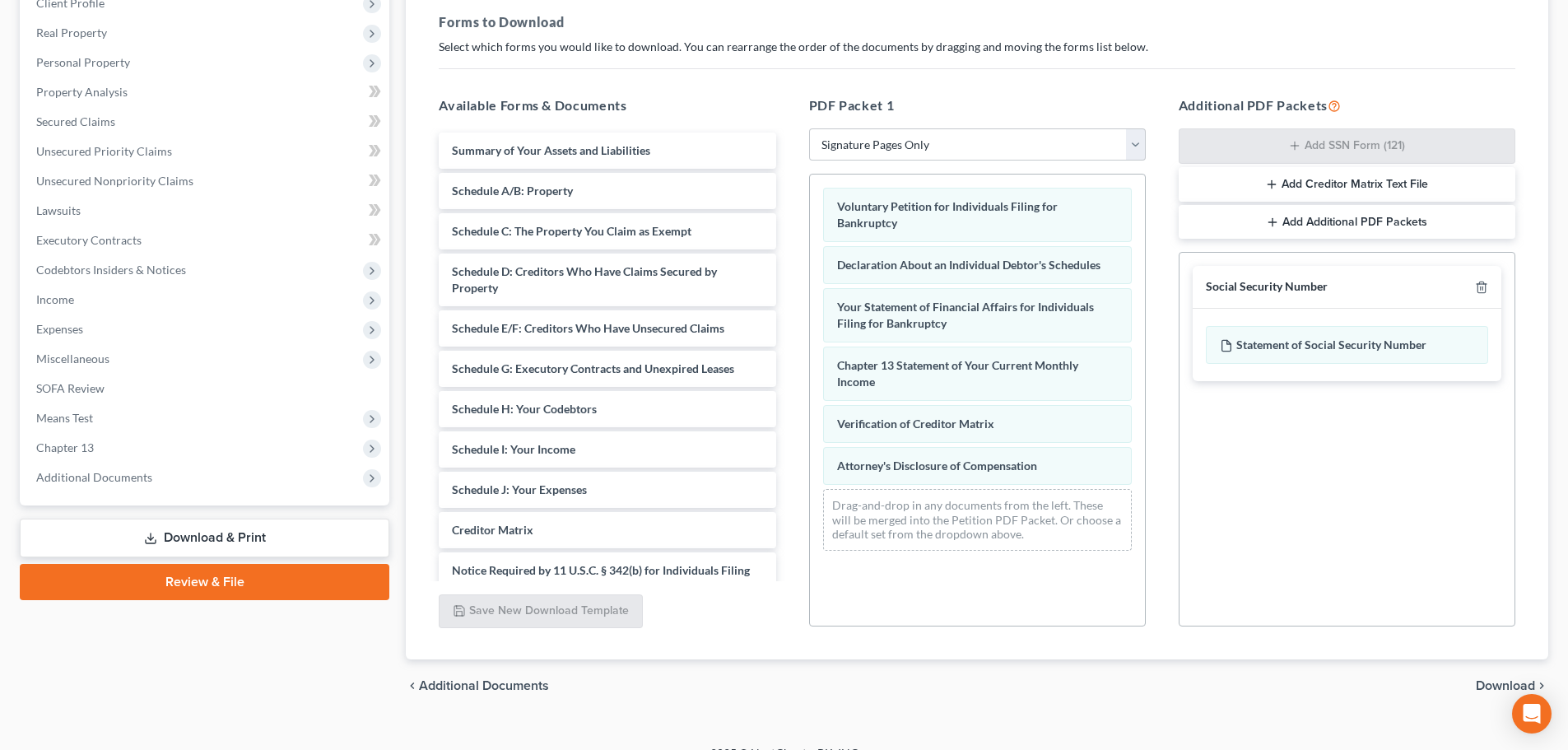
scroll to position [267, 0]
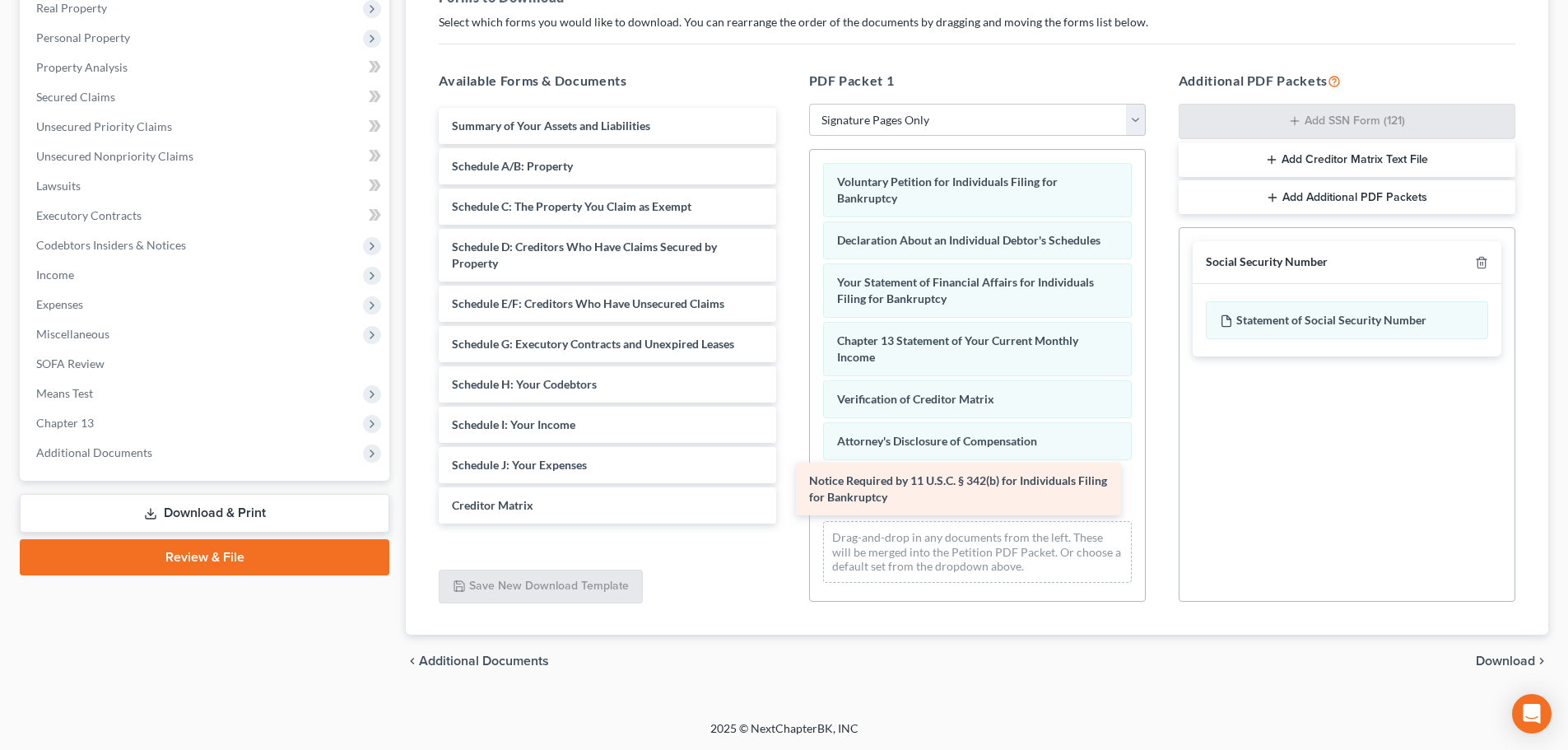
drag, startPoint x: 505, startPoint y: 541, endPoint x: 874, endPoint y: 476, distance: 374.7
click at [789, 476] on div "Notice Required by 11 U.S.C. § 342(b) for Individuals Filing for Bankruptcy Sum…" at bounding box center [607, 315] width 363 height 415
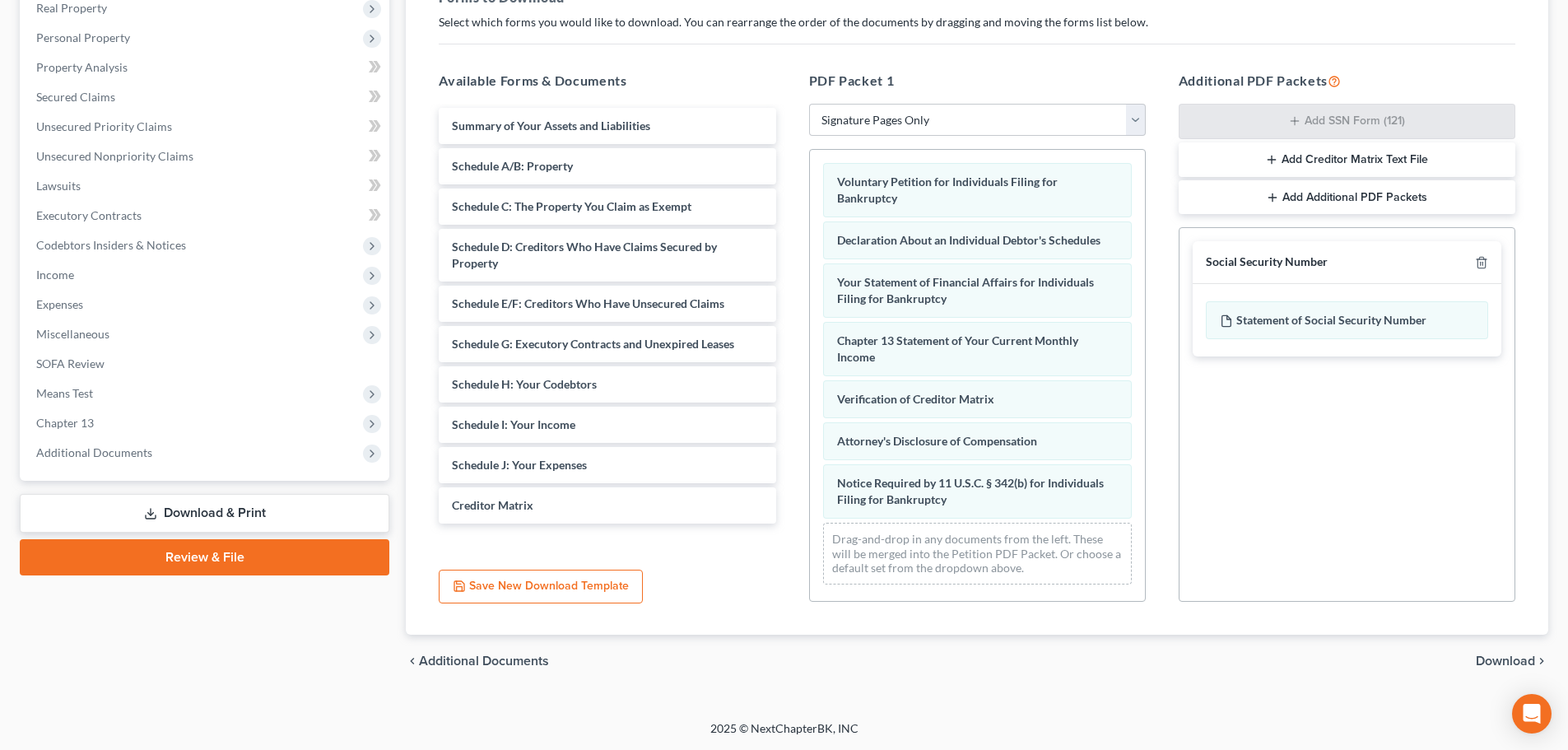
click at [1508, 657] on span "Download" at bounding box center [1506, 662] width 59 height 13
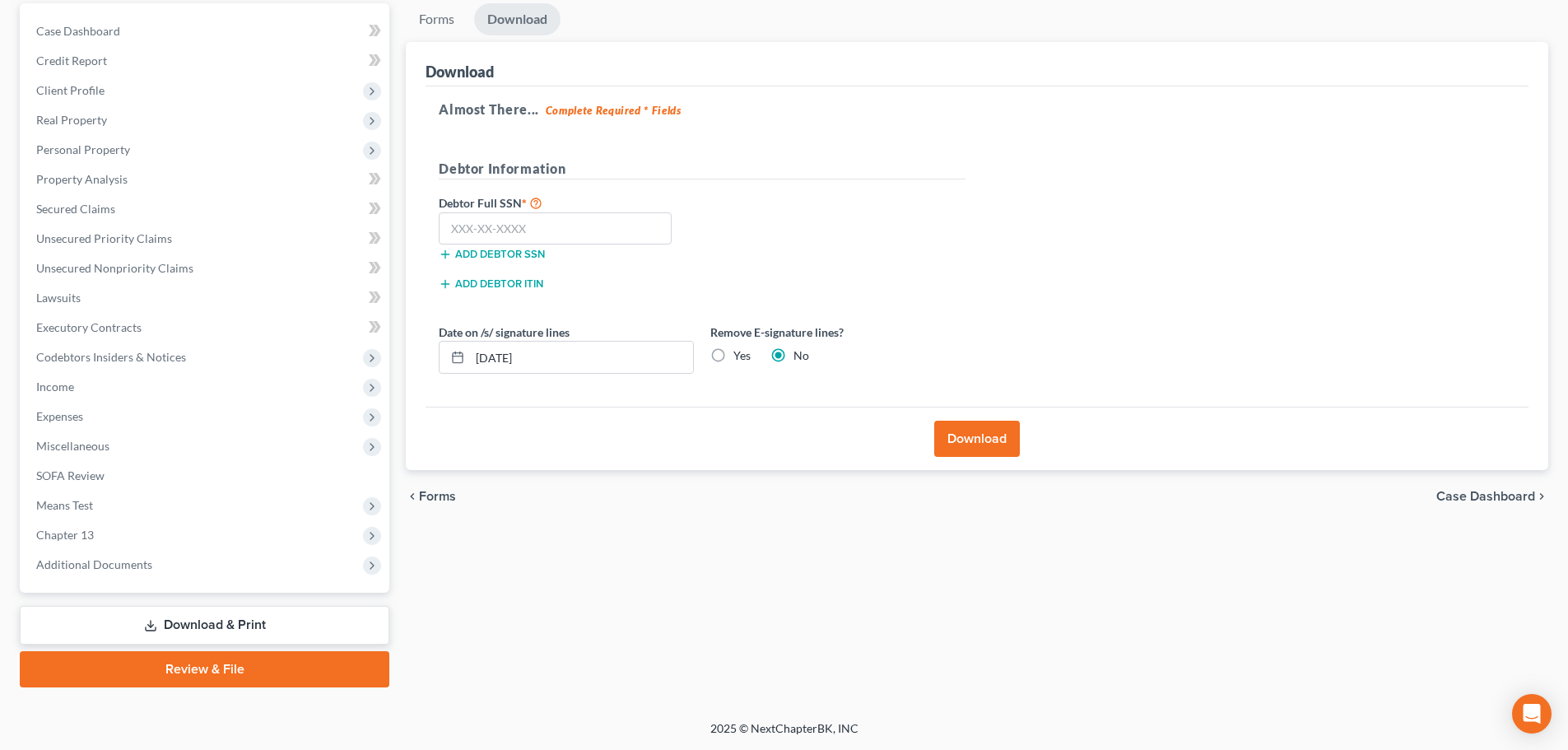
scroll to position [155, 0]
click at [478, 230] on input "text" at bounding box center [555, 228] width 233 height 33
type input "256-27-3698"
click at [971, 433] on button "Download" at bounding box center [977, 438] width 86 height 36
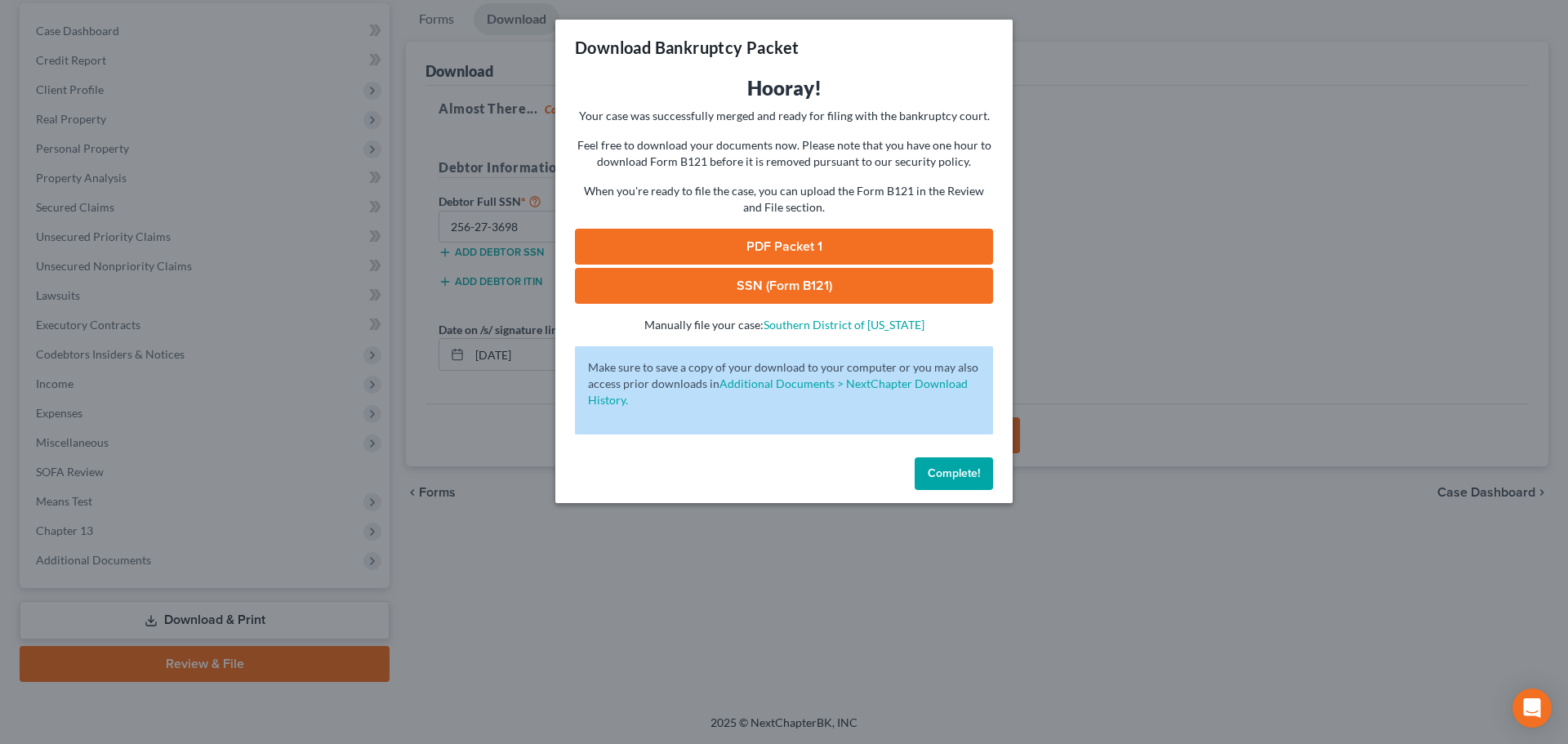
click at [770, 247] on link "PDF Packet 1" at bounding box center [784, 247] width 418 height 36
click at [792, 287] on link "SSN (Form B121)" at bounding box center [784, 285] width 418 height 36
click at [957, 478] on span "Complete!" at bounding box center [954, 473] width 53 height 14
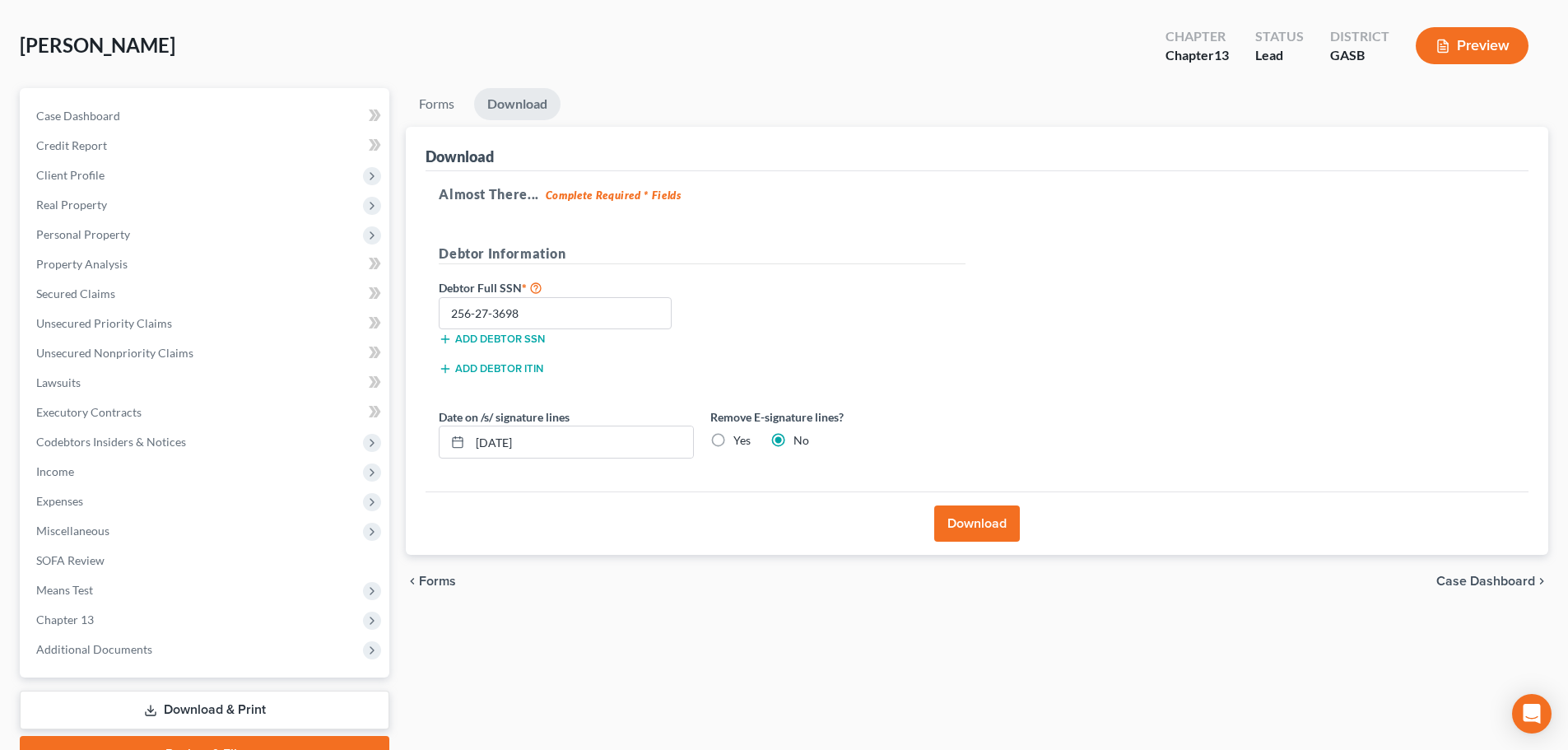
scroll to position [0, 0]
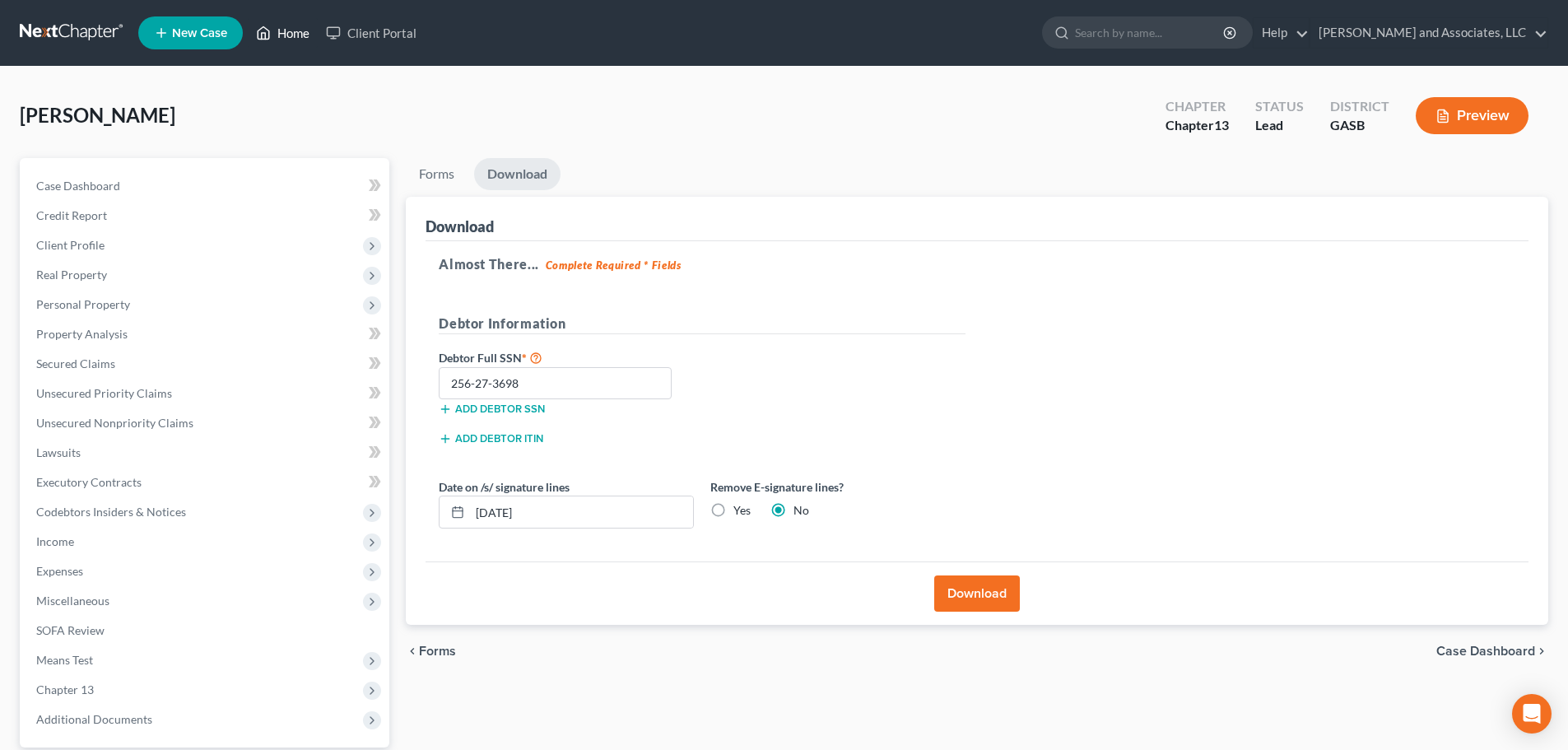
click at [294, 29] on link "Home" at bounding box center [282, 32] width 70 height 29
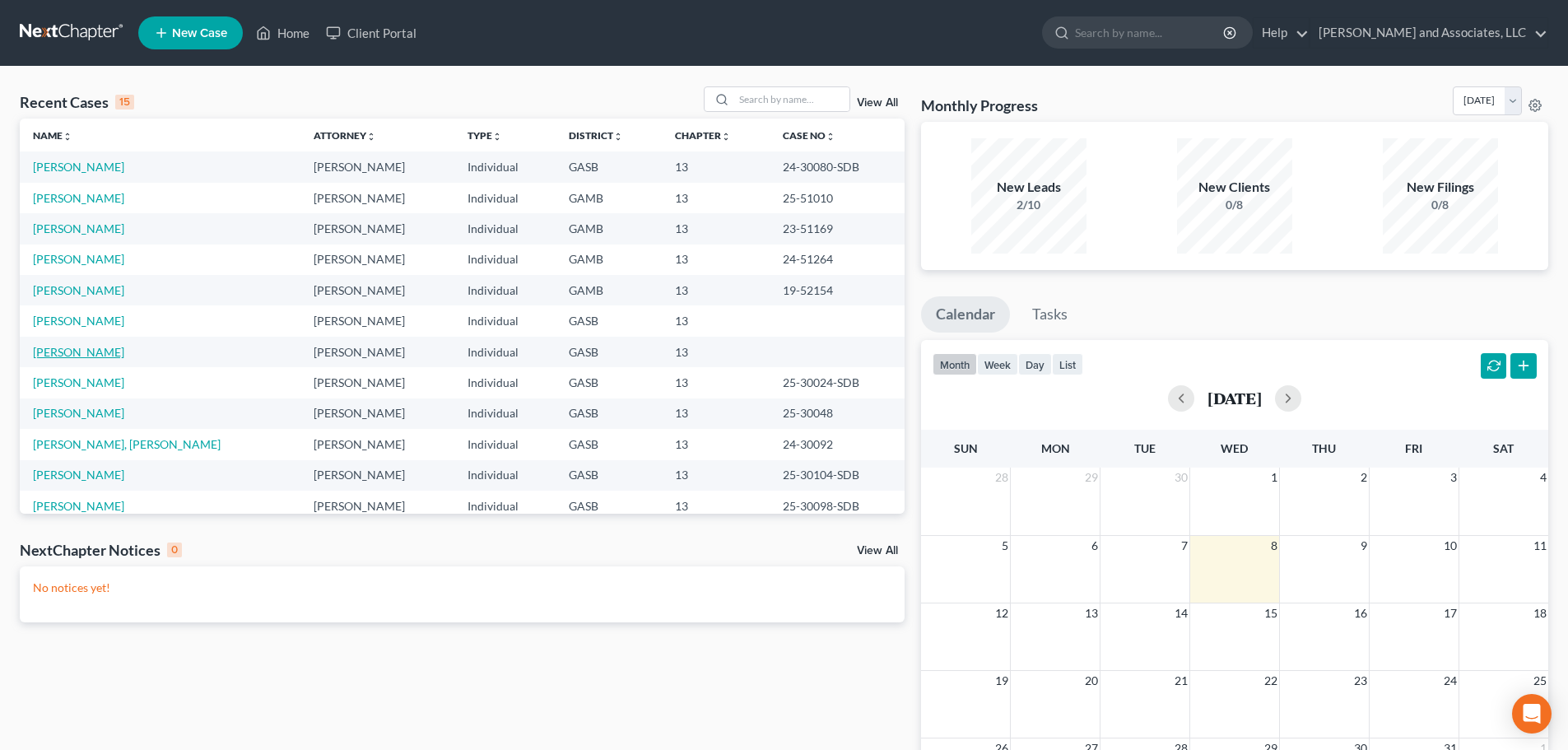
click at [86, 352] on link "[PERSON_NAME]" at bounding box center [78, 351] width 91 height 14
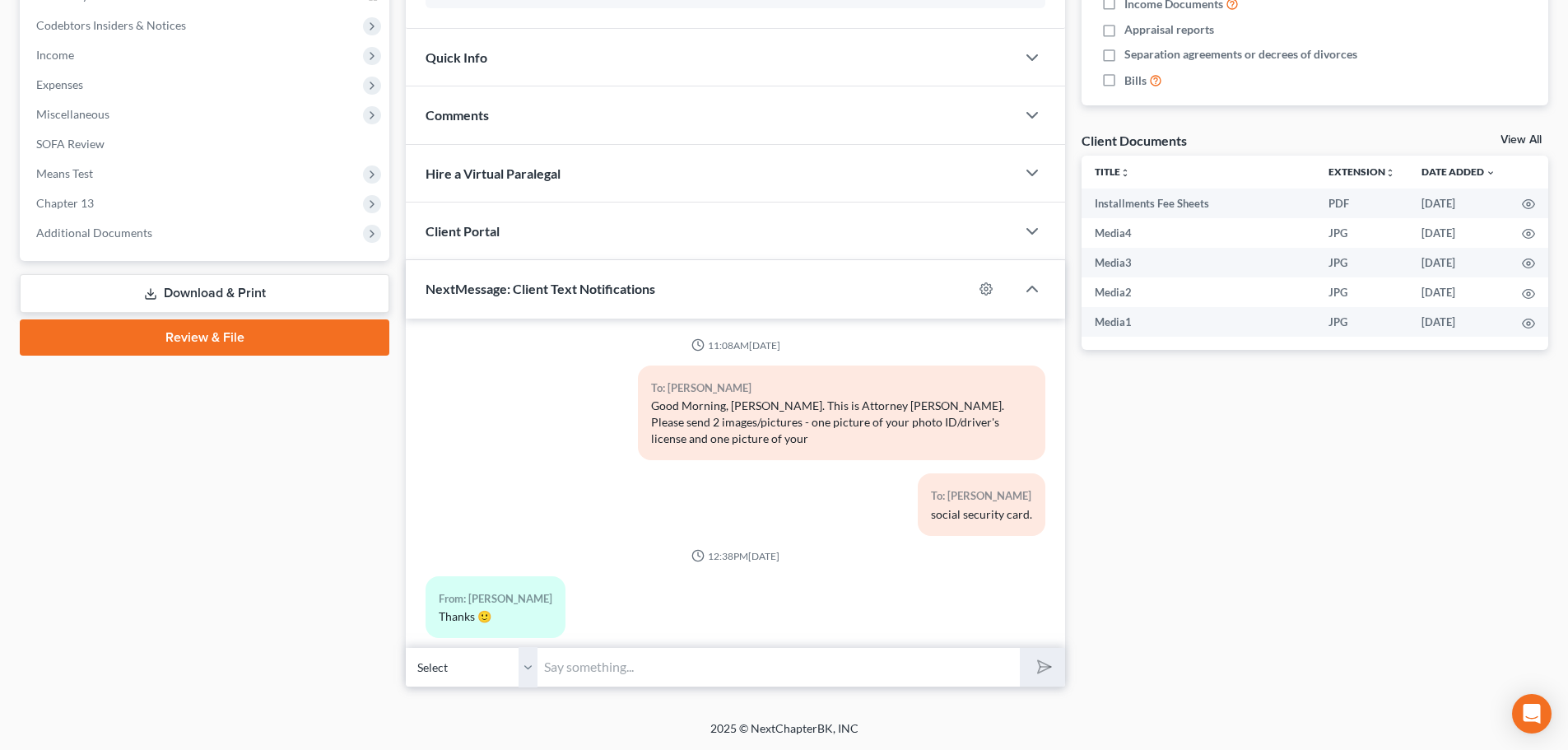
scroll to position [148, 0]
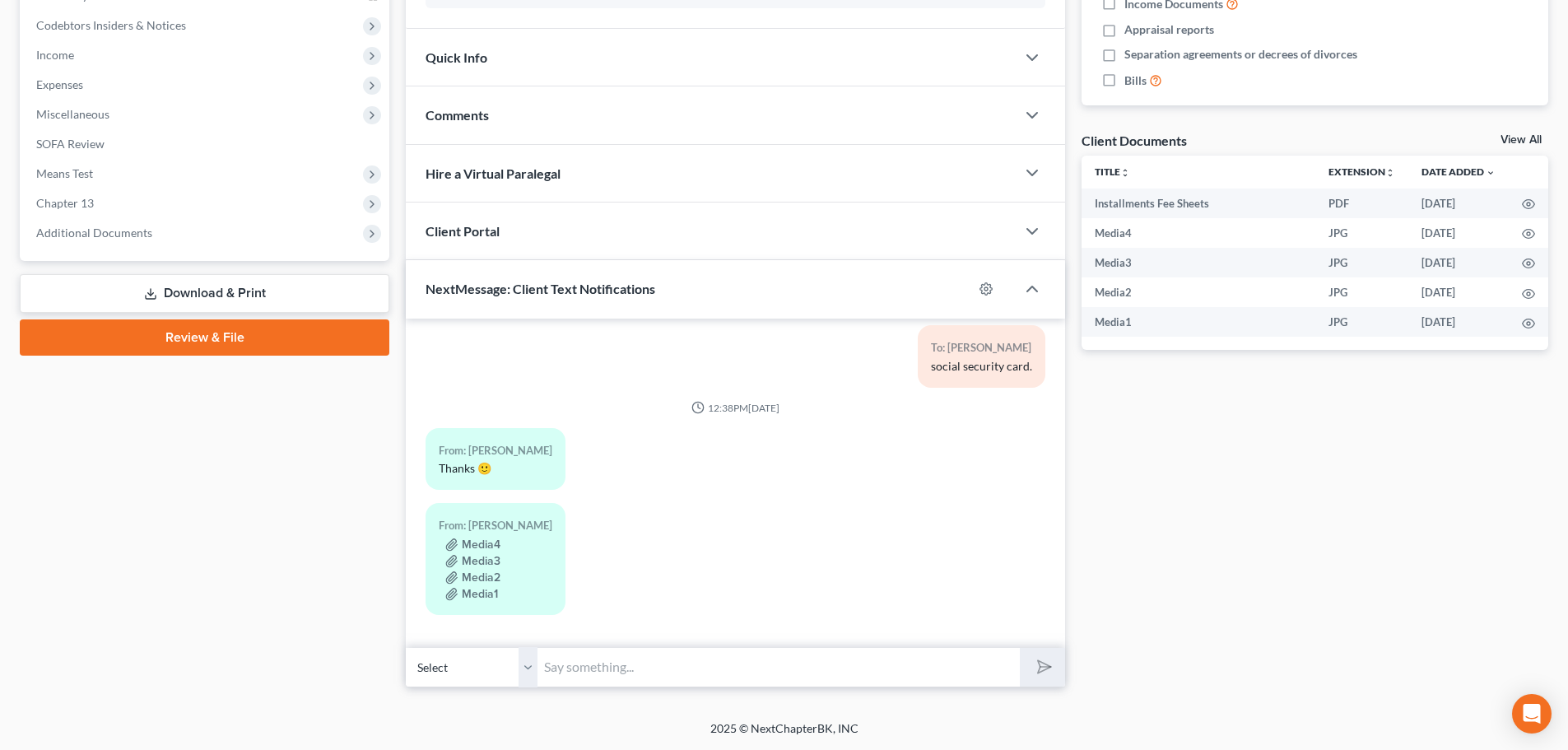
click at [206, 294] on link "Download & Print" at bounding box center [204, 293] width 370 height 39
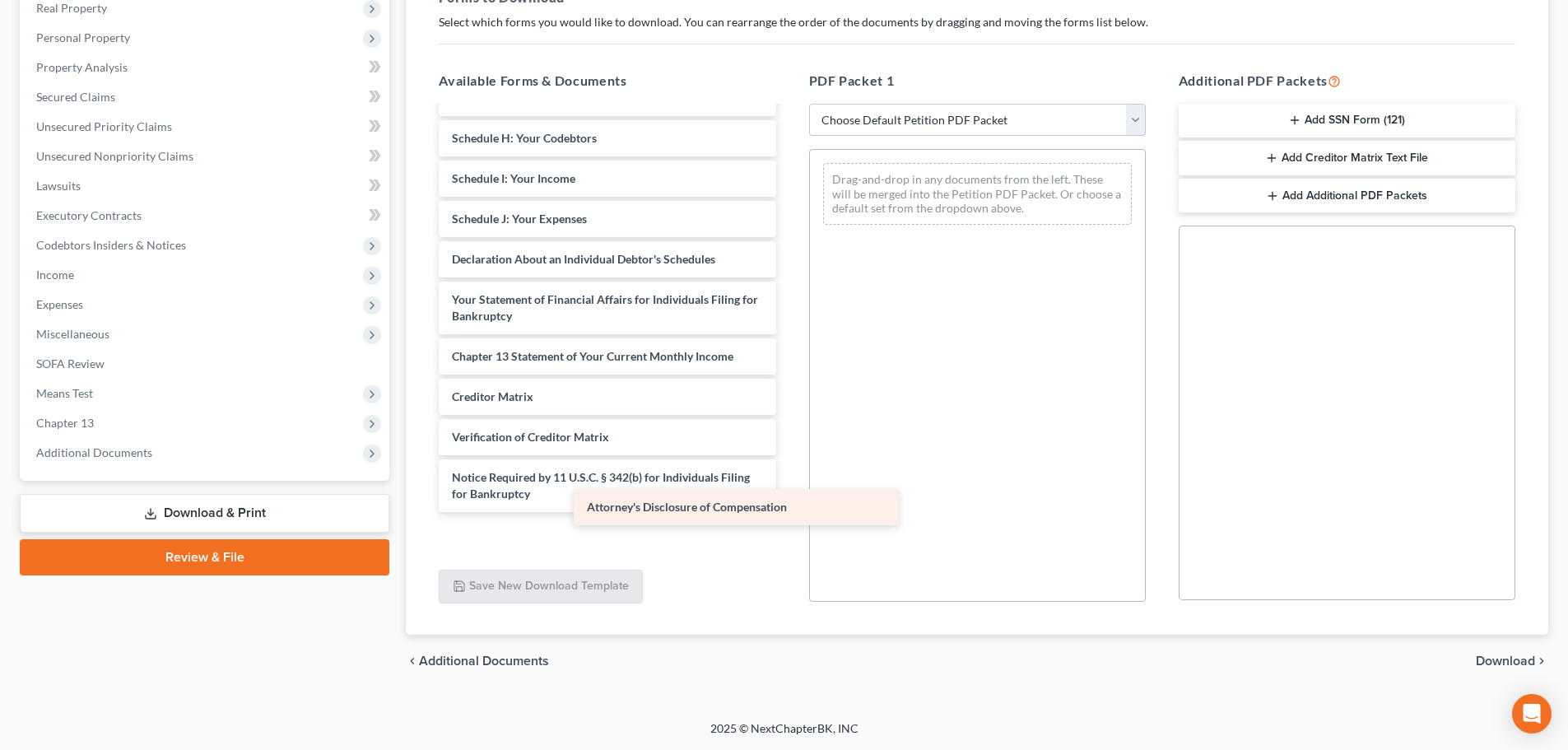
scroll to position [287, 0]
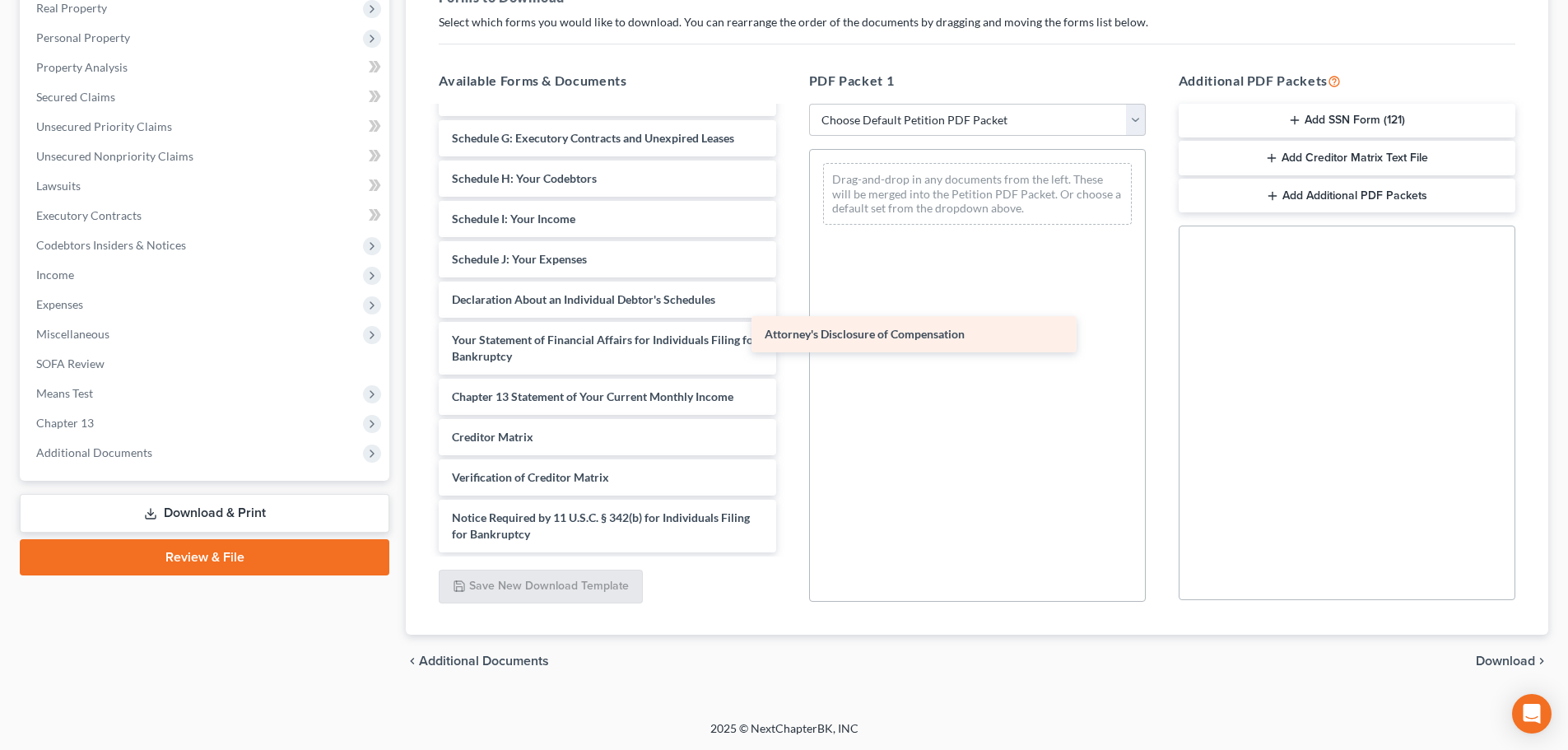
drag, startPoint x: 571, startPoint y: 536, endPoint x: 918, endPoint y: 287, distance: 427.1
click at [789, 287] on div "Attorney's Disclosure of Compensation Installments Fee Sheets Voluntary Petitio…" at bounding box center [607, 187] width 363 height 731
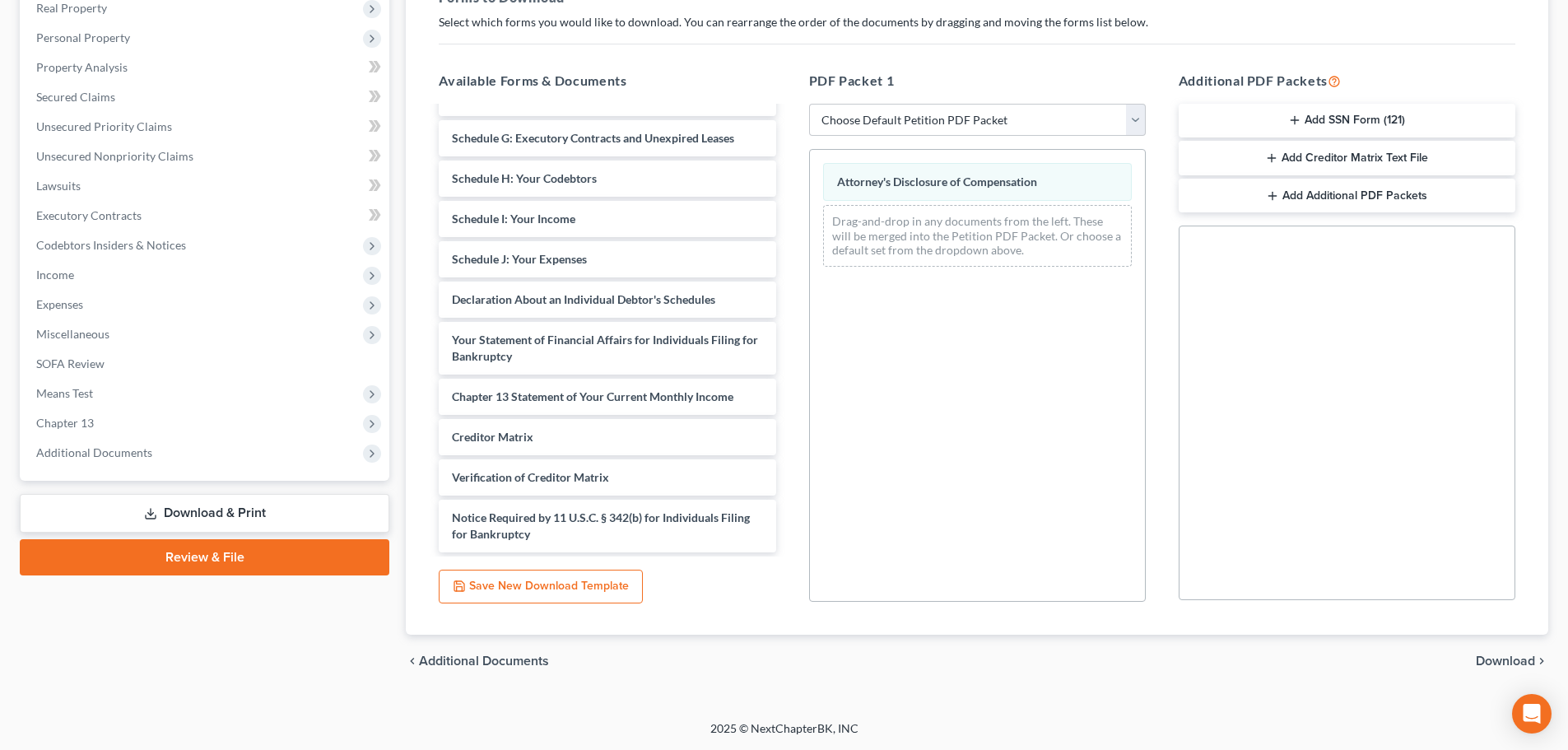
click at [1510, 656] on span "Download" at bounding box center [1506, 662] width 59 height 13
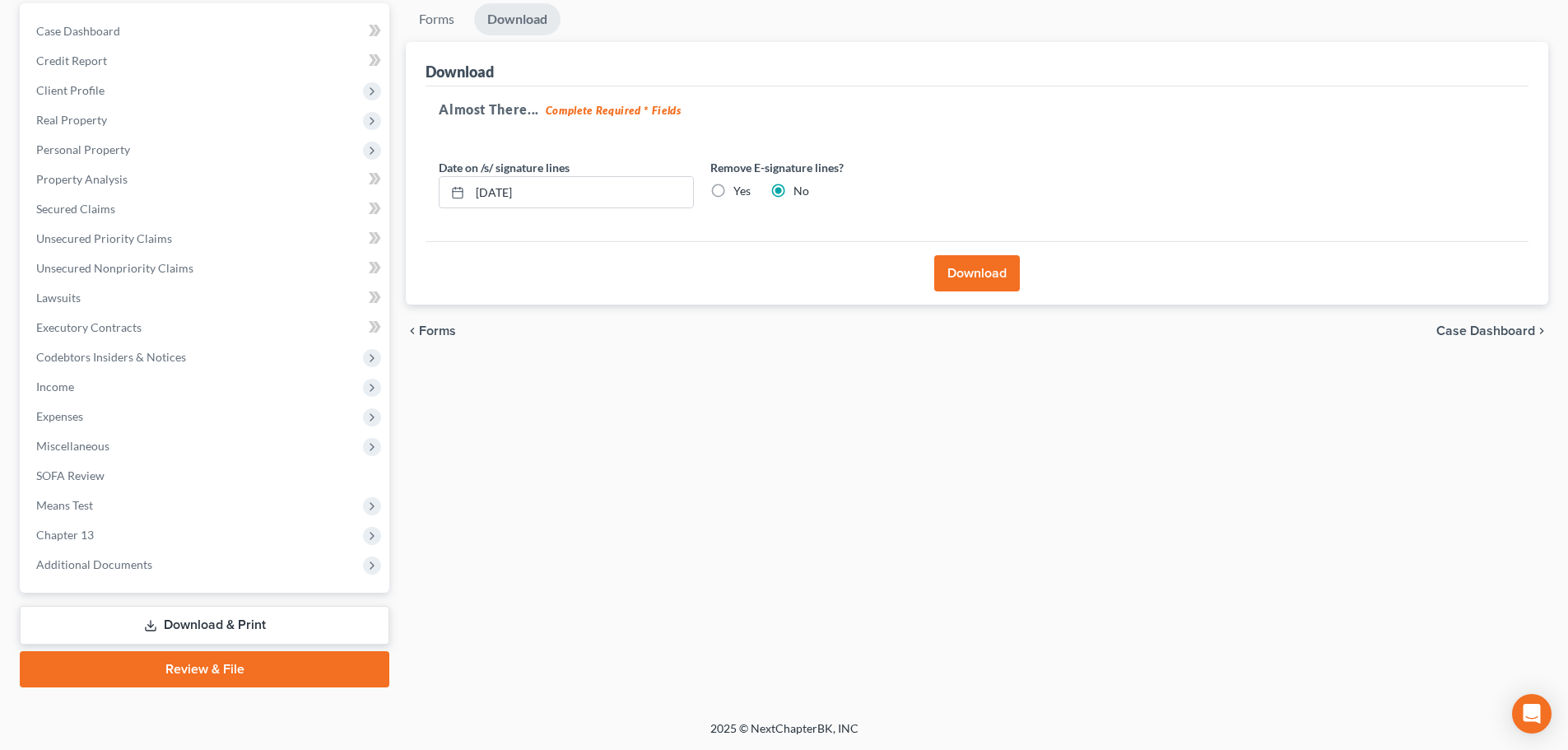
scroll to position [155, 0]
click at [1500, 331] on span "Case Dashboard" at bounding box center [1485, 331] width 99 height 13
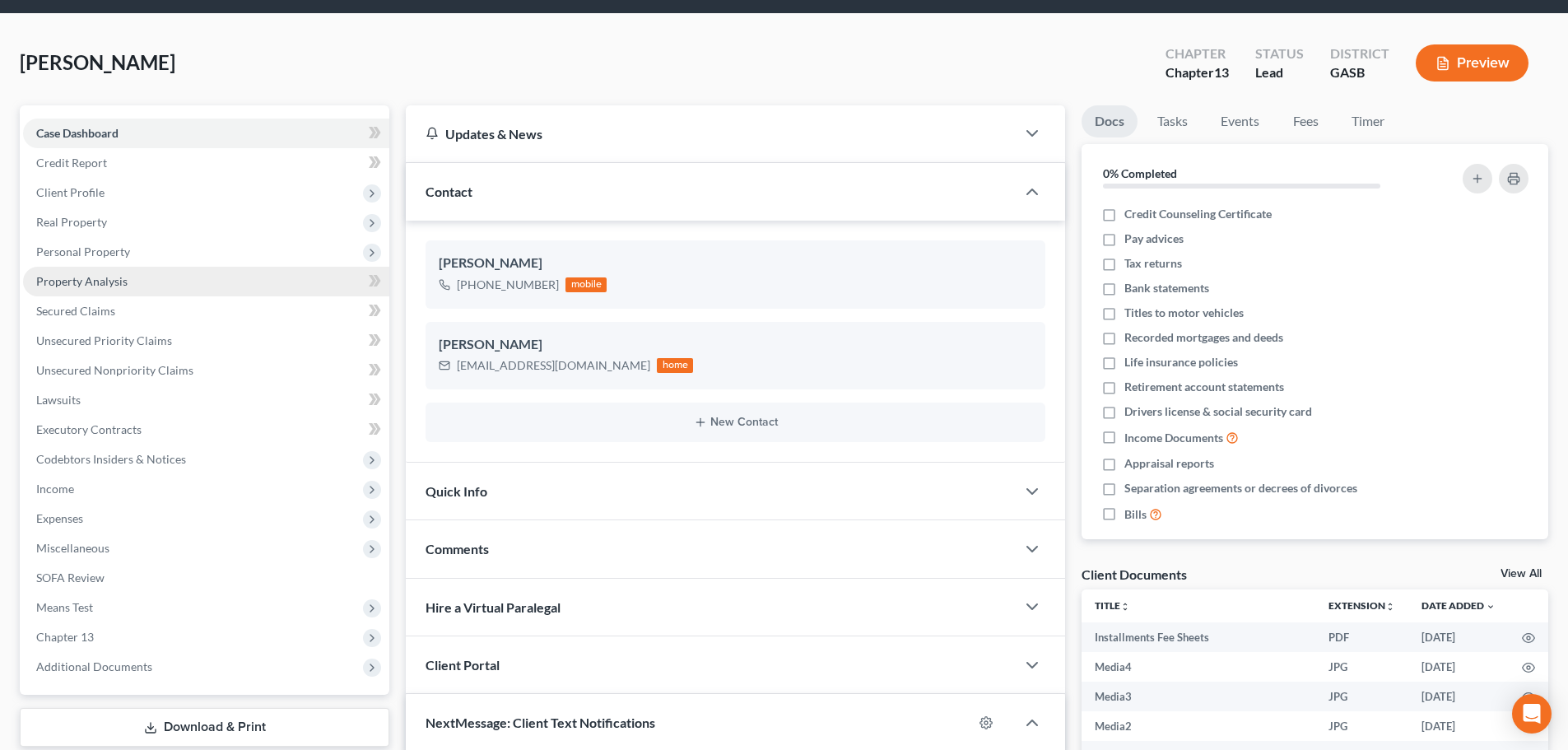
scroll to position [83, 0]
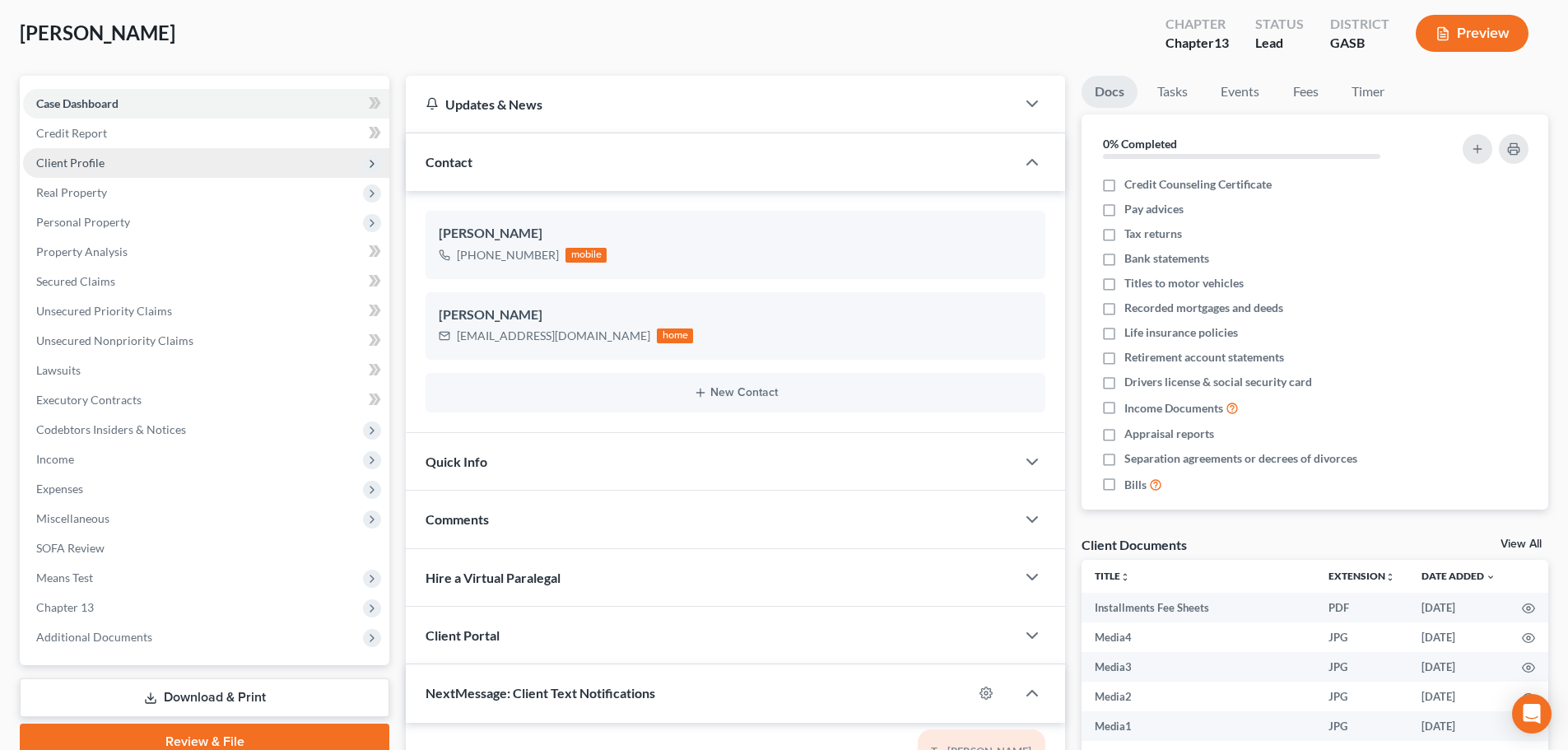
click at [89, 161] on span "Client Profile" at bounding box center [70, 163] width 68 height 14
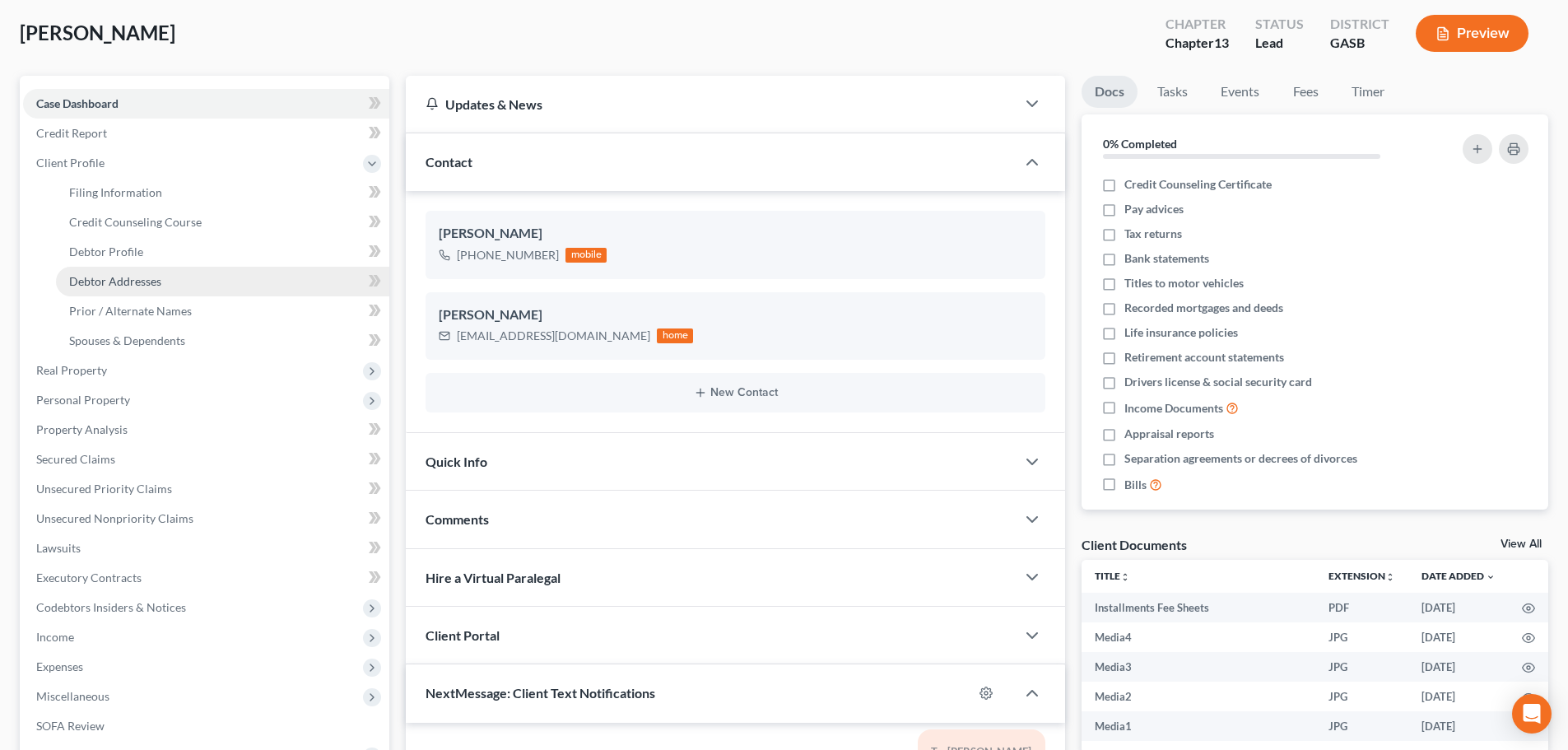
click at [119, 282] on span "Debtor Addresses" at bounding box center [115, 281] width 92 height 14
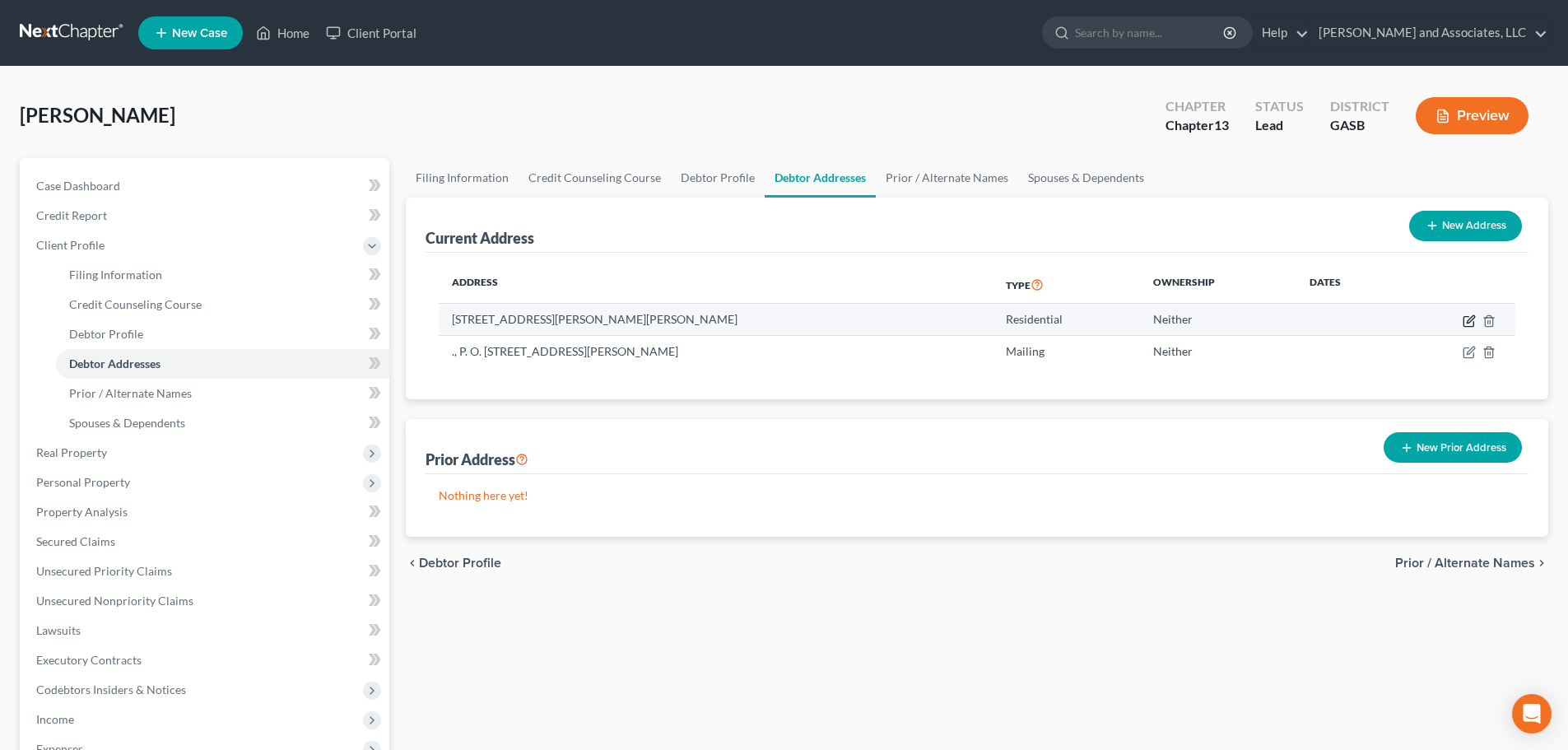
click at [1474, 320] on icon "button" at bounding box center [1469, 321] width 13 height 13
select select "10"
select select "139"
select select "0"
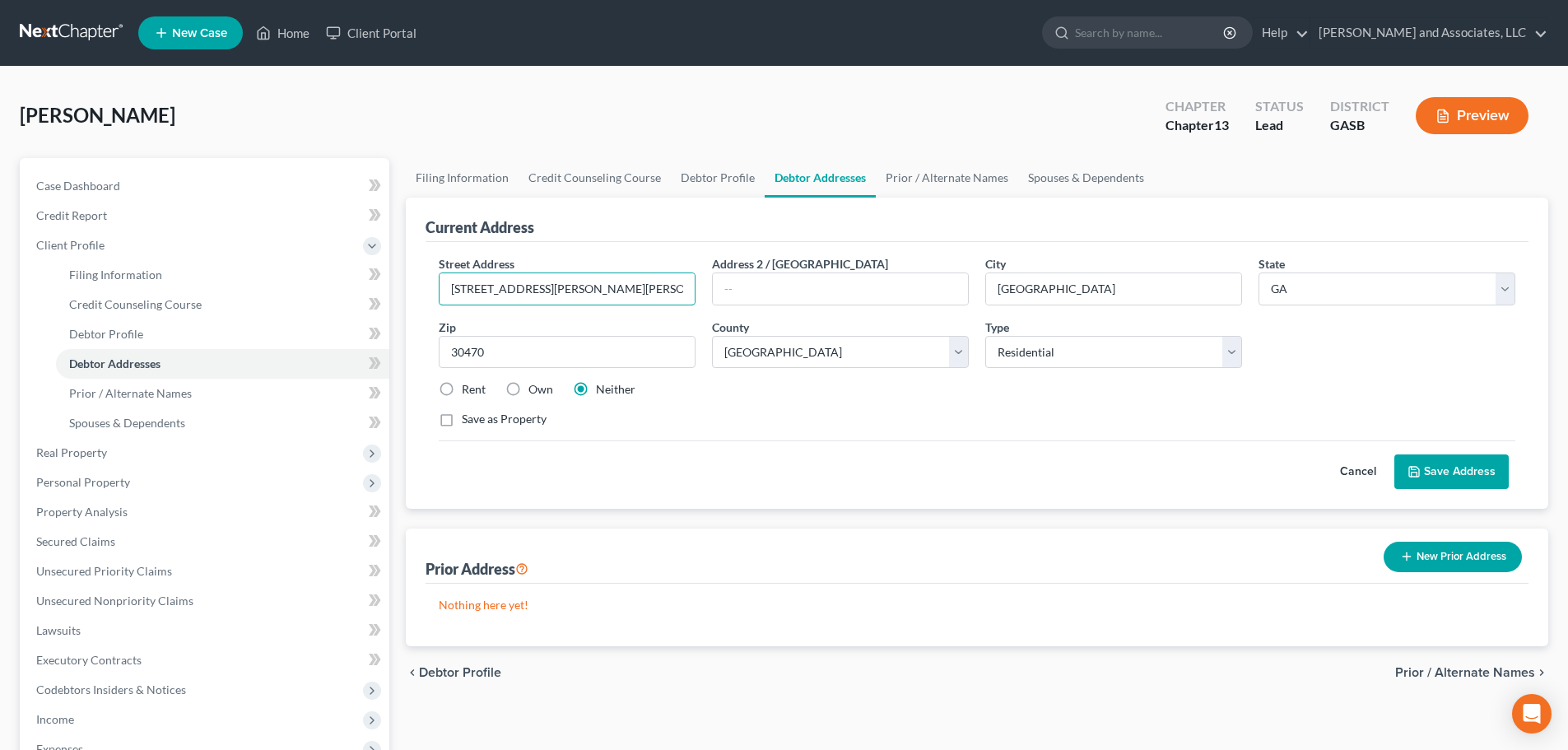
drag, startPoint x: 470, startPoint y: 290, endPoint x: 414, endPoint y: 282, distance: 56.6
click at [414, 282] on div "Current Address Street Address * [GEOGRAPHIC_DATA][PERSON_NAME][PERSON_NAME] Ad…" at bounding box center [977, 352] width 1143 height 311
type input "[STREET_ADDRESS][PERSON_NAME][PERSON_NAME]"
click at [1452, 470] on button "Save Address" at bounding box center [1452, 471] width 115 height 35
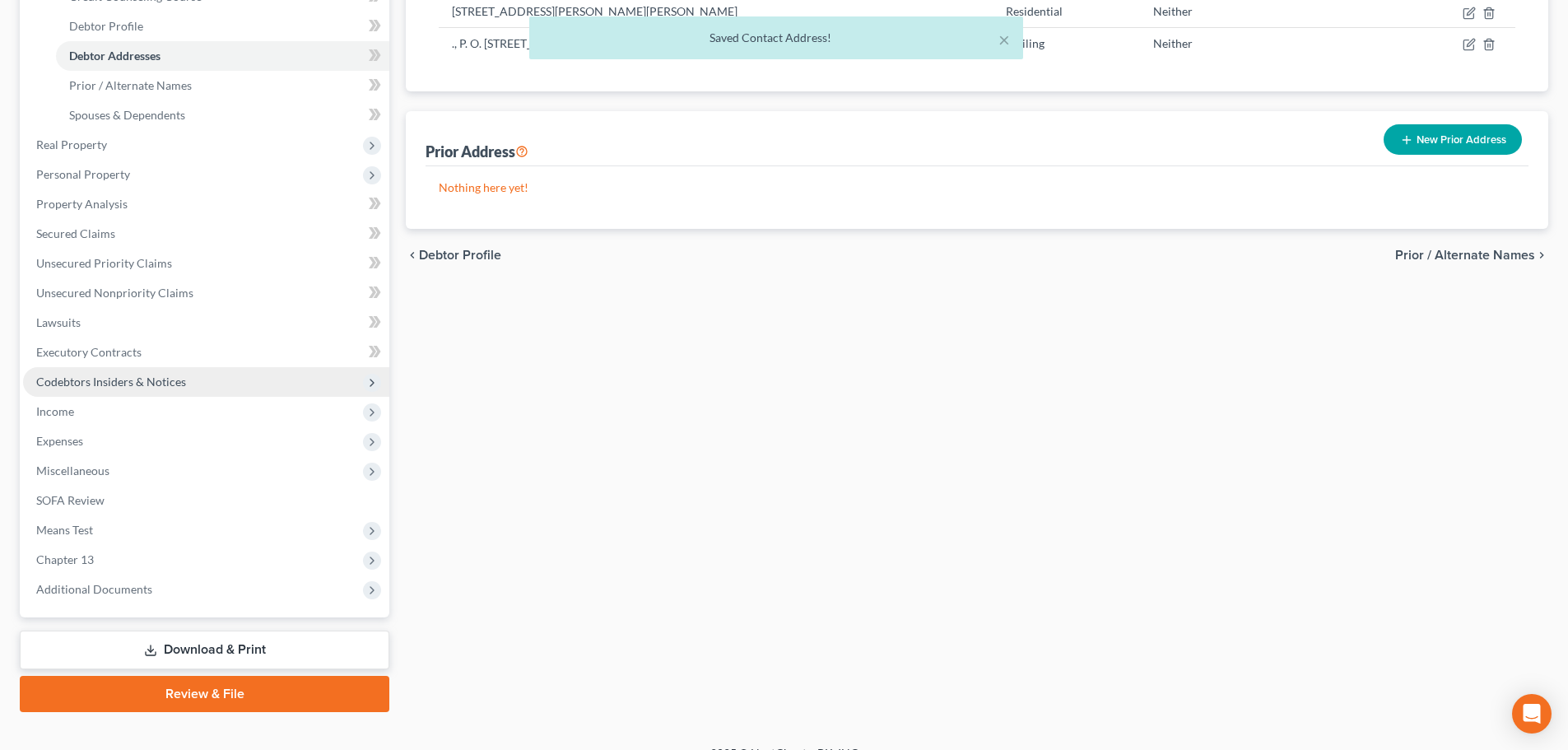
scroll to position [333, 0]
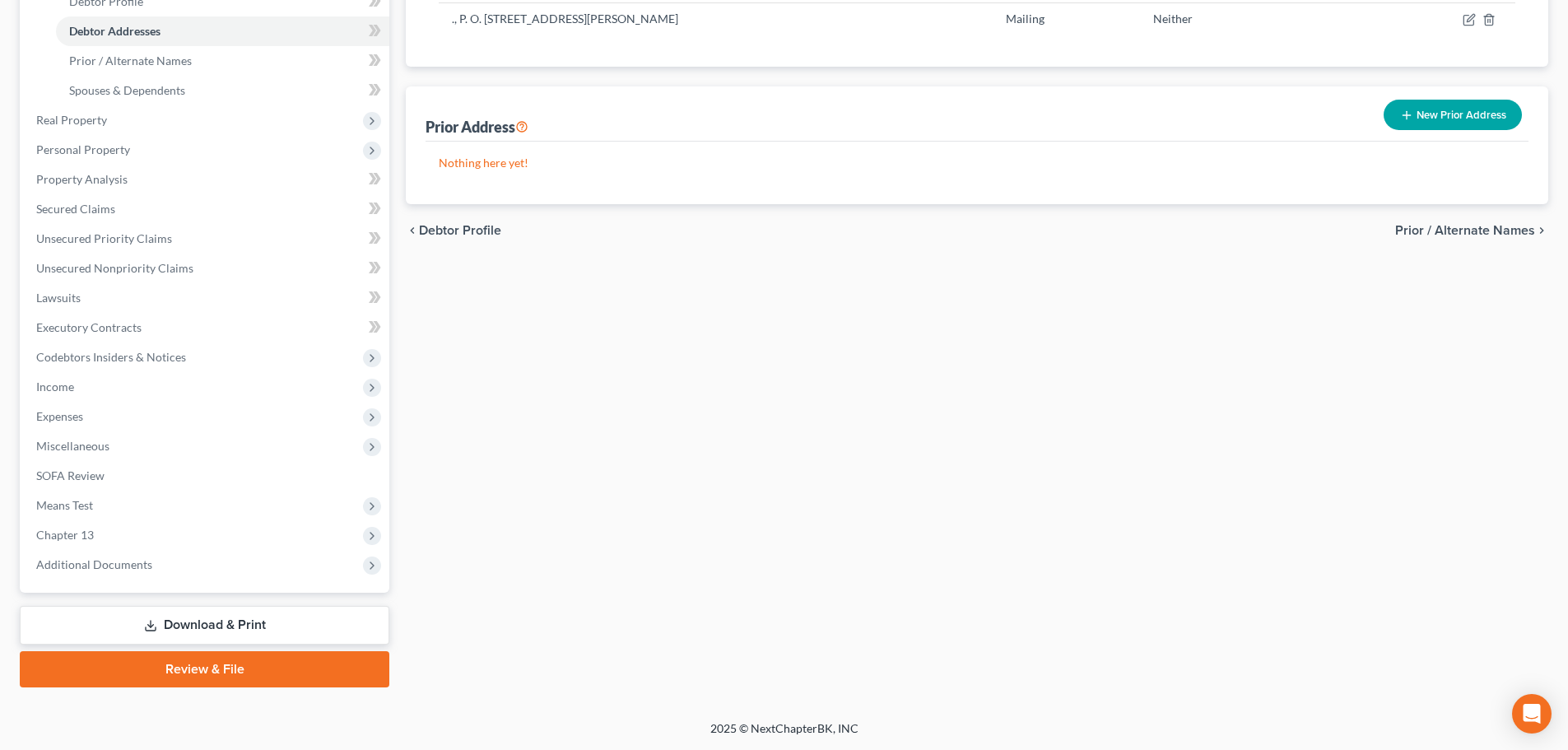
click at [235, 627] on link "Download & Print" at bounding box center [204, 625] width 370 height 39
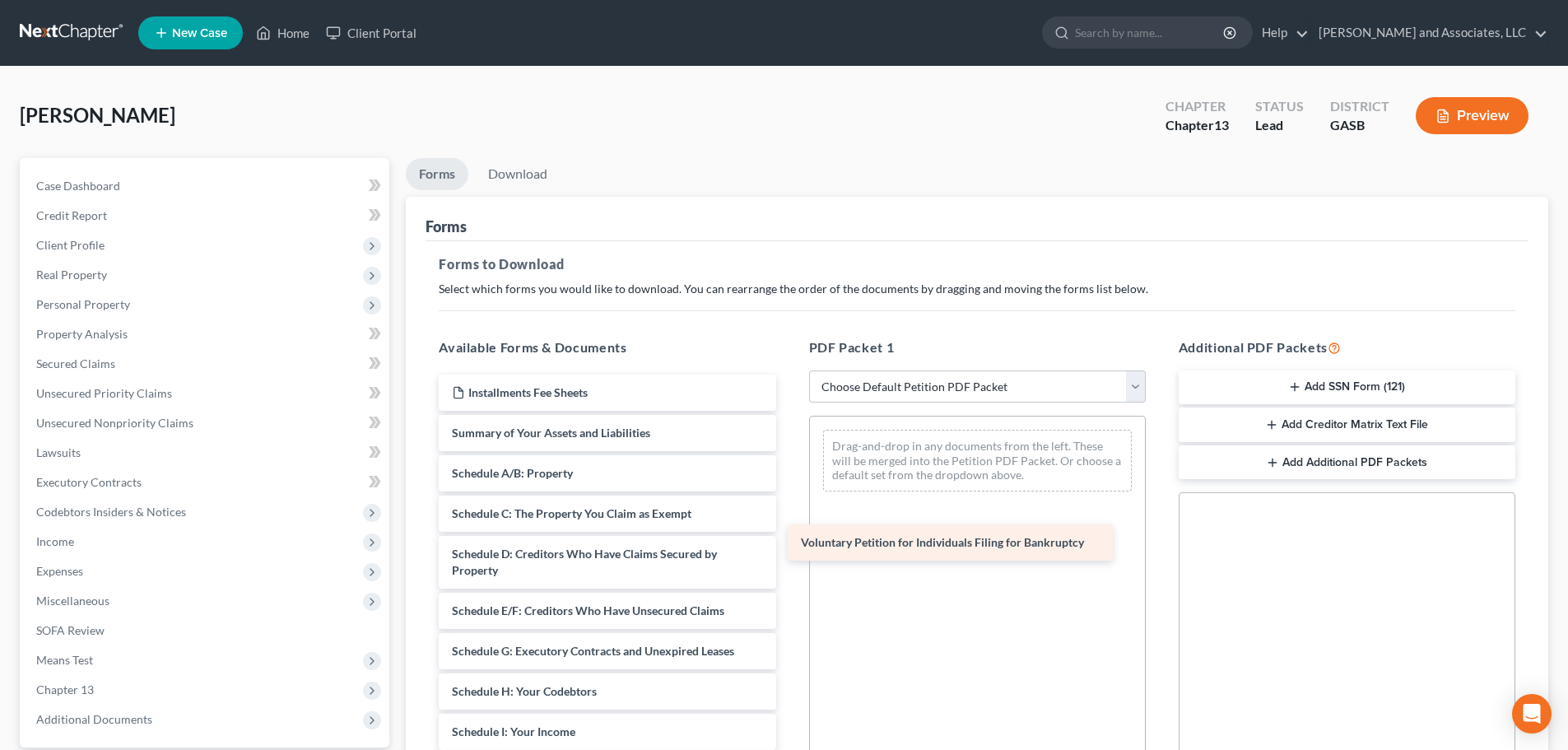
drag, startPoint x: 545, startPoint y: 430, endPoint x: 887, endPoint y: 517, distance: 352.9
click at [789, 525] on div "Voluntary Petition for Individuals Filing for Bankruptcy Installments Fee Sheet…" at bounding box center [607, 741] width 363 height 731
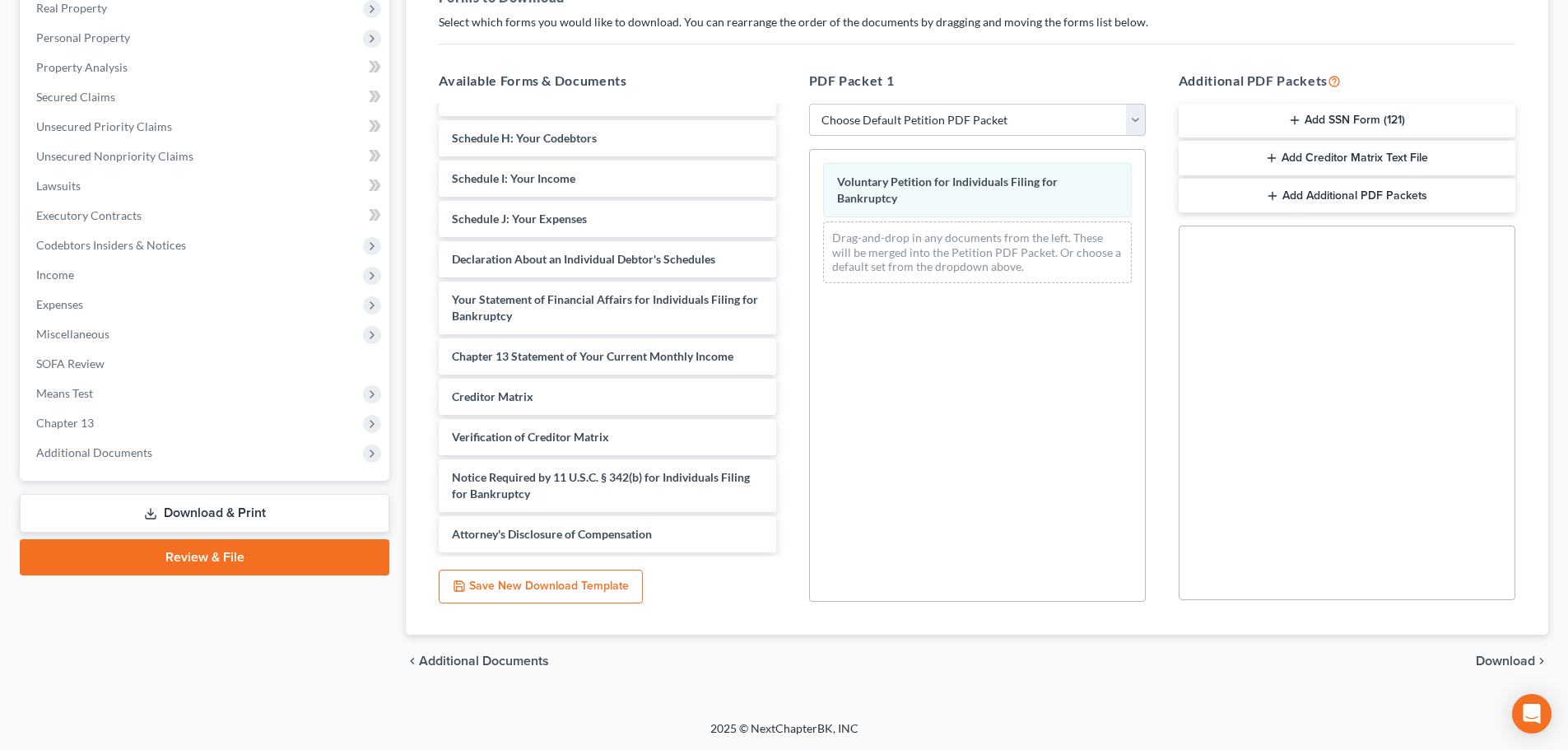
scroll to position [246, 0]
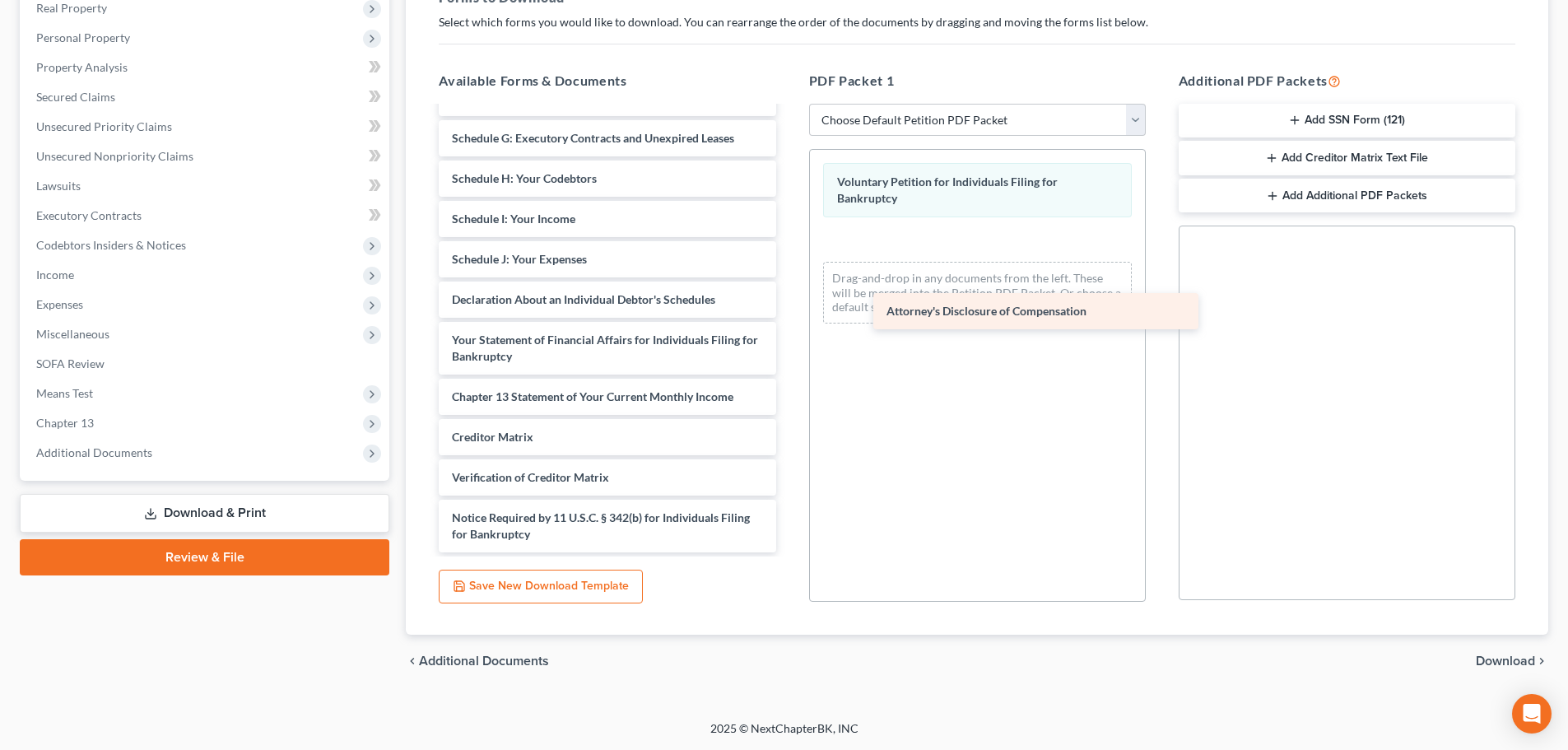
drag, startPoint x: 524, startPoint y: 536, endPoint x: 951, endPoint y: 304, distance: 486.0
click at [789, 304] on div "Attorney's Disclosure of Compensation Installments Fee Sheets Summary of Your A…" at bounding box center [607, 207] width 363 height 691
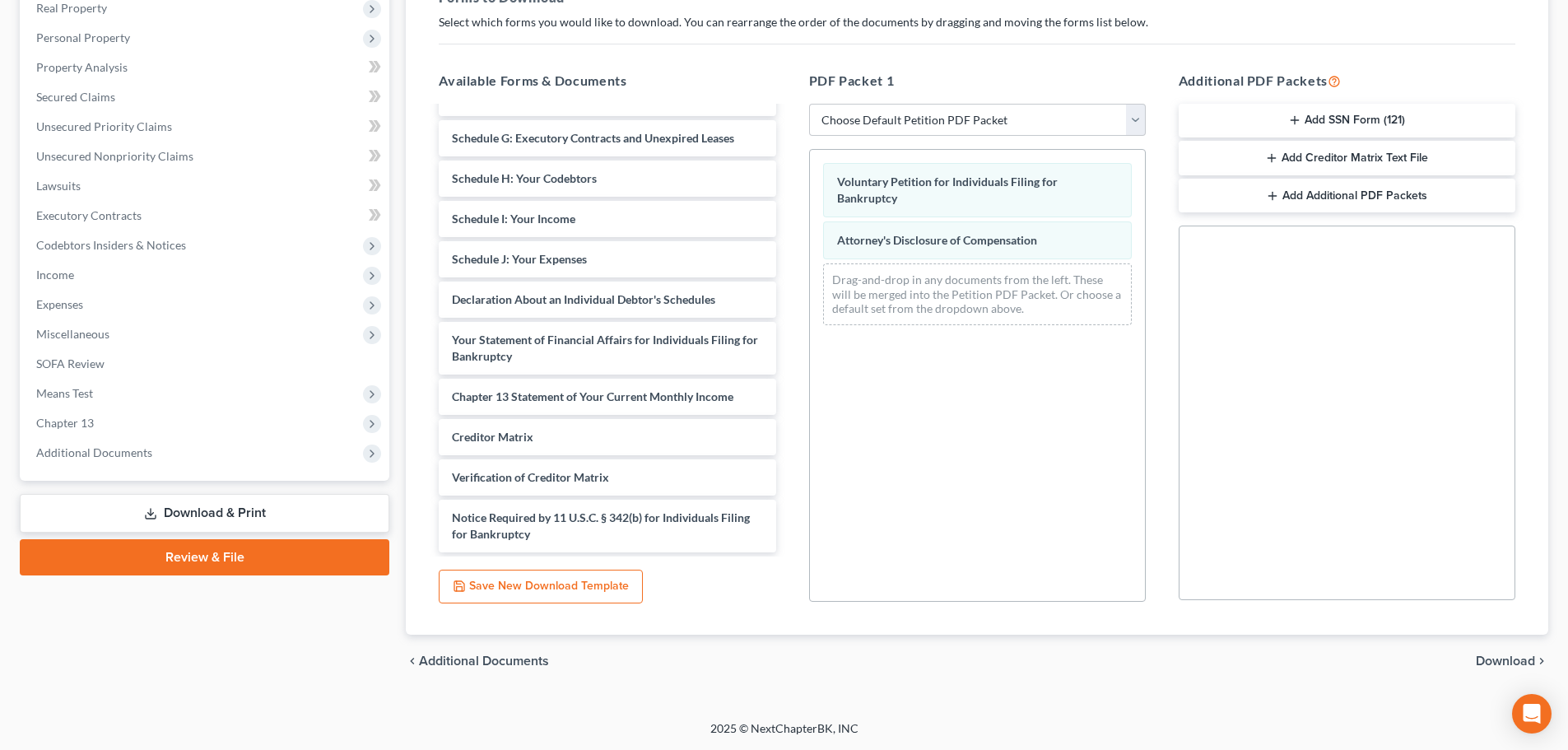
click at [1502, 661] on span "Download" at bounding box center [1506, 662] width 59 height 13
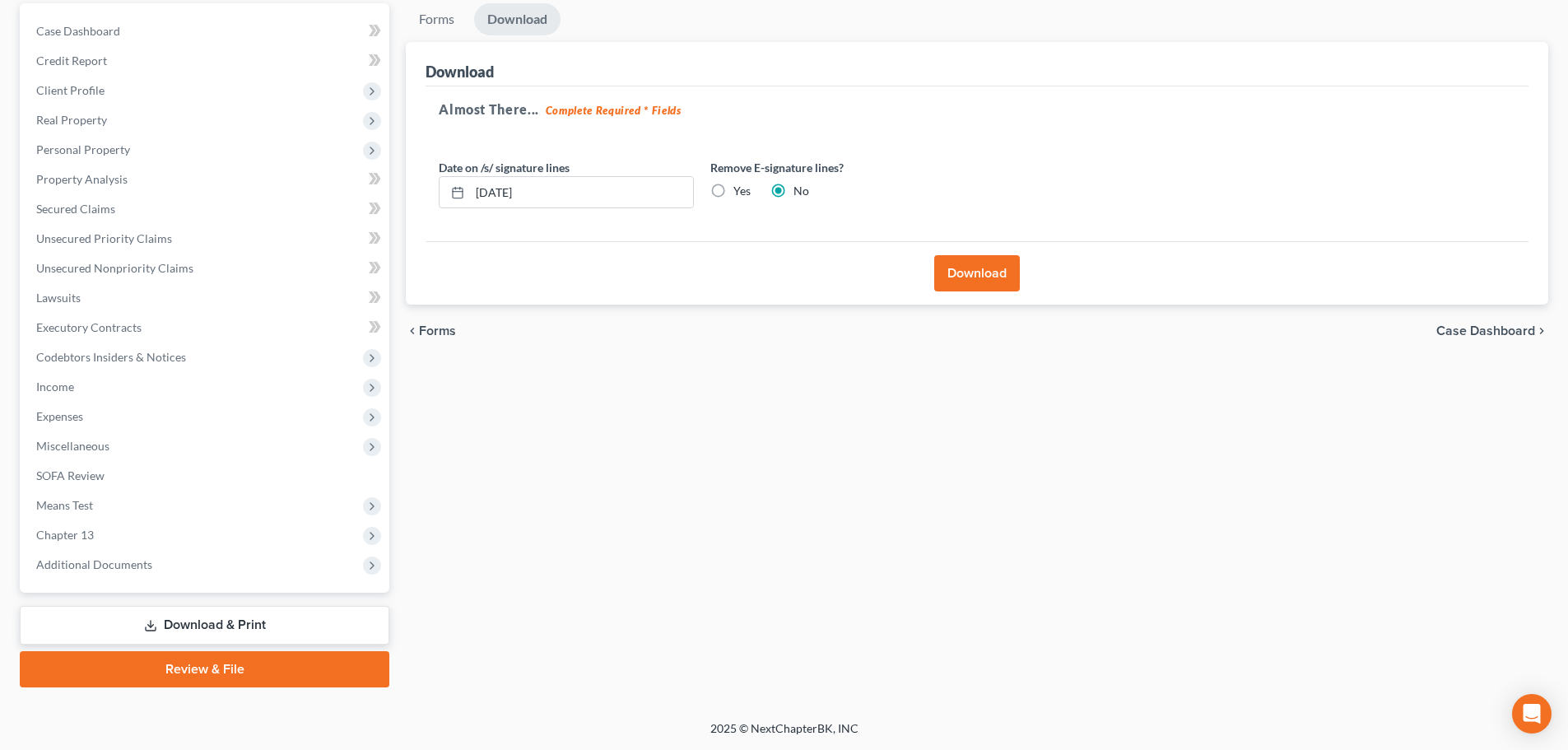
click at [971, 276] on button "Download" at bounding box center [977, 273] width 86 height 36
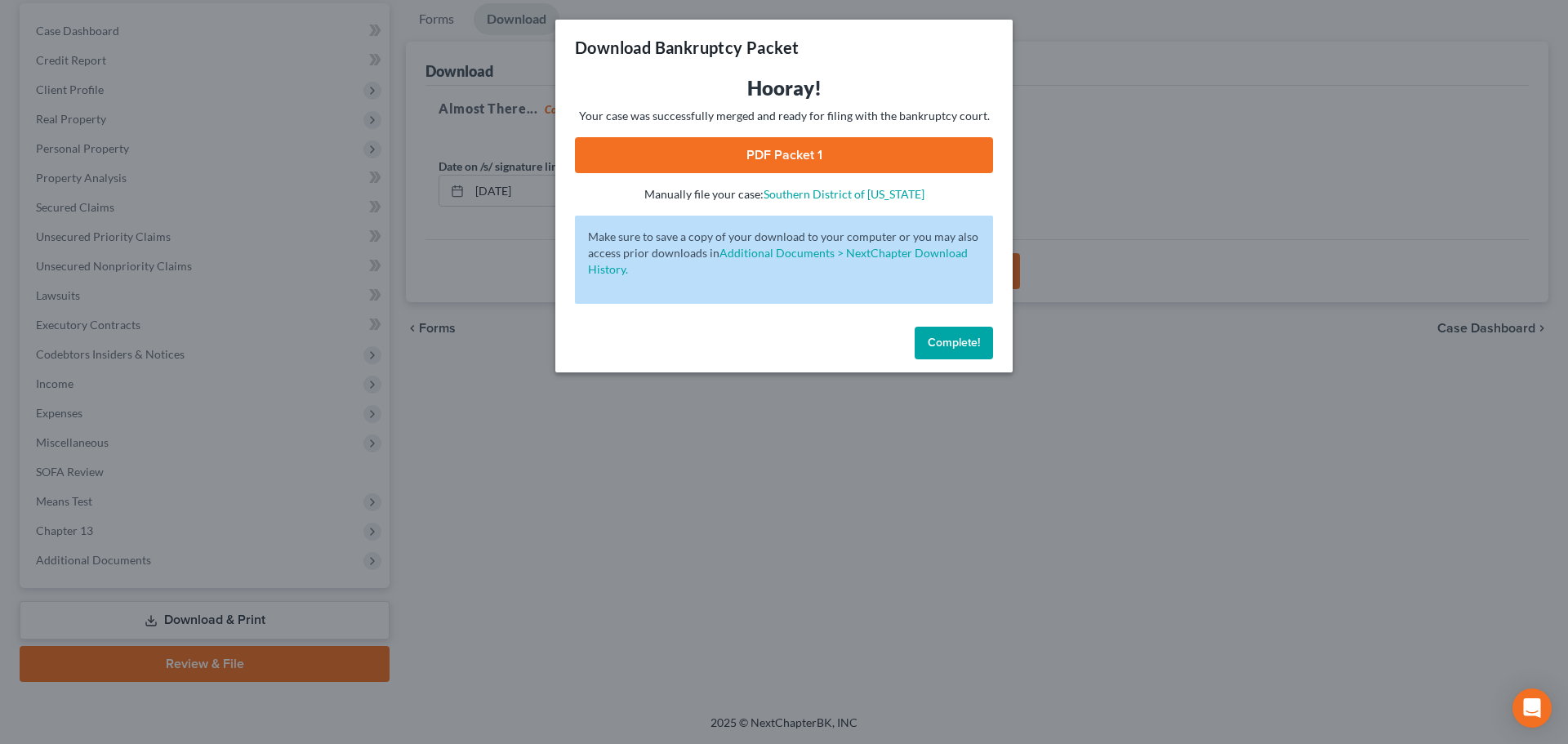
click at [809, 162] on link "PDF Packet 1" at bounding box center [784, 155] width 418 height 36
click at [970, 347] on span "Complete!" at bounding box center [954, 343] width 53 height 14
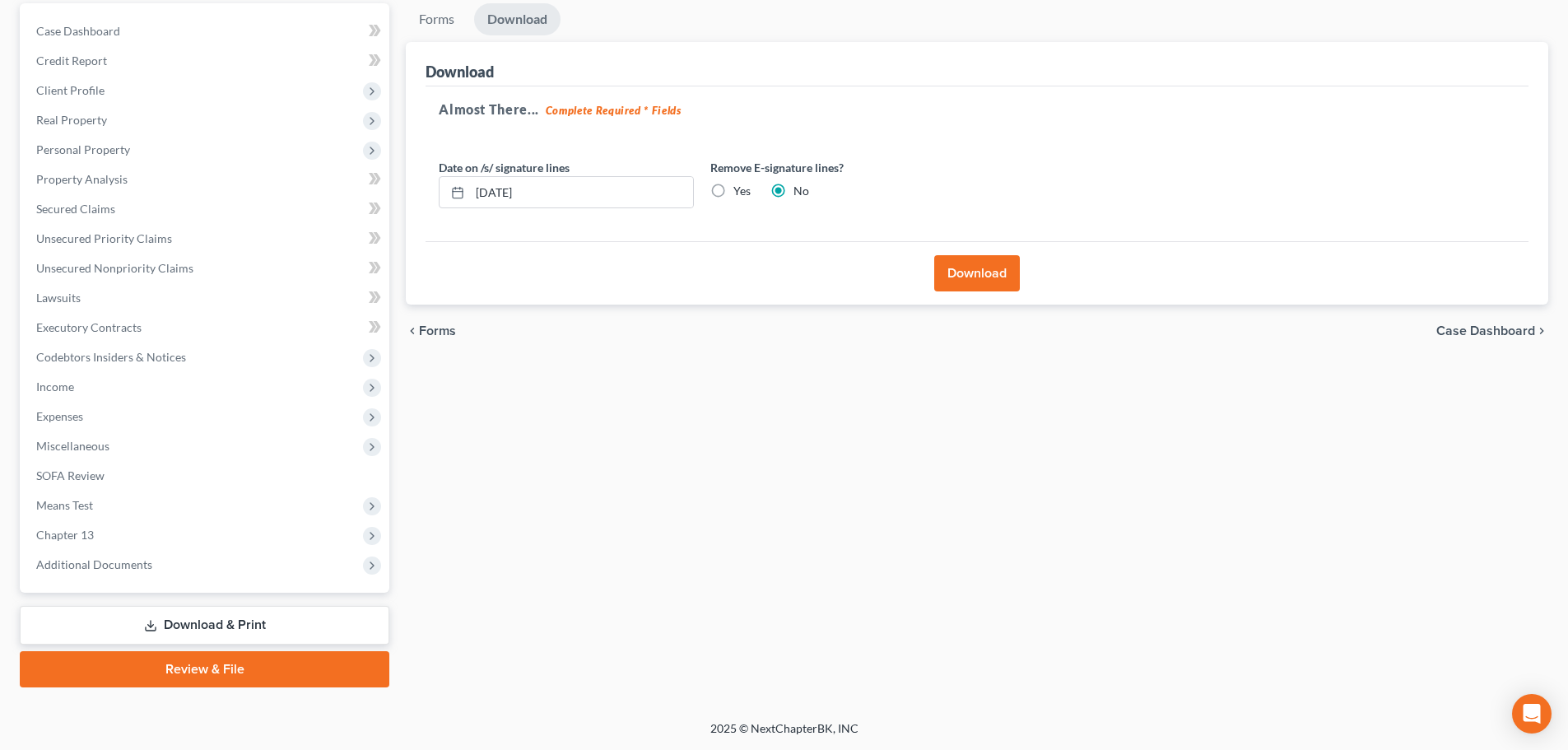
scroll to position [0, 0]
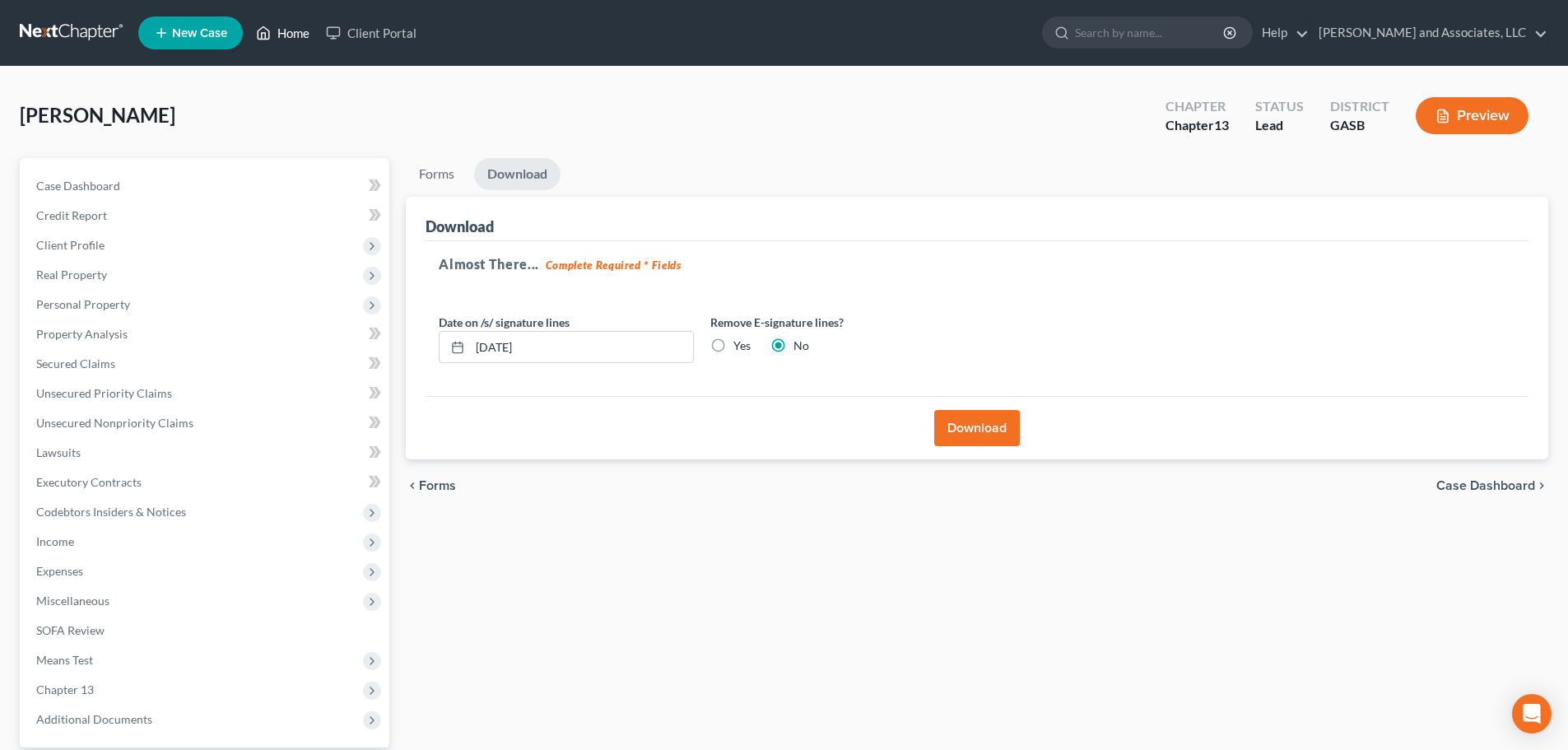
click at [298, 27] on link "Home" at bounding box center [282, 32] width 70 height 29
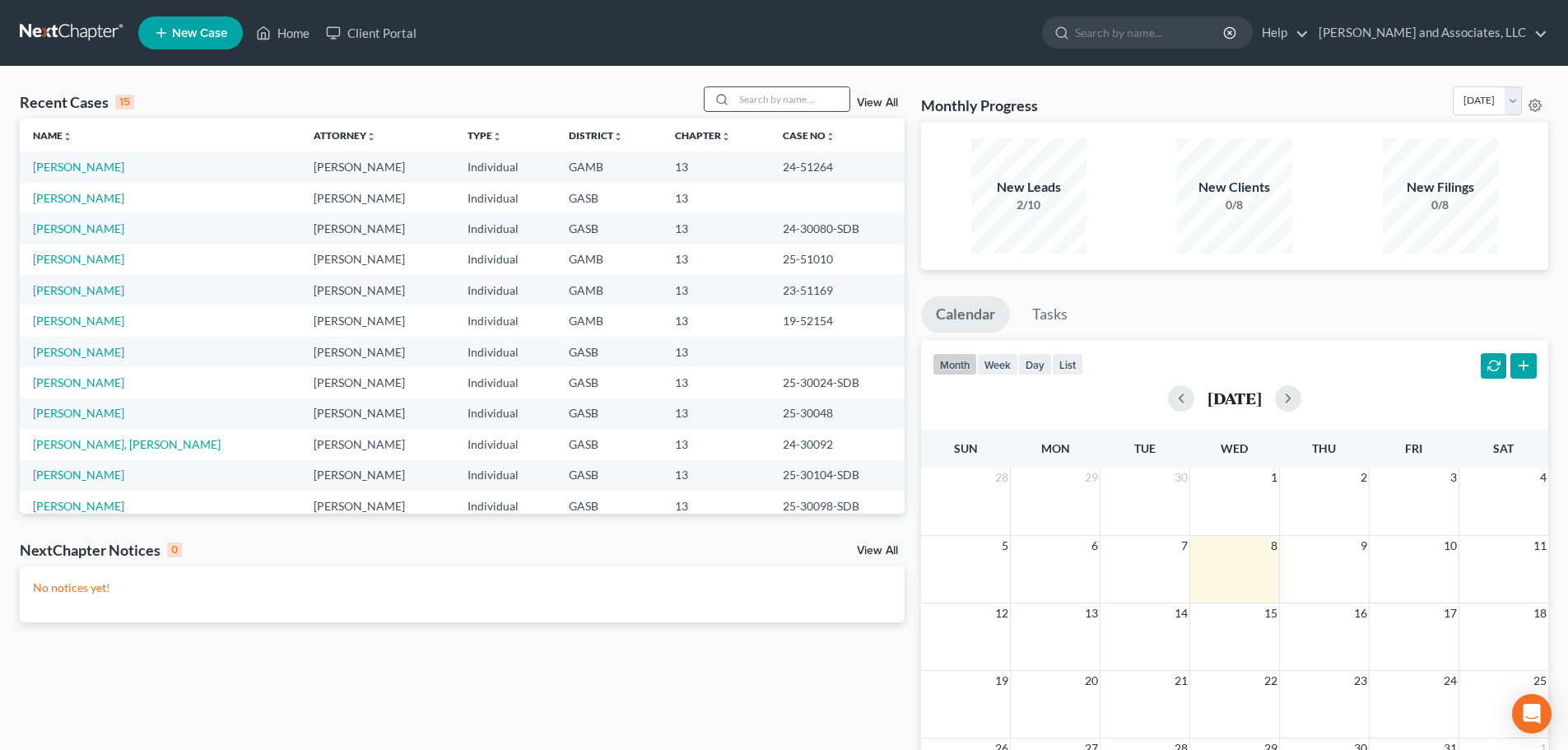
click at [762, 100] on input "search" at bounding box center [791, 99] width 115 height 24
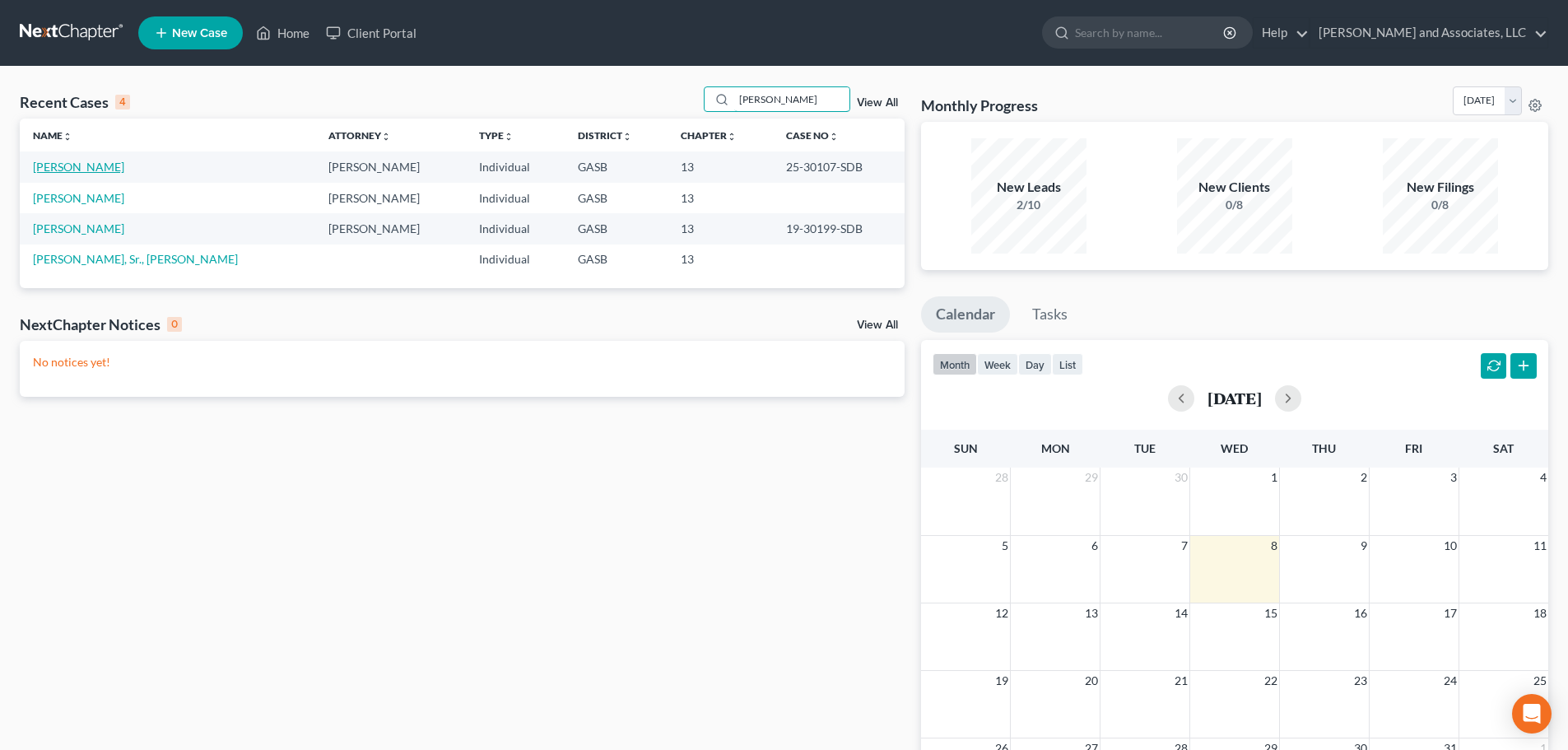
type input "[PERSON_NAME]"
click at [89, 164] on link "[PERSON_NAME]" at bounding box center [78, 167] width 91 height 14
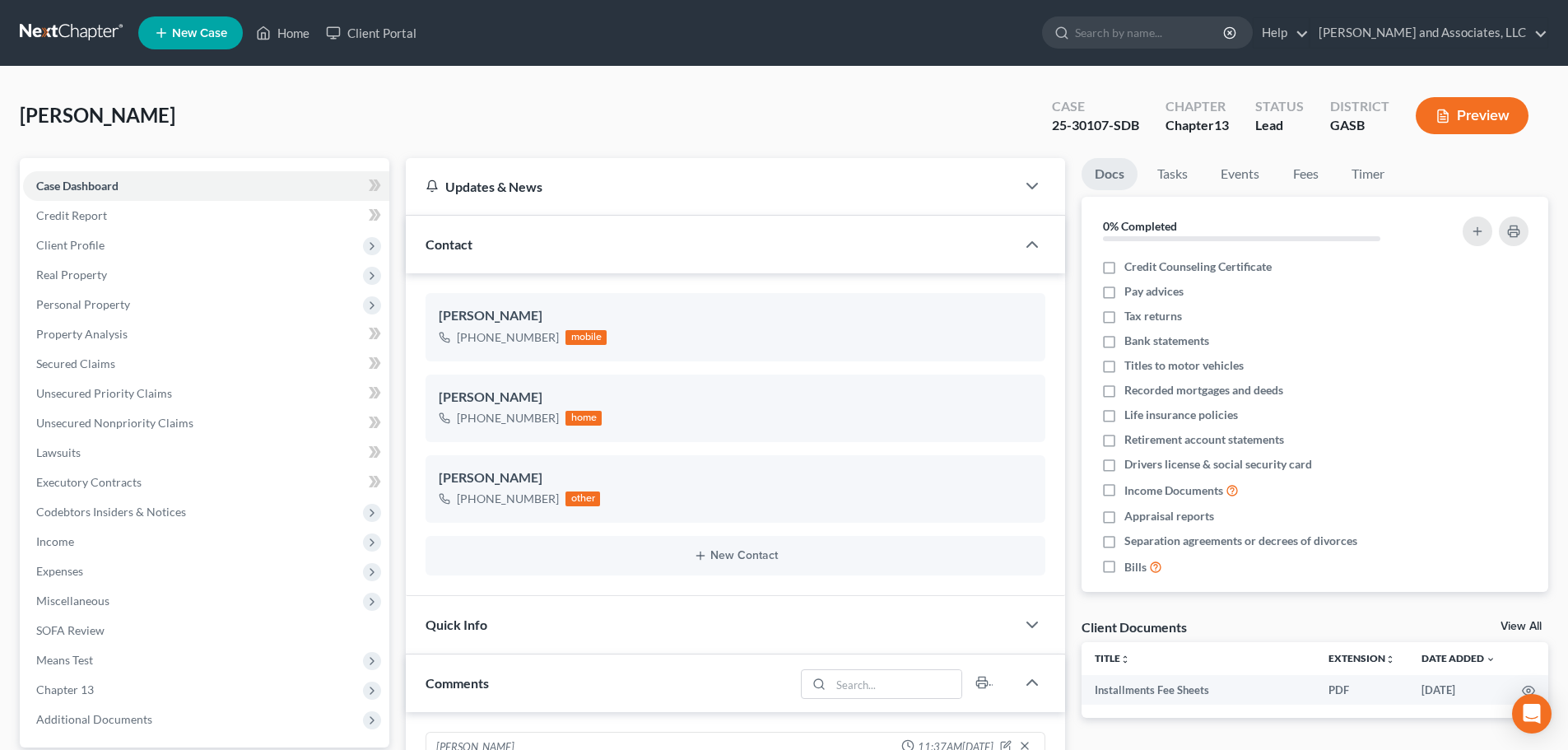
scroll to position [688, 0]
click at [479, 688] on span "Comments" at bounding box center [457, 683] width 63 height 16
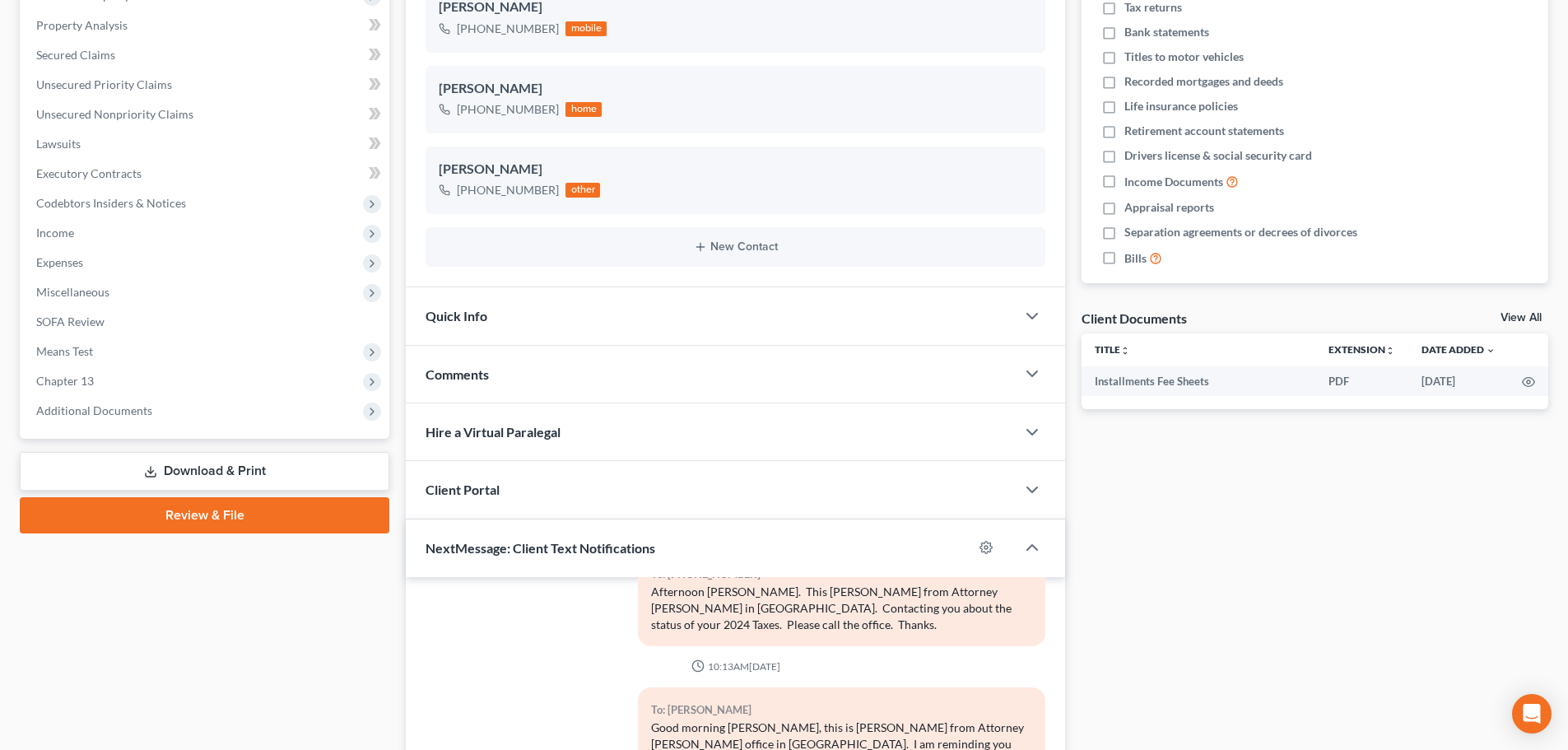
scroll to position [411, 0]
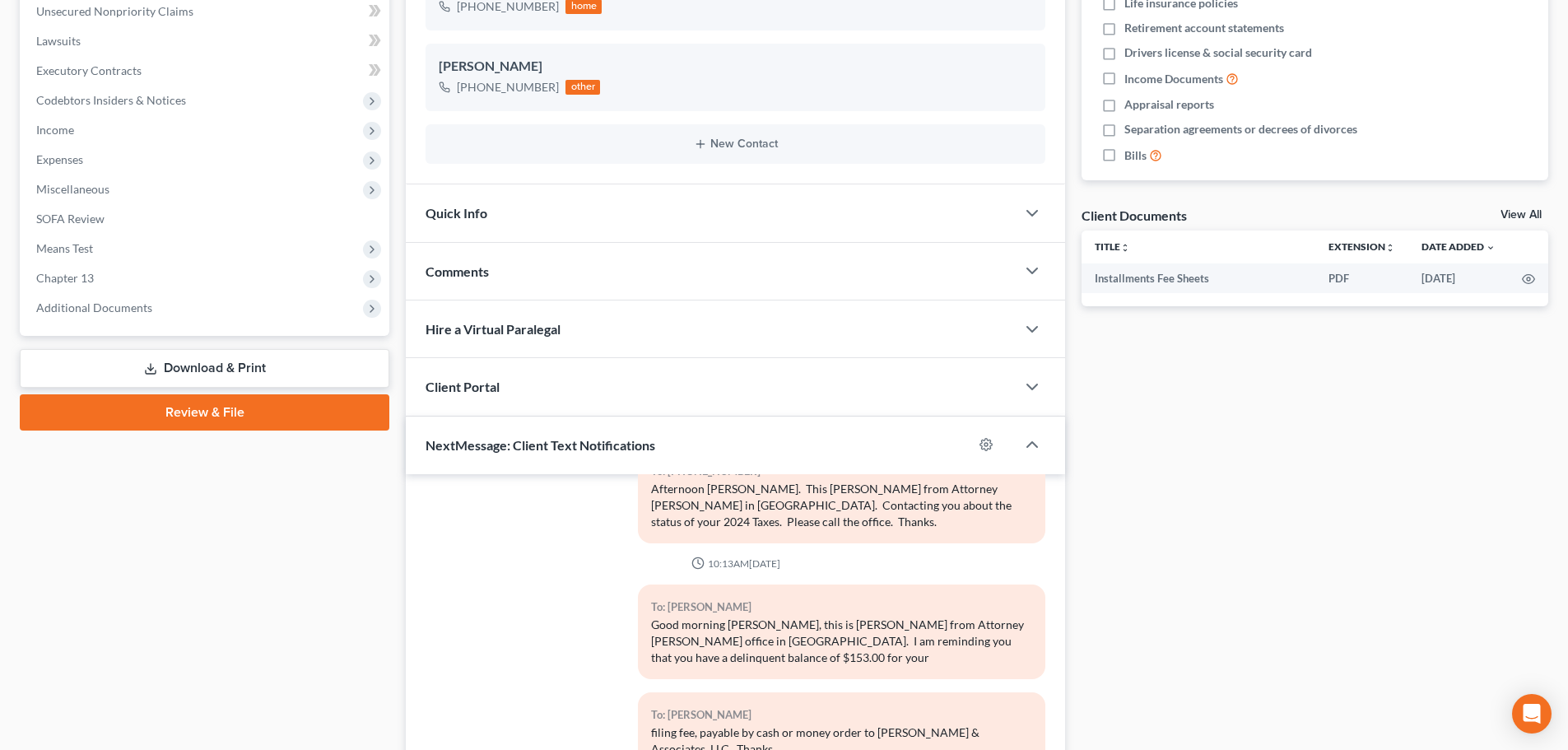
click at [454, 270] on span "Comments" at bounding box center [457, 271] width 63 height 16
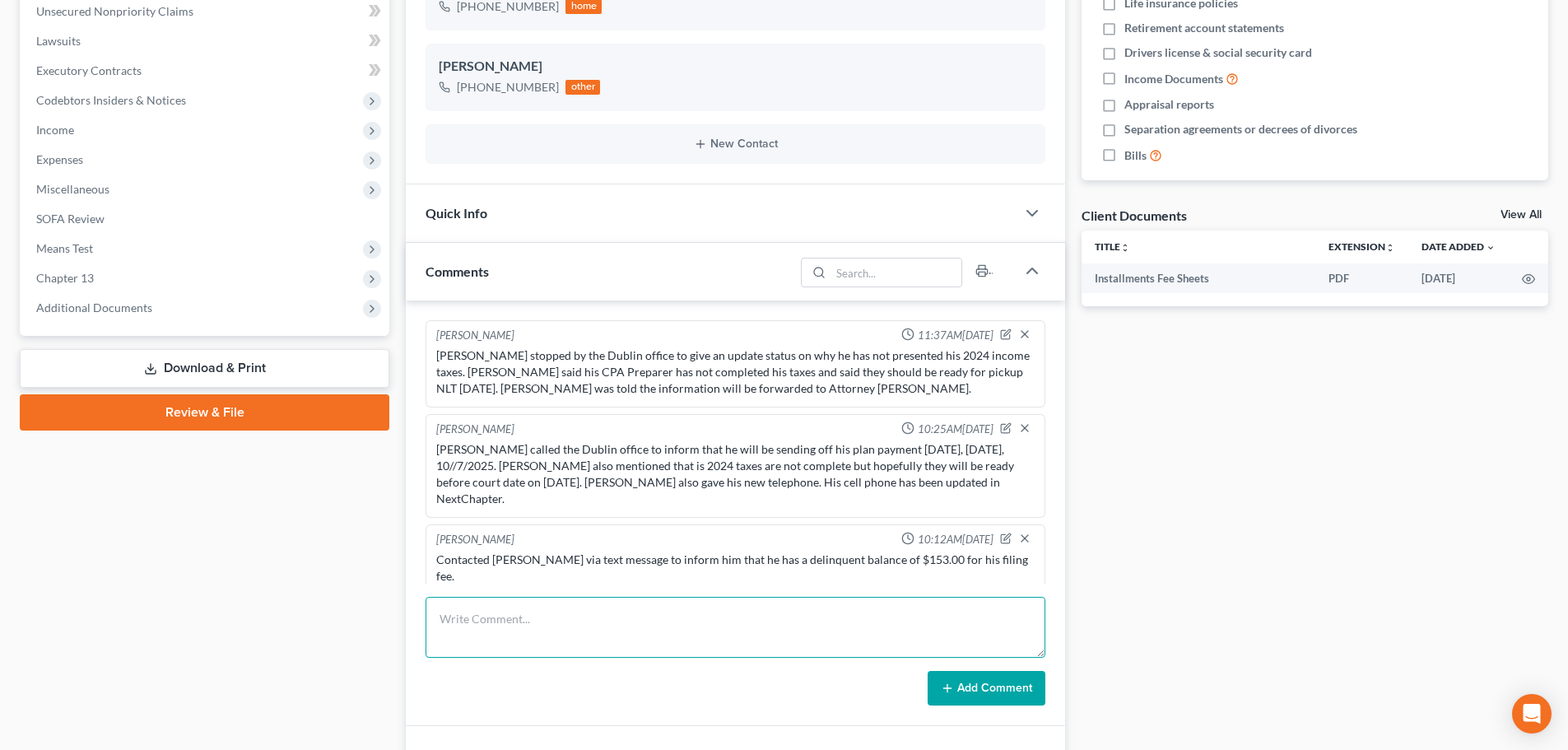
click at [470, 602] on textarea at bounding box center [736, 627] width 620 height 61
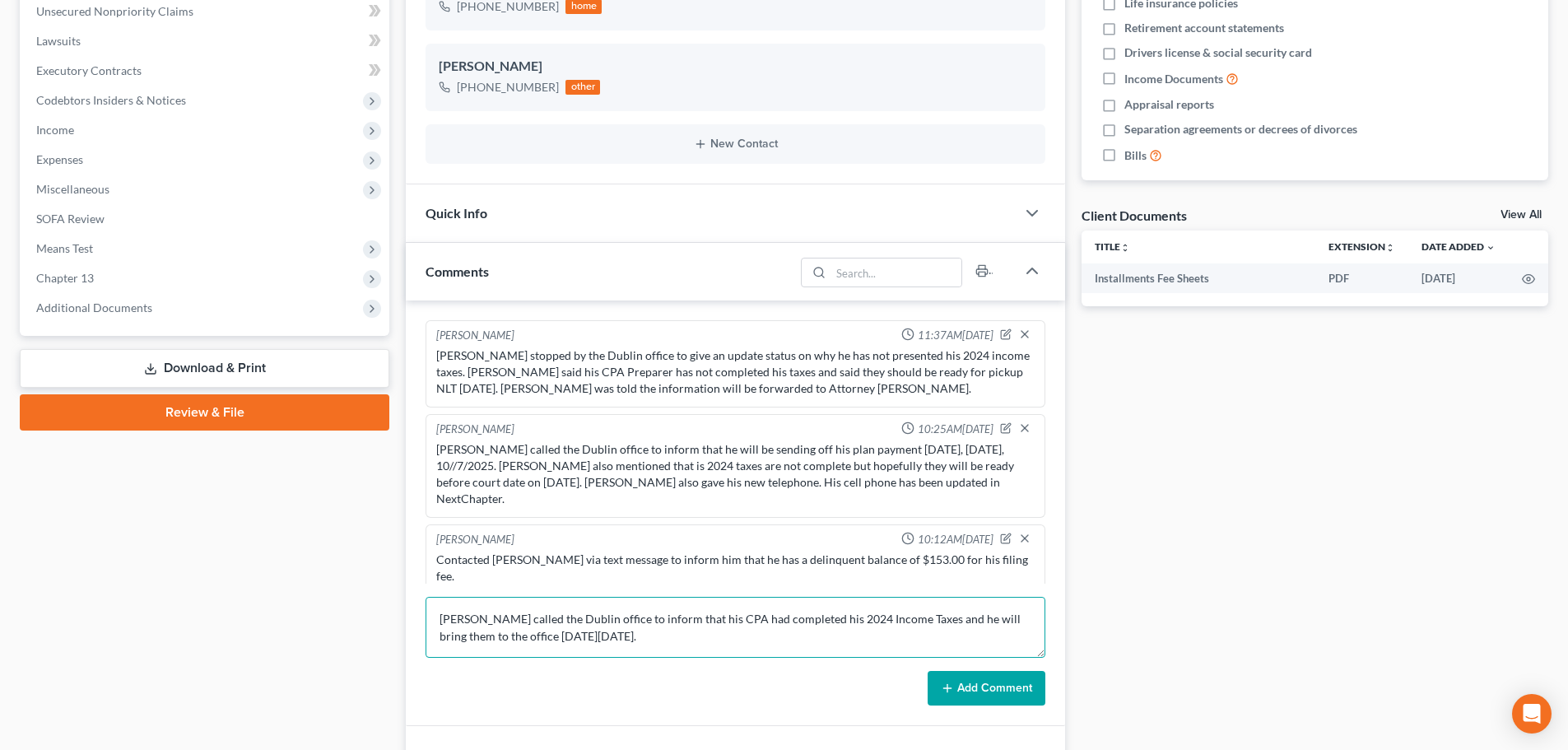
type textarea "[PERSON_NAME] called the Dublin office to inform that his CPA had completed his…"
click at [981, 671] on button "Add Comment" at bounding box center [987, 688] width 118 height 35
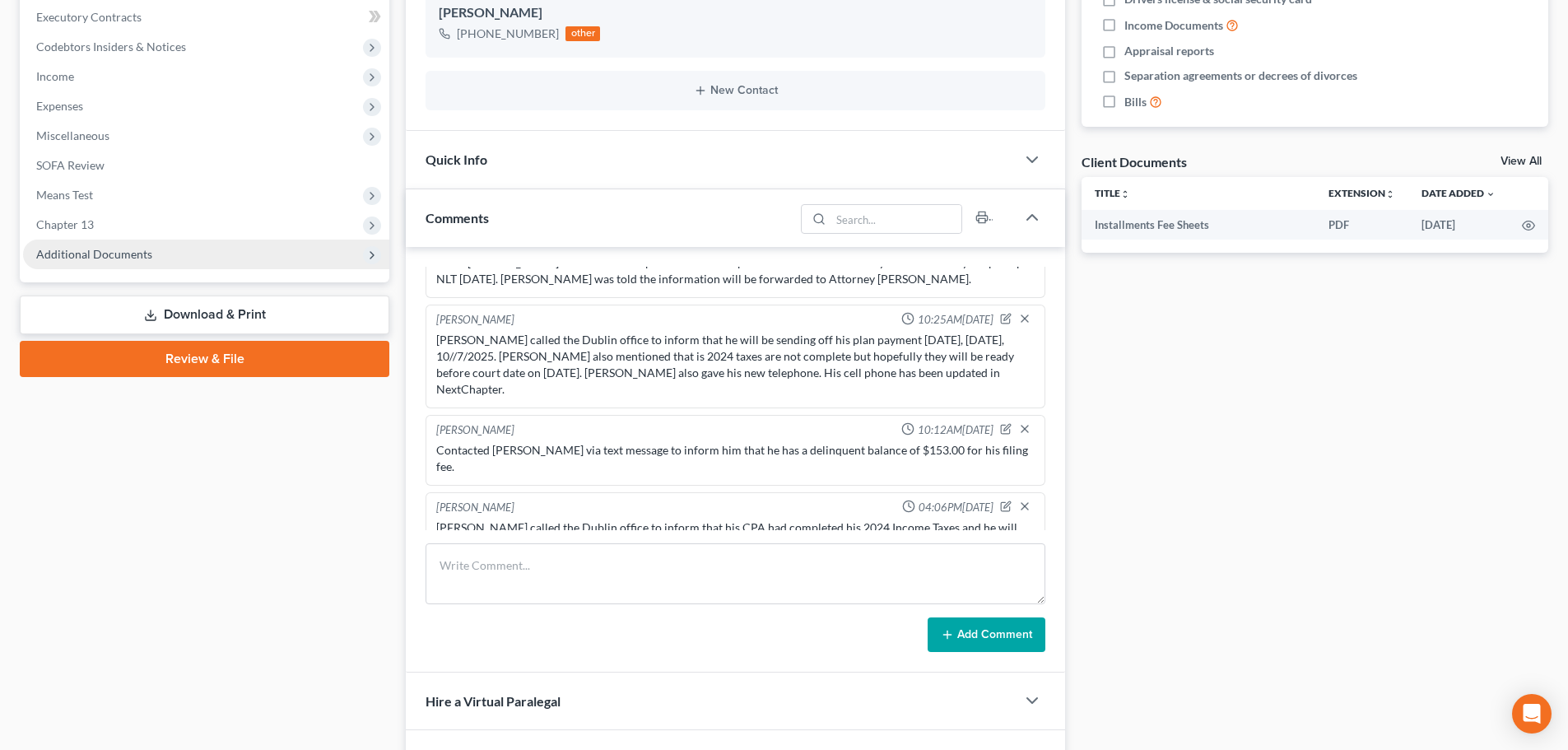
scroll to position [0, 0]
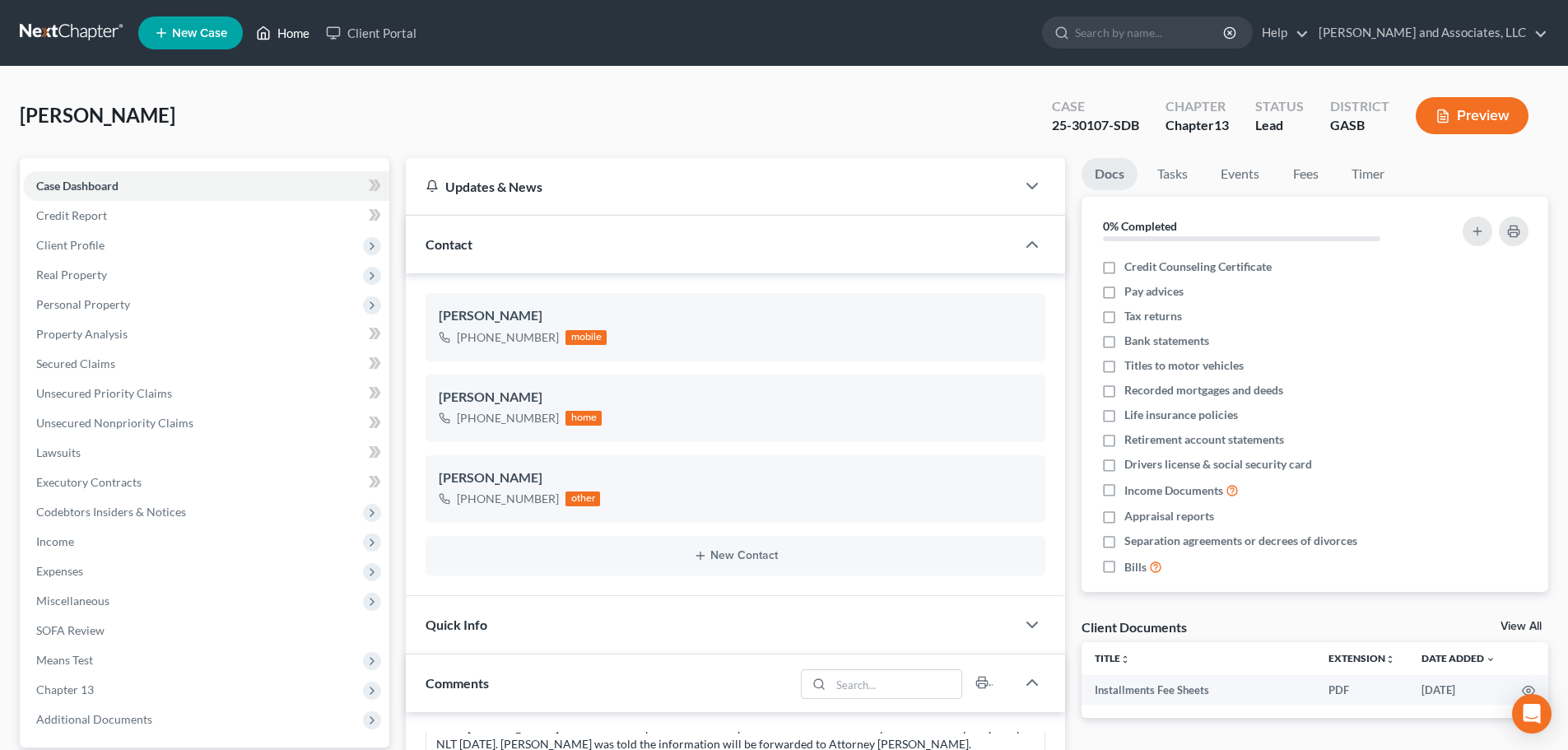
click at [290, 31] on link "Home" at bounding box center [282, 32] width 70 height 29
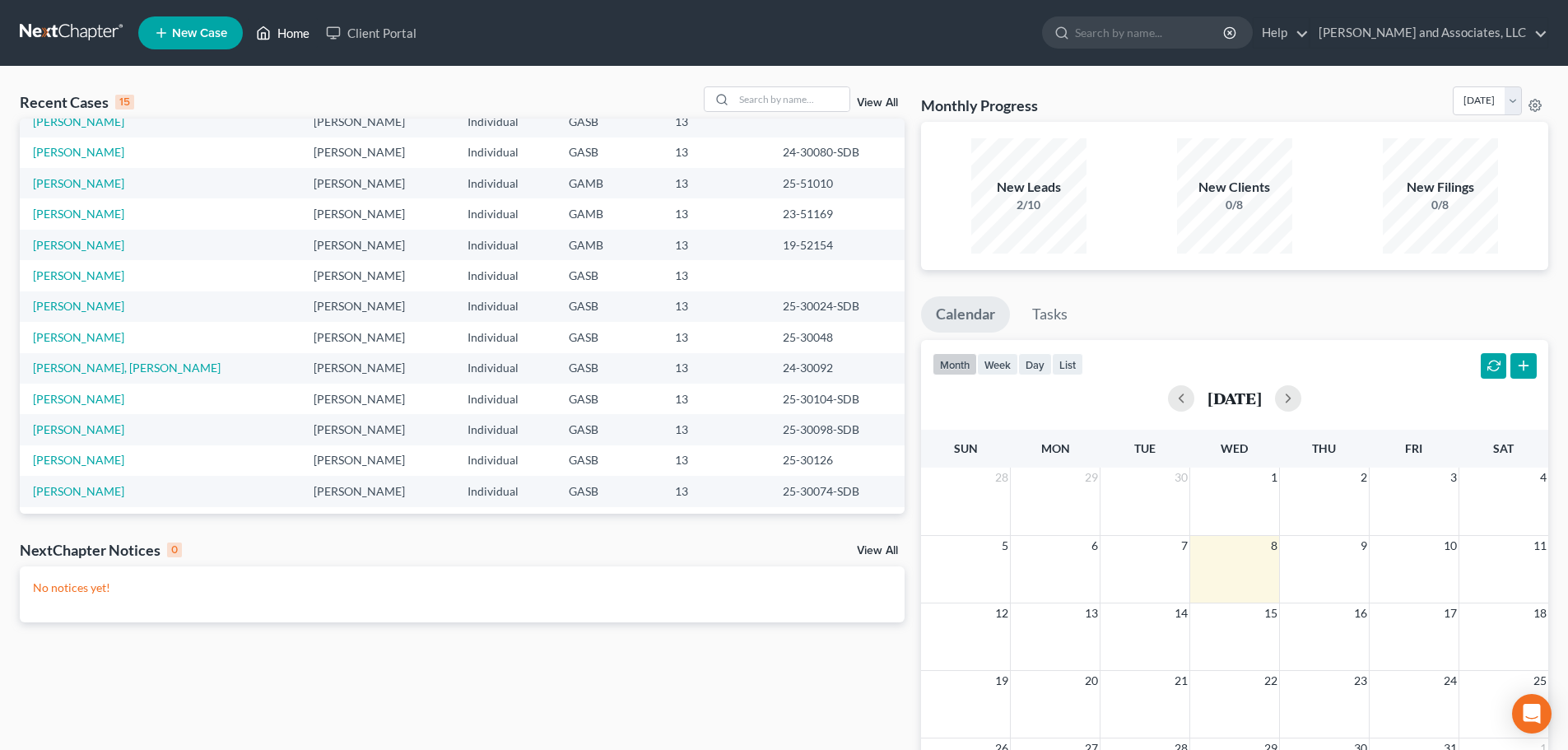
scroll to position [113, 0]
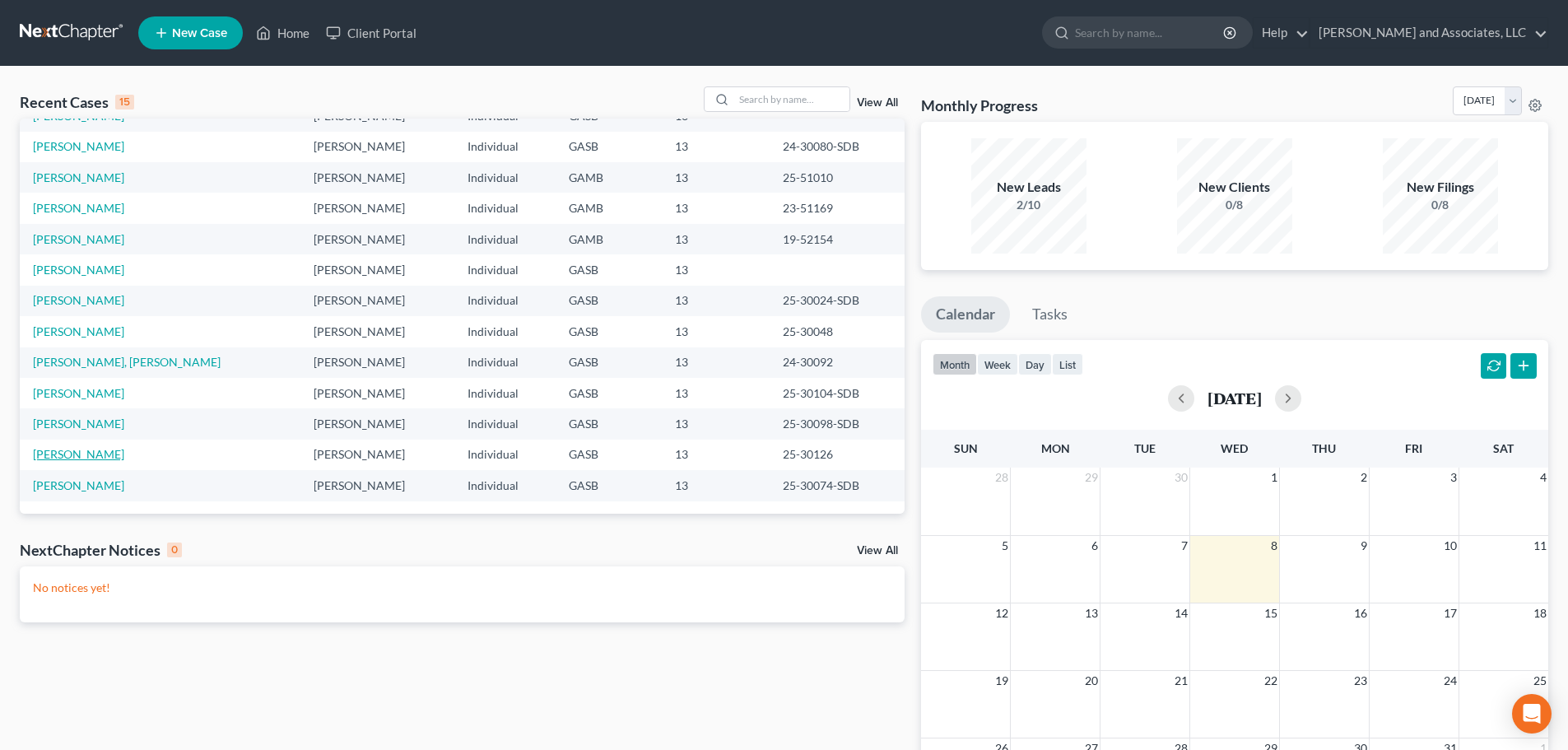
click at [102, 452] on link "[PERSON_NAME]" at bounding box center [78, 453] width 91 height 14
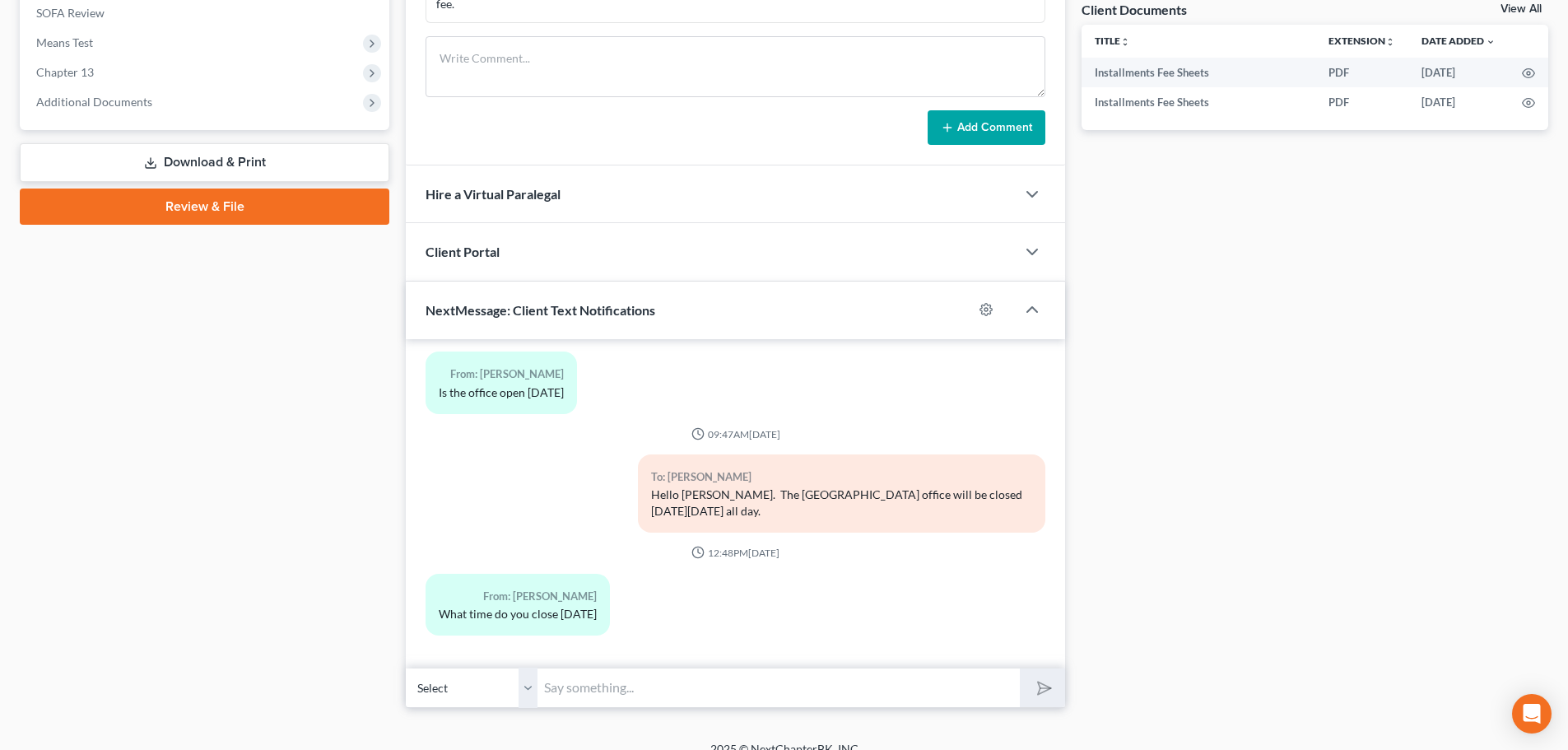
scroll to position [622, 0]
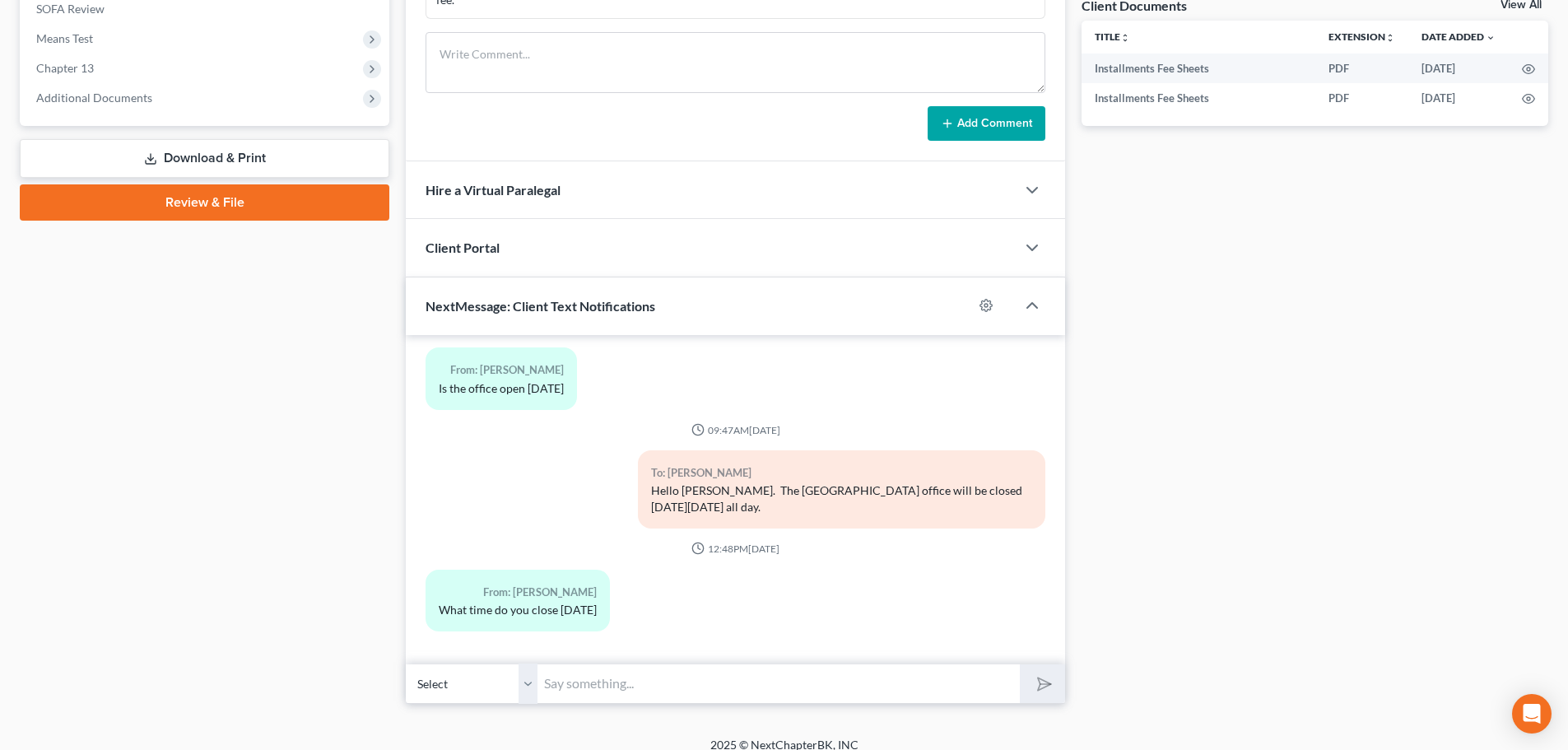
drag, startPoint x: 622, startPoint y: 666, endPoint x: 647, endPoint y: 659, distance: 26.0
click at [625, 663] on input "text" at bounding box center [779, 683] width 482 height 40
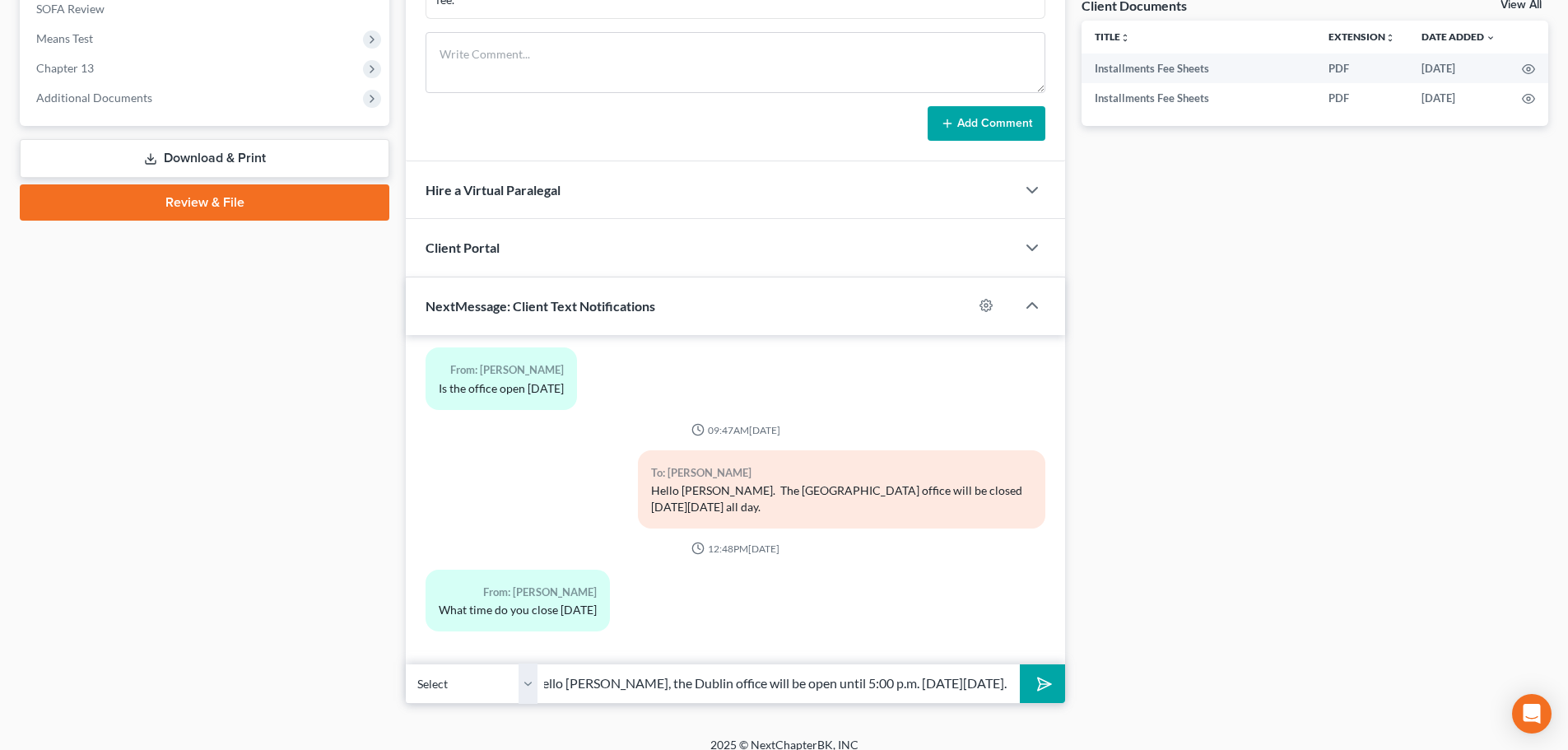
scroll to position [0, 40]
type input "Hello [PERSON_NAME], the Dublin office will be open until 5:00 p.m. [DATE][DATE…"
click at [1042, 672] on icon "submit" at bounding box center [1041, 683] width 23 height 23
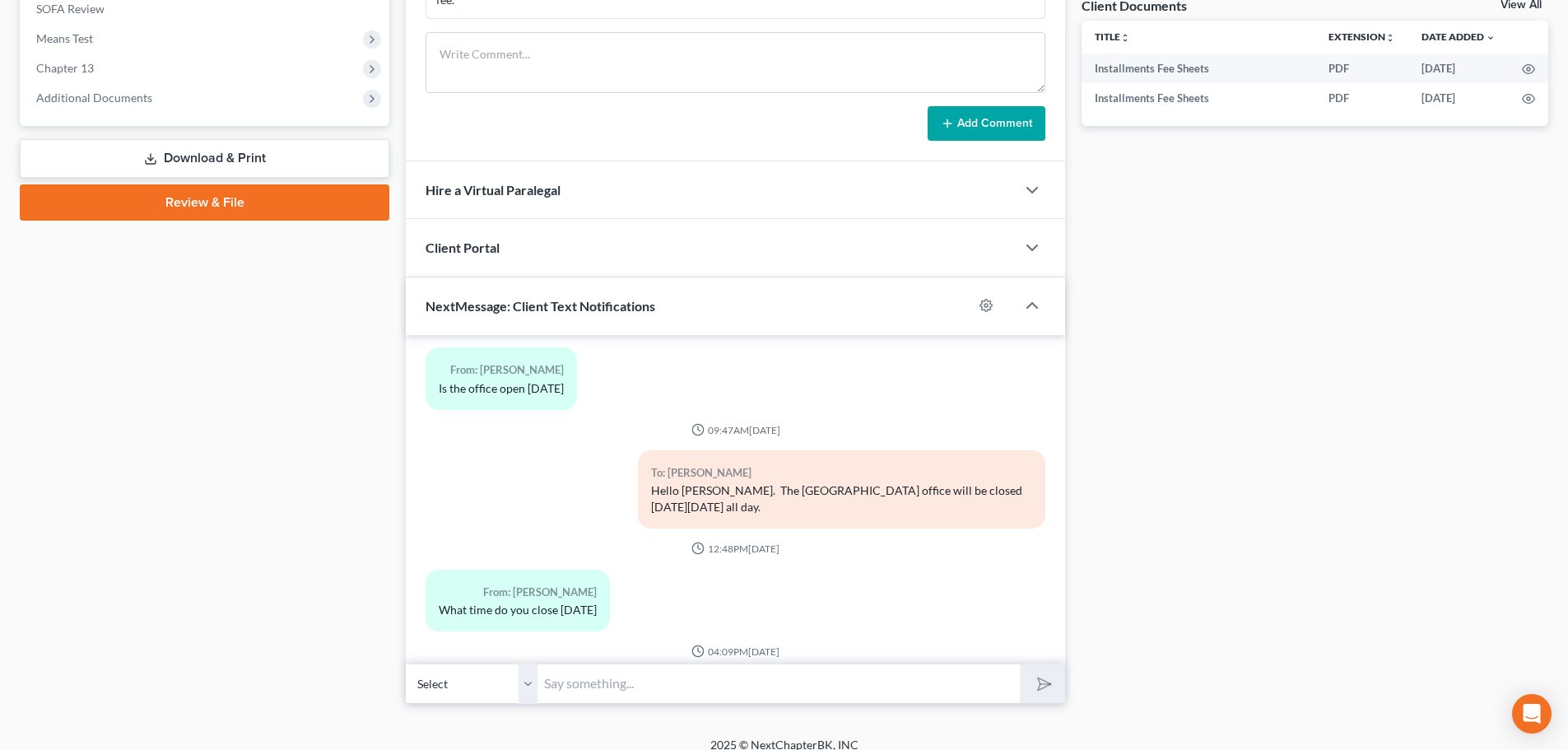
scroll to position [3069, 0]
